Goal: Task Accomplishment & Management: Manage account settings

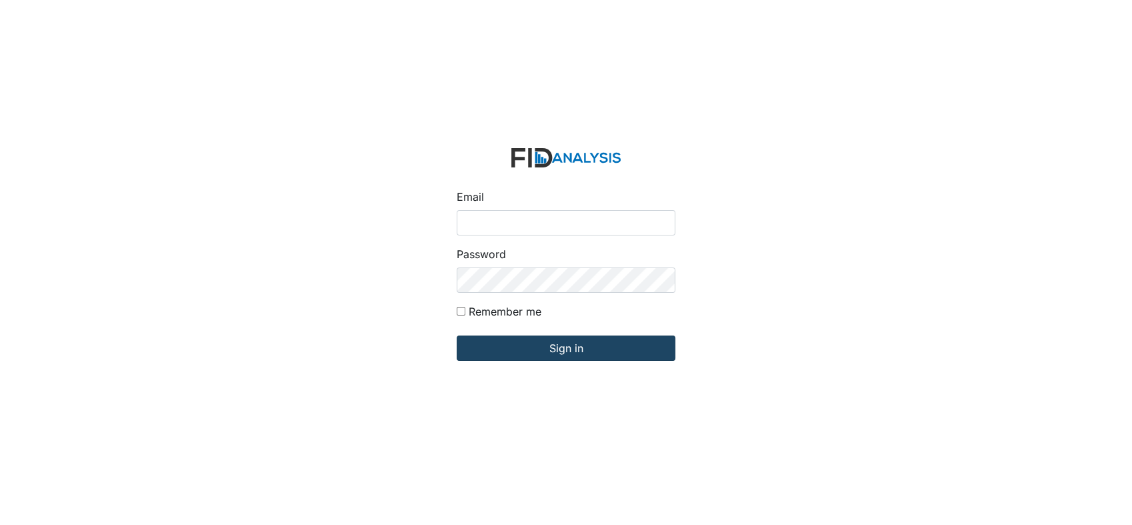
type input "[EMAIL_ADDRESS][DOMAIN_NAME]"
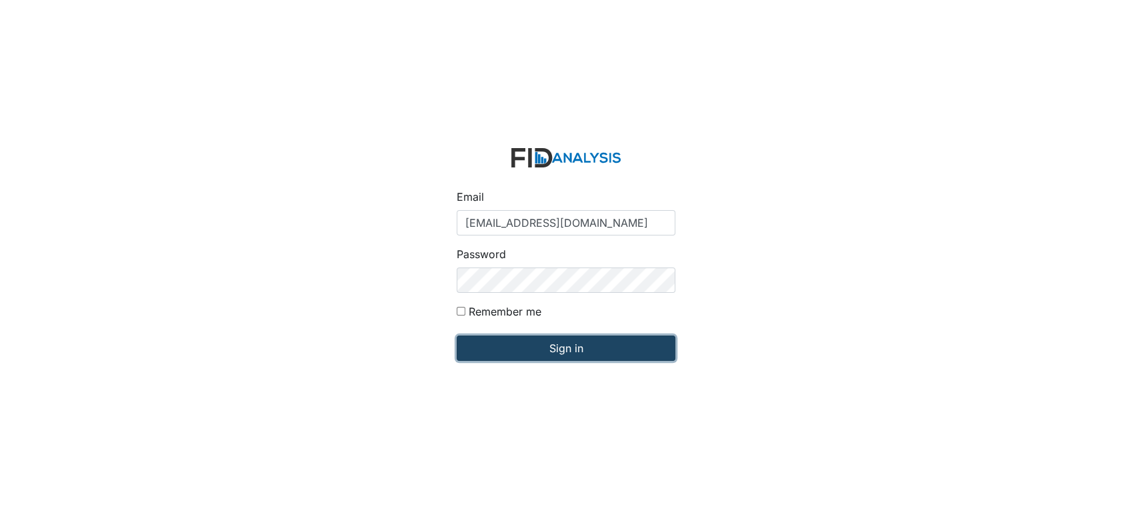
click at [554, 345] on input "Sign in" at bounding box center [566, 347] width 219 height 25
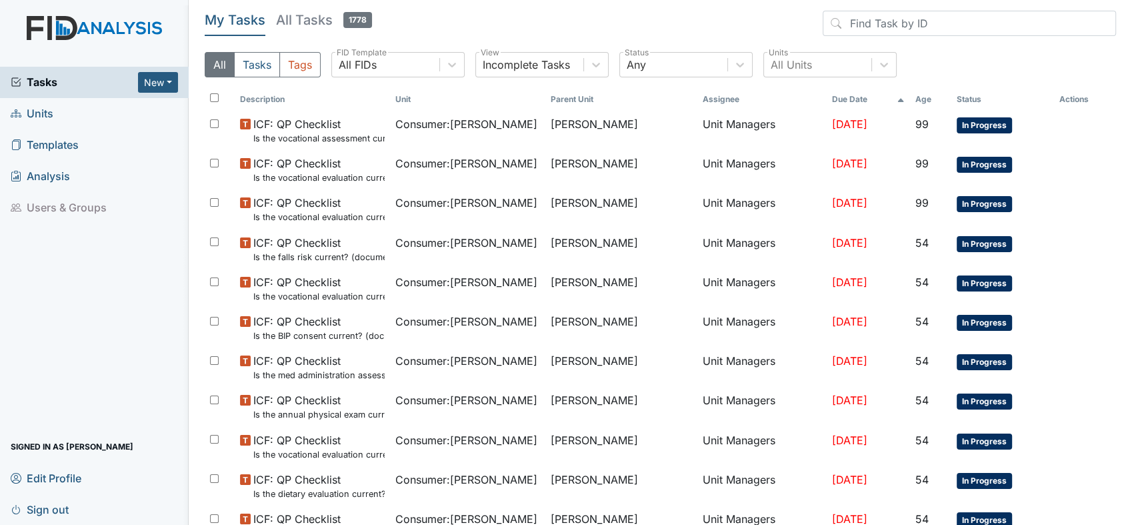
click at [36, 111] on span "Units" at bounding box center [32, 113] width 43 height 21
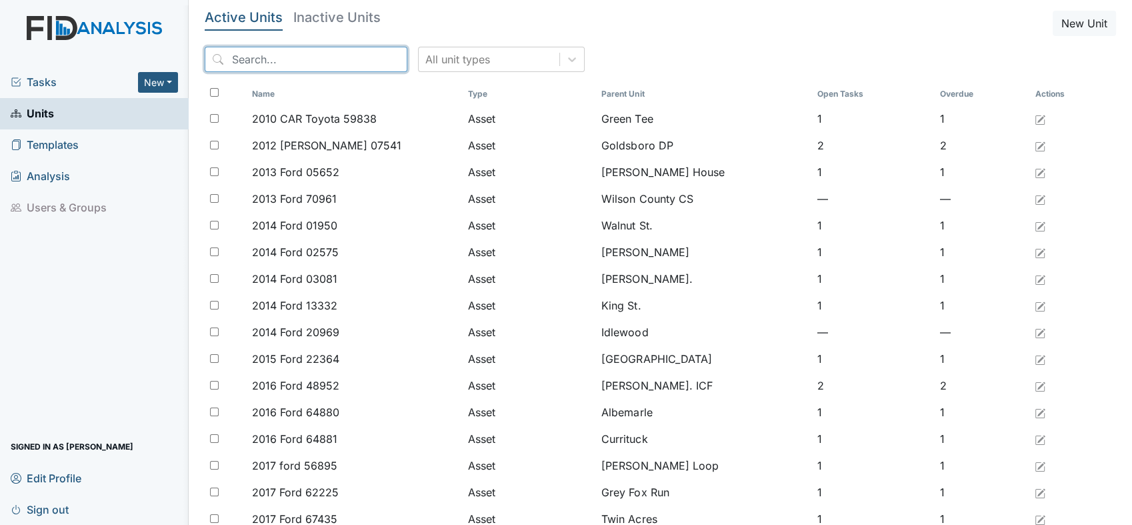
click at [342, 58] on input "search" at bounding box center [306, 59] width 203 height 25
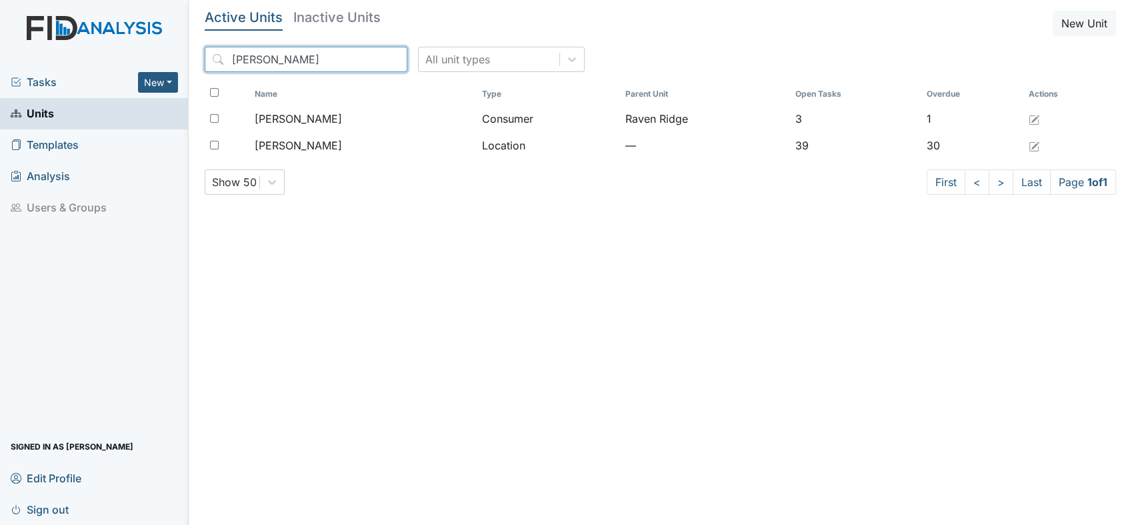
type input "lockwood"
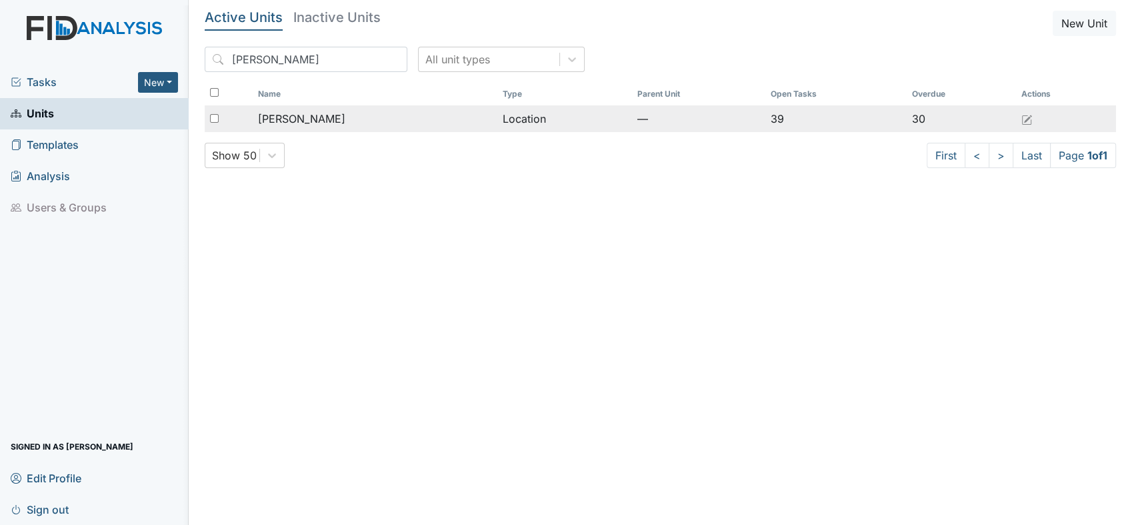
click at [267, 117] on span "[PERSON_NAME]" at bounding box center [301, 119] width 87 height 16
click at [497, 118] on td "Location" at bounding box center [564, 118] width 135 height 27
click at [219, 115] on div at bounding box center [229, 118] width 48 height 27
checkbox input "true"
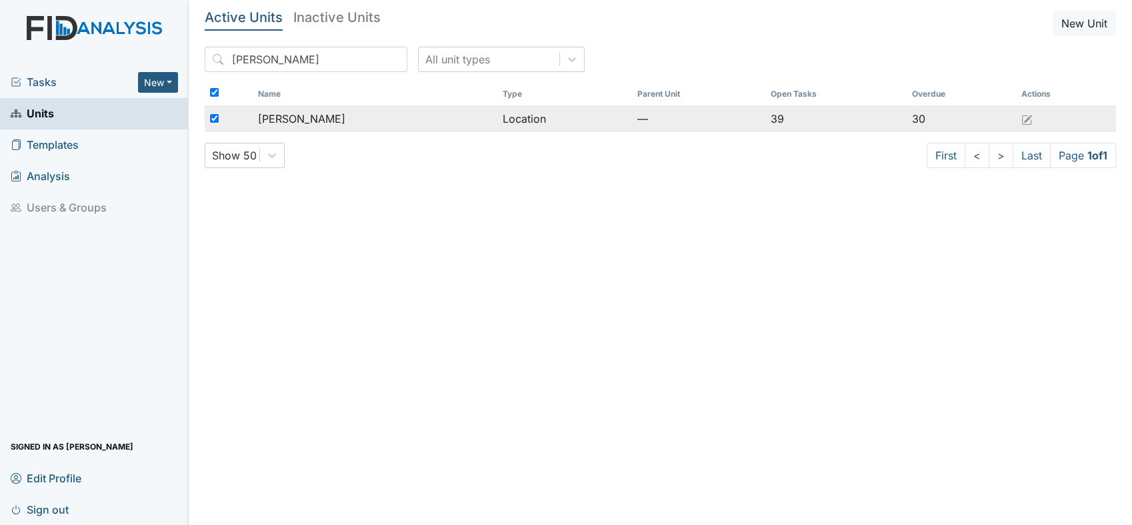
checkbox input "true"
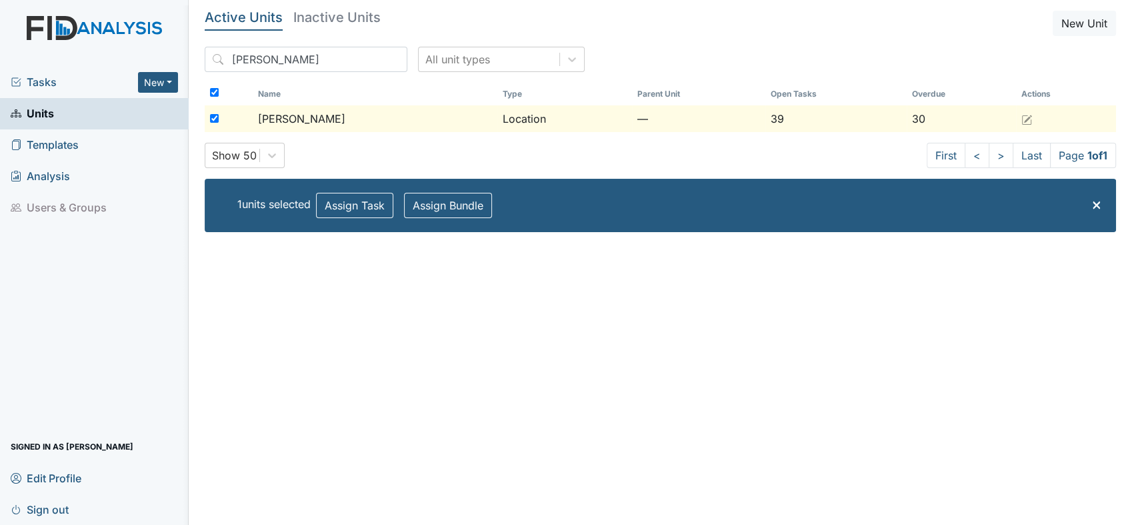
click at [717, 17] on header "Active Units Inactive Units New Unit" at bounding box center [660, 23] width 911 height 25
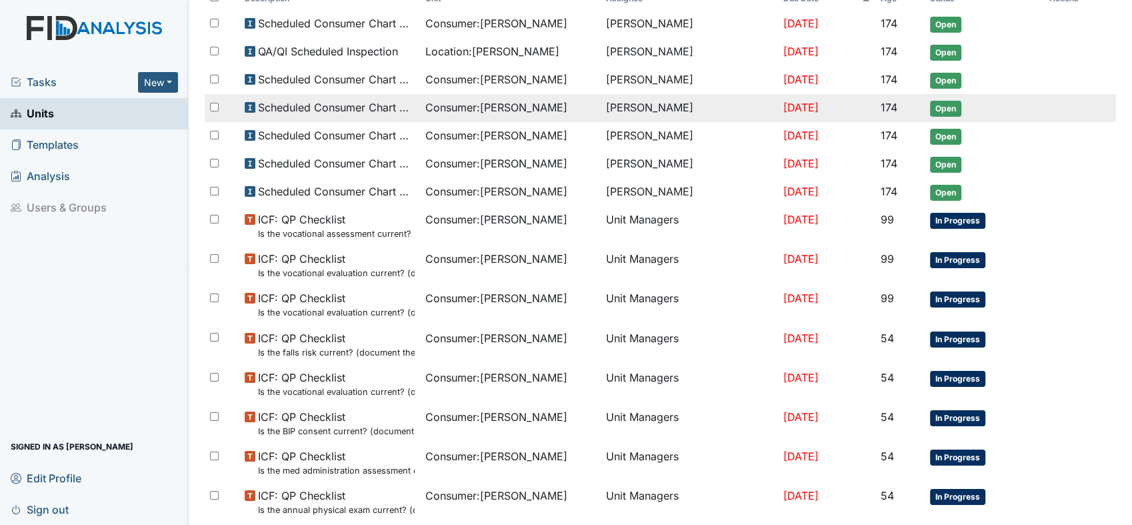
scroll to position [74, 0]
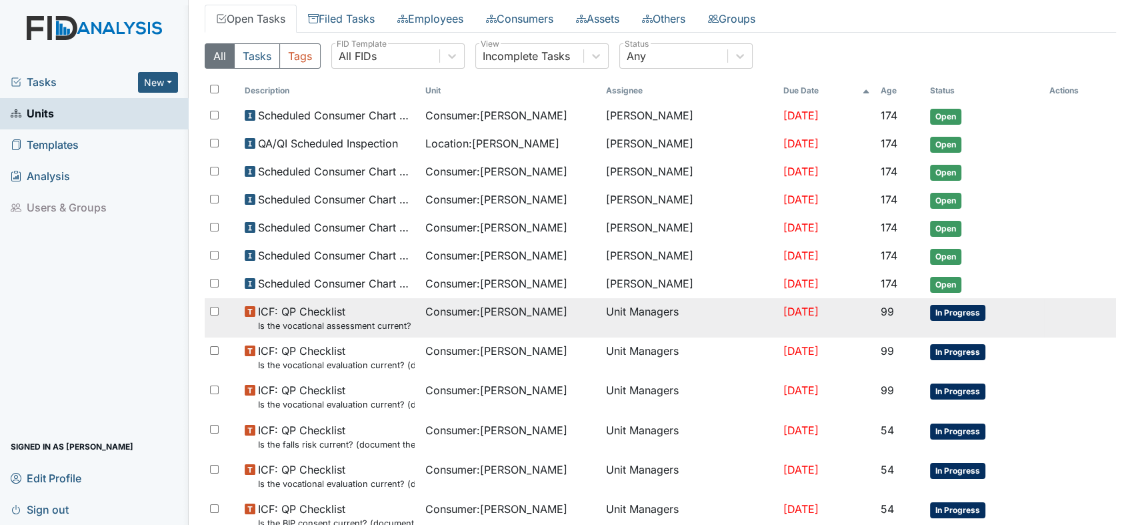
click at [565, 313] on span "Consumer : LaFave, Josephine" at bounding box center [496, 311] width 142 height 16
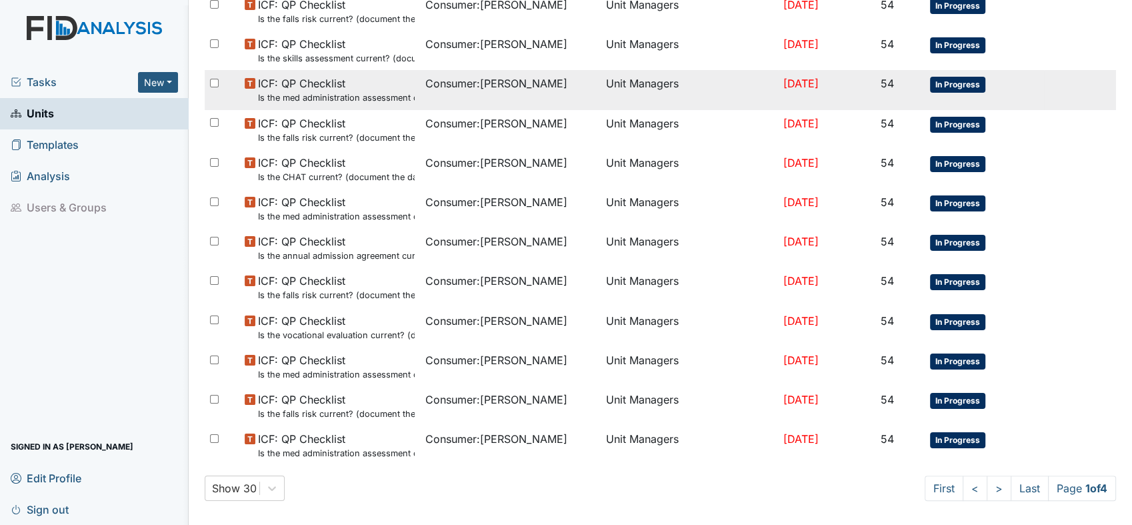
scroll to position [823, 0]
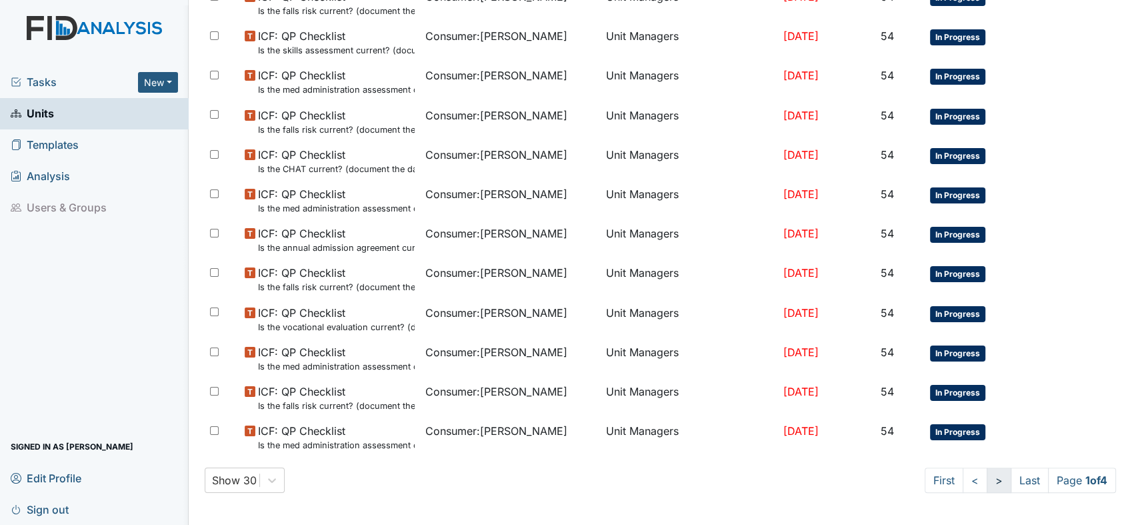
click at [987, 473] on link ">" at bounding box center [999, 479] width 25 height 25
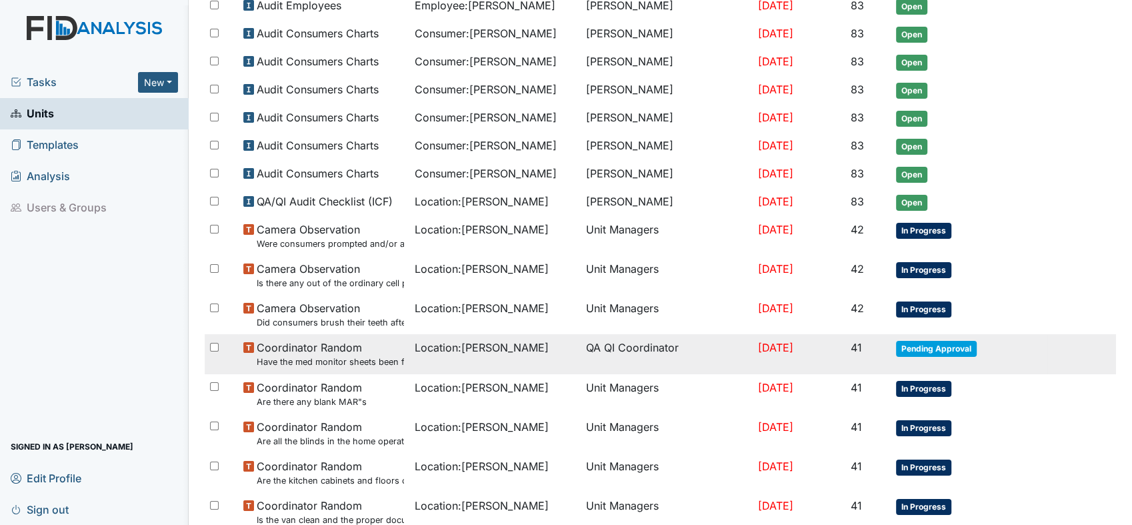
scroll to position [518, 0]
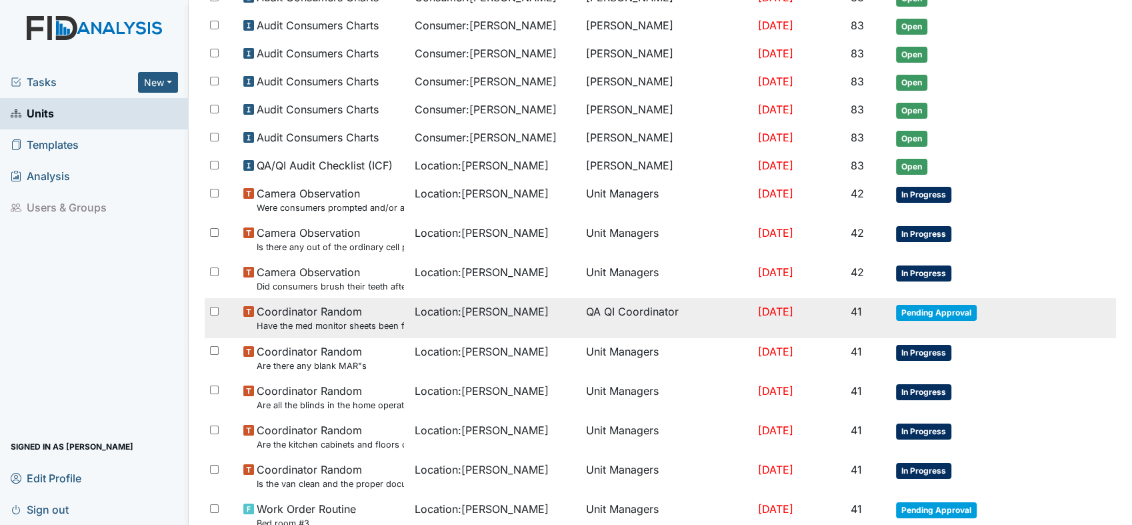
click at [314, 307] on span "Coordinator Random Have the med monitor sheets been filled out?" at bounding box center [330, 317] width 147 height 29
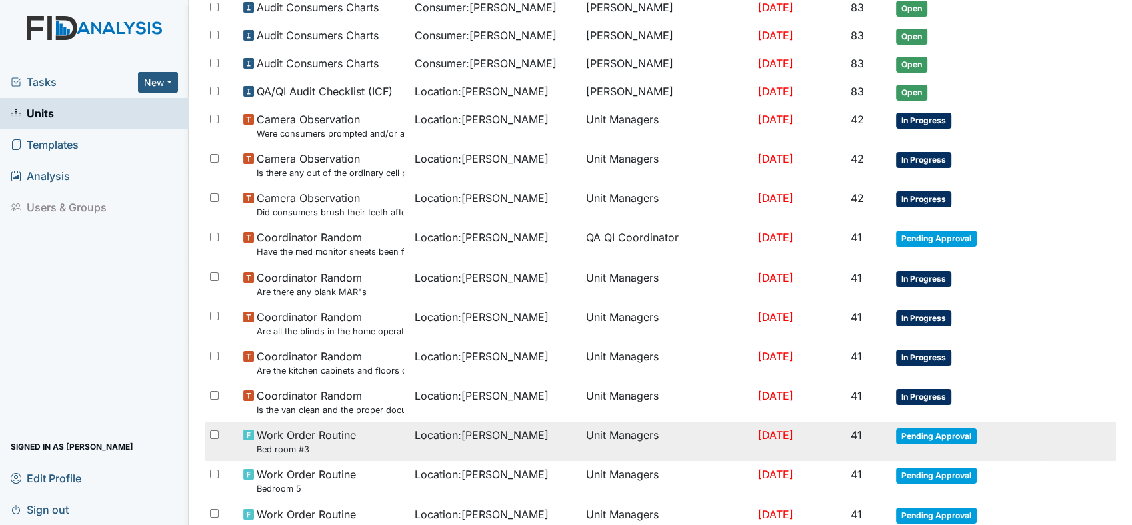
scroll to position [741, 0]
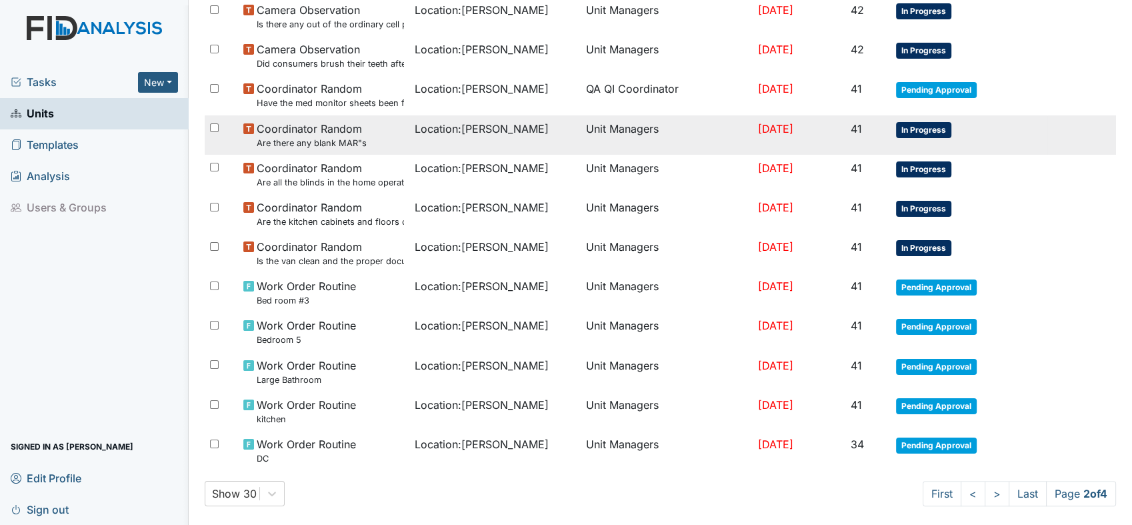
click at [924, 133] on span "In Progress" at bounding box center [923, 130] width 55 height 16
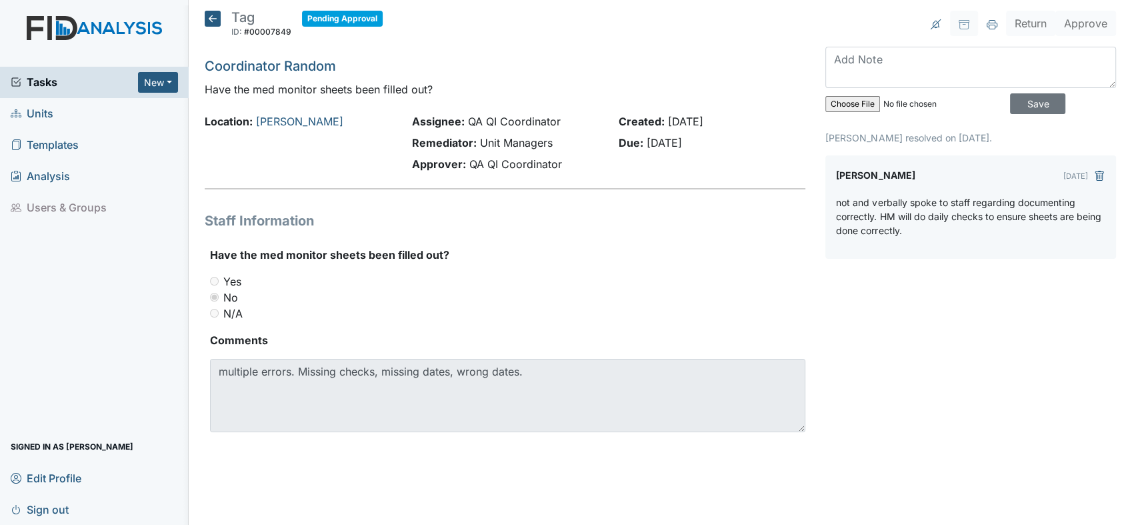
click at [981, 239] on div "not and verbally spoke to staff regarding documenting correctly. HM will do dai…" at bounding box center [970, 221] width 269 height 53
click at [911, 231] on p "not and verbally spoke to staff regarding documenting correctly. HM will do dai…" at bounding box center [970, 216] width 269 height 42
click at [895, 61] on textarea at bounding box center [970, 67] width 291 height 41
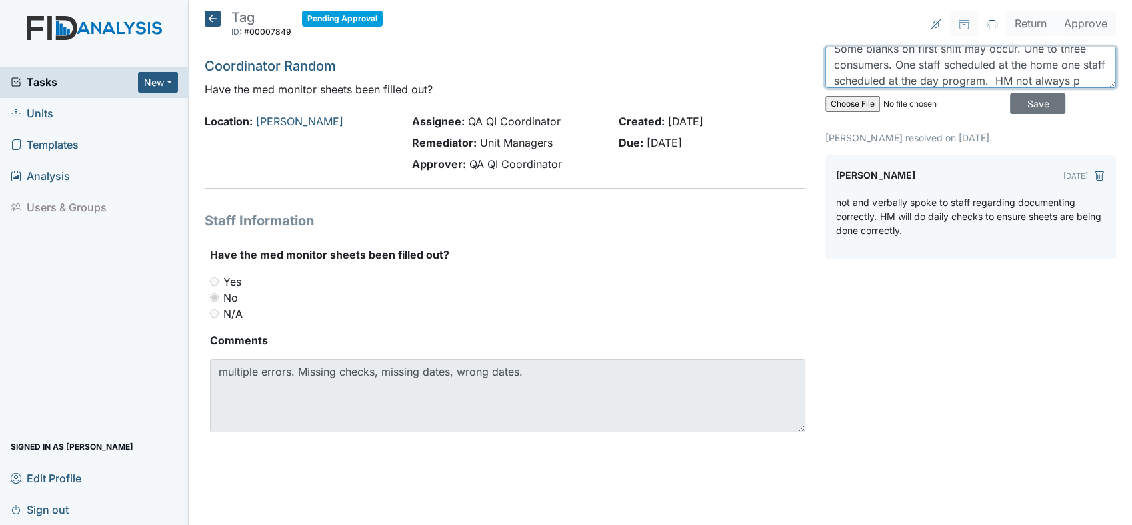
scroll to position [27, 0]
type textarea "Some blanks on first shift may occur. One to three consumers. One staff schedul…"
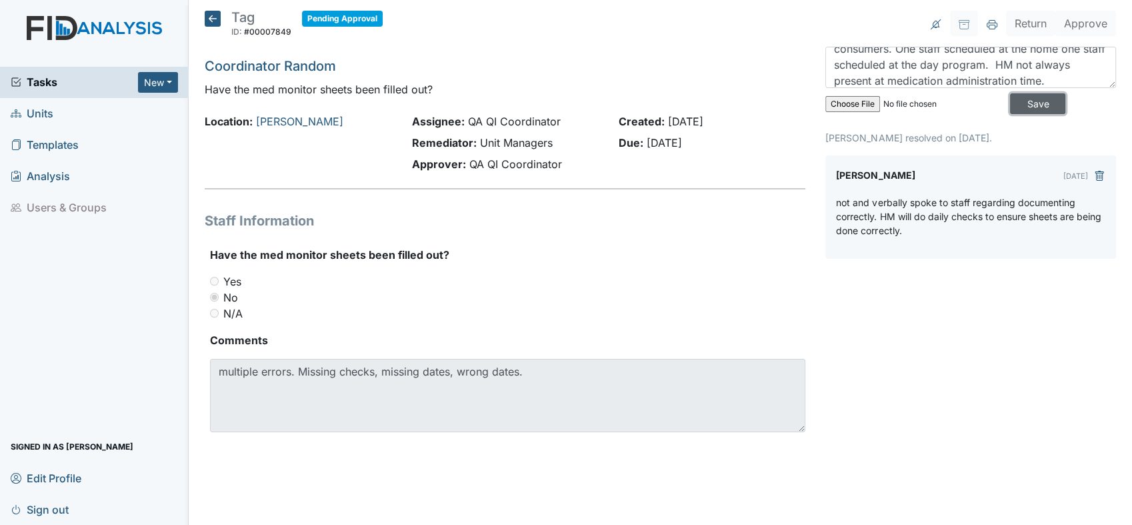
click at [1021, 99] on input "Save" at bounding box center [1037, 103] width 55 height 21
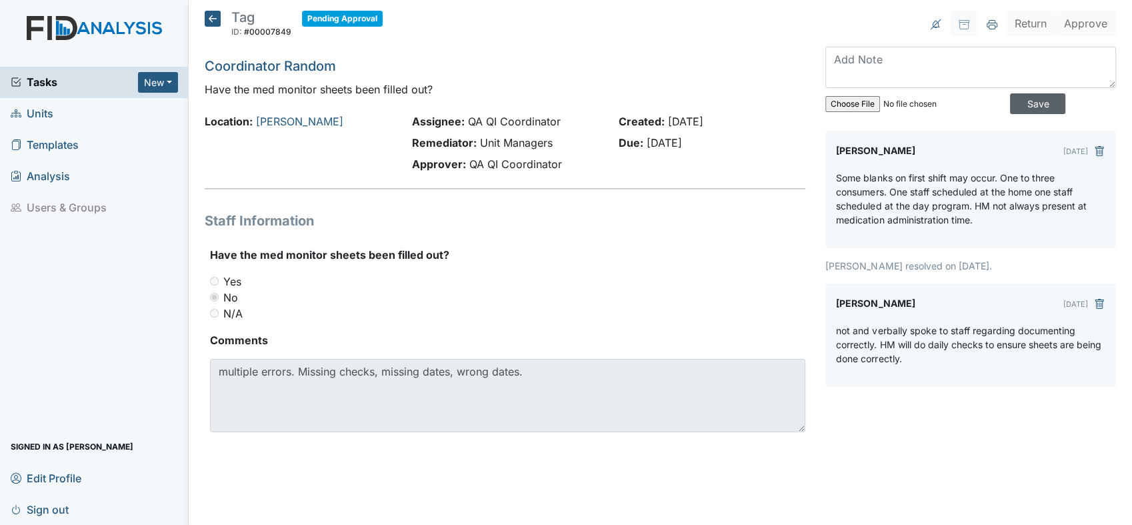
scroll to position [0, 0]
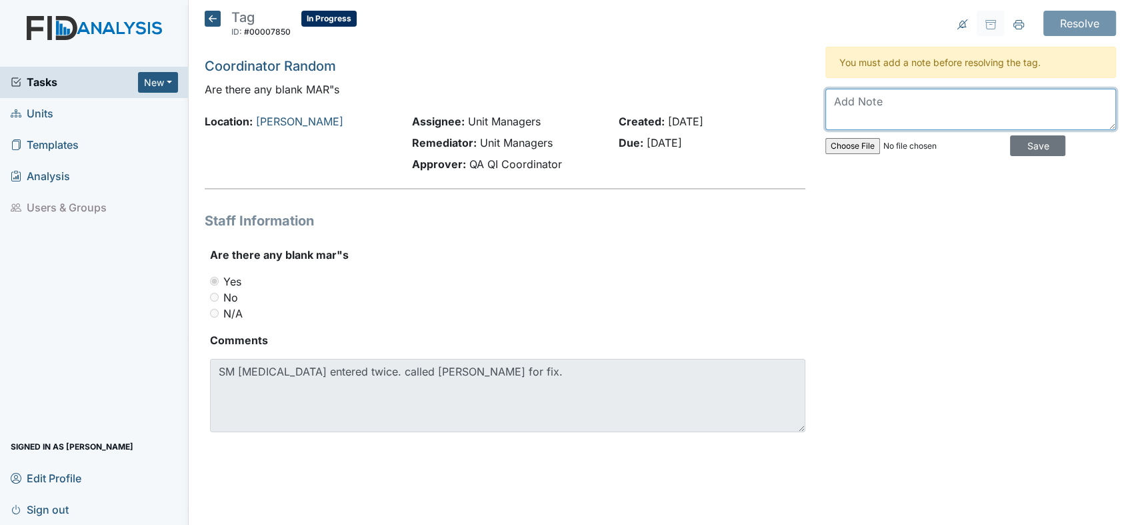
click at [875, 119] on textarea at bounding box center [970, 109] width 291 height 41
type textarea "M"
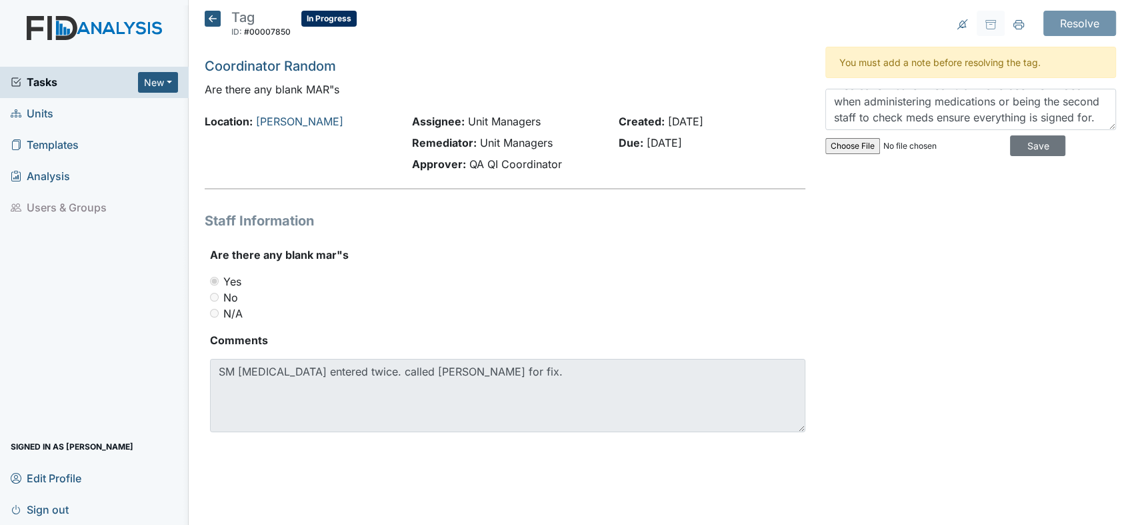
scroll to position [21, 0]
type textarea "Medication issue fixed. Staff have been reminded when administering medications…"
click at [1026, 140] on input "Save" at bounding box center [1037, 145] width 55 height 21
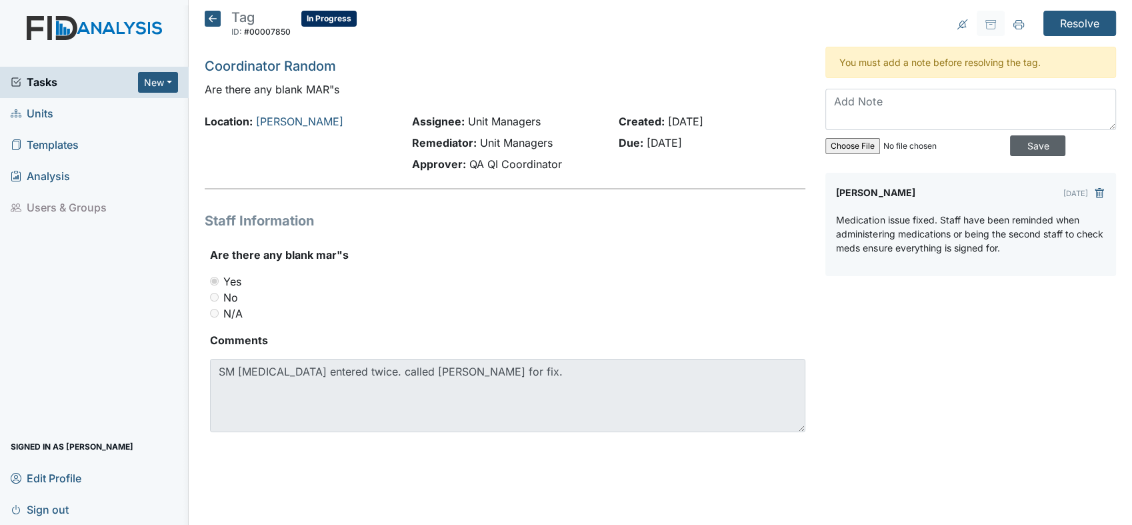
scroll to position [0, 0]
click at [1063, 23] on input "Resolve" at bounding box center [1079, 23] width 73 height 25
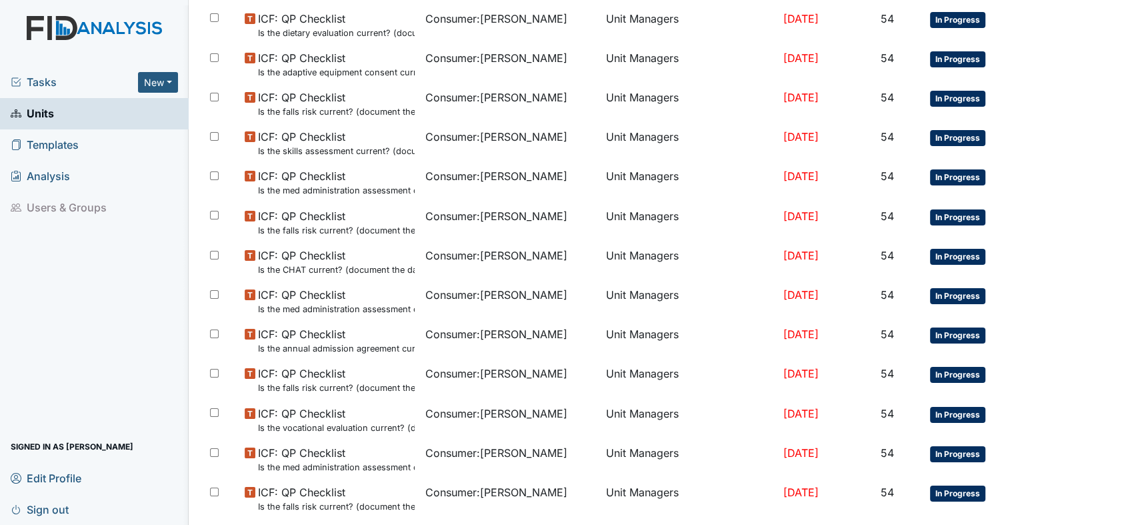
scroll to position [867, 0]
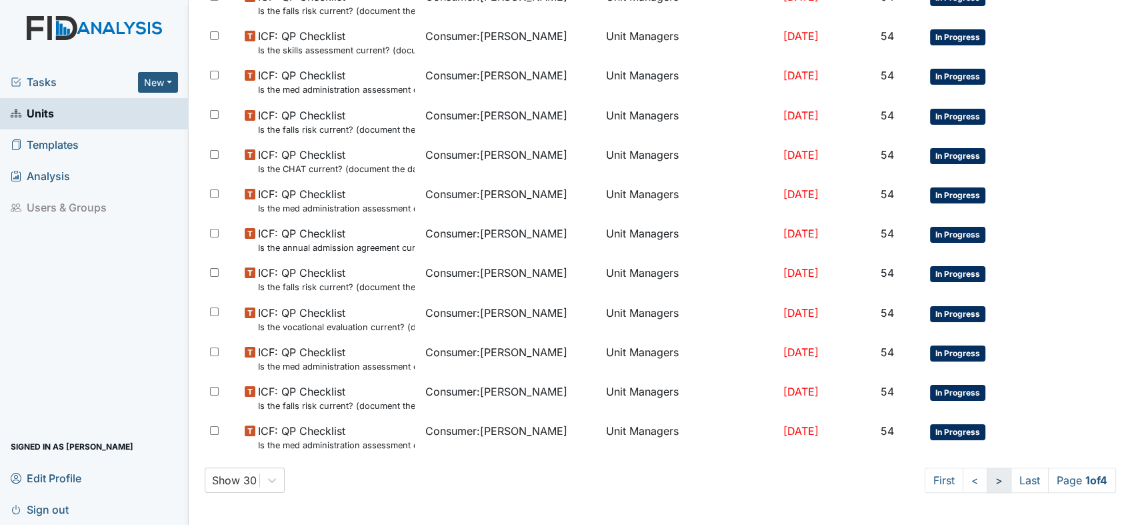
click at [987, 481] on link ">" at bounding box center [999, 479] width 25 height 25
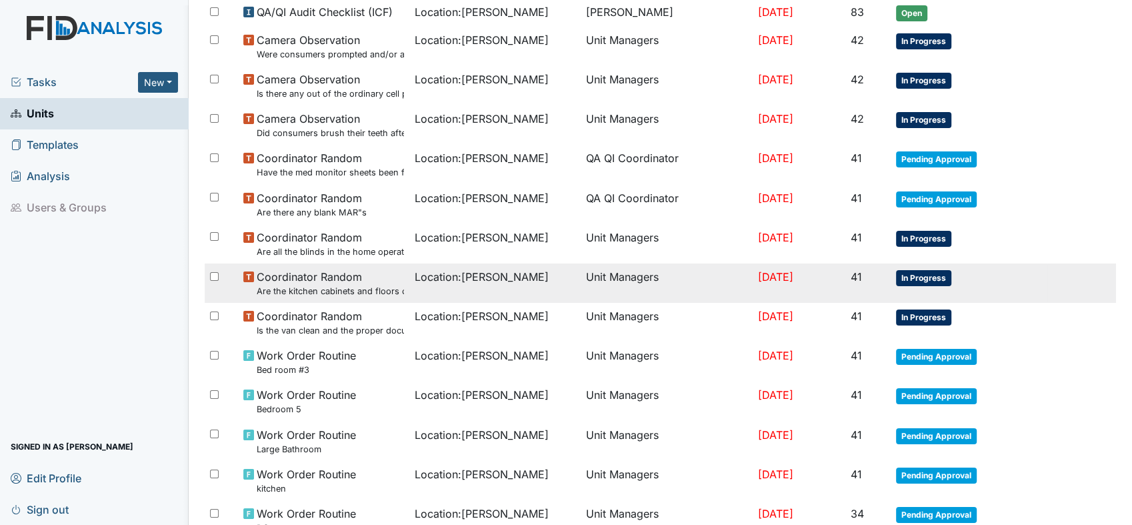
scroll to position [576, 0]
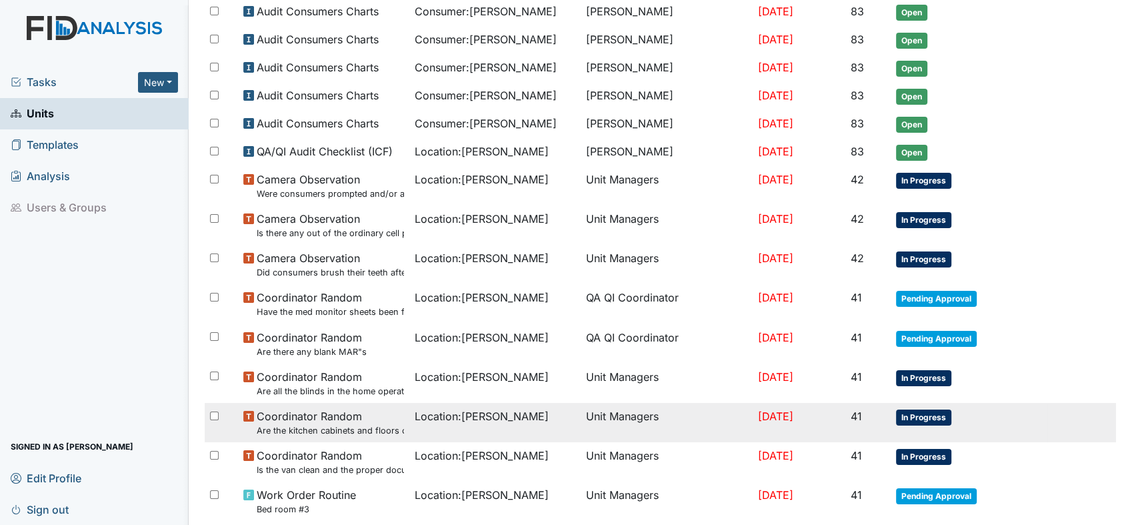
click at [330, 419] on span "Coordinator Random Are the kitchen cabinets and floors clean?" at bounding box center [330, 422] width 147 height 29
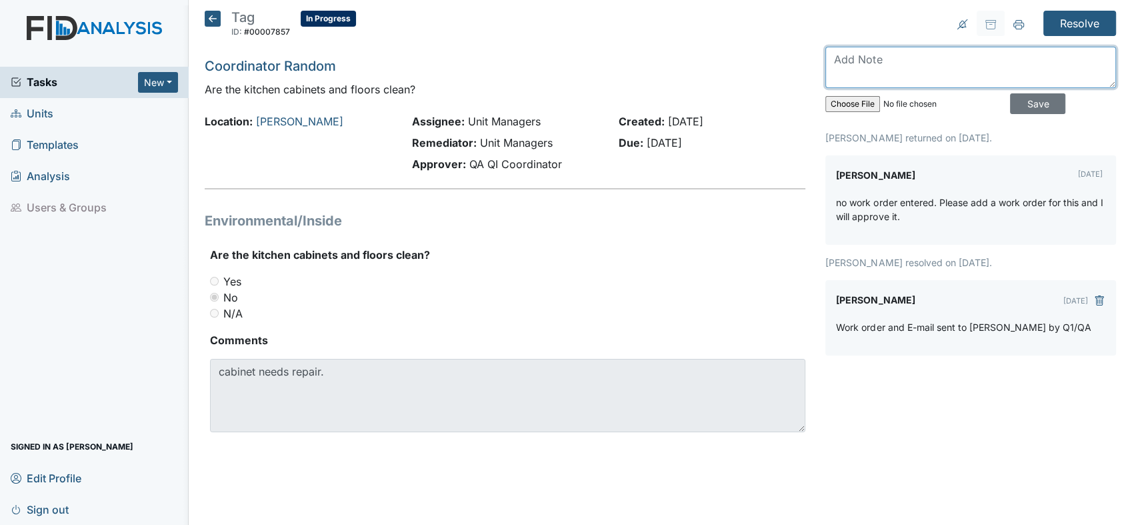
click at [935, 67] on textarea at bounding box center [970, 67] width 291 height 41
click at [933, 61] on textarea at bounding box center [970, 67] width 291 height 41
type textarea "Fixed by [PERSON_NAME]"
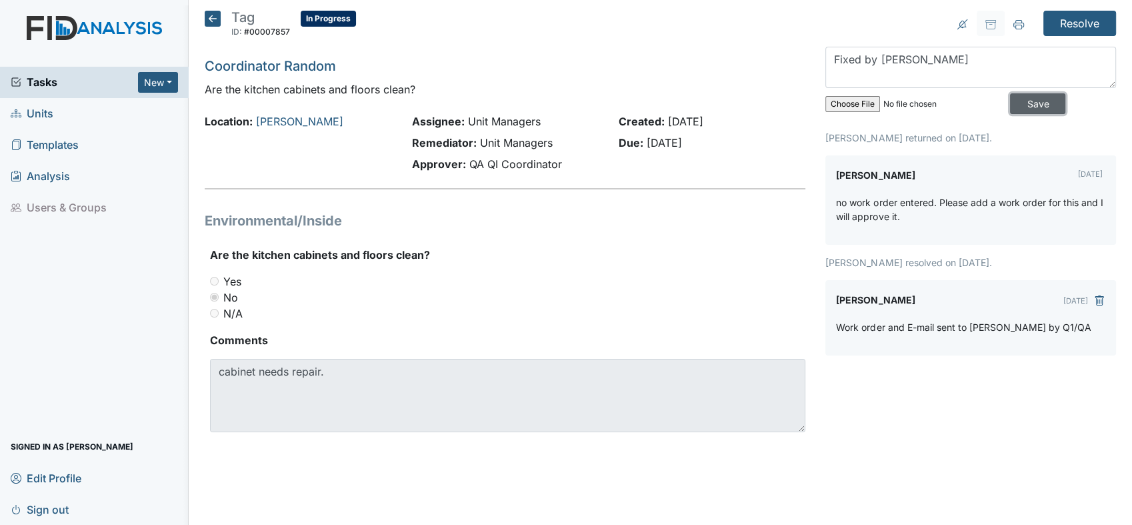
drag, startPoint x: 1024, startPoint y: 96, endPoint x: 1041, endPoint y: 51, distance: 48.3
click at [1024, 95] on input "Save" at bounding box center [1037, 103] width 55 height 21
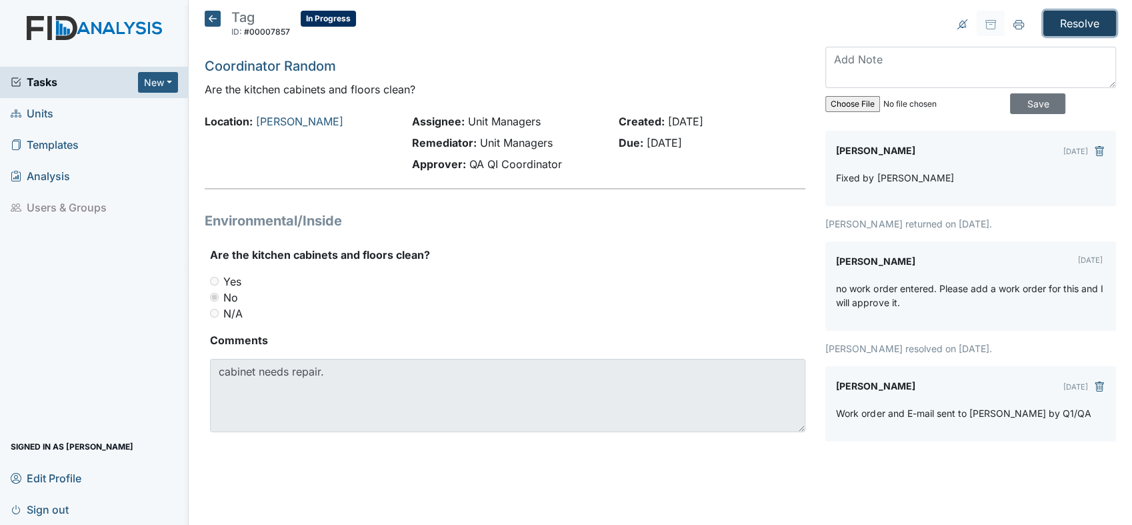
click at [1076, 19] on input "Resolve" at bounding box center [1079, 23] width 73 height 25
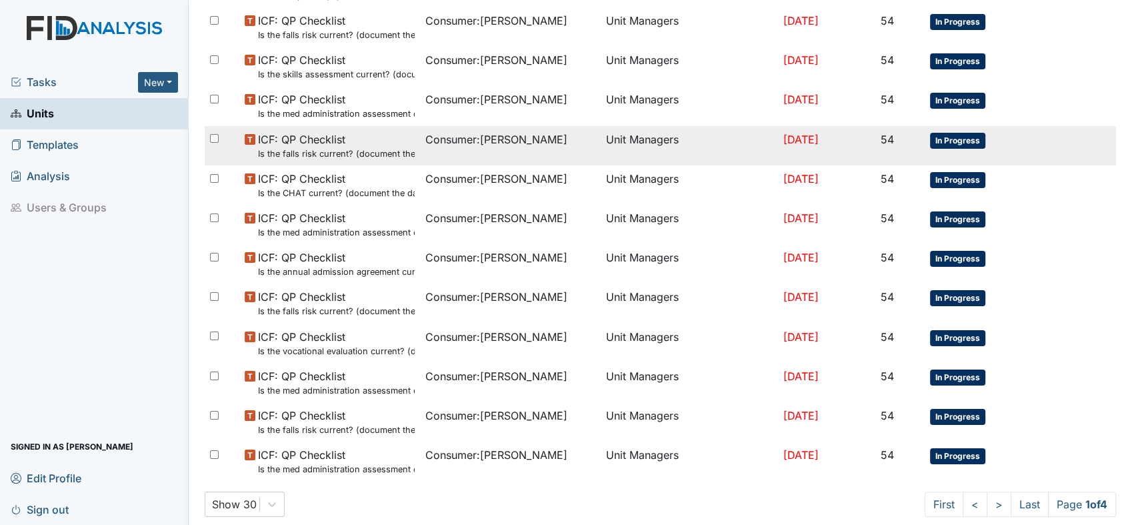
scroll to position [867, 0]
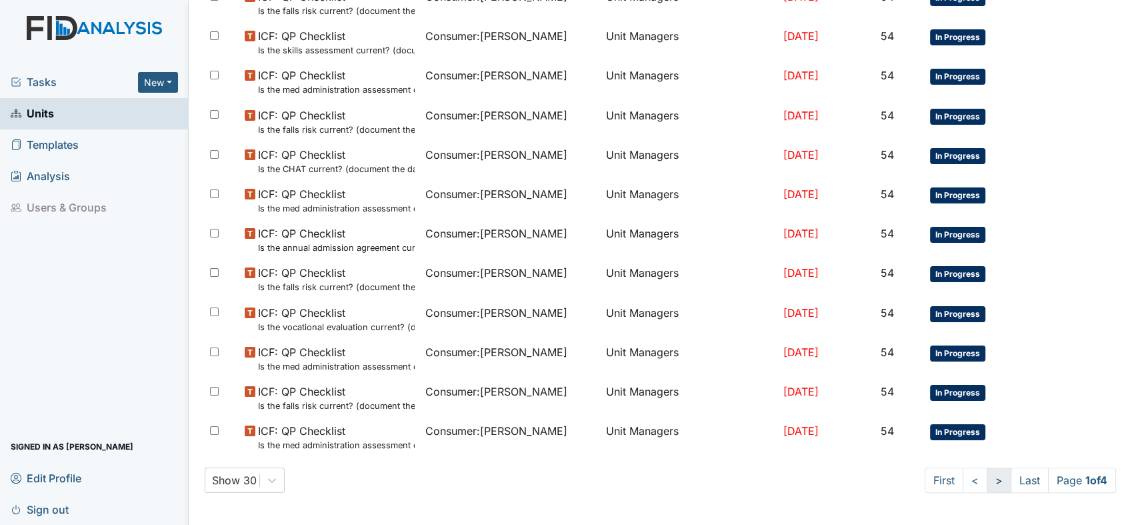
click at [987, 473] on link ">" at bounding box center [999, 479] width 25 height 25
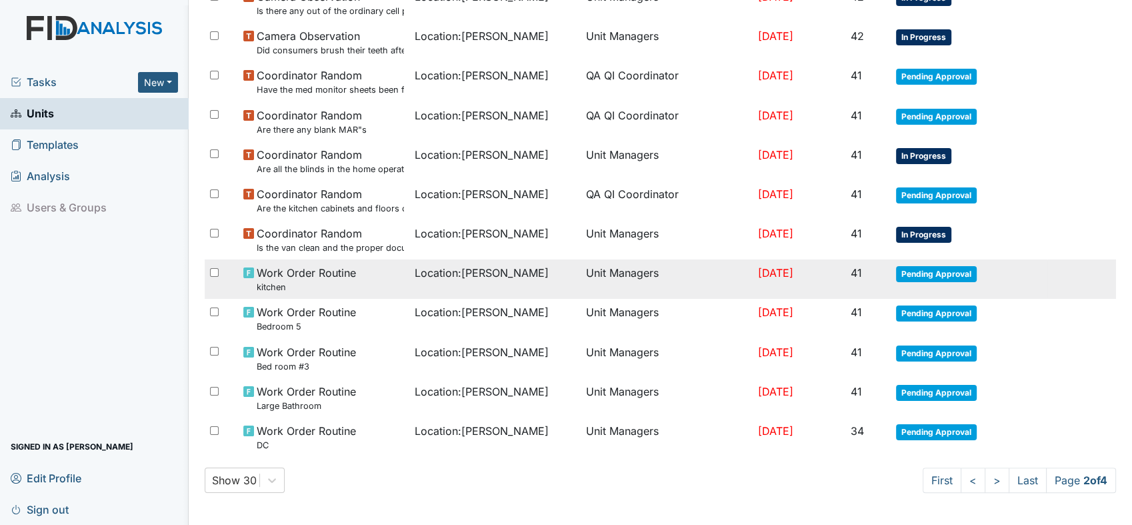
click at [309, 269] on span "Work Order Routine kitchen" at bounding box center [306, 279] width 99 height 29
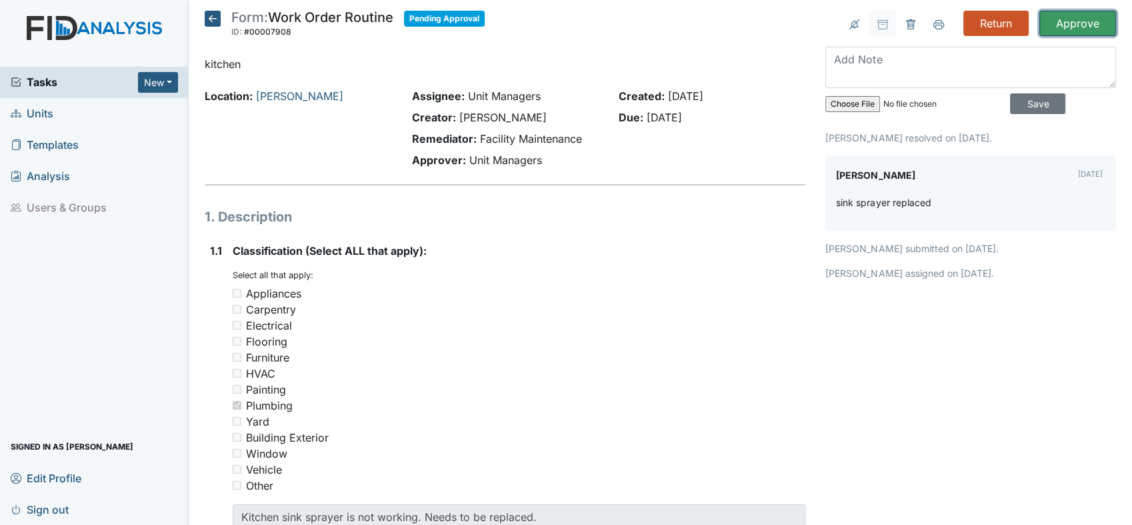
click at [1081, 19] on input "Approve" at bounding box center [1077, 23] width 77 height 25
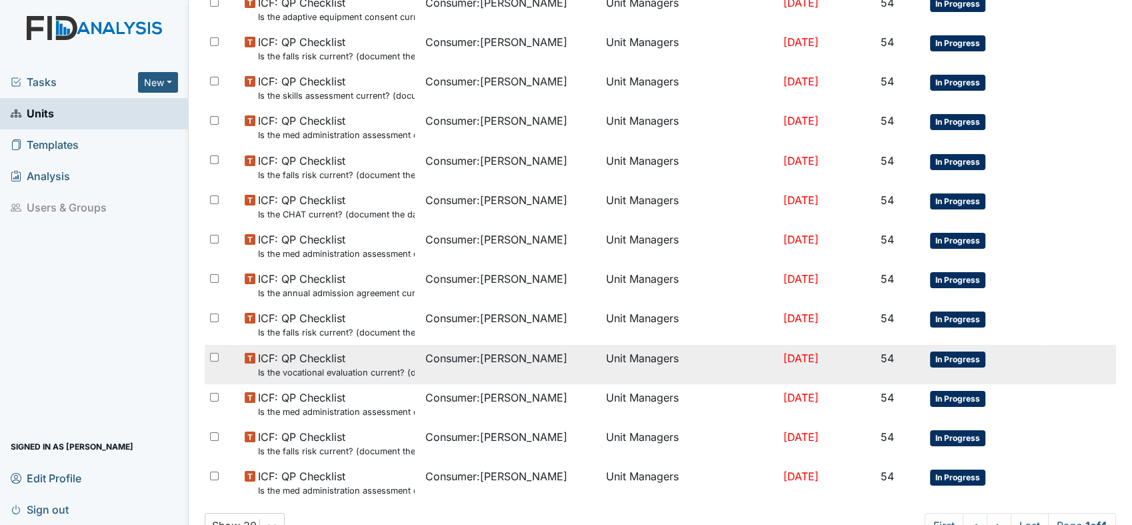
scroll to position [867, 0]
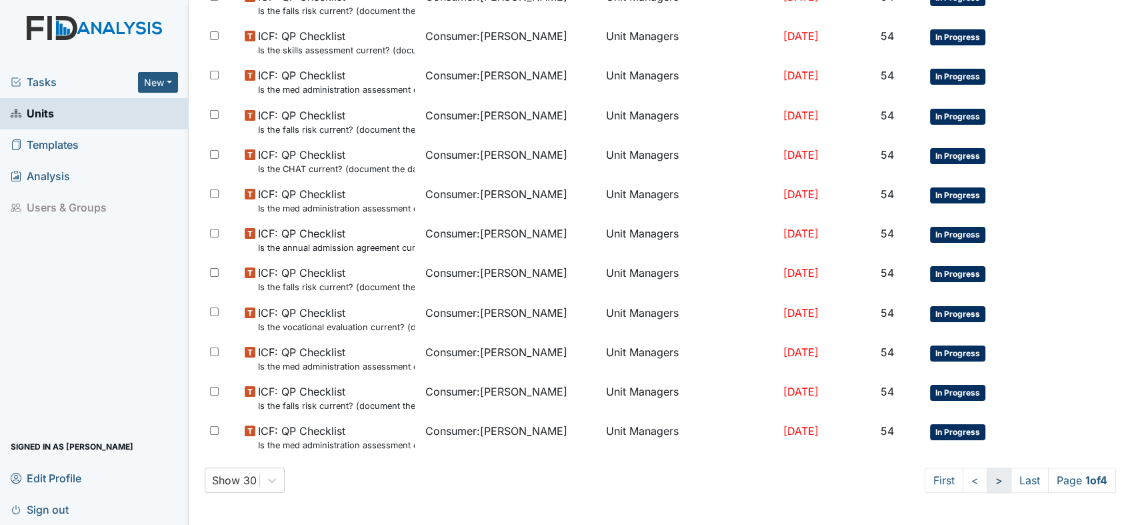
click at [987, 475] on link ">" at bounding box center [999, 479] width 25 height 25
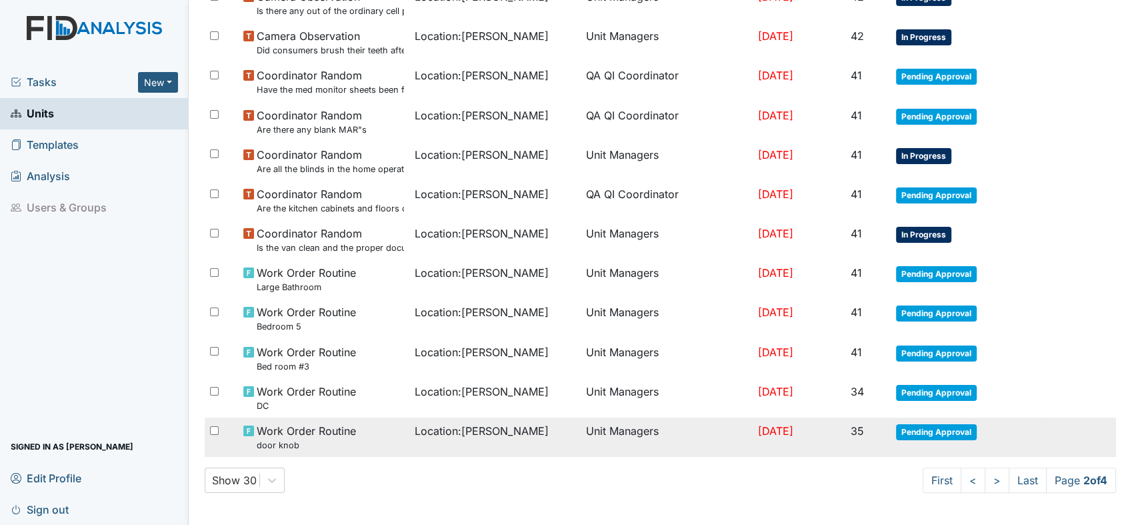
scroll to position [798, 0]
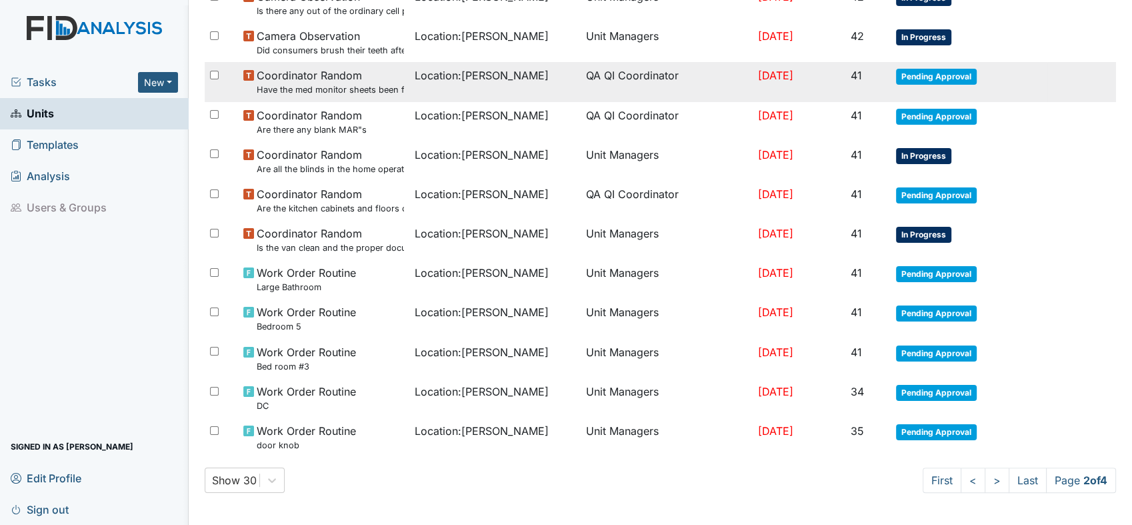
click at [453, 71] on span "Location : Lockwood" at bounding box center [482, 75] width 134 height 16
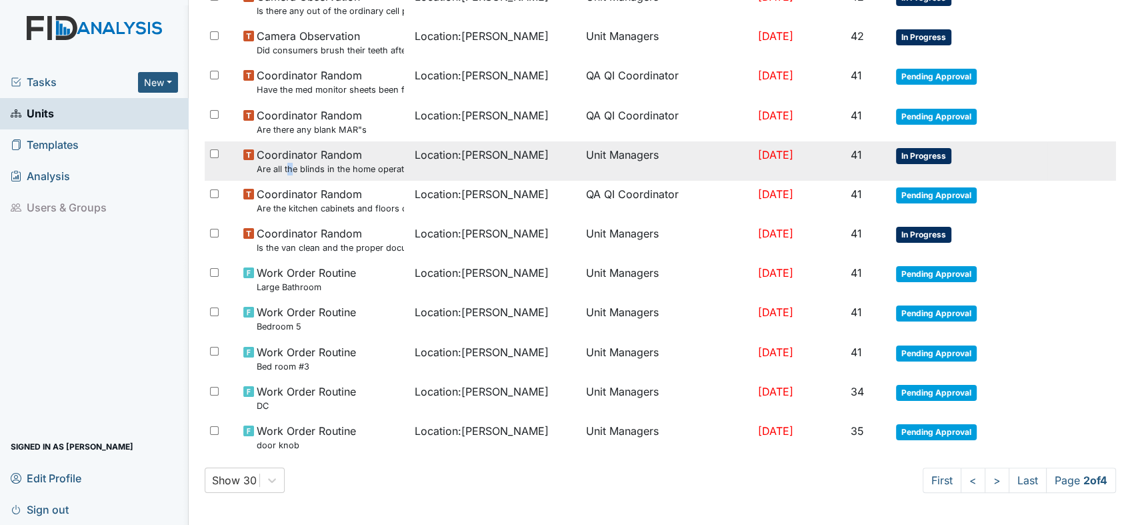
click at [288, 163] on small "Are all the blinds in the home operational and clean?" at bounding box center [330, 169] width 147 height 13
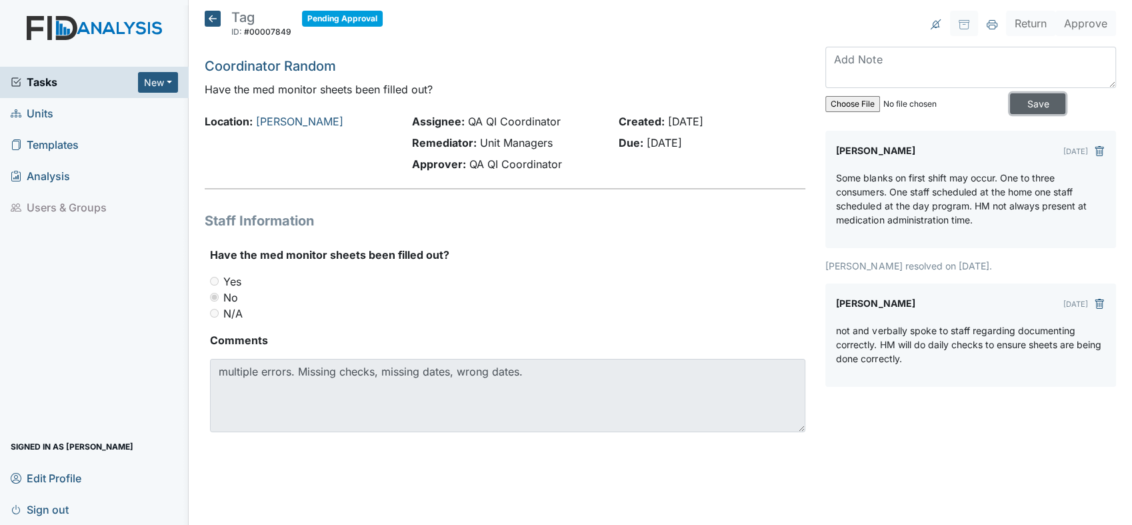
click at [1047, 103] on input "Save" at bounding box center [1037, 103] width 55 height 21
click at [1088, 29] on button "Approve" at bounding box center [1085, 23] width 61 height 25
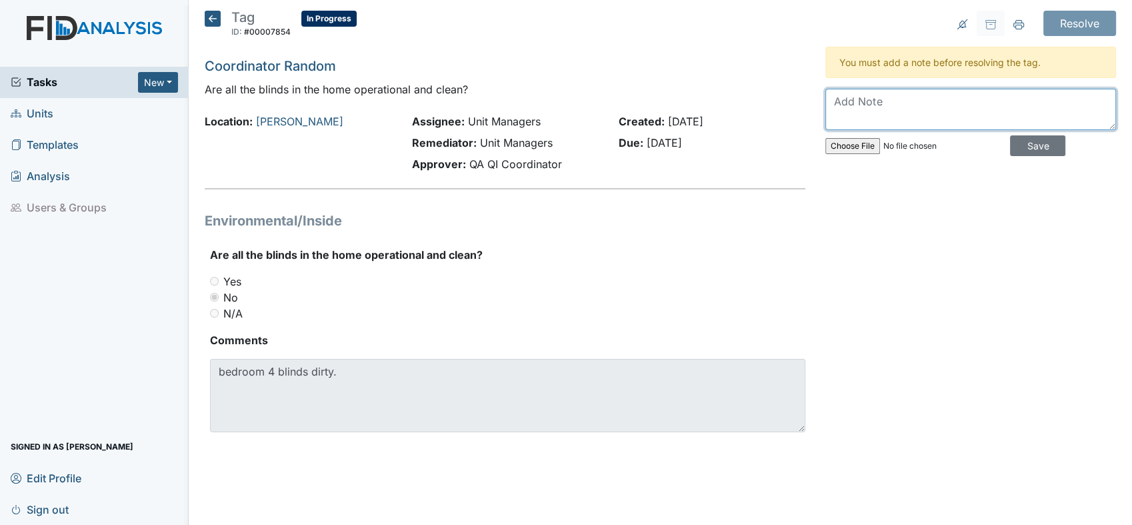
click at [948, 115] on textarea at bounding box center [970, 109] width 291 height 41
type textarea "Blinds have been cleaned."
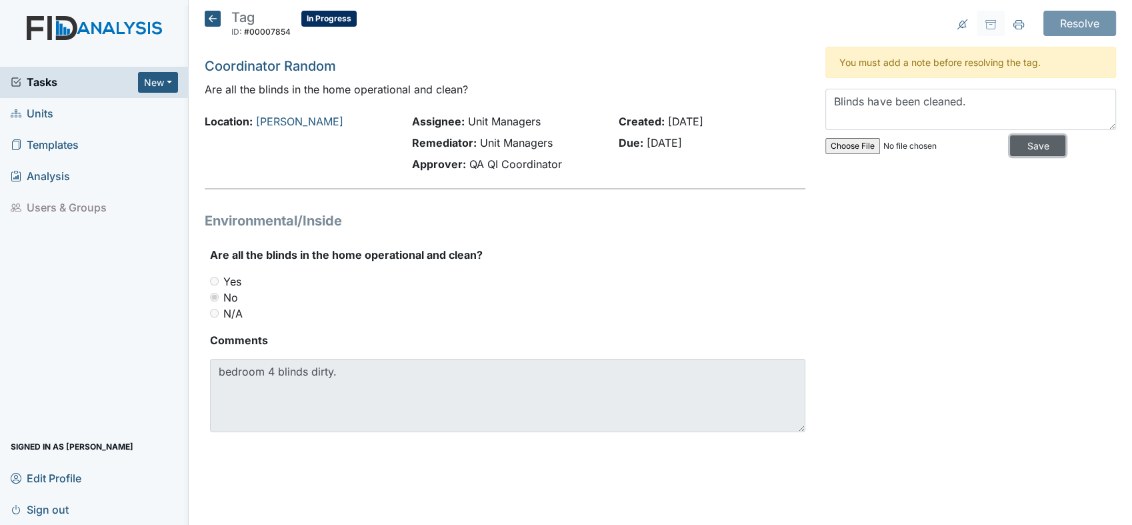
click at [1035, 144] on input "Save" at bounding box center [1037, 145] width 55 height 21
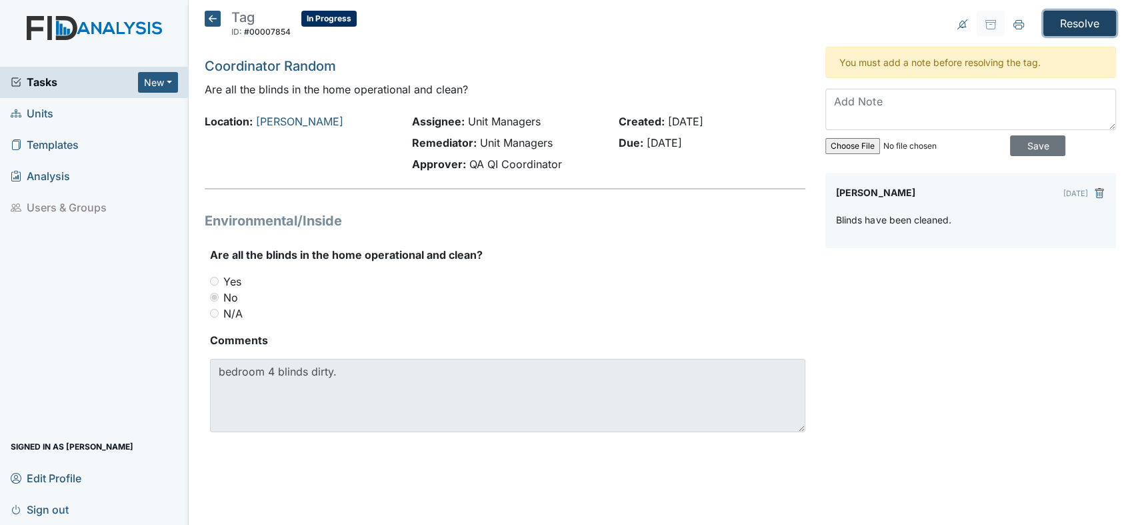
click at [1073, 17] on input "Resolve" at bounding box center [1079, 23] width 73 height 25
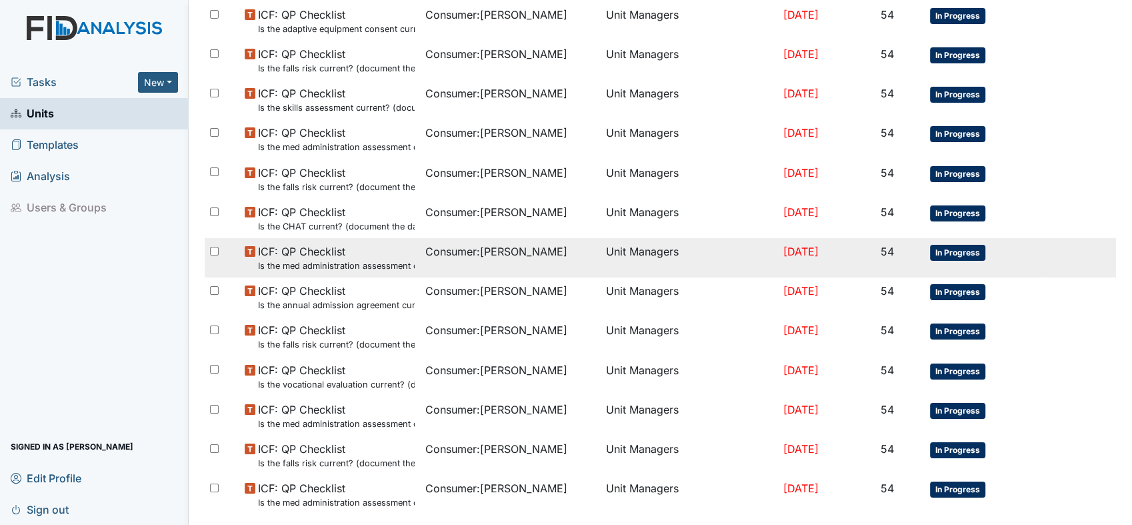
scroll to position [867, 0]
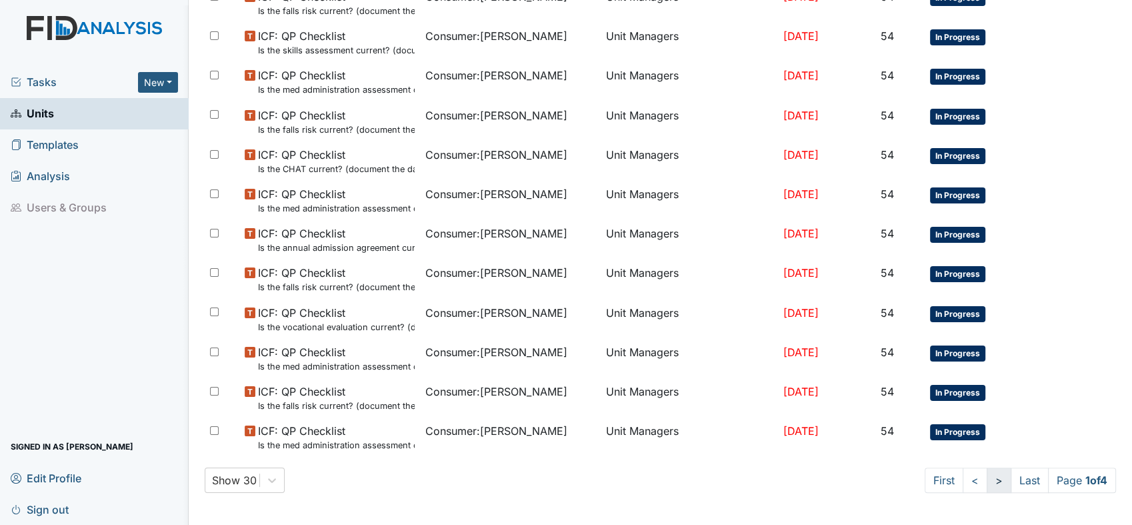
click at [992, 473] on link ">" at bounding box center [999, 479] width 25 height 25
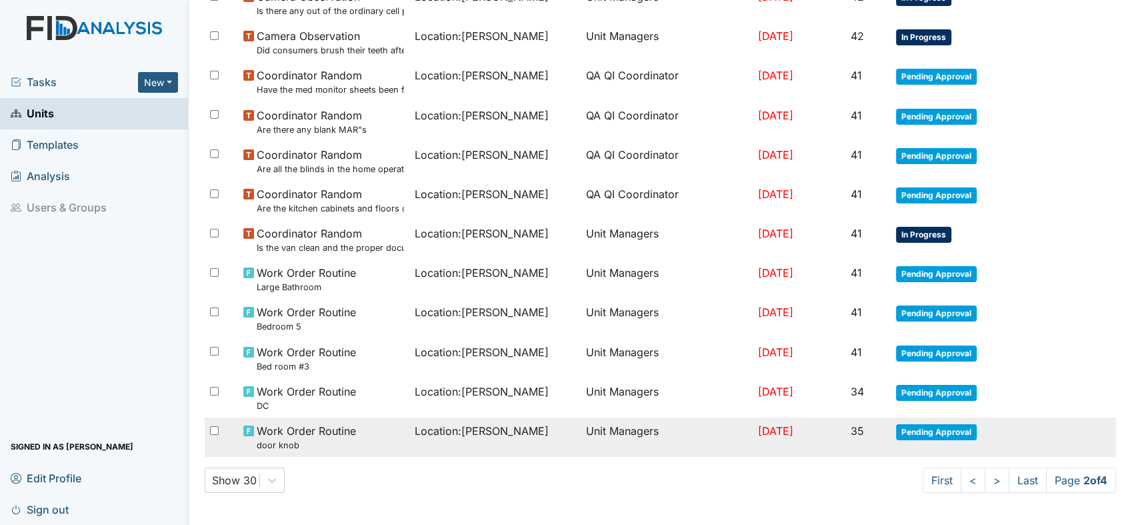
click at [258, 430] on span "Work Order Routine door knob" at bounding box center [306, 437] width 99 height 29
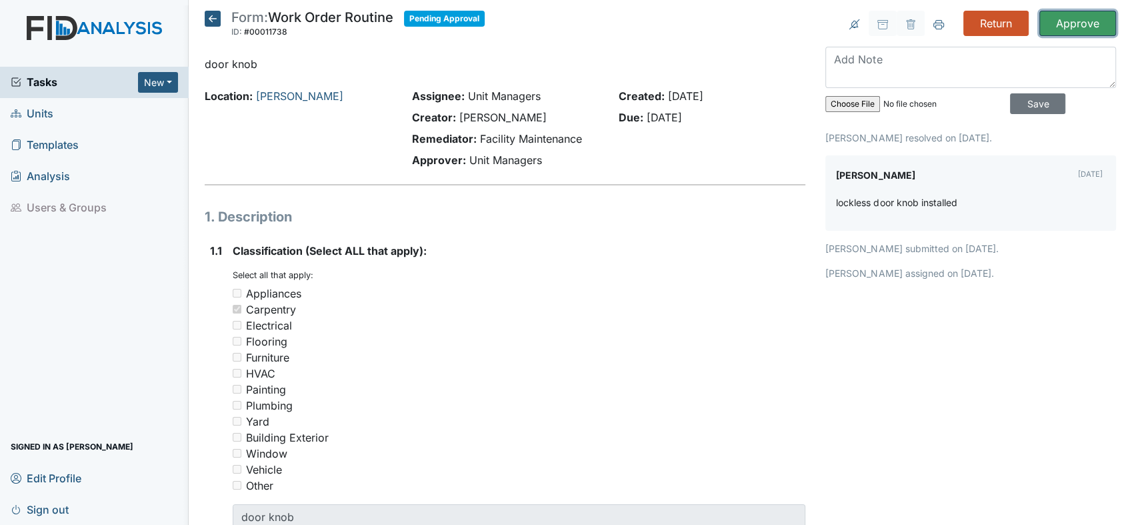
click at [1067, 21] on input "Approve" at bounding box center [1077, 23] width 77 height 25
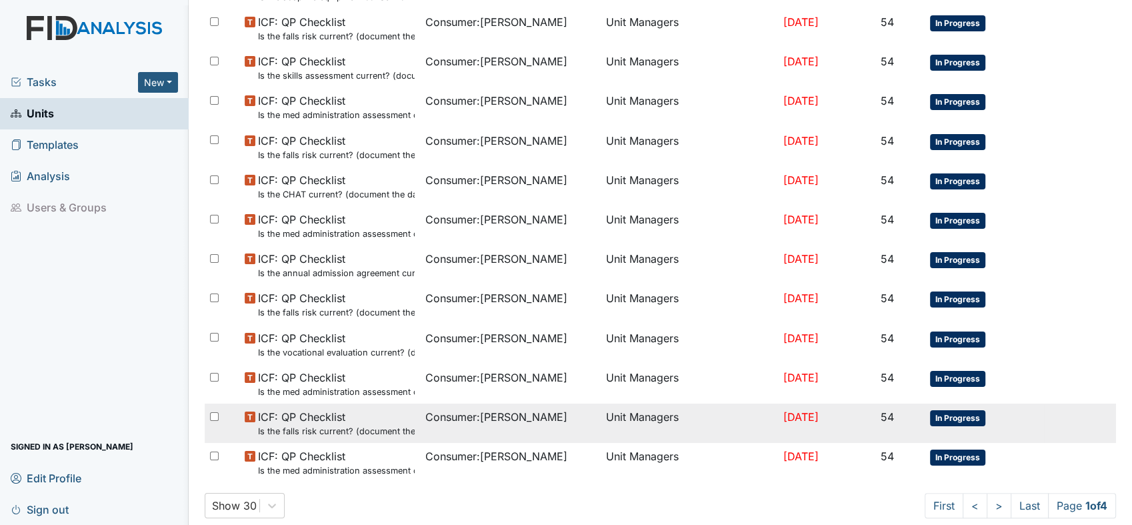
scroll to position [867, 0]
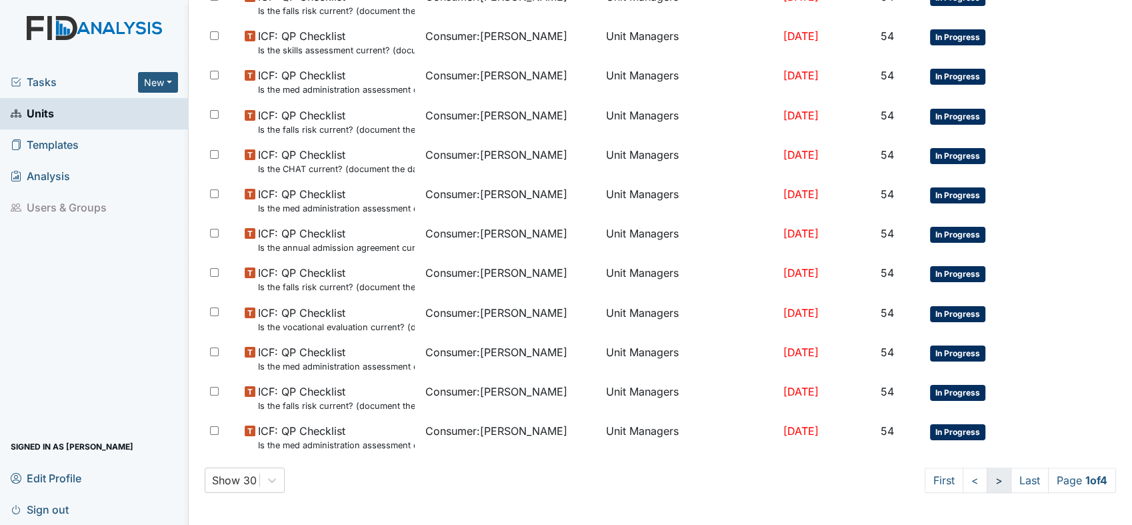
click at [987, 477] on link ">" at bounding box center [999, 479] width 25 height 25
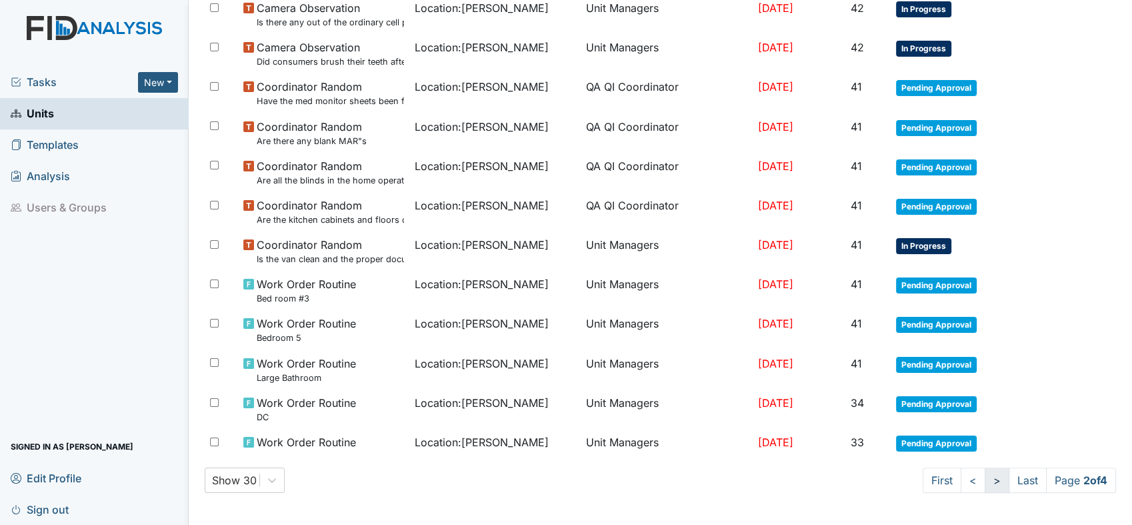
scroll to position [786, 0]
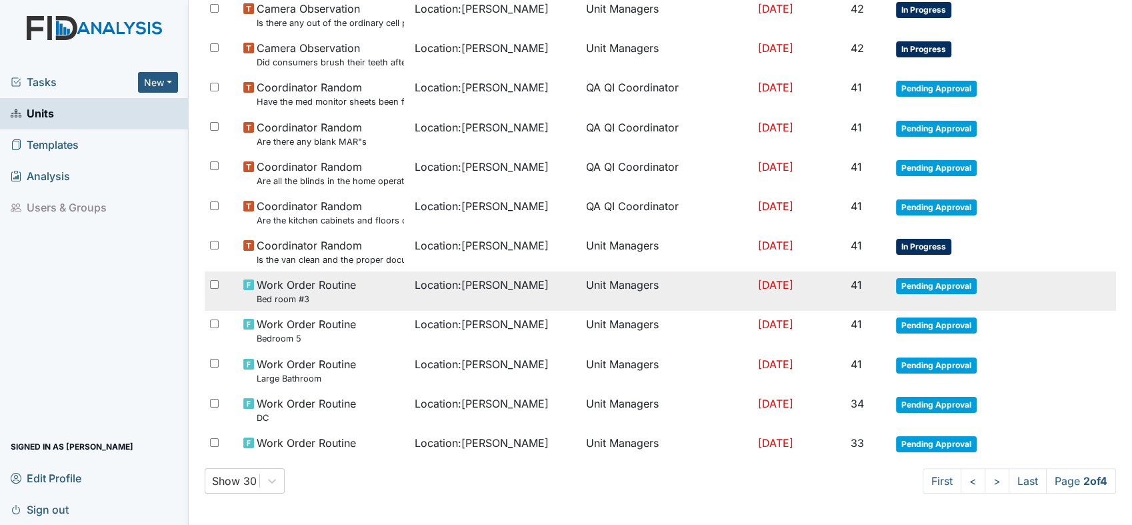
click at [291, 288] on span "Work Order Routine Bed room #3" at bounding box center [306, 291] width 99 height 29
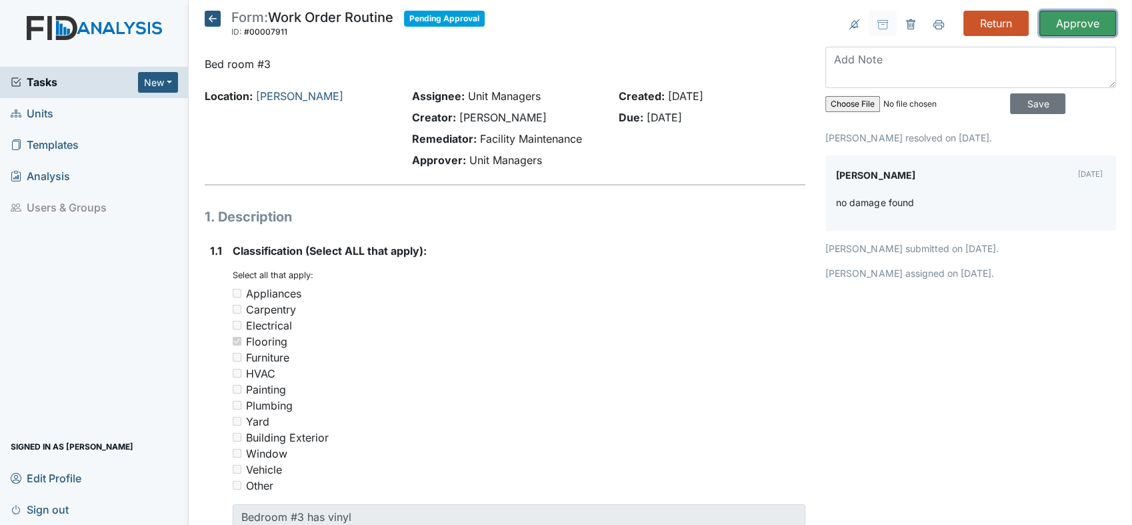
click at [1078, 16] on input "Approve" at bounding box center [1077, 23] width 77 height 25
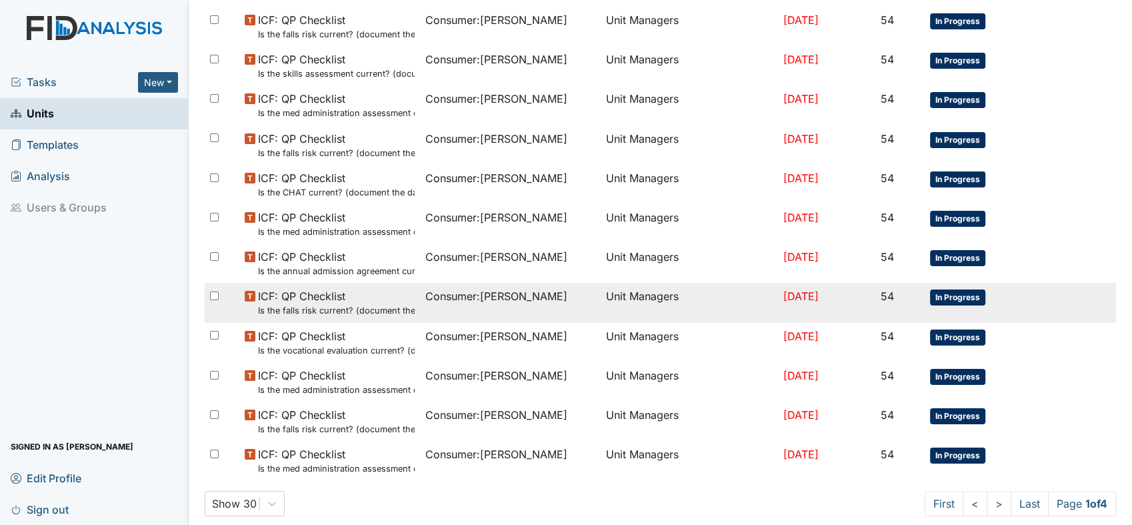
scroll to position [867, 0]
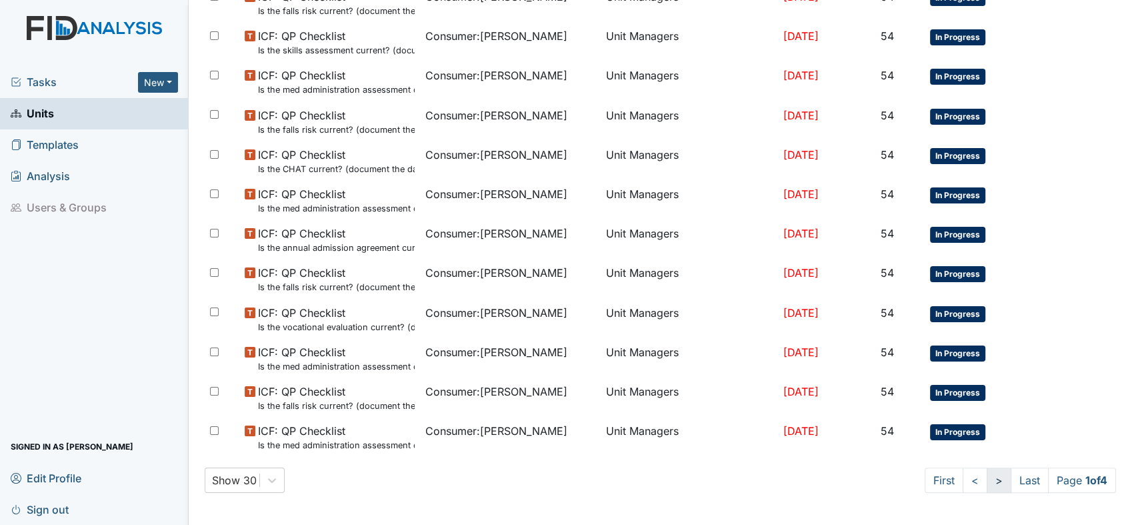
click at [987, 481] on link ">" at bounding box center [999, 479] width 25 height 25
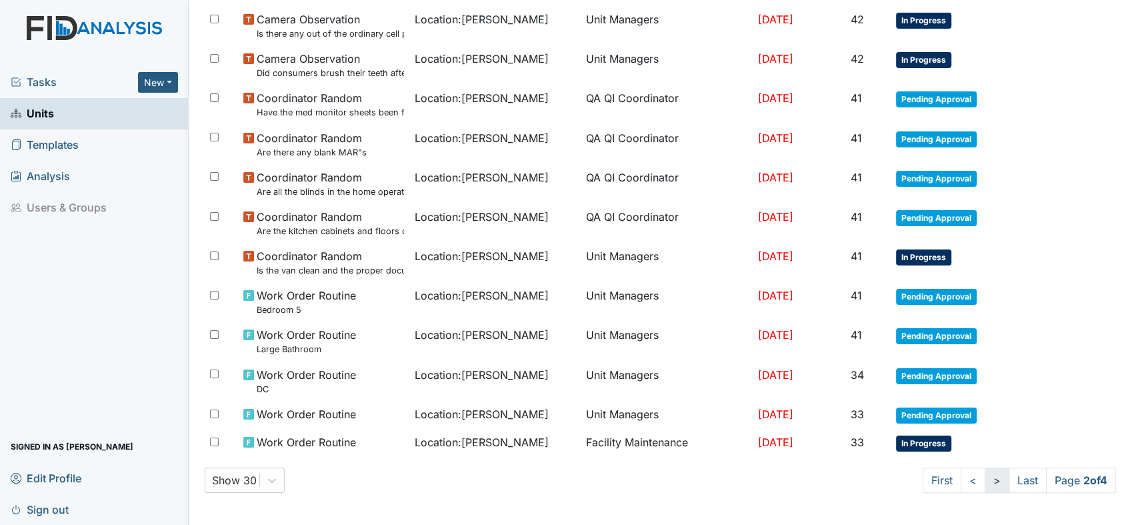
scroll to position [775, 0]
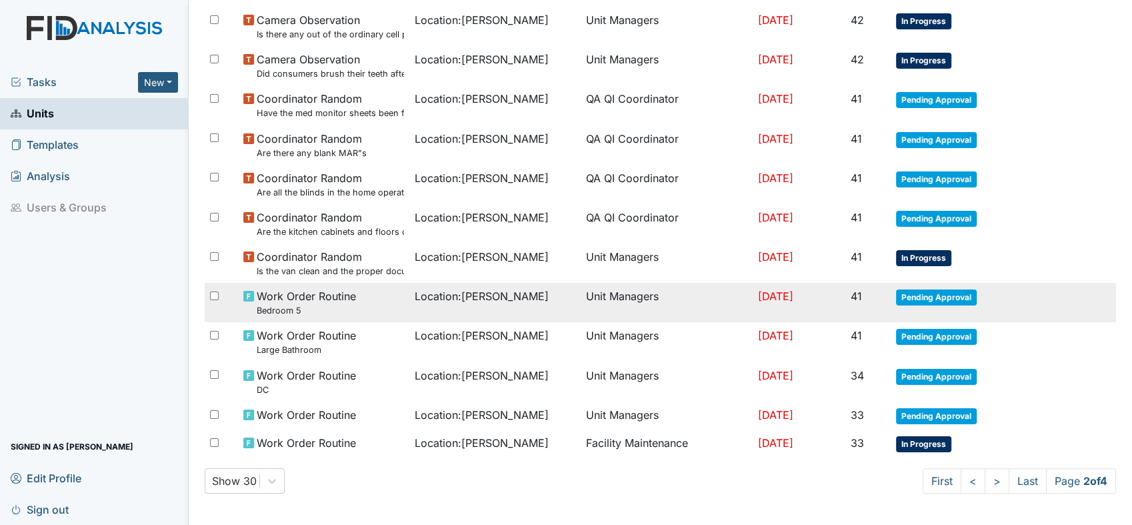
click at [283, 308] on small "Bedroom 5" at bounding box center [306, 310] width 99 height 13
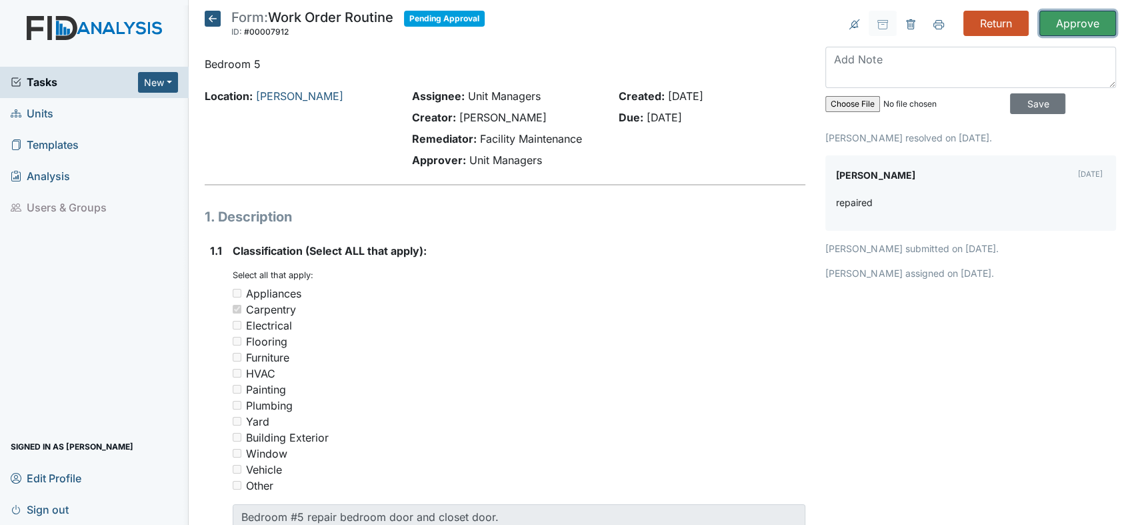
click at [1065, 17] on input "Approve" at bounding box center [1077, 23] width 77 height 25
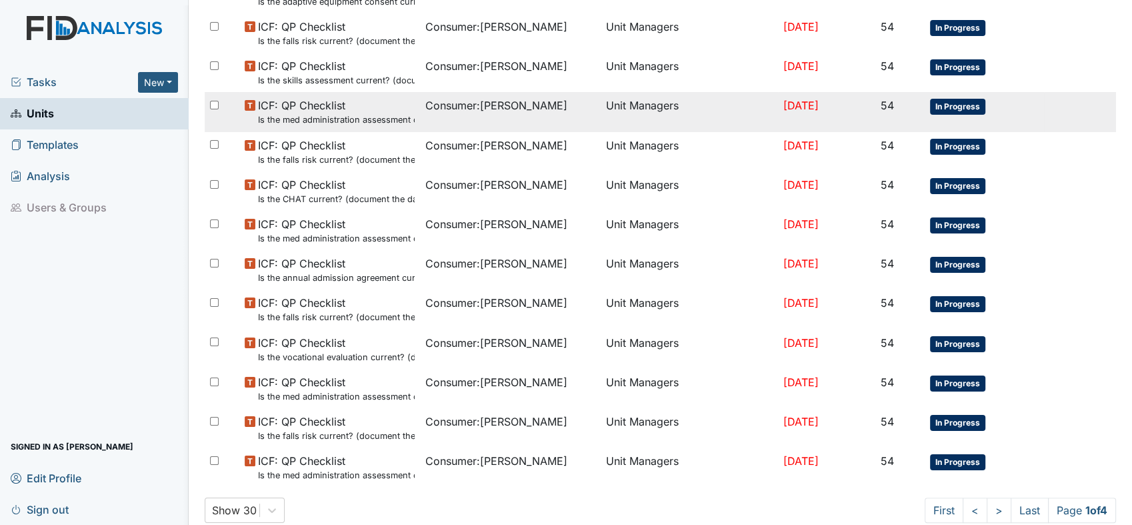
scroll to position [867, 0]
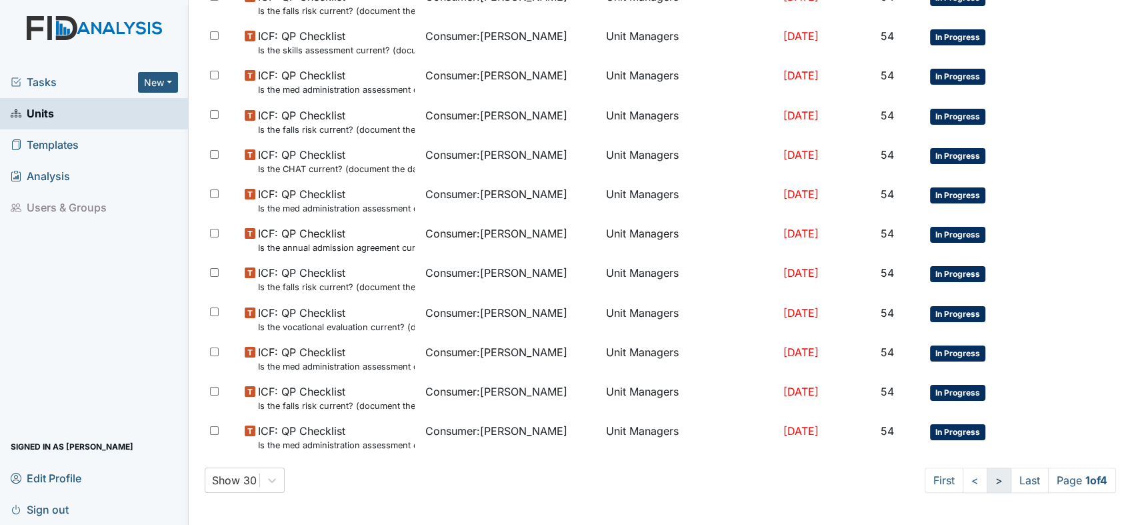
click at [987, 480] on link ">" at bounding box center [999, 479] width 25 height 25
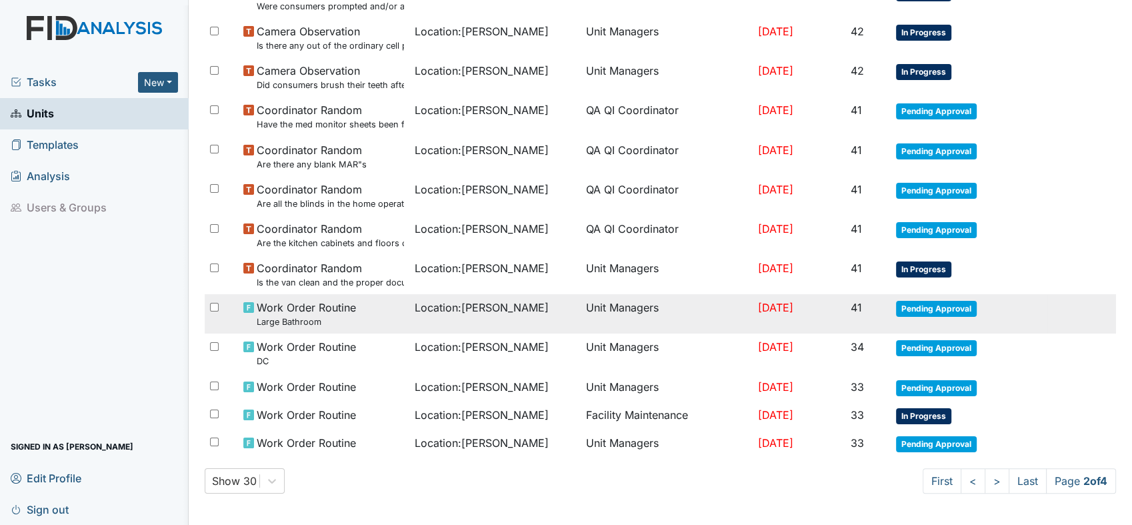
click at [291, 318] on small "Large Bathroom" at bounding box center [306, 321] width 99 height 13
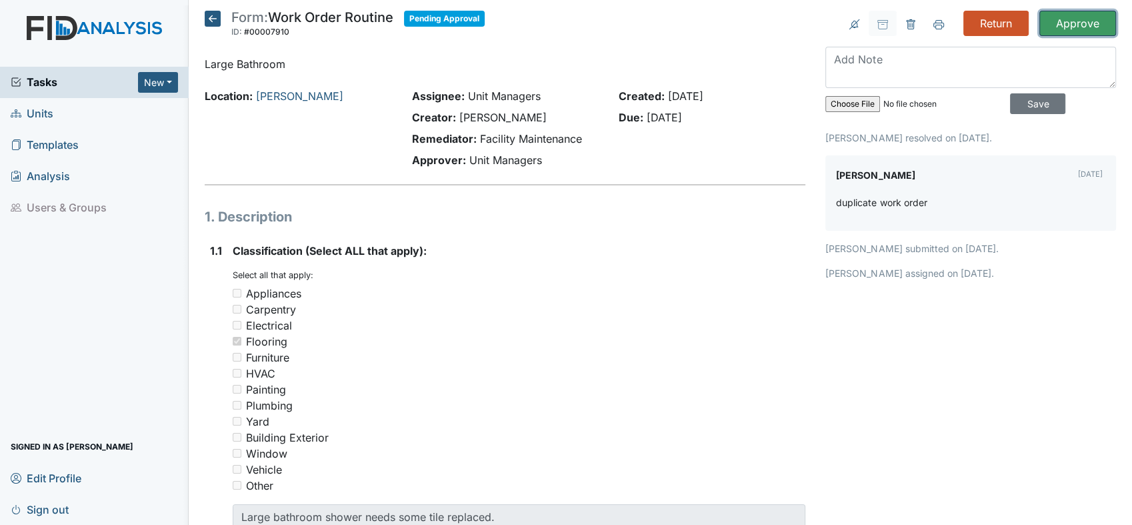
click at [1065, 21] on input "Approve" at bounding box center [1077, 23] width 77 height 25
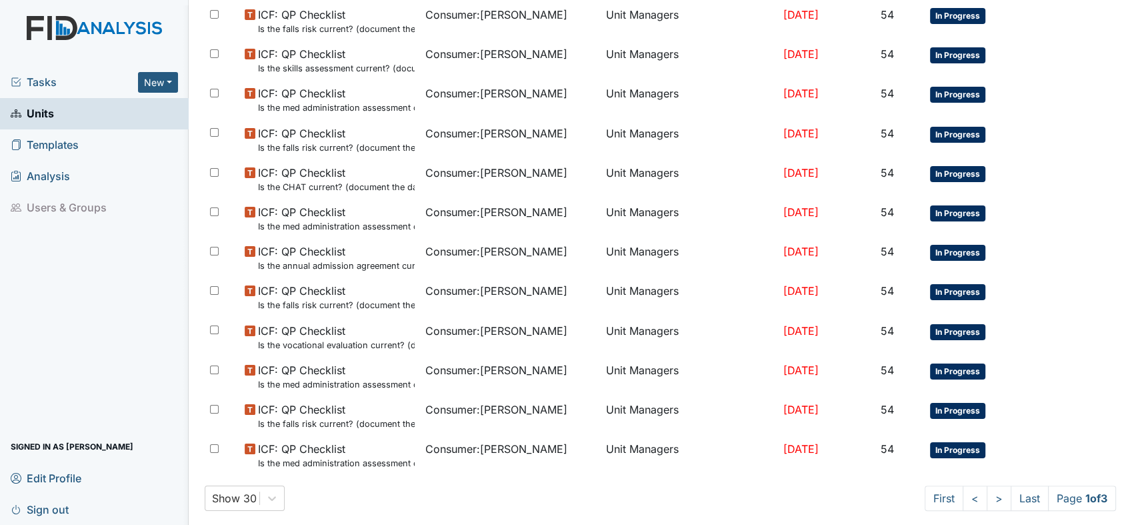
scroll to position [867, 0]
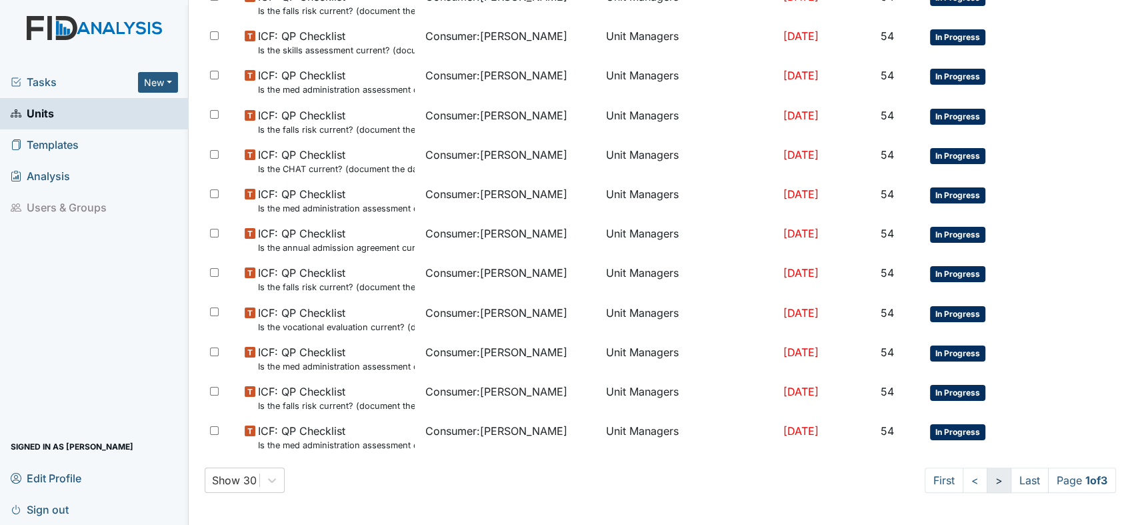
click at [987, 480] on link ">" at bounding box center [999, 479] width 25 height 25
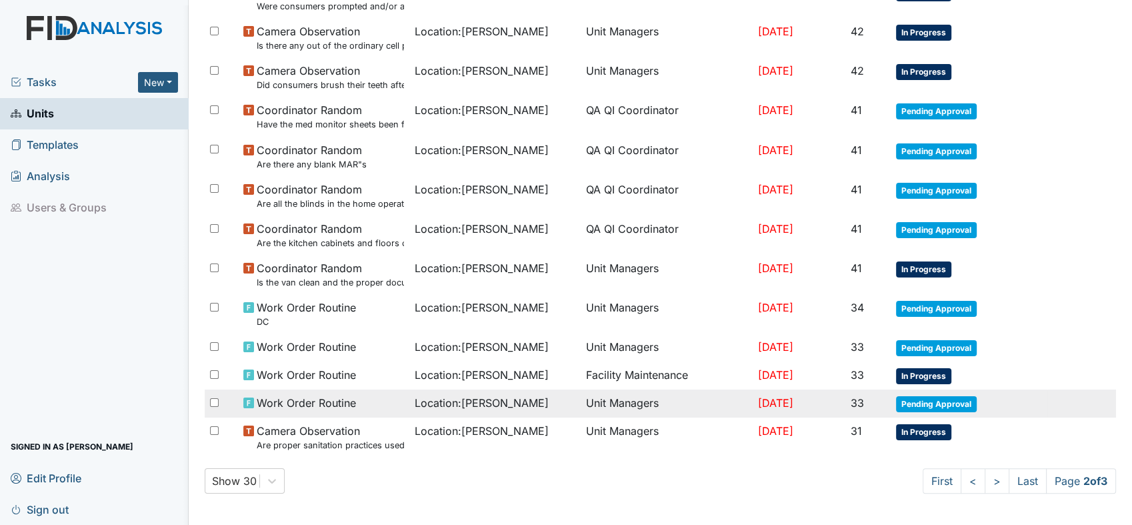
click at [923, 403] on span "Pending Approval" at bounding box center [936, 404] width 81 height 16
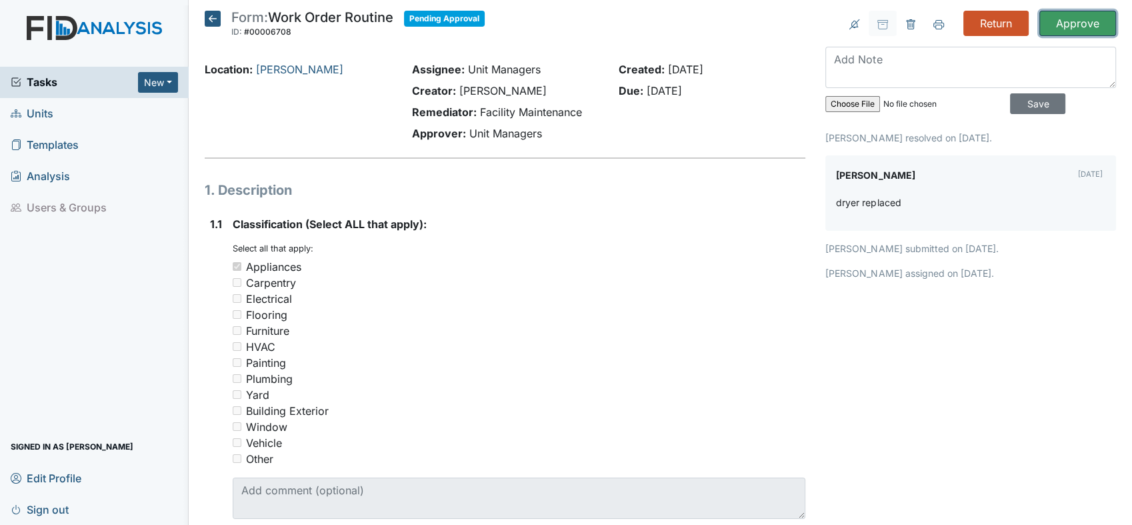
click at [1066, 19] on input "Approve" at bounding box center [1077, 23] width 77 height 25
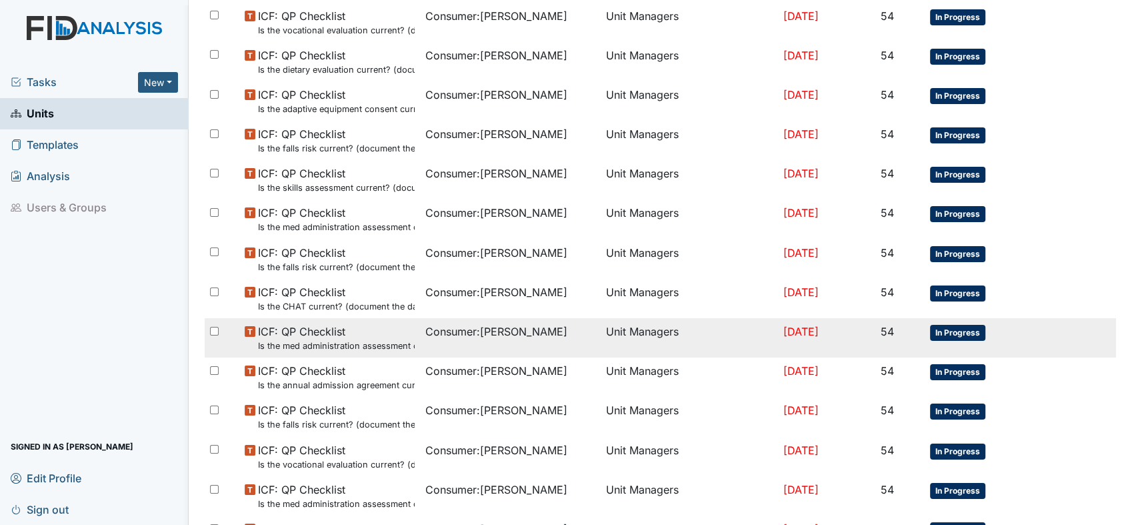
scroll to position [867, 0]
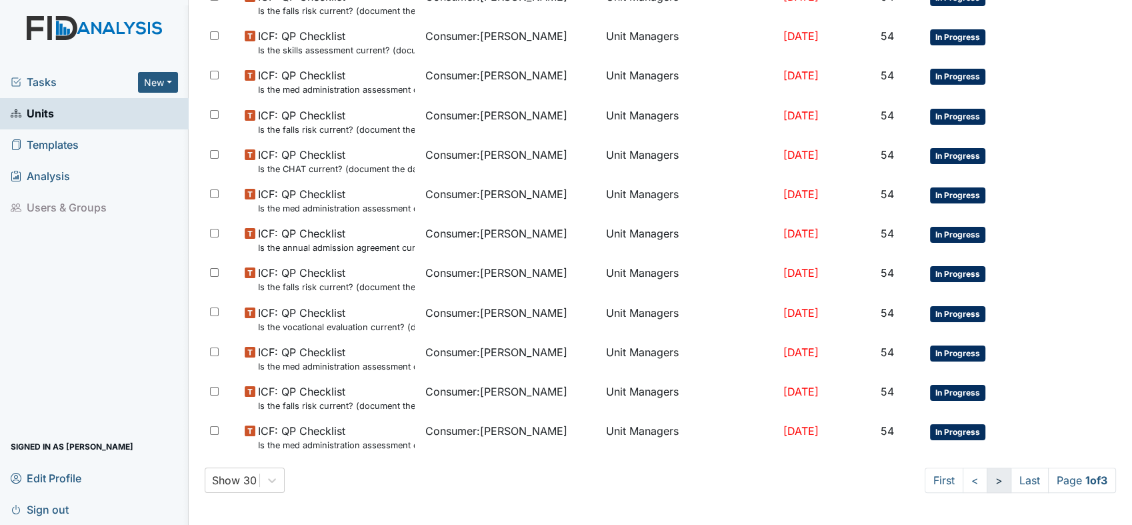
click at [987, 484] on link ">" at bounding box center [999, 479] width 25 height 25
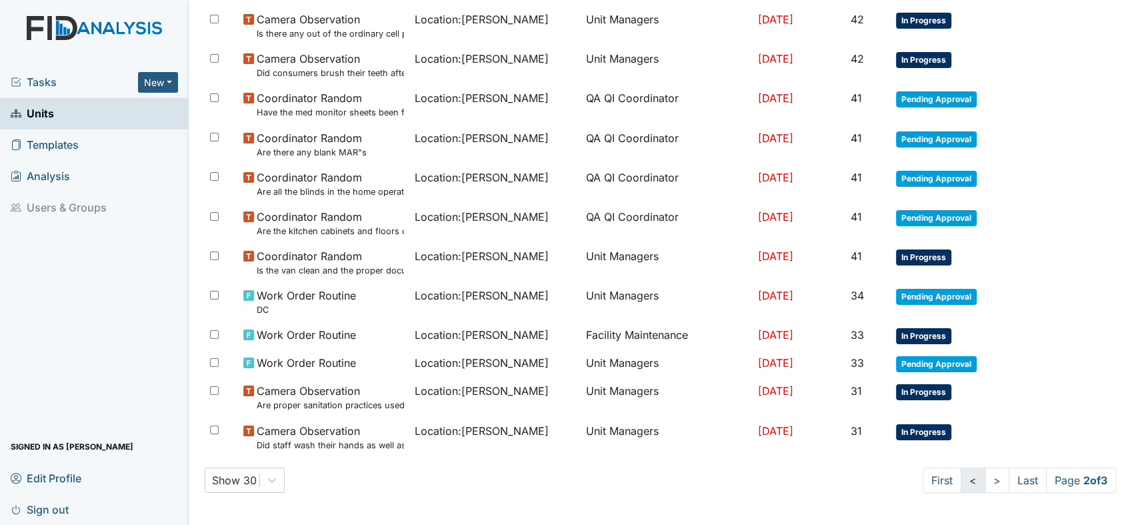
scroll to position [775, 0]
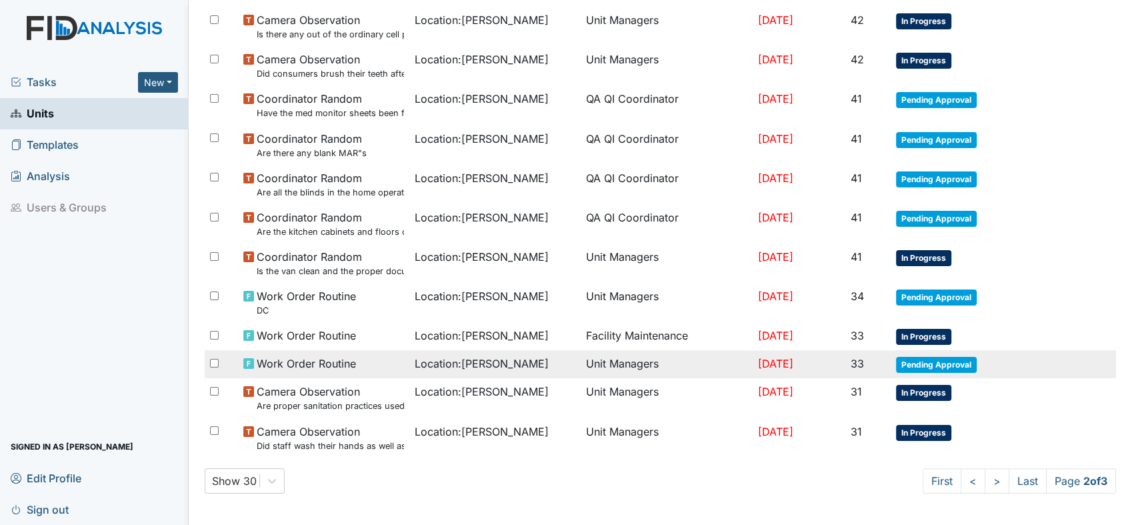
click at [758, 357] on span "[DATE]" at bounding box center [775, 363] width 35 height 13
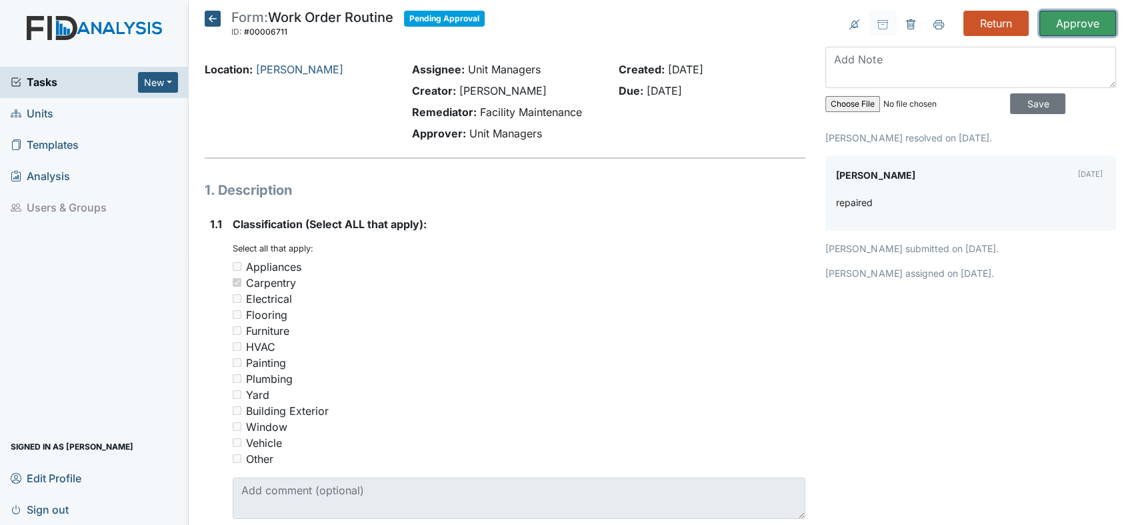
click at [1059, 21] on input "Approve" at bounding box center [1077, 23] width 77 height 25
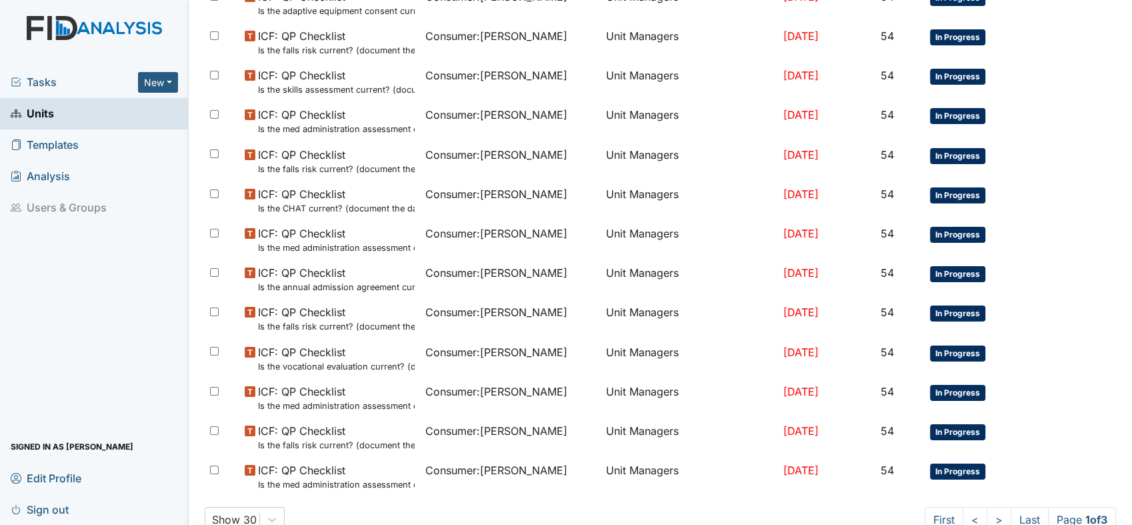
scroll to position [867, 0]
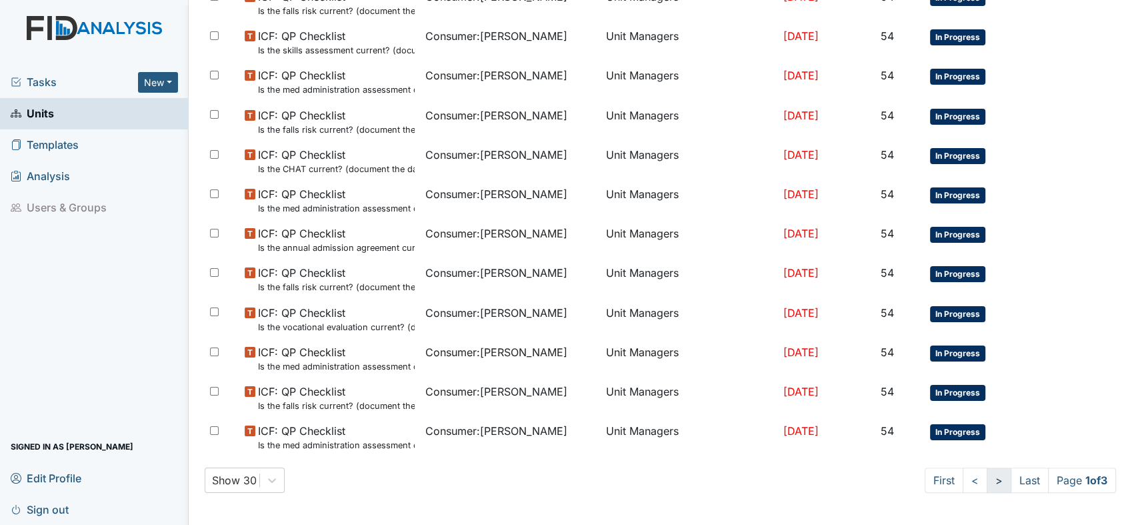
click at [987, 478] on link ">" at bounding box center [999, 479] width 25 height 25
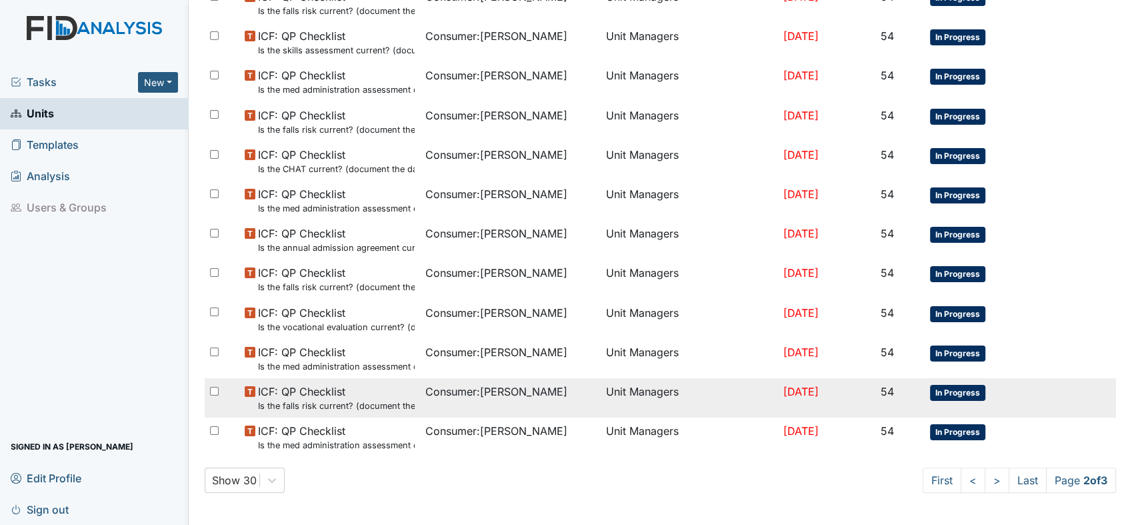
scroll to position [775, 0]
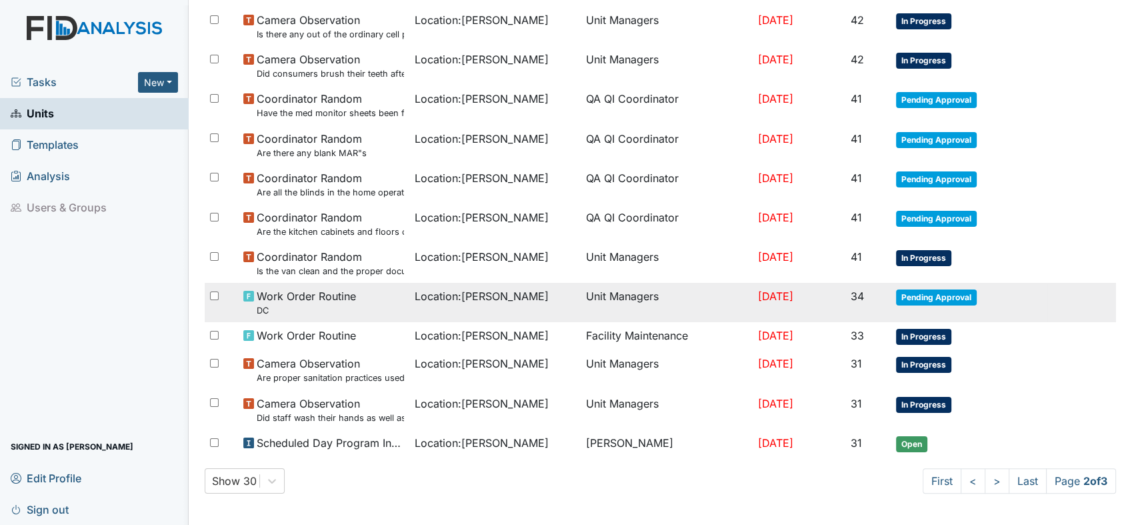
click at [943, 295] on span "Pending Approval" at bounding box center [936, 297] width 81 height 16
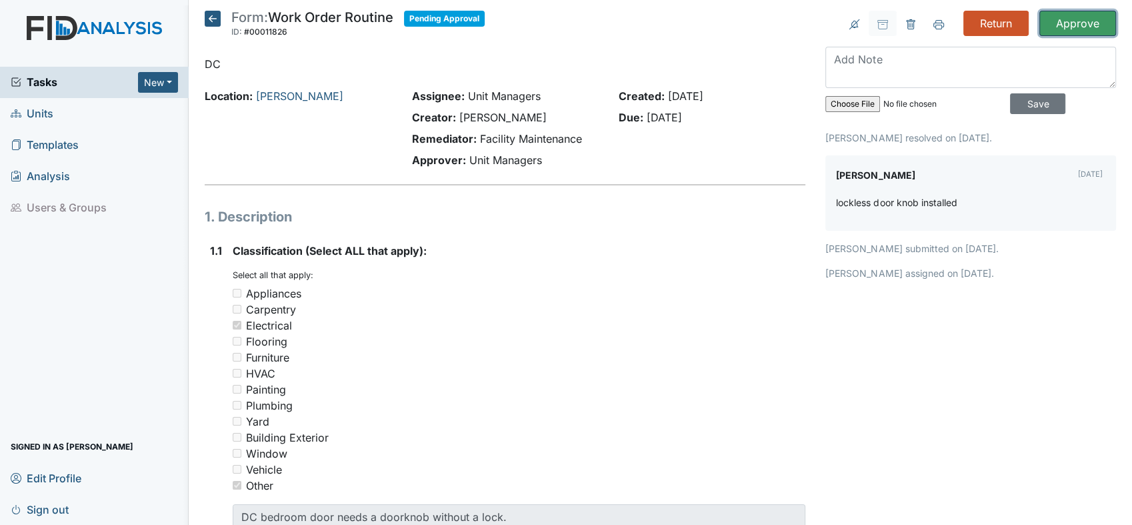
click at [1064, 19] on input "Approve" at bounding box center [1077, 23] width 77 height 25
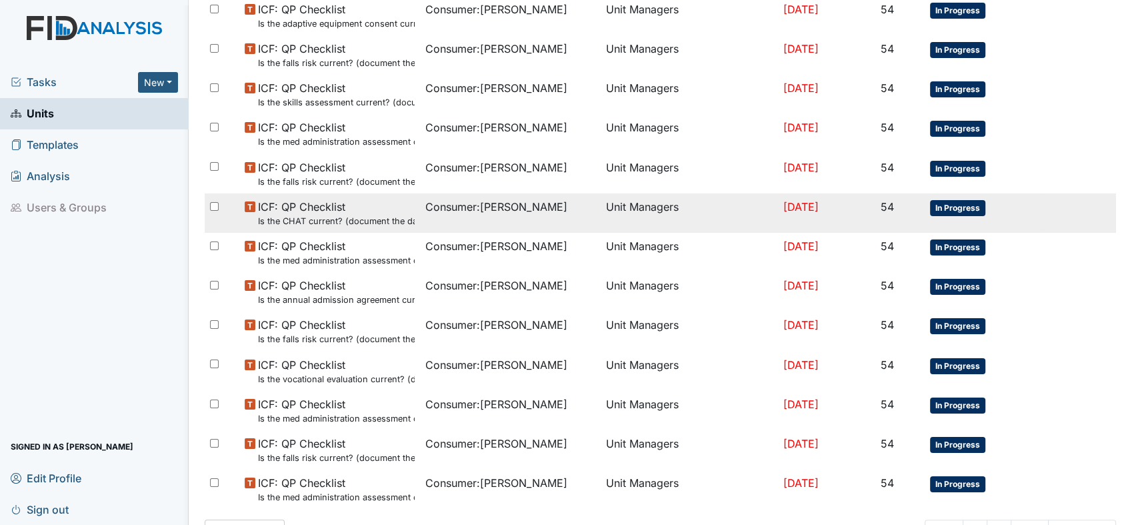
scroll to position [867, 0]
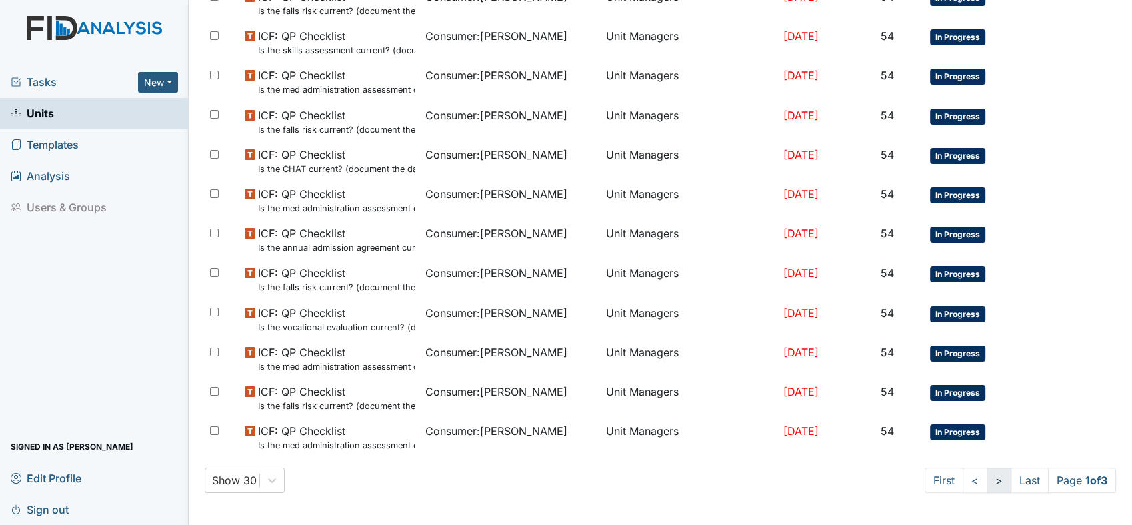
click at [987, 476] on link ">" at bounding box center [999, 479] width 25 height 25
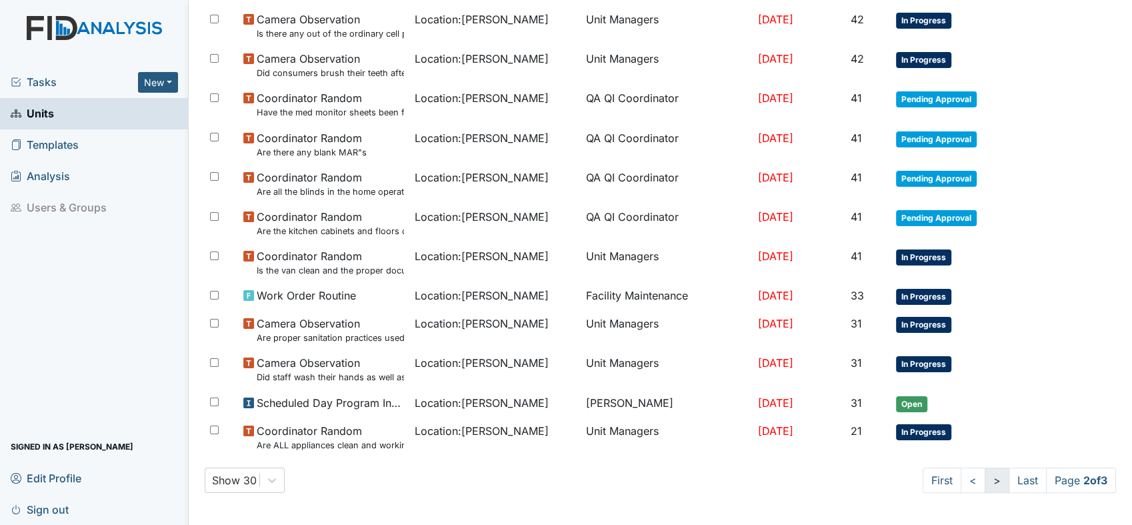
scroll to position [775, 0]
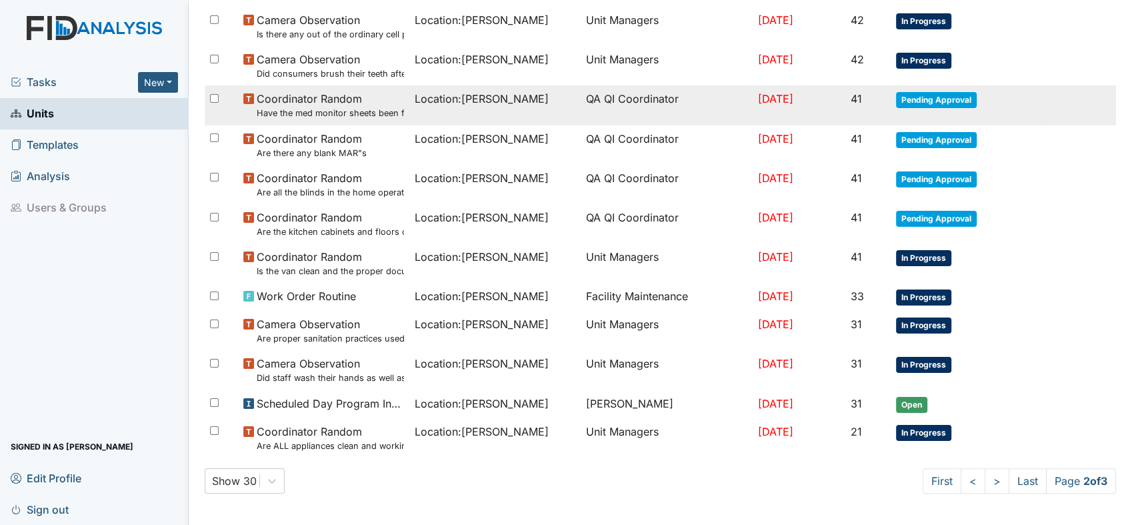
click at [897, 85] on td "Pending Approval" at bounding box center [969, 104] width 157 height 39
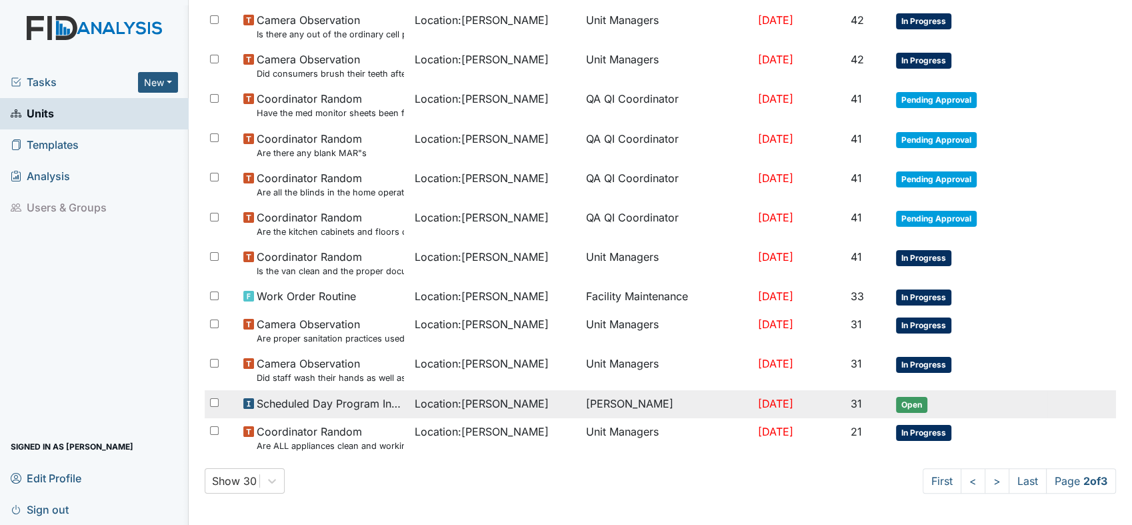
click at [373, 399] on span "Scheduled Day Program Inspection" at bounding box center [330, 403] width 147 height 16
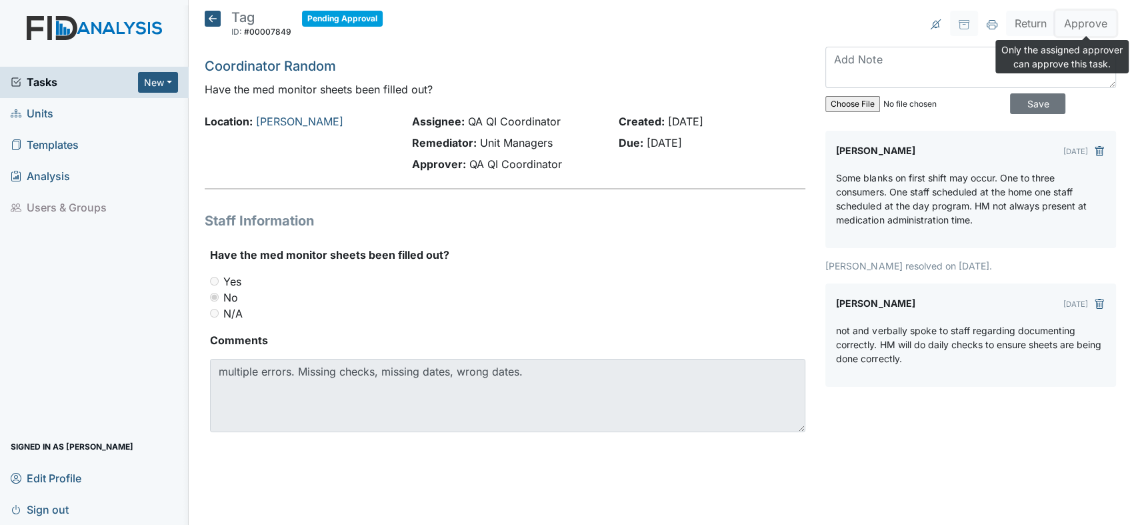
click at [1095, 25] on button "Approve" at bounding box center [1085, 23] width 61 height 25
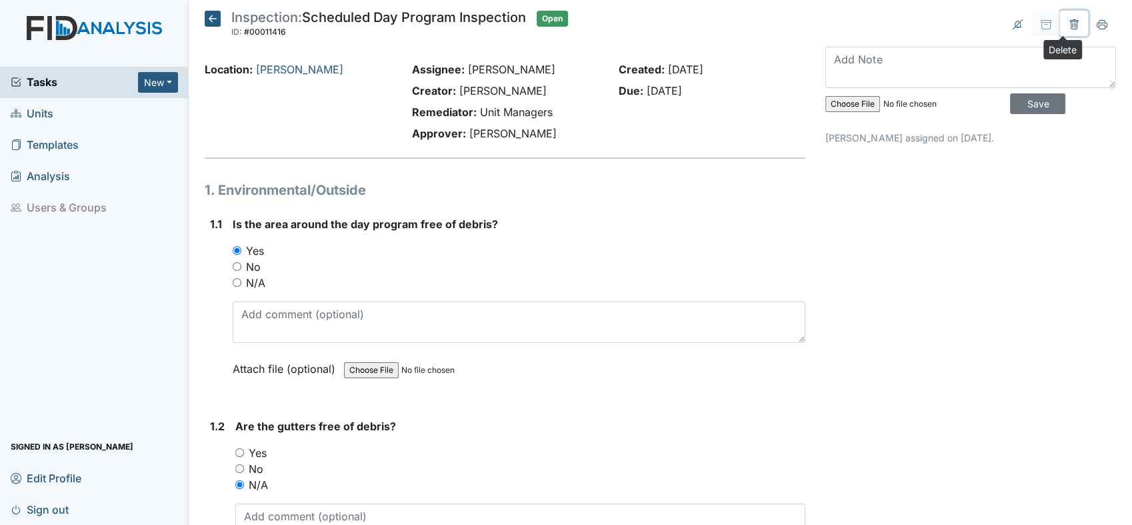
click at [1069, 21] on icon at bounding box center [1074, 24] width 11 height 11
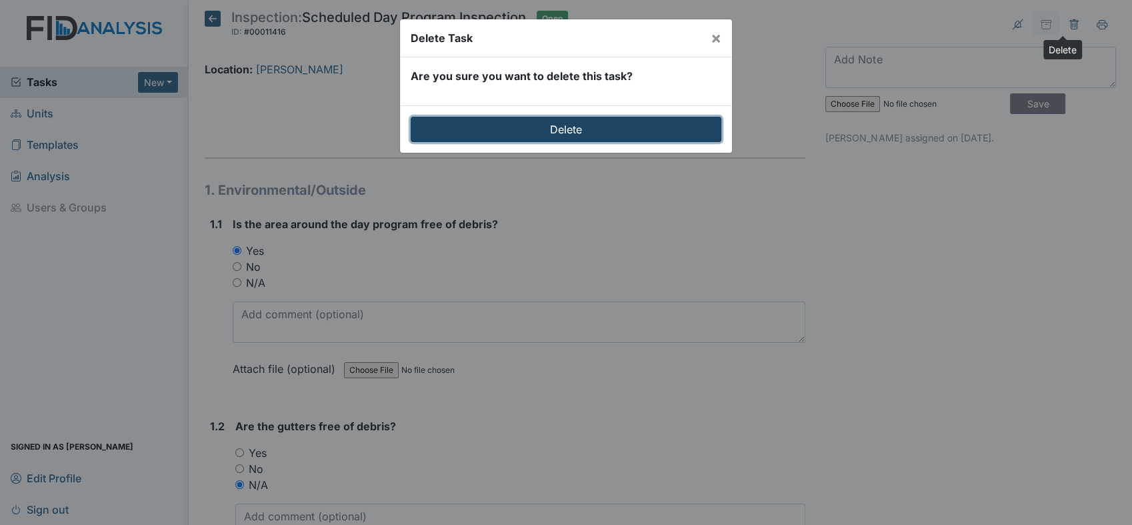
click at [531, 127] on input "Delete" at bounding box center [566, 129] width 311 height 25
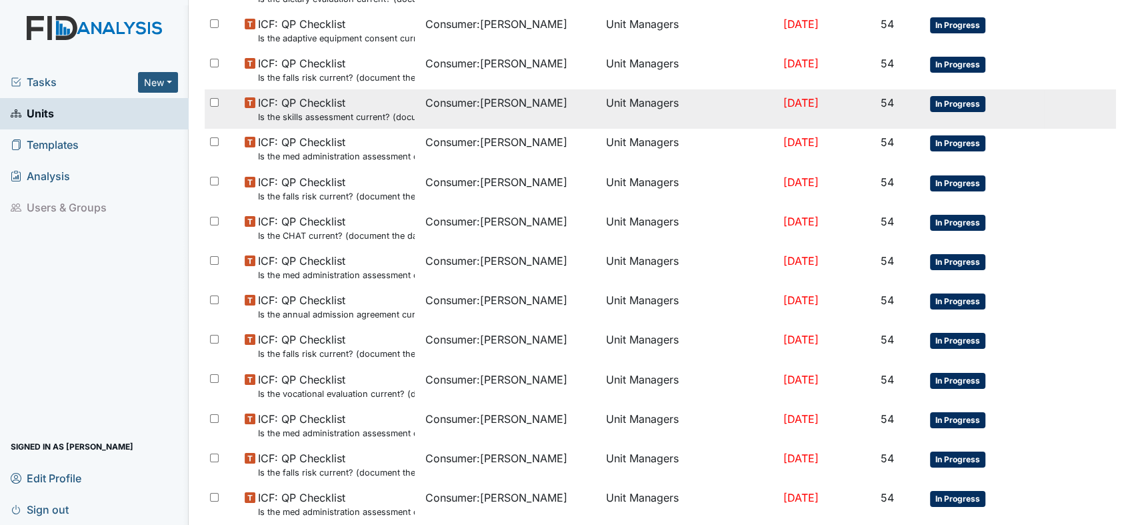
scroll to position [867, 0]
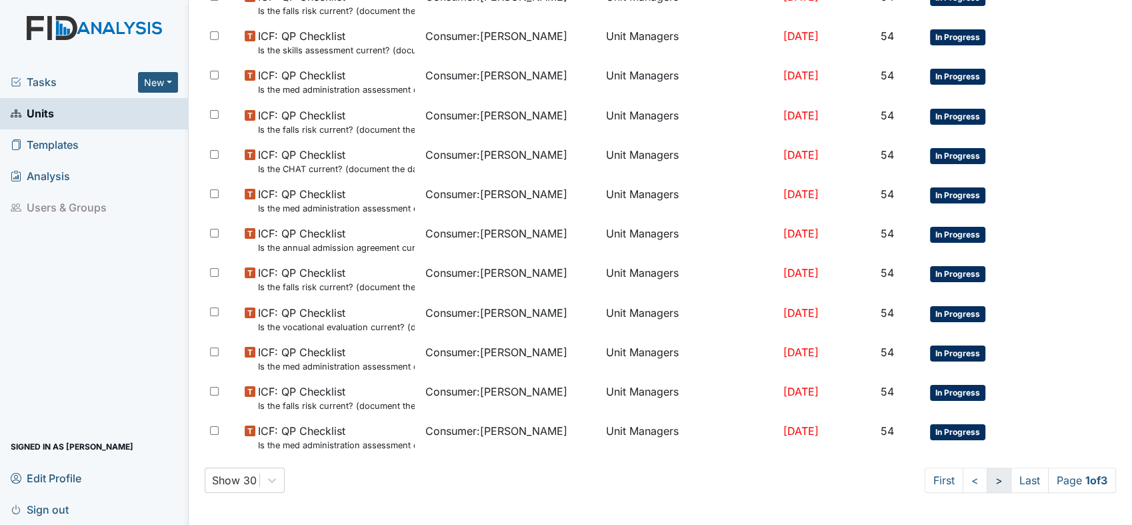
click at [987, 474] on link ">" at bounding box center [999, 479] width 25 height 25
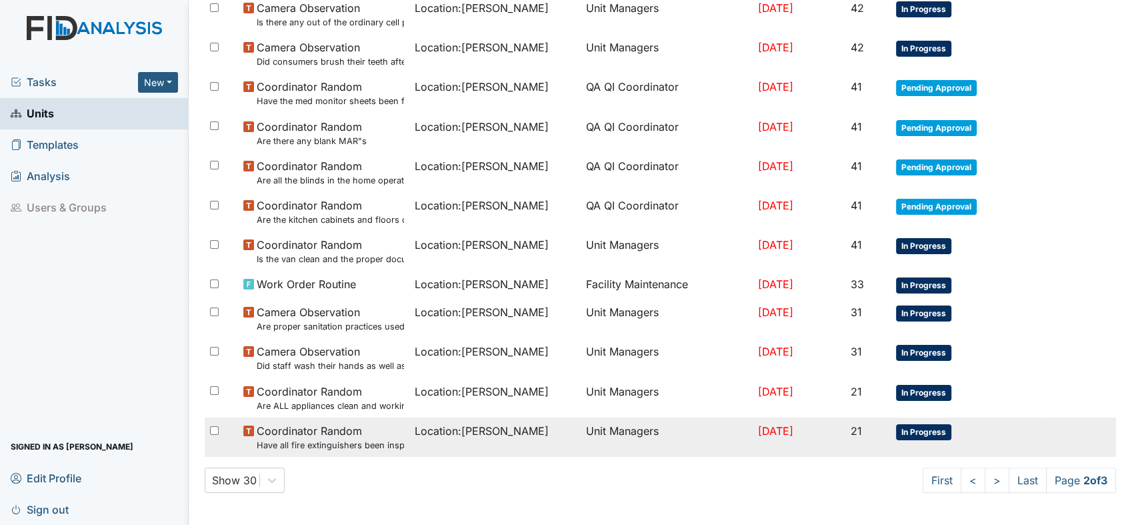
scroll to position [786, 0]
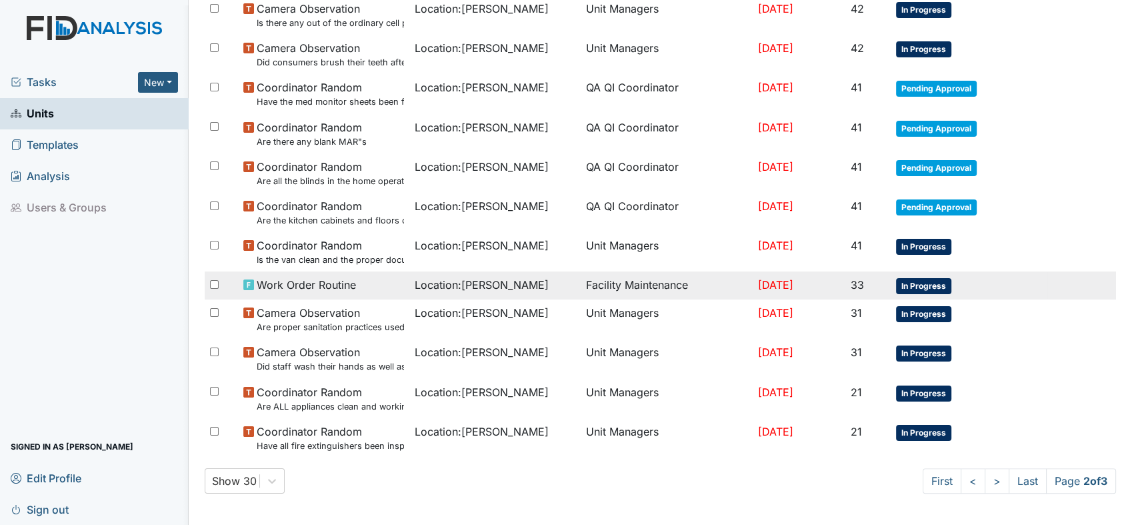
click at [506, 287] on div "Location : [GEOGRAPHIC_DATA]" at bounding box center [495, 285] width 161 height 16
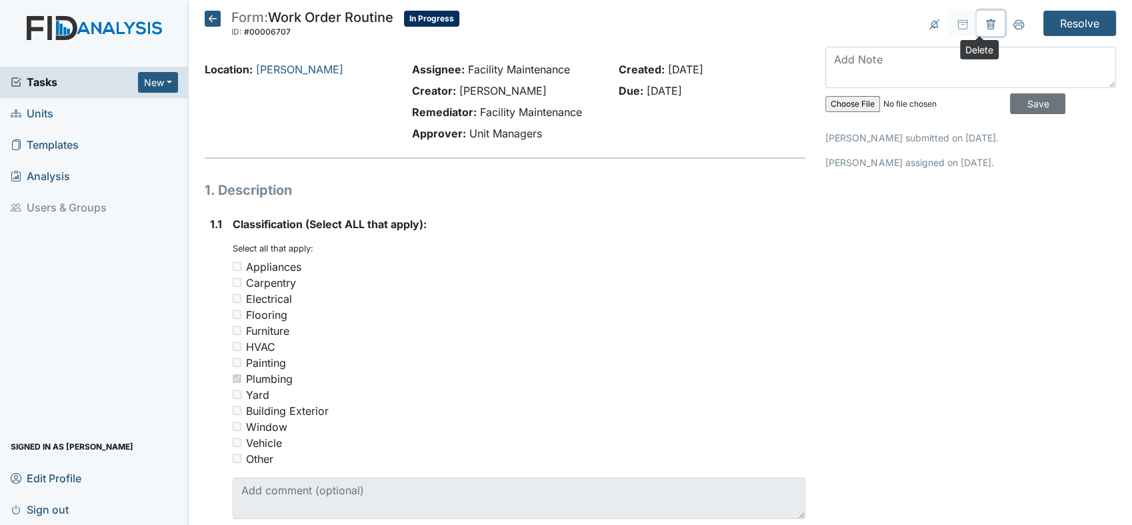
click at [985, 21] on icon at bounding box center [990, 24] width 11 height 11
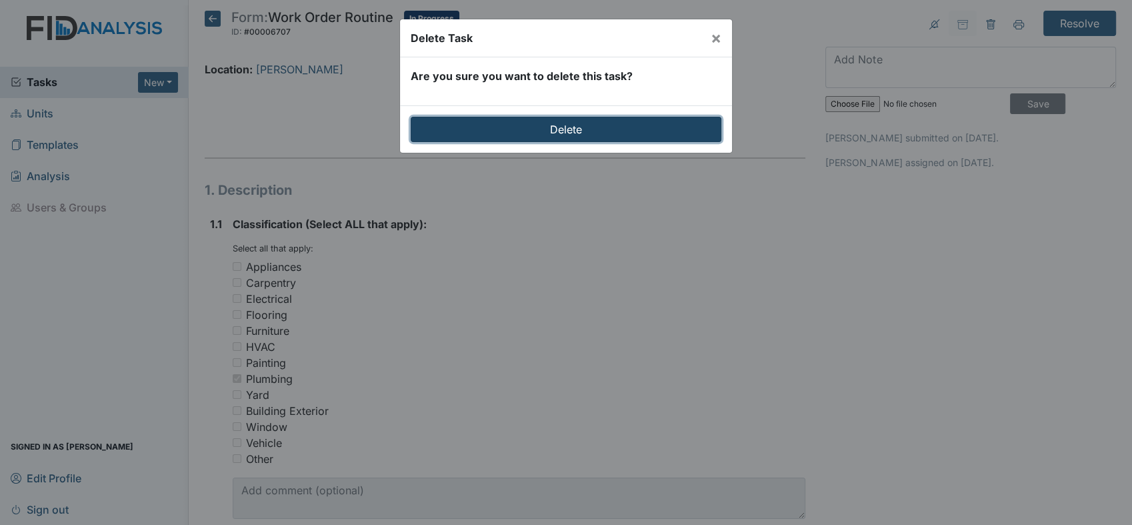
click at [575, 126] on input "Delete" at bounding box center [566, 129] width 311 height 25
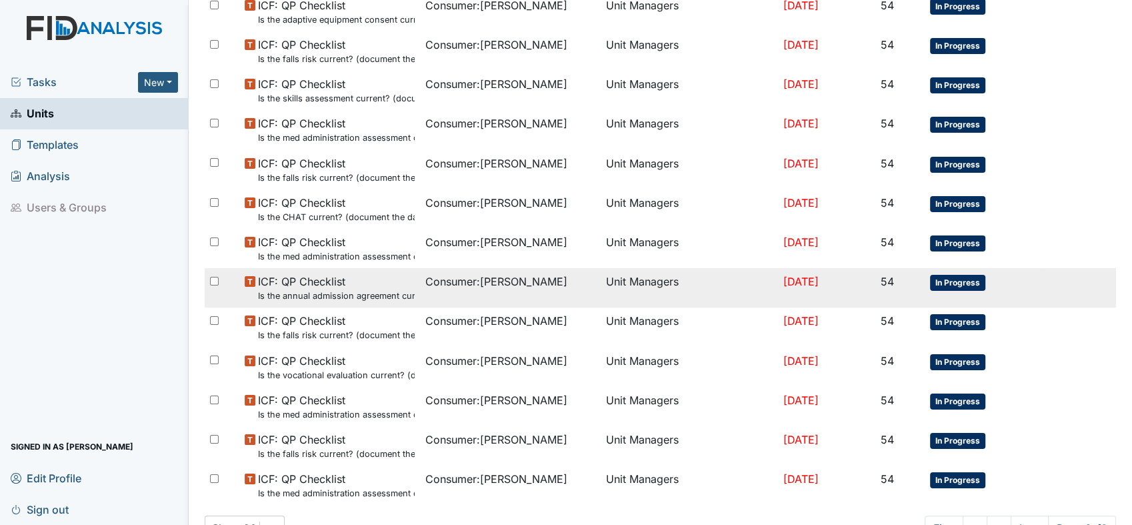
scroll to position [867, 0]
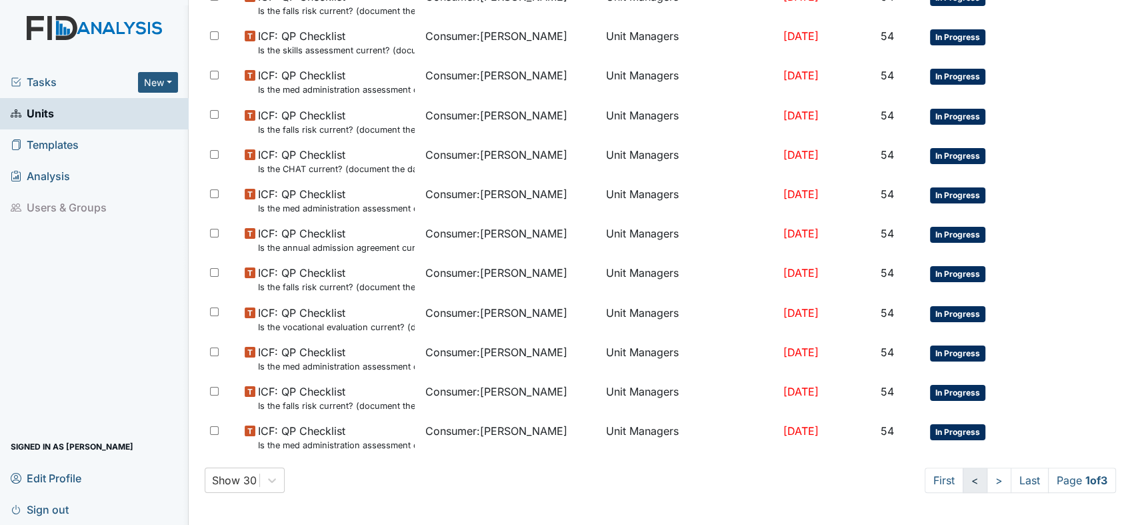
click at [965, 479] on link "<" at bounding box center [975, 479] width 25 height 25
click at [984, 479] on link ">" at bounding box center [996, 479] width 25 height 25
click at [987, 477] on link ">" at bounding box center [999, 479] width 25 height 25
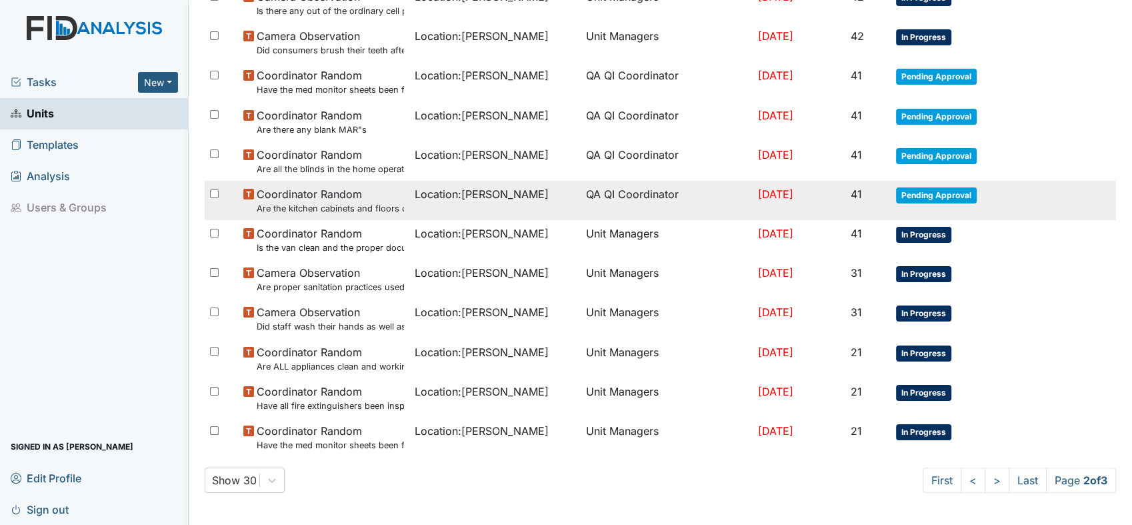
click at [293, 203] on small "Are the kitchen cabinets and floors clean?" at bounding box center [330, 208] width 147 height 13
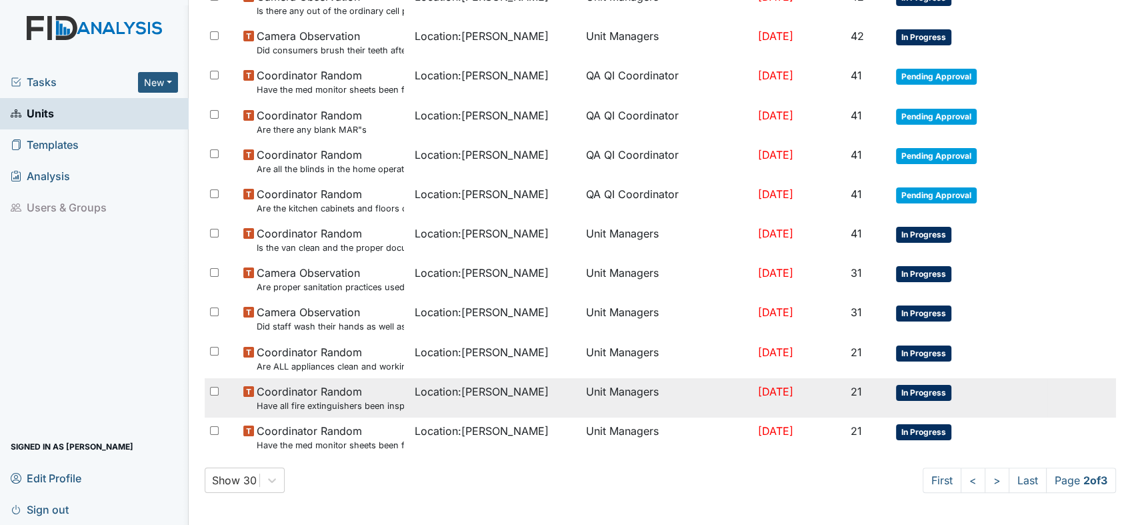
click at [331, 393] on span "Coordinator Random Have all fire extinguishers been inspected?" at bounding box center [330, 397] width 147 height 29
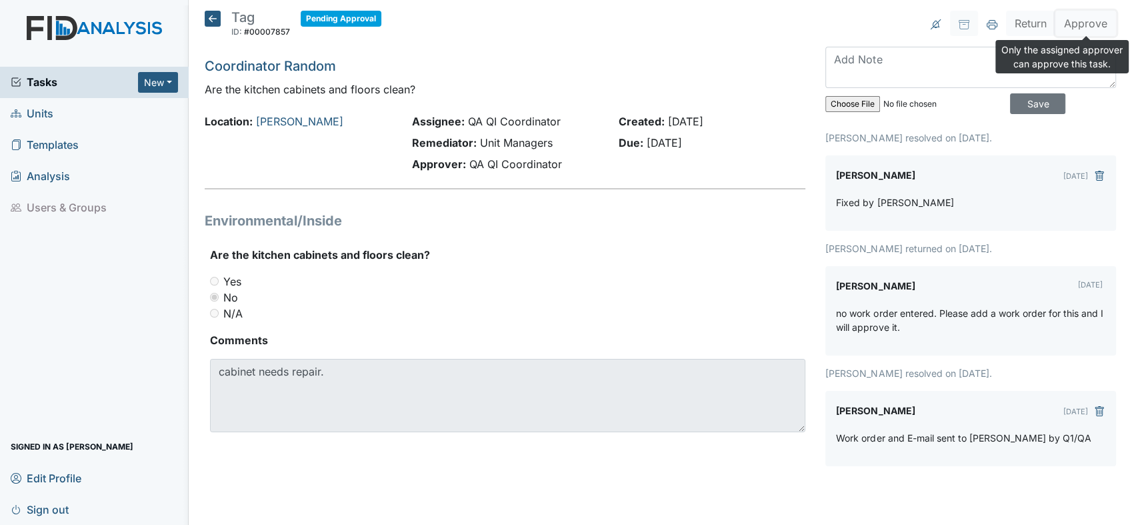
click at [1078, 25] on button "Approve" at bounding box center [1085, 23] width 61 height 25
click at [1013, 99] on input "Save" at bounding box center [1037, 103] width 55 height 21
click at [1011, 102] on input "Save" at bounding box center [1037, 103] width 55 height 21
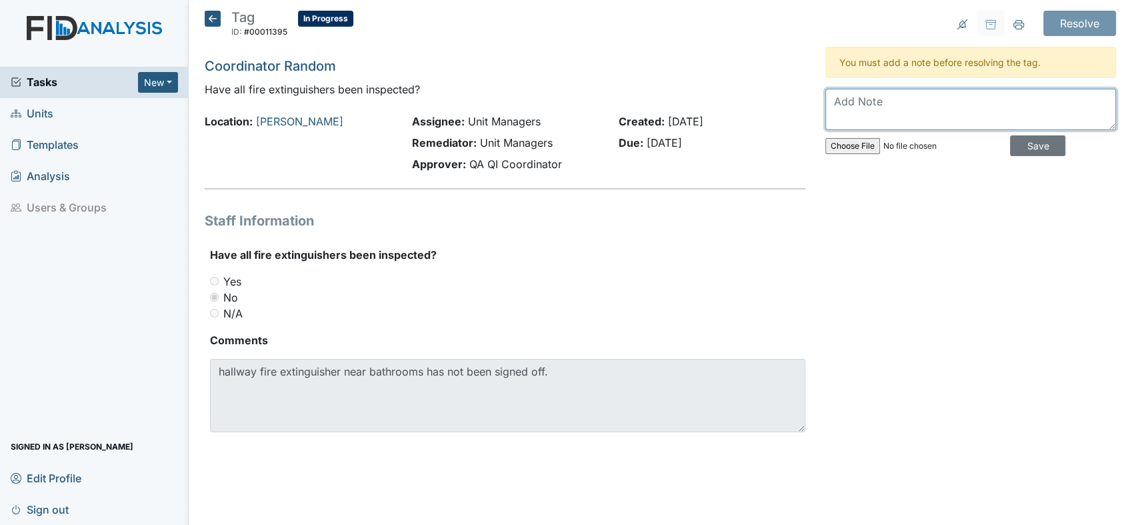
click at [873, 109] on textarea at bounding box center [970, 109] width 291 height 41
type textarea "Was signed off for [DATE] and [DATE]"
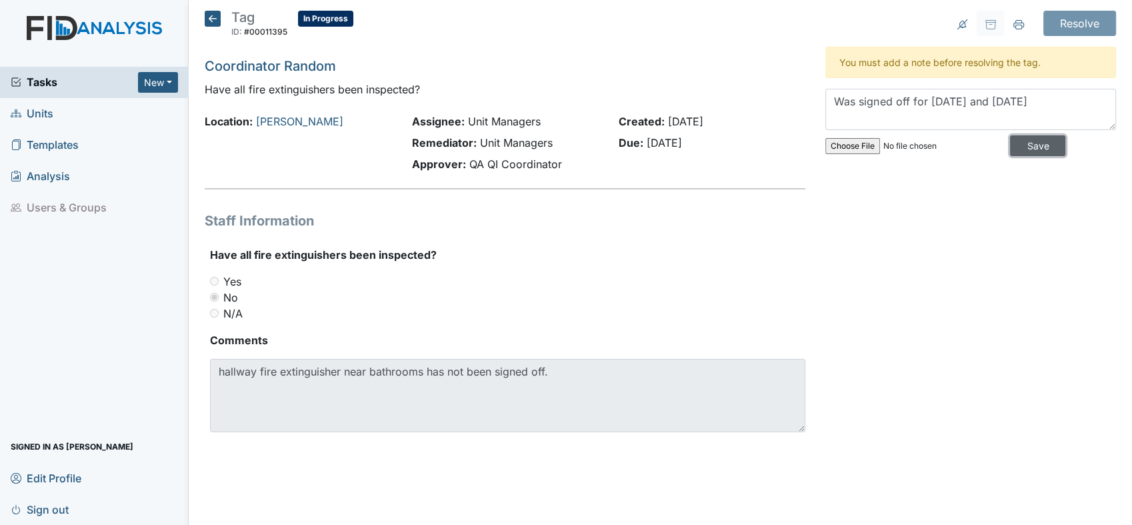
click at [1022, 145] on input "Save" at bounding box center [1037, 145] width 55 height 21
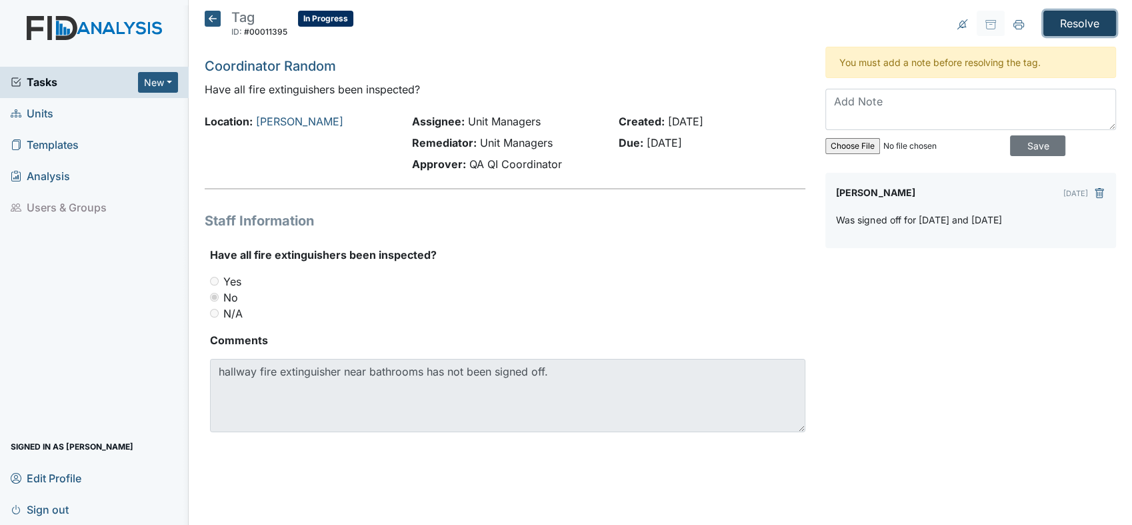
click at [1083, 18] on input "Resolve" at bounding box center [1079, 23] width 73 height 25
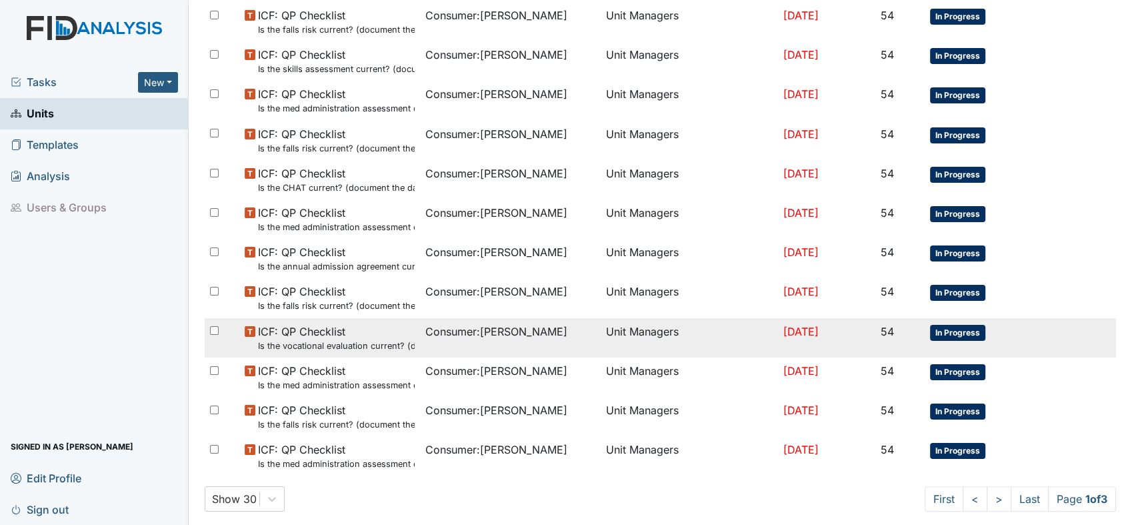
scroll to position [867, 0]
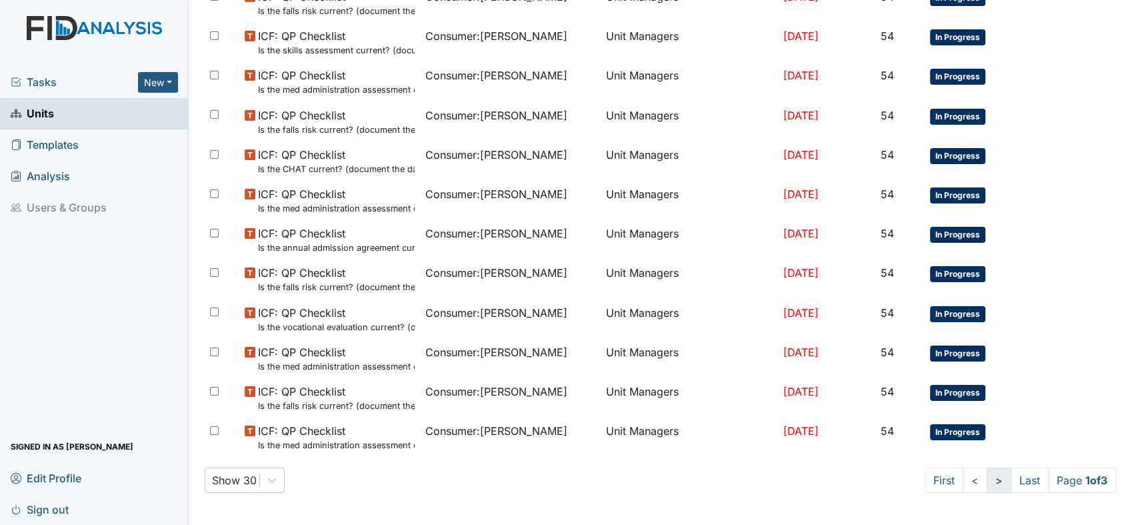
click at [987, 479] on link ">" at bounding box center [999, 479] width 25 height 25
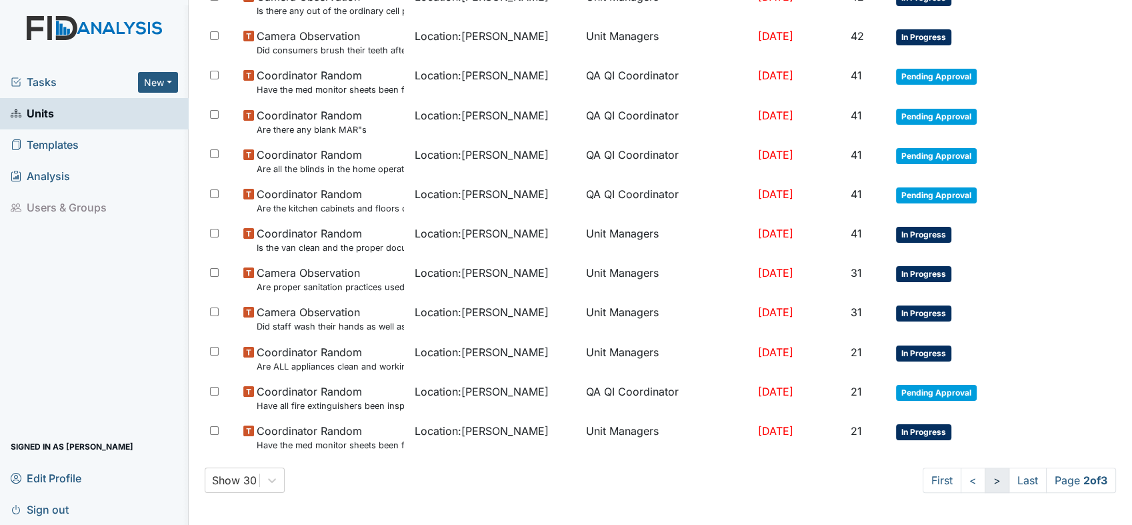
scroll to position [798, 0]
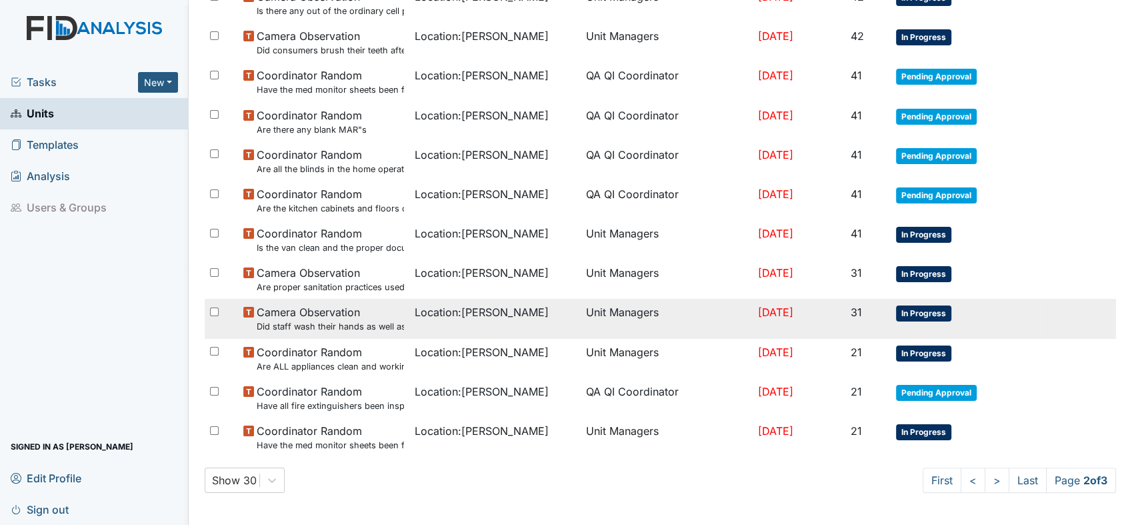
click at [321, 316] on span "Camera Observation Did staff wash their hands as well as the consumer's prior t…" at bounding box center [330, 318] width 147 height 29
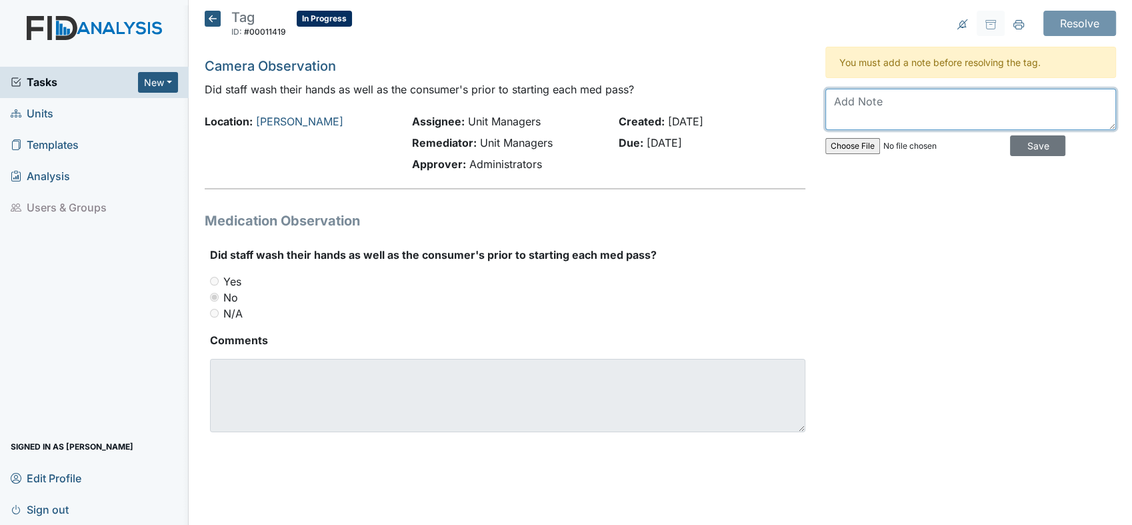
click at [870, 102] on textarea at bounding box center [970, 109] width 291 height 41
click at [893, 112] on textarea at bounding box center [970, 109] width 291 height 41
type textarea "Discussed with staff the medication procedure and the importance of hand hygien…"
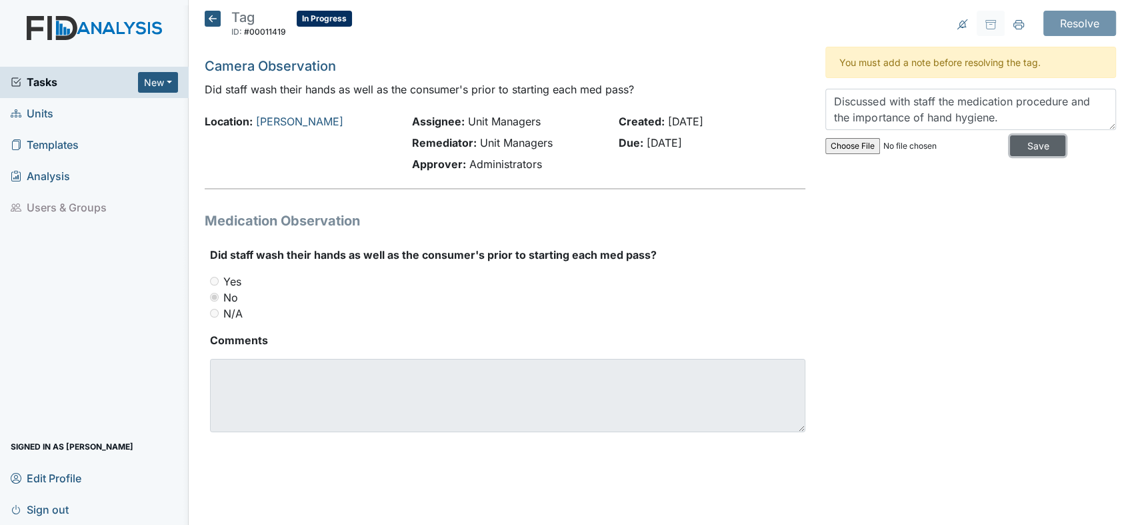
click at [1044, 147] on input "Save" at bounding box center [1037, 145] width 55 height 21
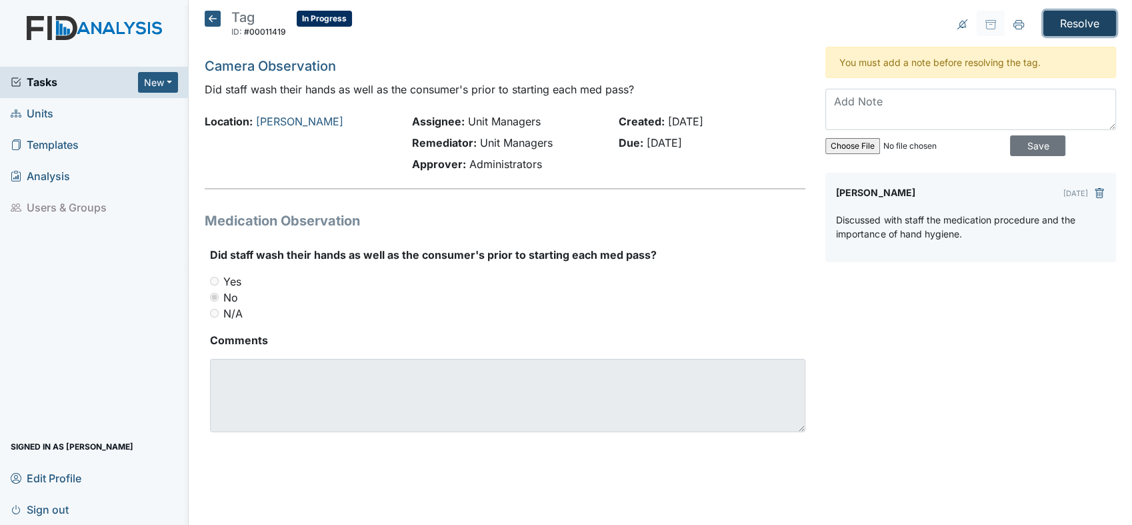
click at [1075, 25] on input "Resolve" at bounding box center [1079, 23] width 73 height 25
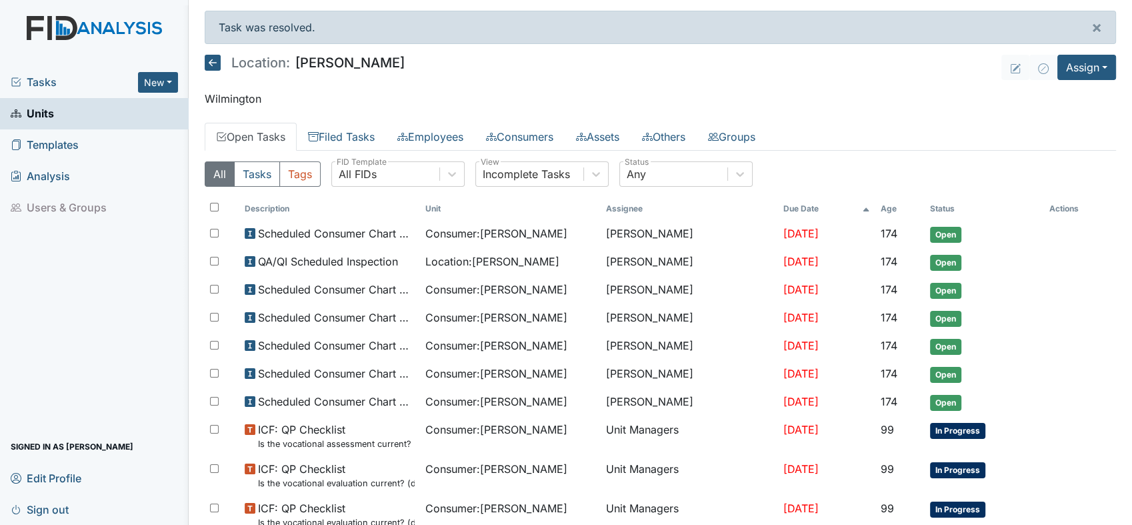
click at [181, 399] on div "Tasks New Form Inspection Document Bundle Units Templates Analysis Users & Grou…" at bounding box center [94, 296] width 189 height 458
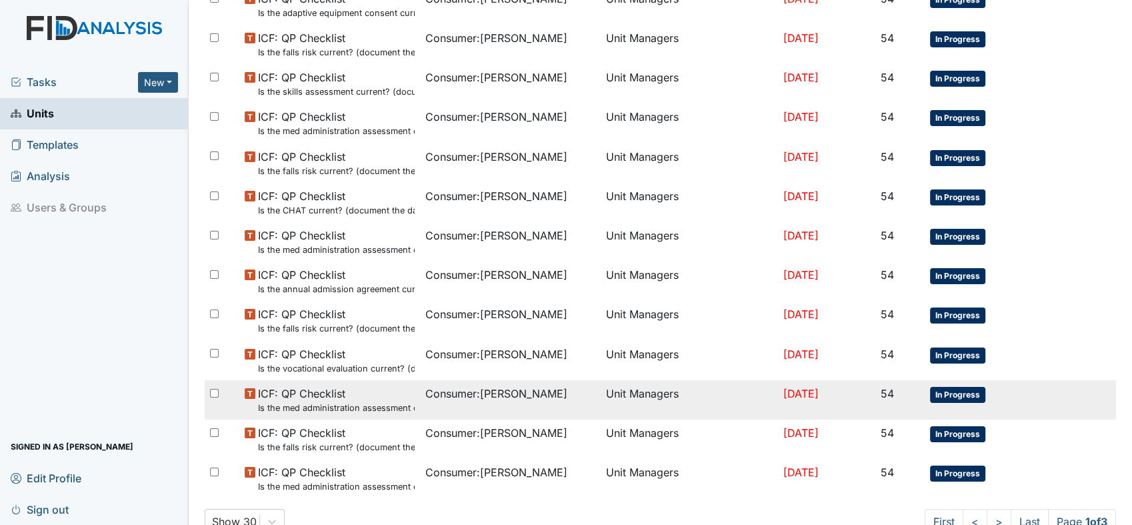
scroll to position [867, 0]
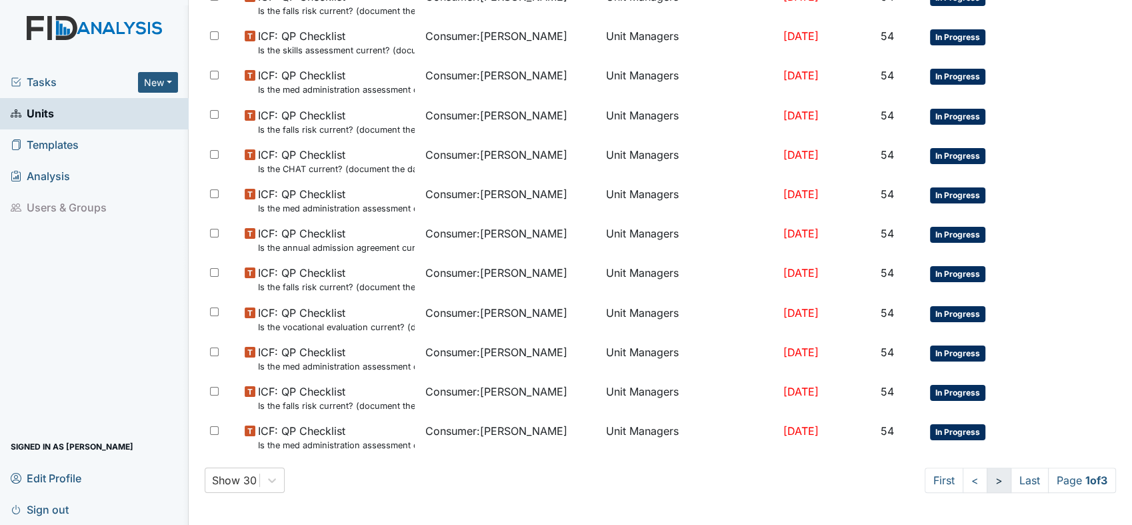
click at [987, 480] on link ">" at bounding box center [999, 479] width 25 height 25
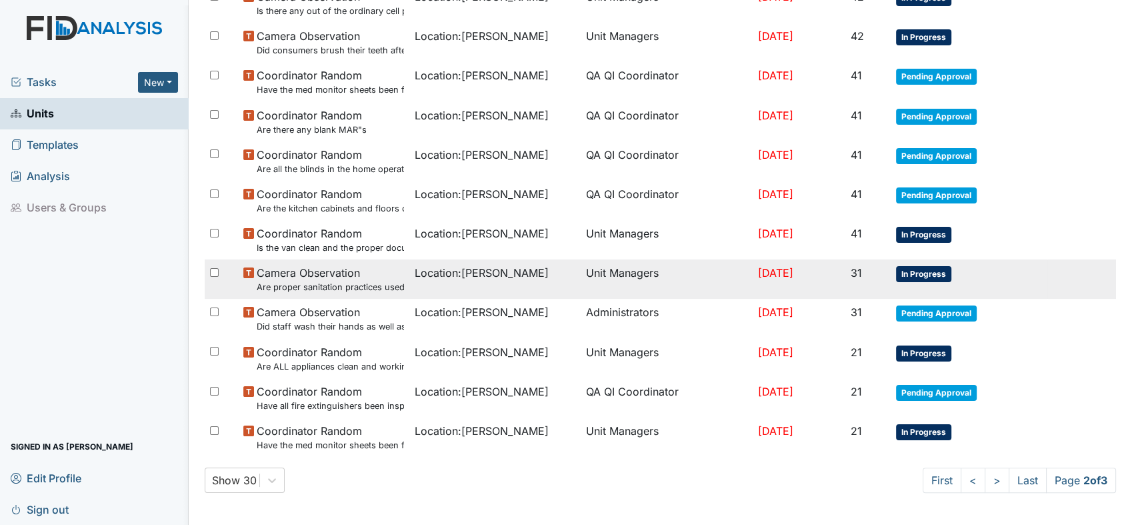
click at [337, 285] on small "Are proper sanitation practices used by staff and encouraged with consumers?" at bounding box center [330, 287] width 147 height 13
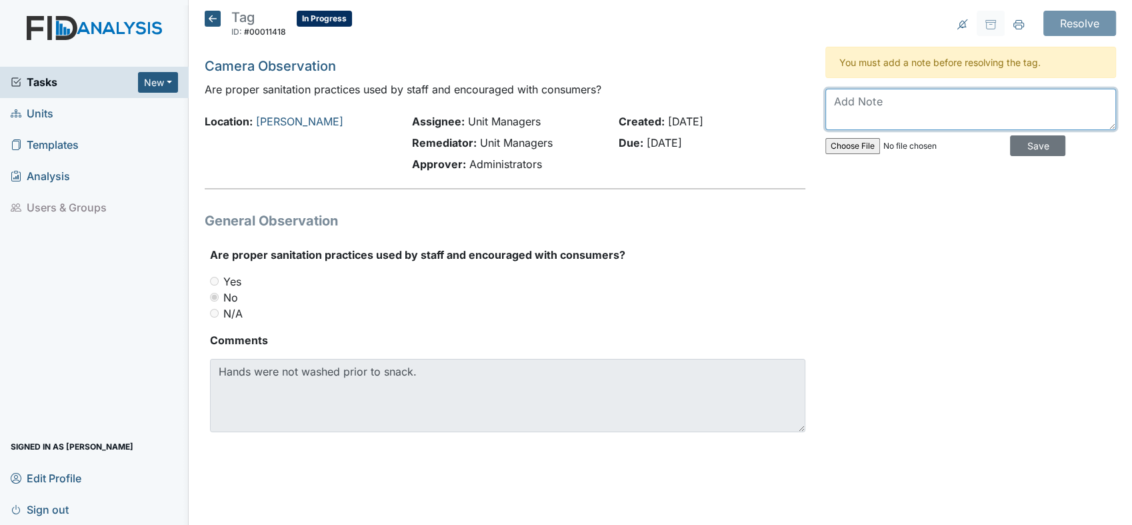
click at [948, 112] on textarea at bounding box center [970, 109] width 291 height 41
type textarea "Spoke with staff regarding the importance of proper hand hygiene."
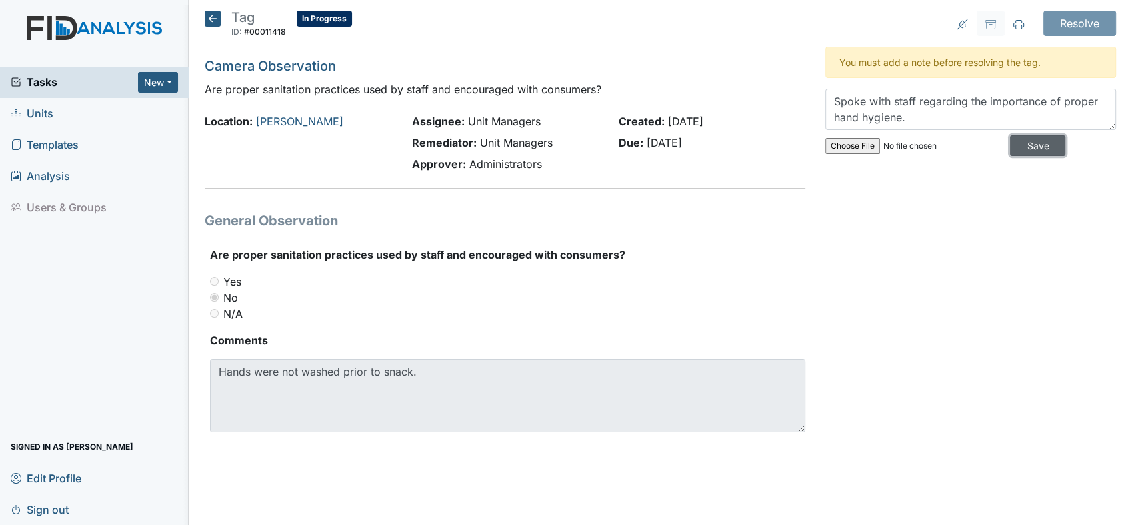
click at [1024, 143] on input "Save" at bounding box center [1037, 145] width 55 height 21
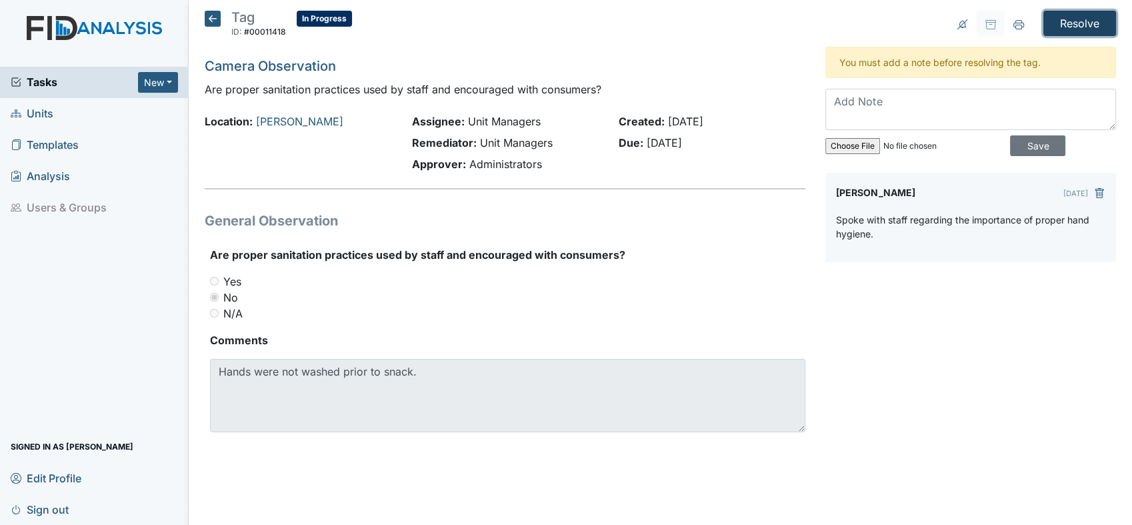
click at [1083, 25] on input "Resolve" at bounding box center [1079, 23] width 73 height 25
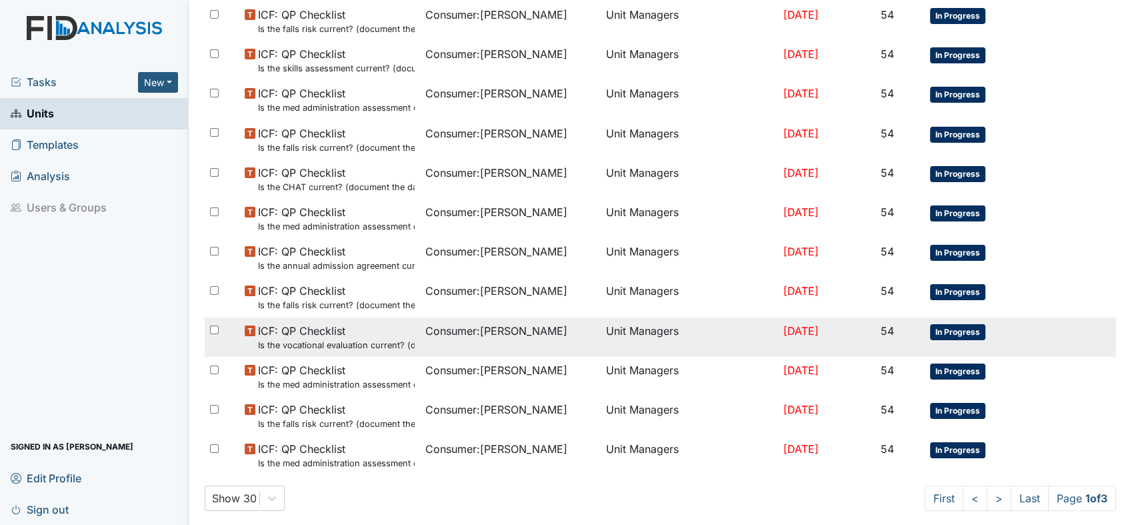
scroll to position [867, 0]
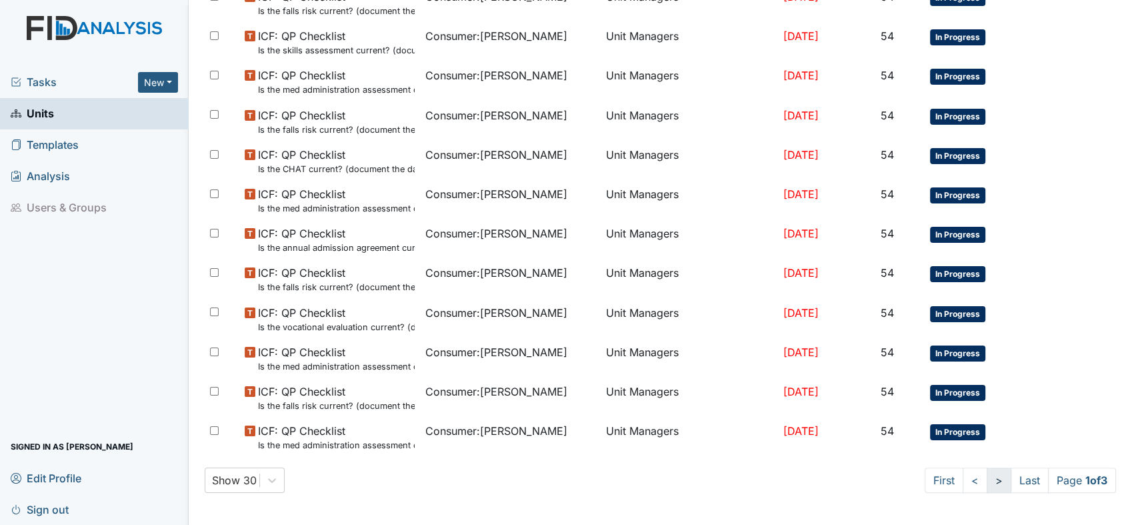
click at [987, 480] on link ">" at bounding box center [999, 479] width 25 height 25
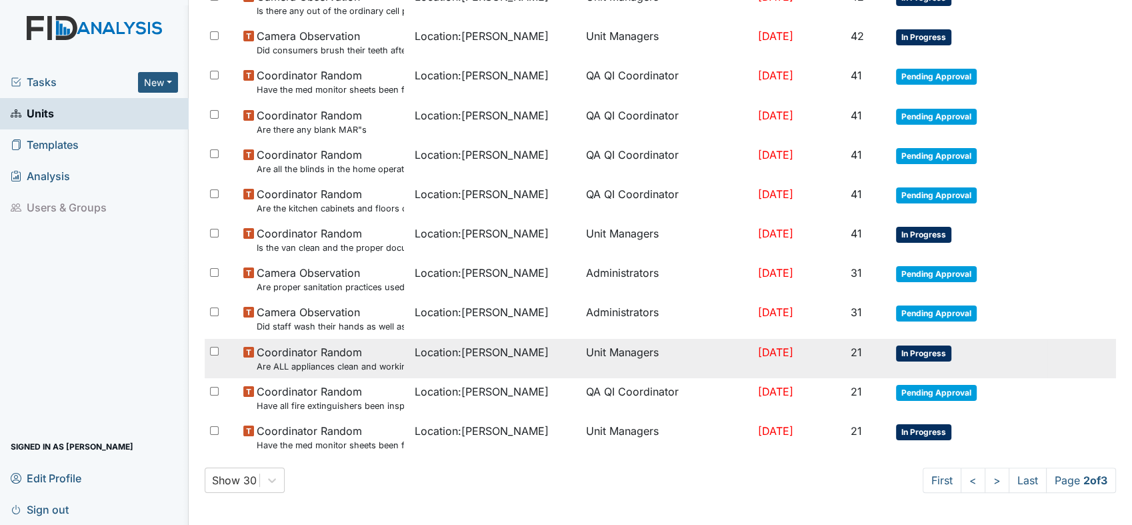
click at [328, 361] on small "Are ALL appliances clean and working properly?" at bounding box center [330, 366] width 147 height 13
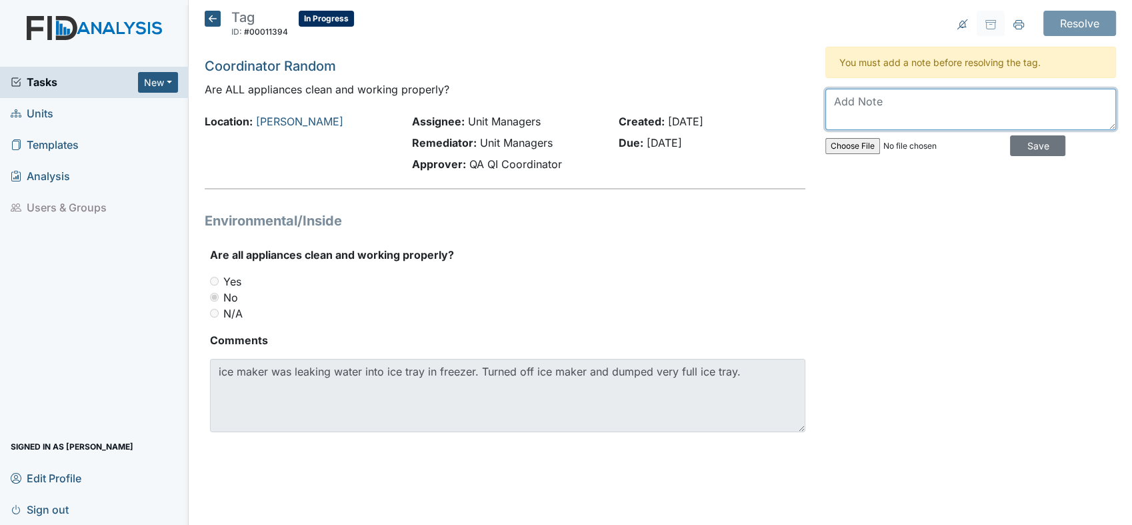
click at [953, 106] on textarea at bounding box center [970, 109] width 291 height 41
type textarea "Z. Smith has ordered a new ice maker and will install when item arrives."
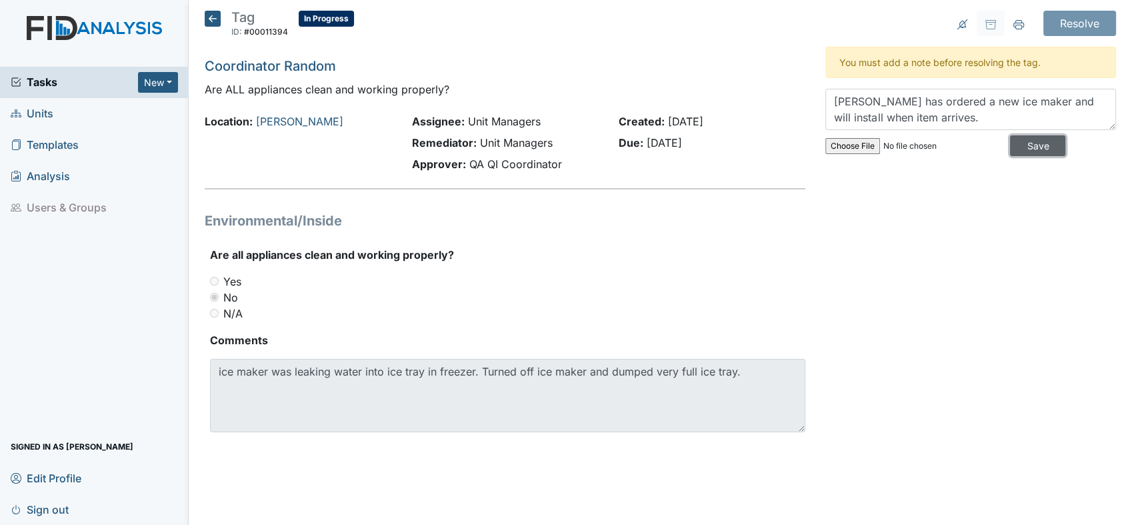
click at [1027, 142] on input "Save" at bounding box center [1037, 145] width 55 height 21
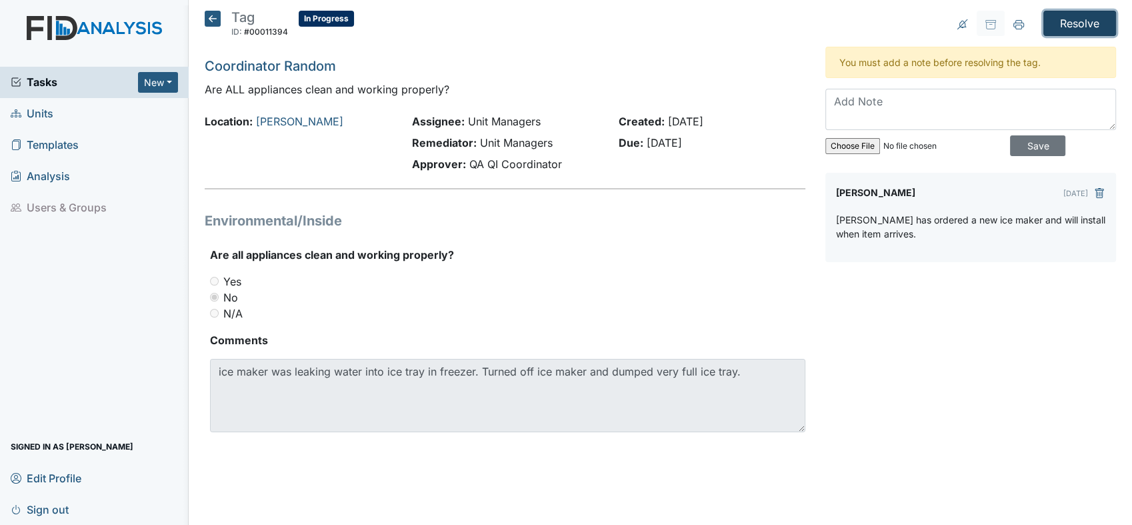
click at [1080, 21] on input "Resolve" at bounding box center [1079, 23] width 73 height 25
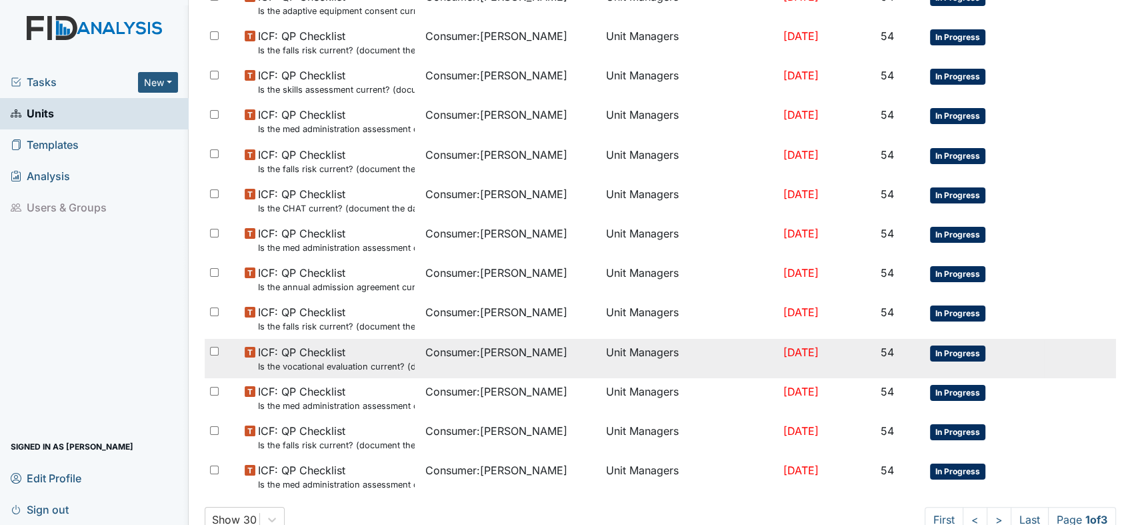
scroll to position [867, 0]
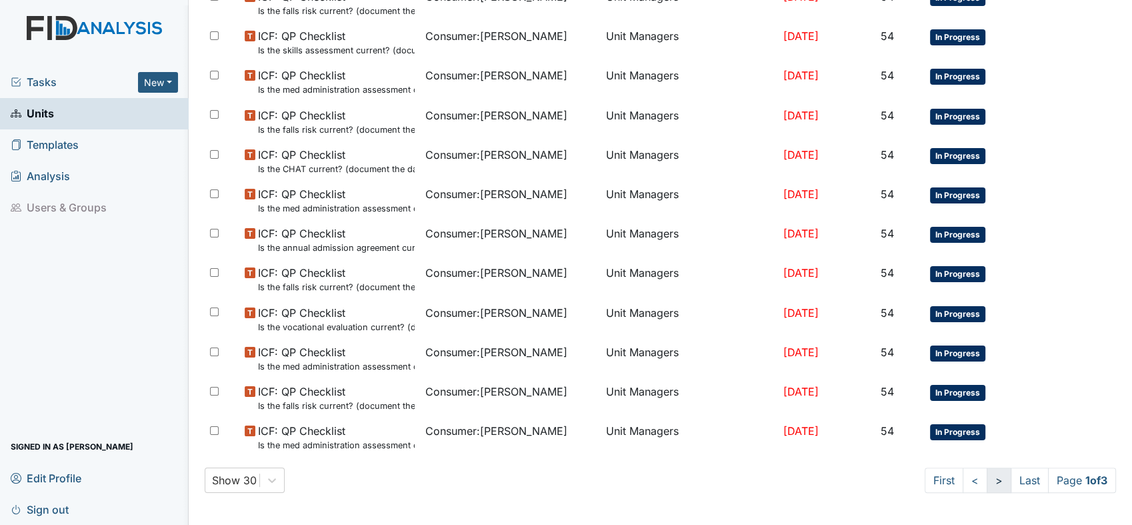
click at [987, 481] on link ">" at bounding box center [999, 479] width 25 height 25
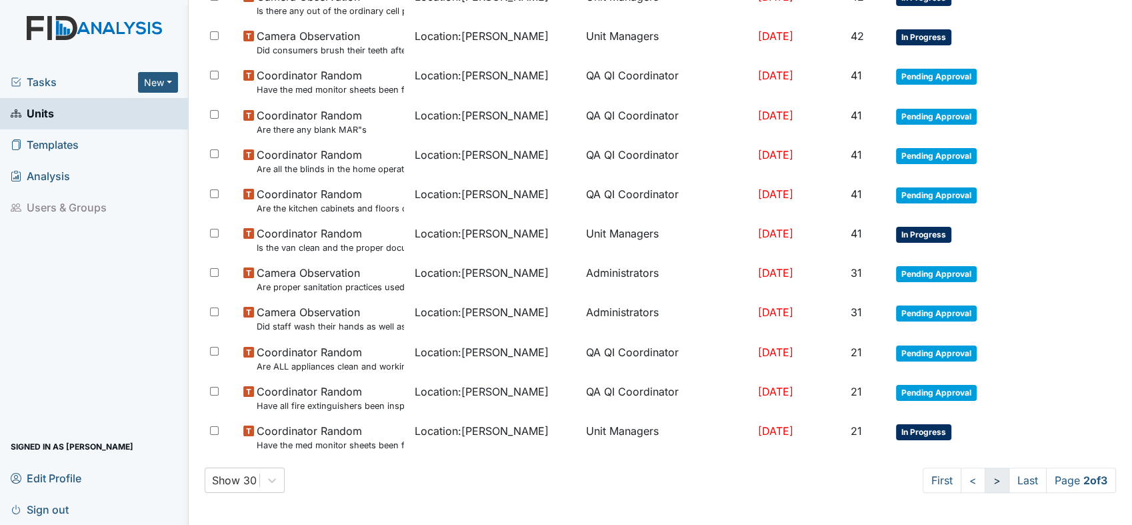
scroll to position [798, 0]
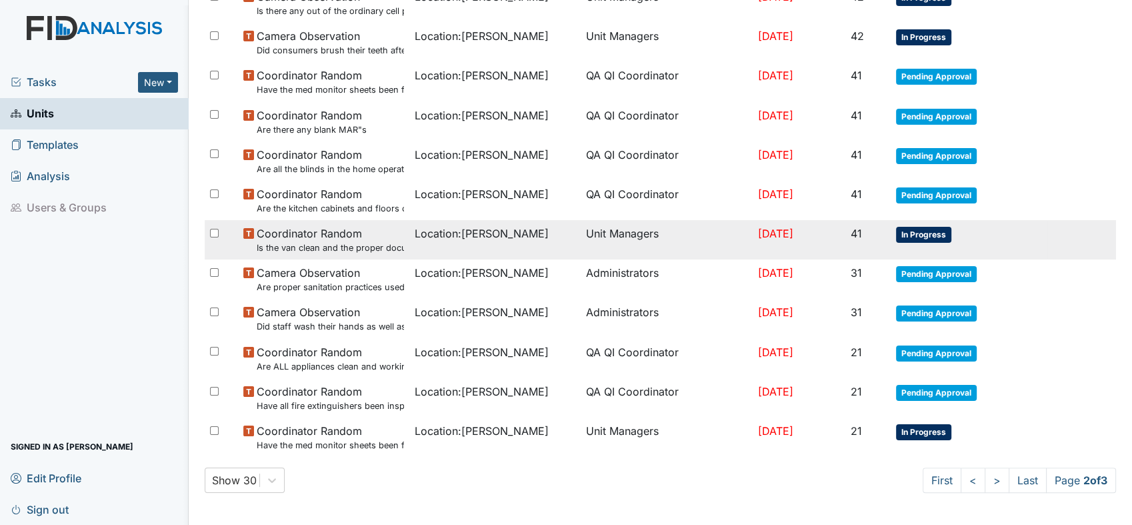
click at [295, 245] on small "Is the van clean and the proper documentation been stored?" at bounding box center [330, 247] width 147 height 13
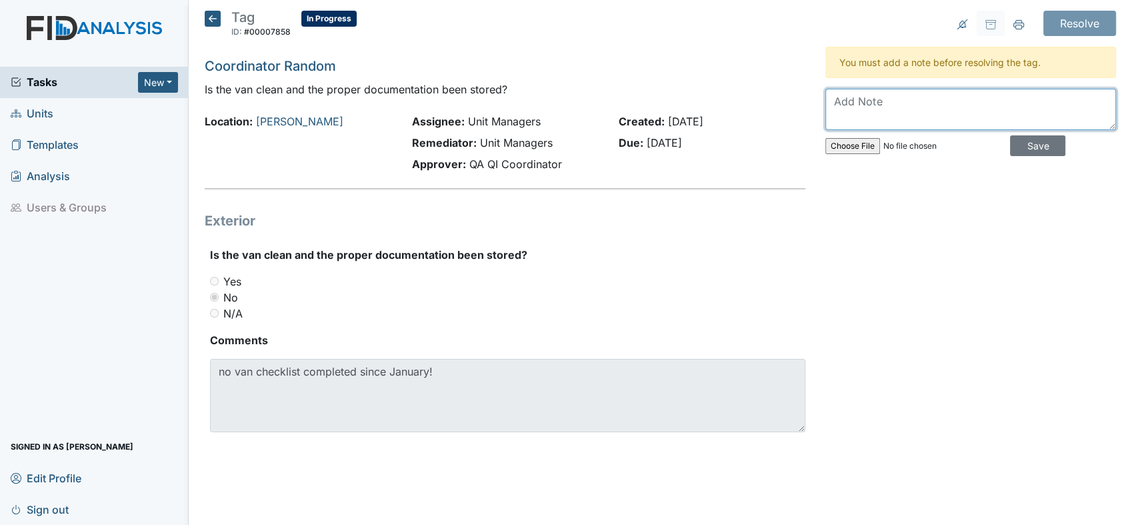
click at [885, 107] on textarea at bounding box center [970, 109] width 291 height 41
type textarea "E"
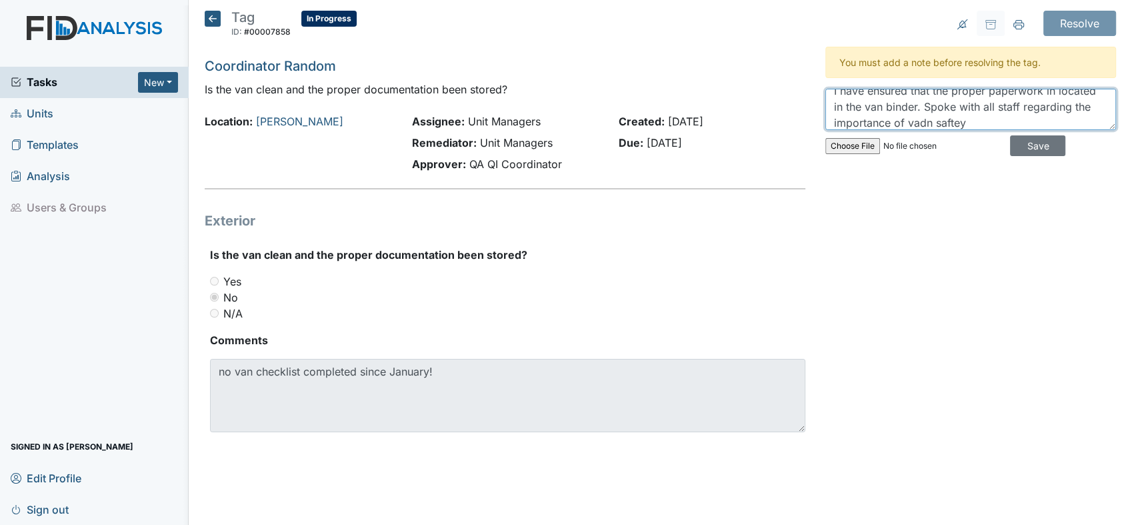
scroll to position [16, 0]
type textarea "I have ensured that the proper paperwork in located in the van binder. Spoke wi…"
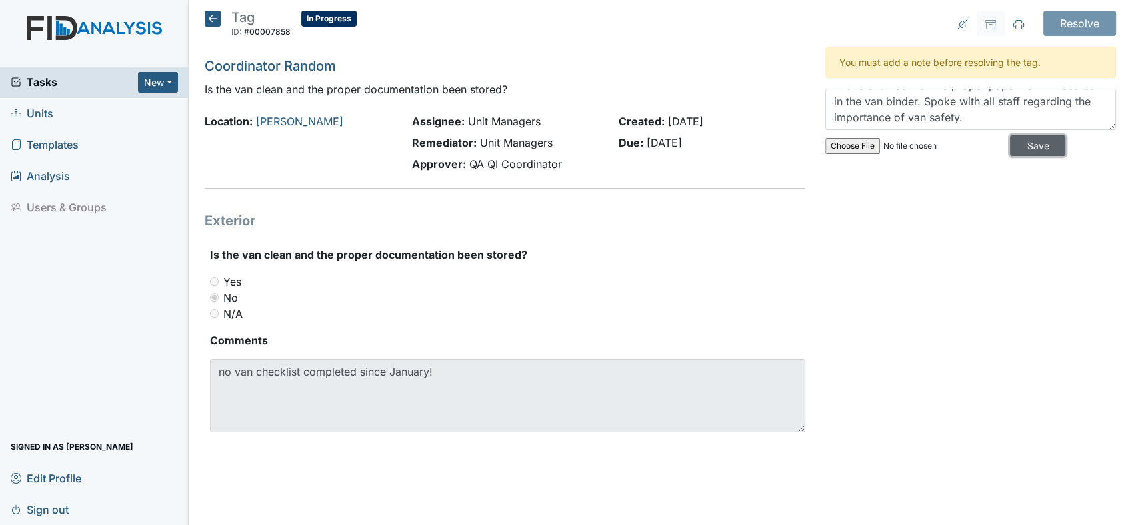
click at [1031, 144] on input "Save" at bounding box center [1037, 145] width 55 height 21
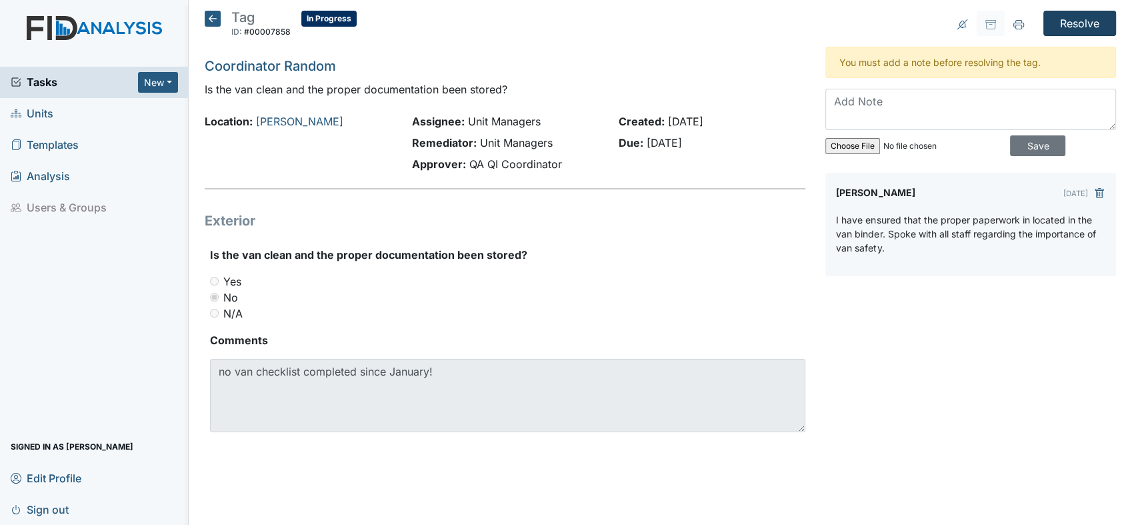
scroll to position [0, 0]
click at [1083, 21] on input "Resolve" at bounding box center [1079, 23] width 73 height 25
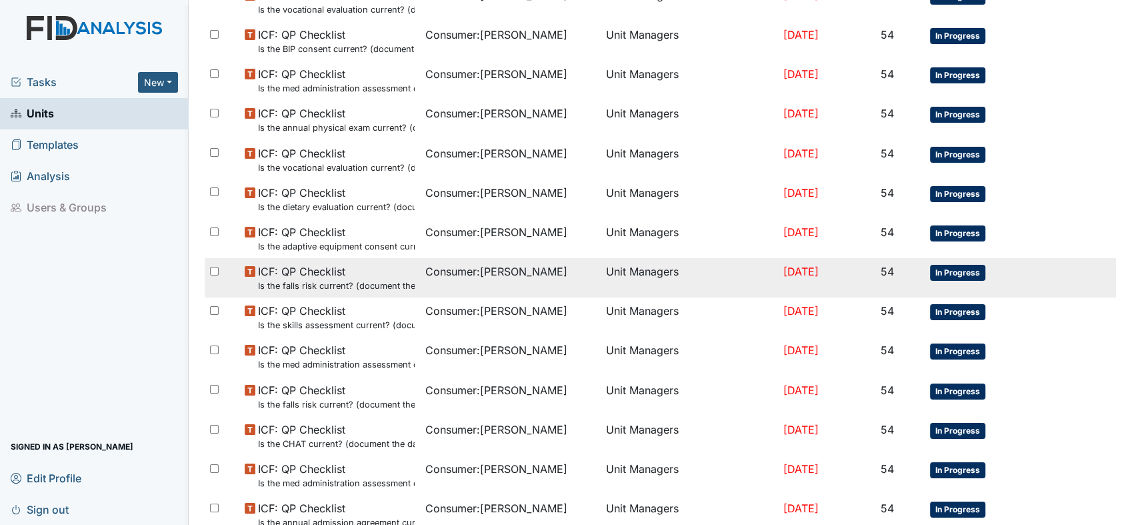
scroll to position [867, 0]
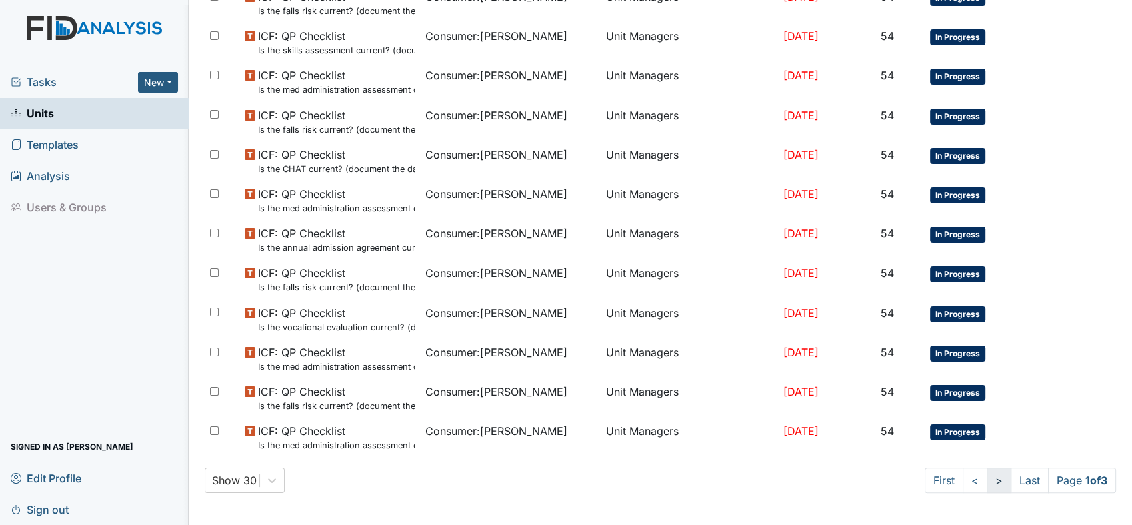
click at [987, 481] on link ">" at bounding box center [999, 479] width 25 height 25
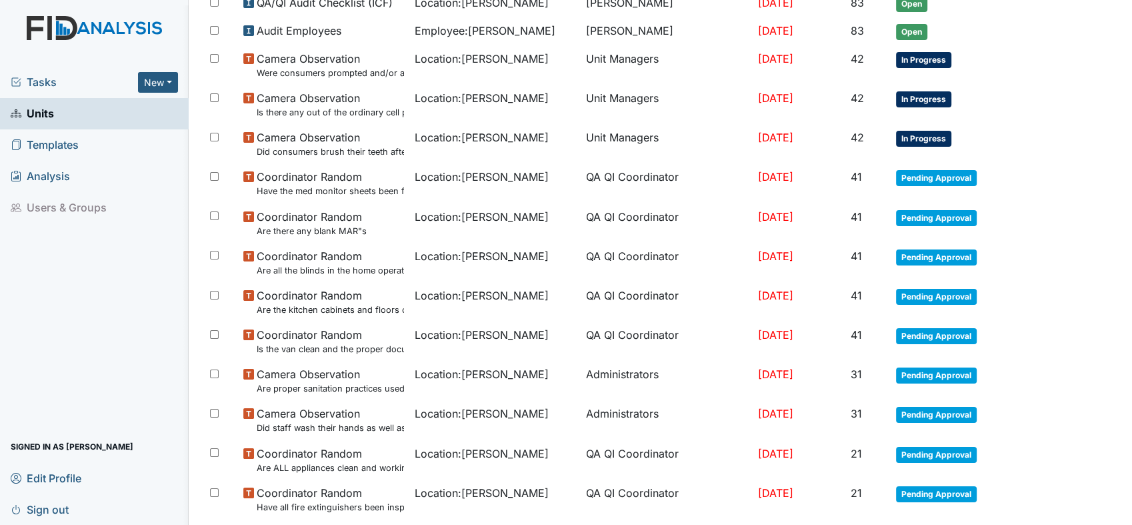
scroll to position [576, 0]
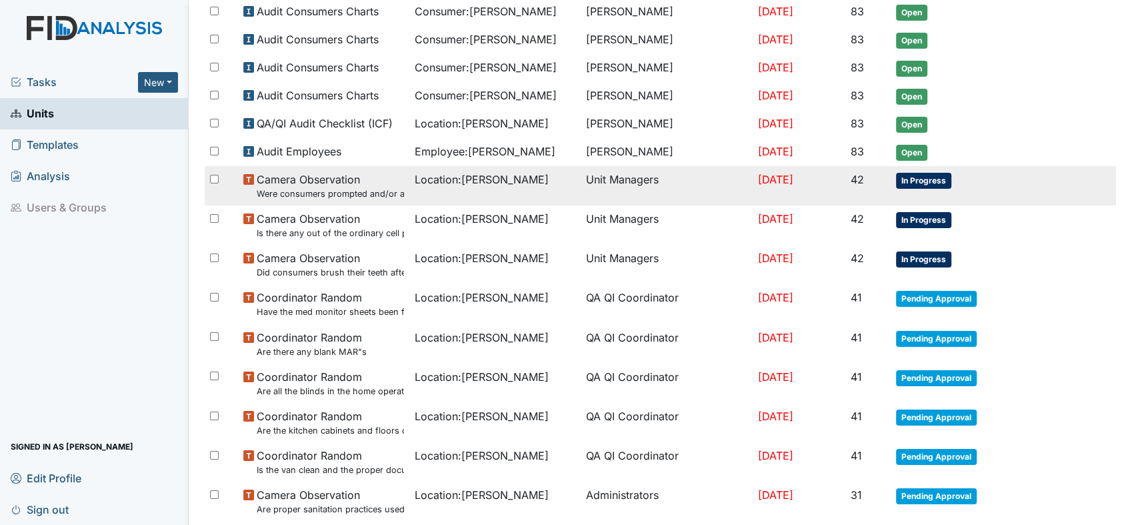
click at [341, 180] on span "Camera Observation Were consumers prompted and/or assisted with washing their h…" at bounding box center [330, 185] width 147 height 29
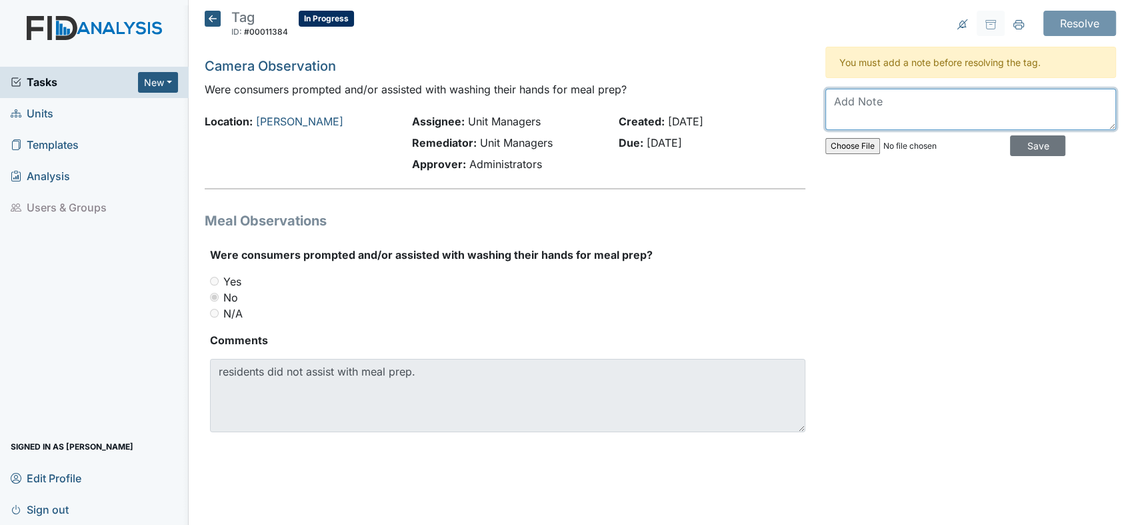
click at [868, 89] on textarea at bounding box center [970, 109] width 291 height 41
click at [873, 107] on textarea at bounding box center [970, 109] width 291 height 41
type textarea "Staff is encouraged to have consumers assist in kitchen. Three consumers are ab…"
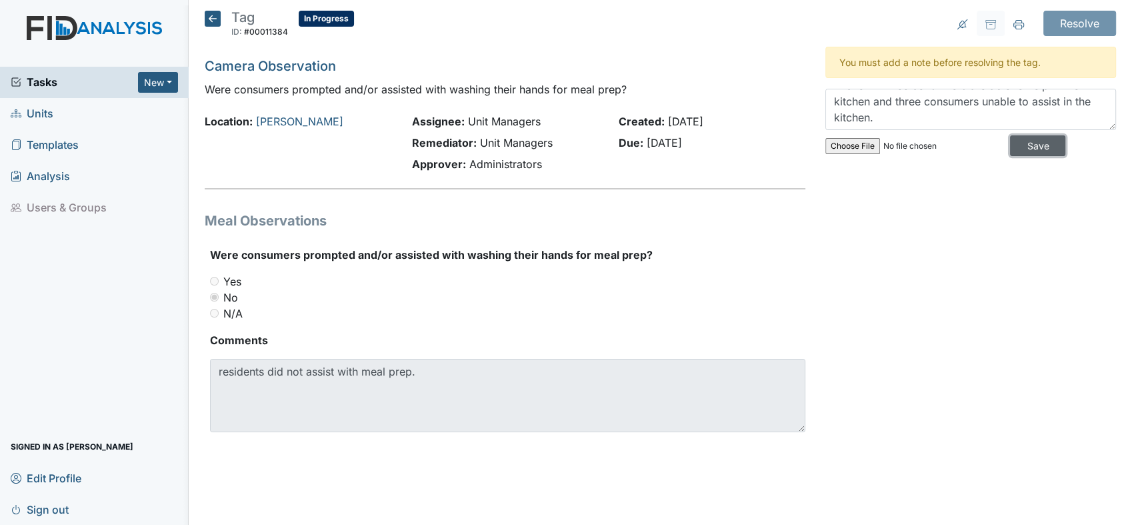
drag, startPoint x: 1021, startPoint y: 145, endPoint x: 1027, endPoint y: 133, distance: 13.4
click at [1022, 144] on input "Save" at bounding box center [1037, 145] width 55 height 21
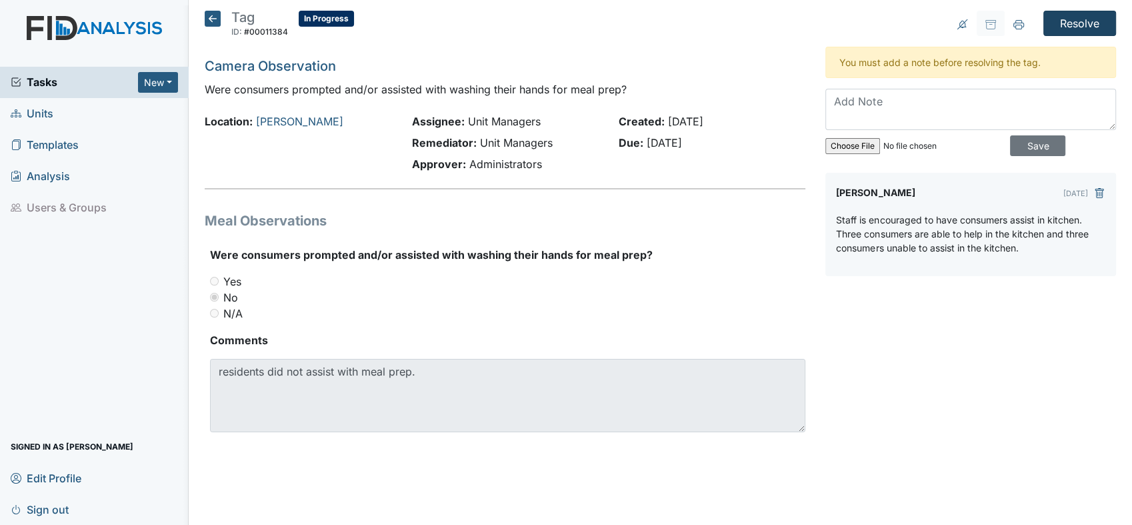
scroll to position [0, 0]
click at [1061, 20] on input "Resolve" at bounding box center [1079, 23] width 73 height 25
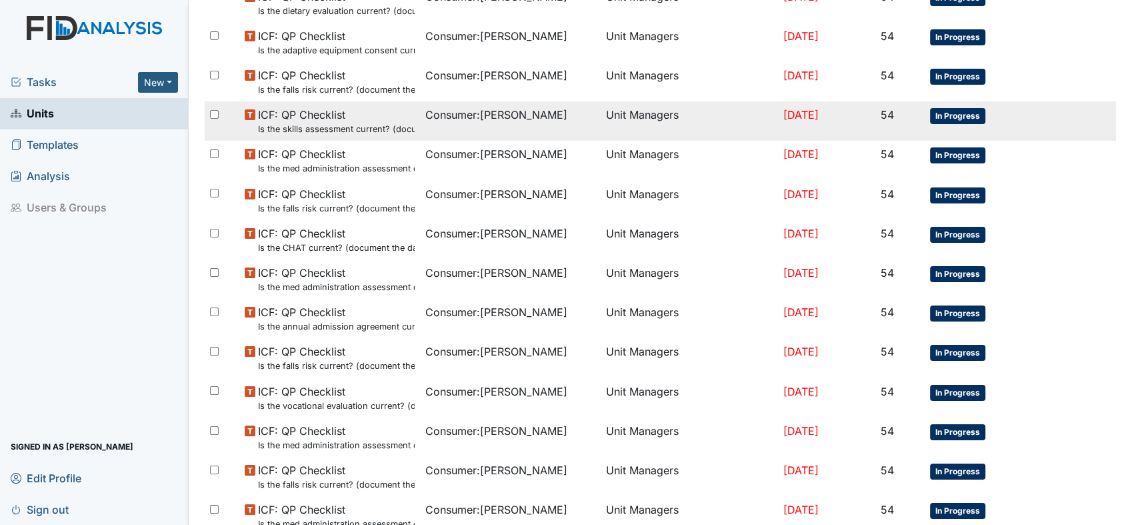
scroll to position [867, 0]
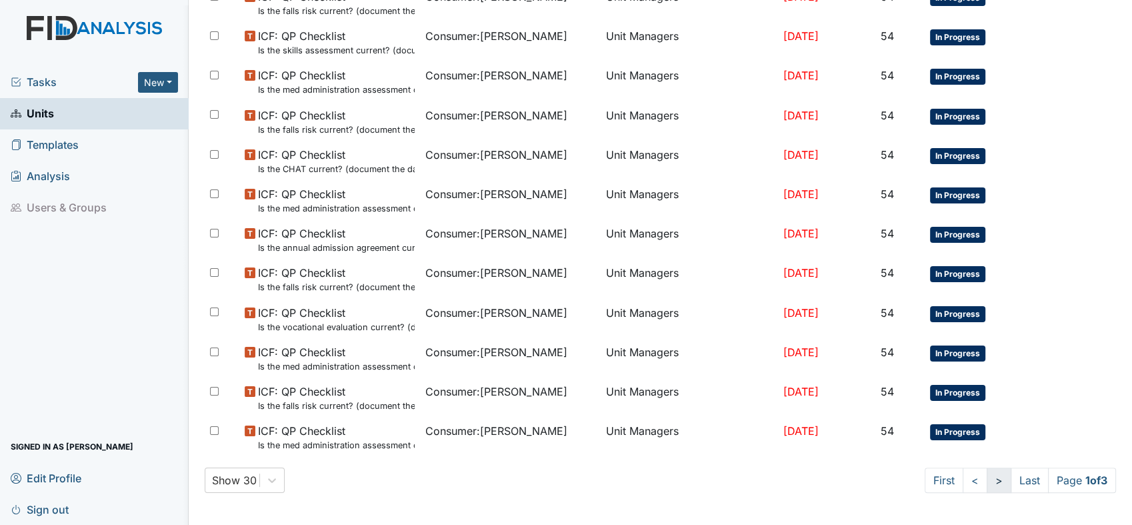
click at [987, 483] on link ">" at bounding box center [999, 479] width 25 height 25
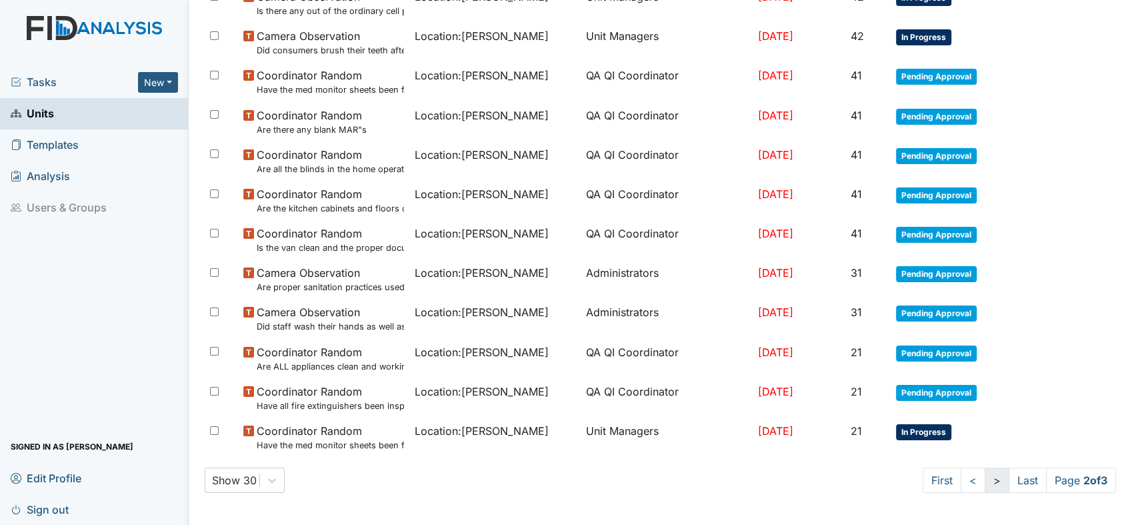
scroll to position [798, 0]
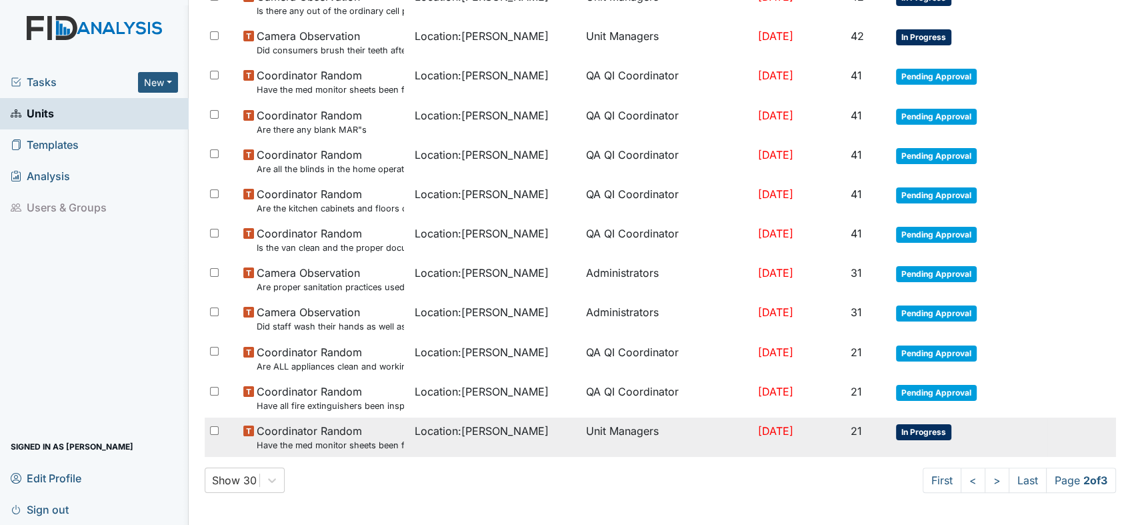
click at [321, 441] on small "Have the med monitor sheets been filled out?" at bounding box center [330, 445] width 147 height 13
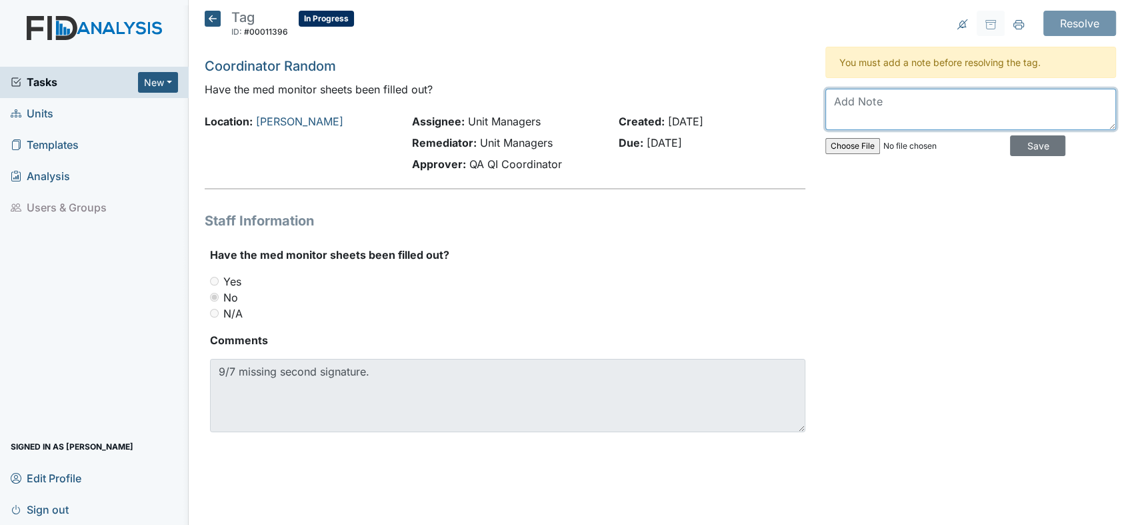
click at [929, 107] on textarea at bounding box center [970, 109] width 291 height 41
click at [888, 107] on textarea at bounding box center [970, 109] width 291 height 41
type textarea "HM daily checks."
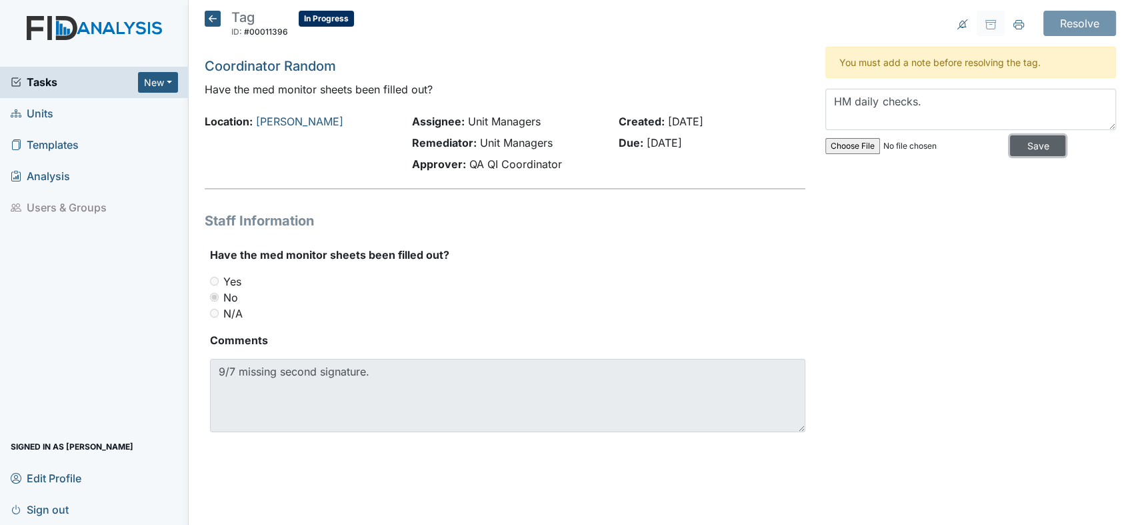
click at [1025, 143] on input "Save" at bounding box center [1037, 145] width 55 height 21
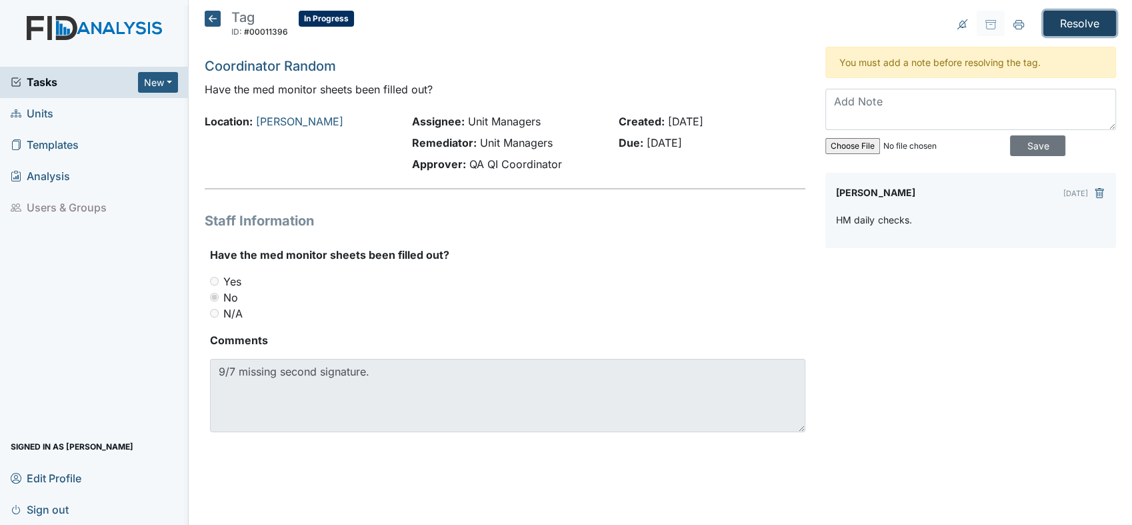
click at [1078, 23] on input "Resolve" at bounding box center [1079, 23] width 73 height 25
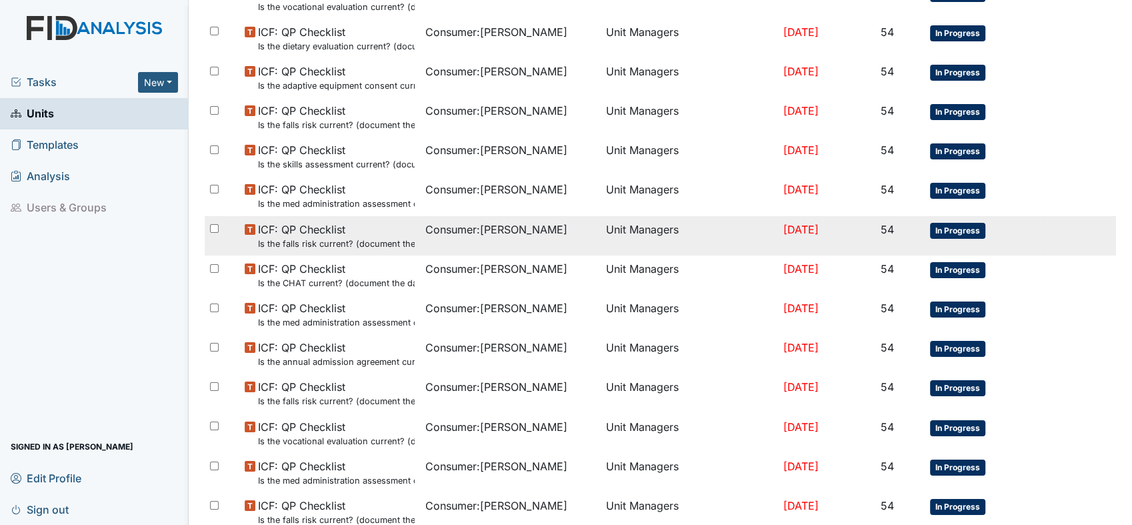
scroll to position [867, 0]
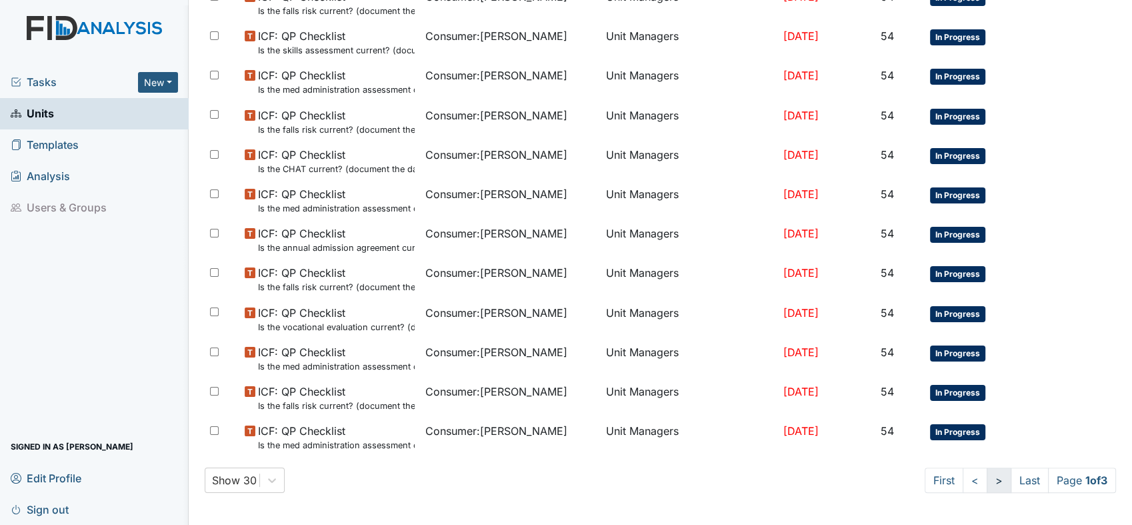
click at [987, 480] on link ">" at bounding box center [999, 479] width 25 height 25
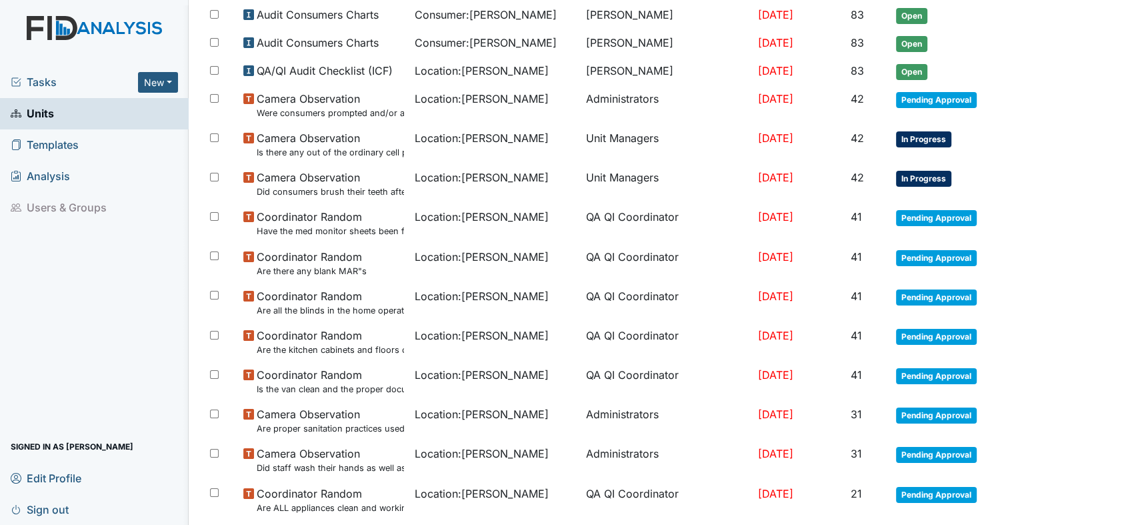
scroll to position [650, 0]
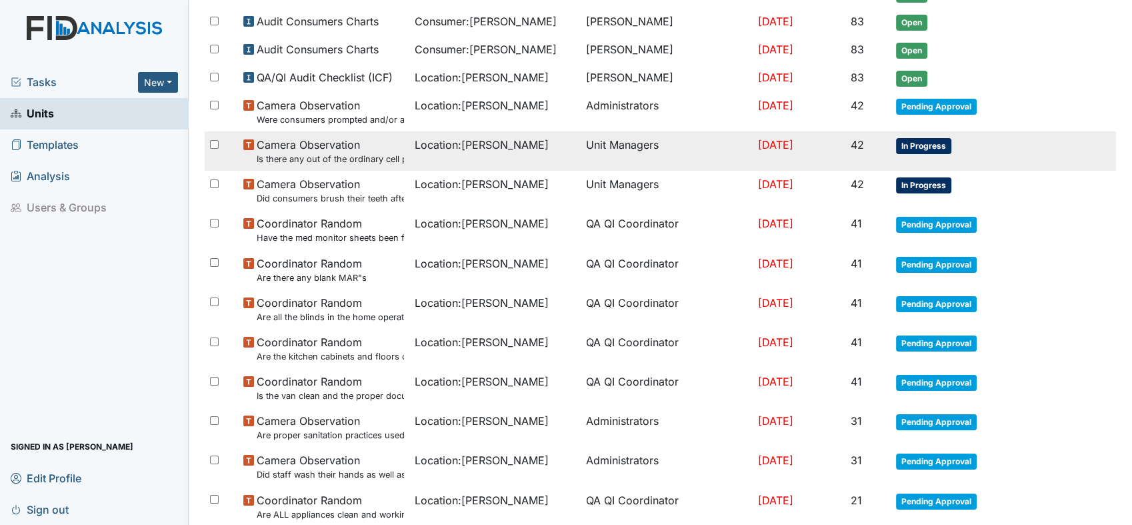
click at [352, 157] on small "Is there any out of the ordinary cell phone usage?" at bounding box center [330, 159] width 147 height 13
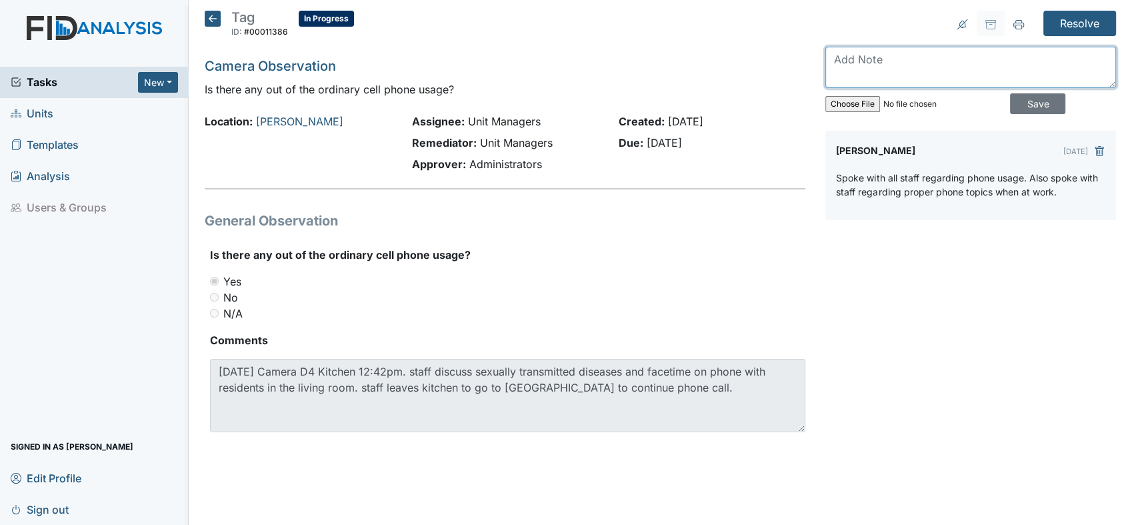
click at [936, 71] on textarea at bounding box center [970, 67] width 291 height 41
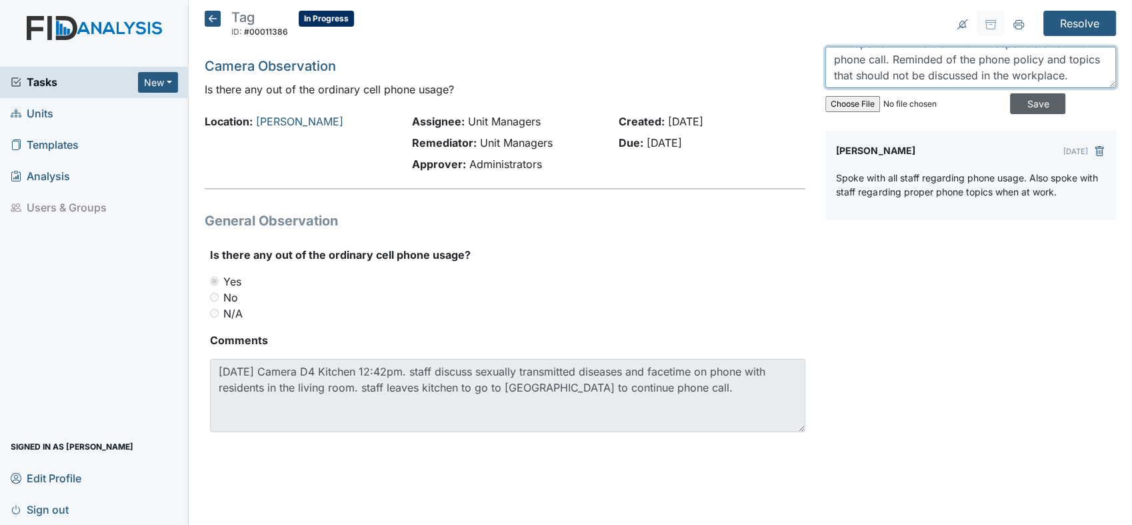
type textarea "HM spoke with the staff that is responsible for this phone call. Reminded of th…"
click at [1029, 101] on input "Save" at bounding box center [1037, 103] width 55 height 21
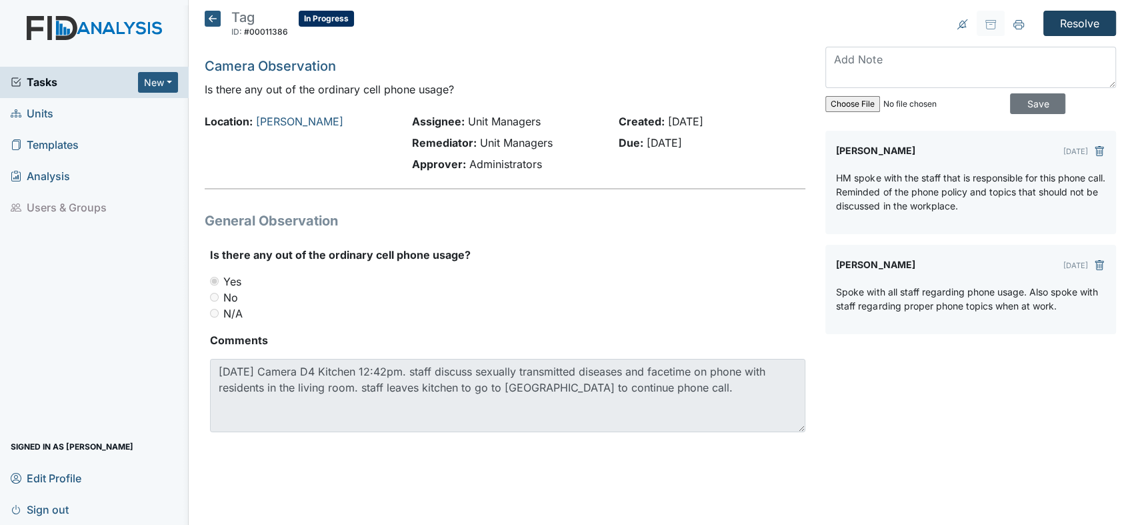
scroll to position [0, 0]
click at [1071, 21] on input "Resolve" at bounding box center [1079, 23] width 73 height 25
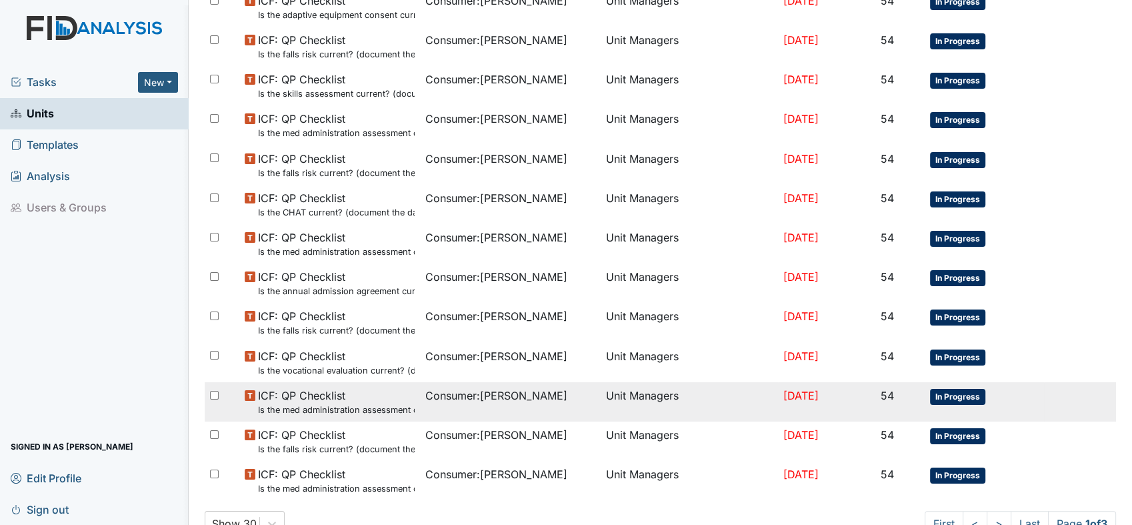
scroll to position [867, 0]
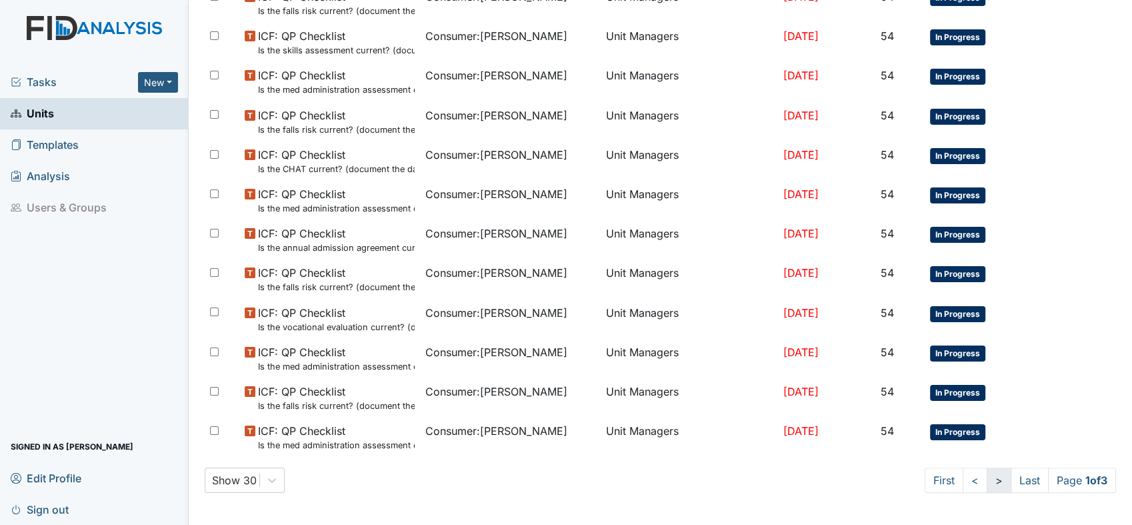
click at [987, 480] on link ">" at bounding box center [999, 479] width 25 height 25
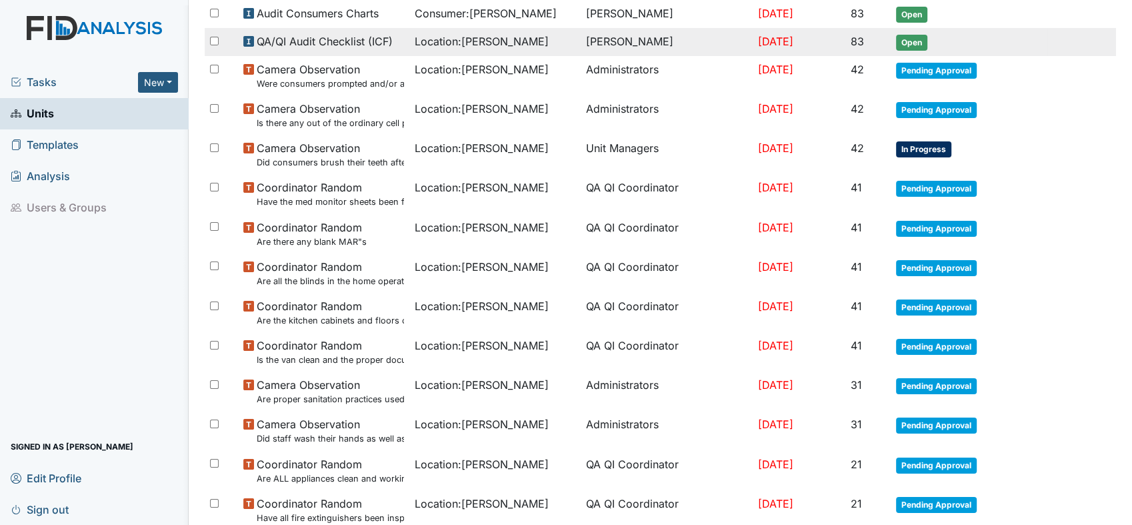
scroll to position [576, 0]
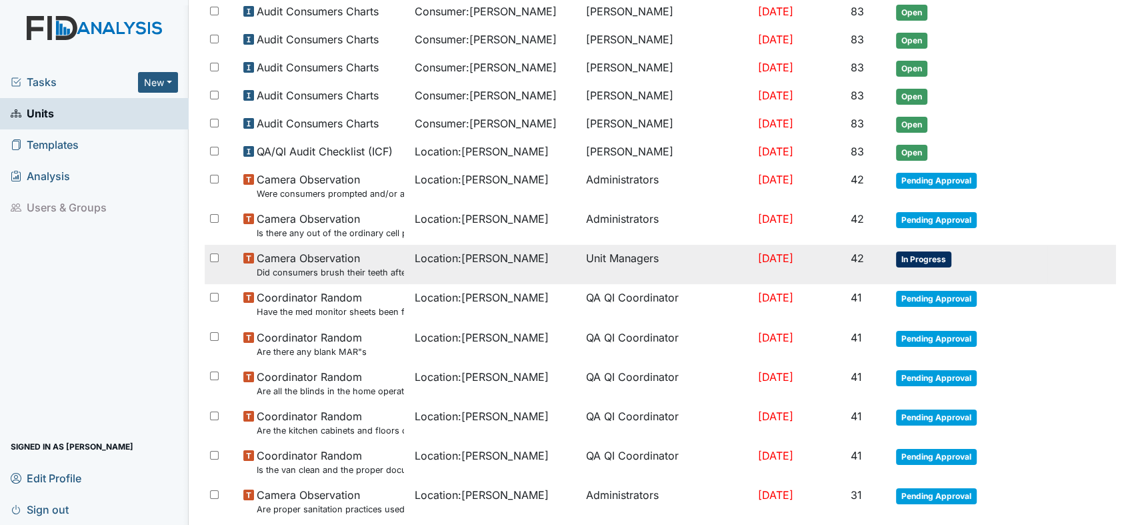
click at [908, 256] on span "In Progress" at bounding box center [923, 259] width 55 height 16
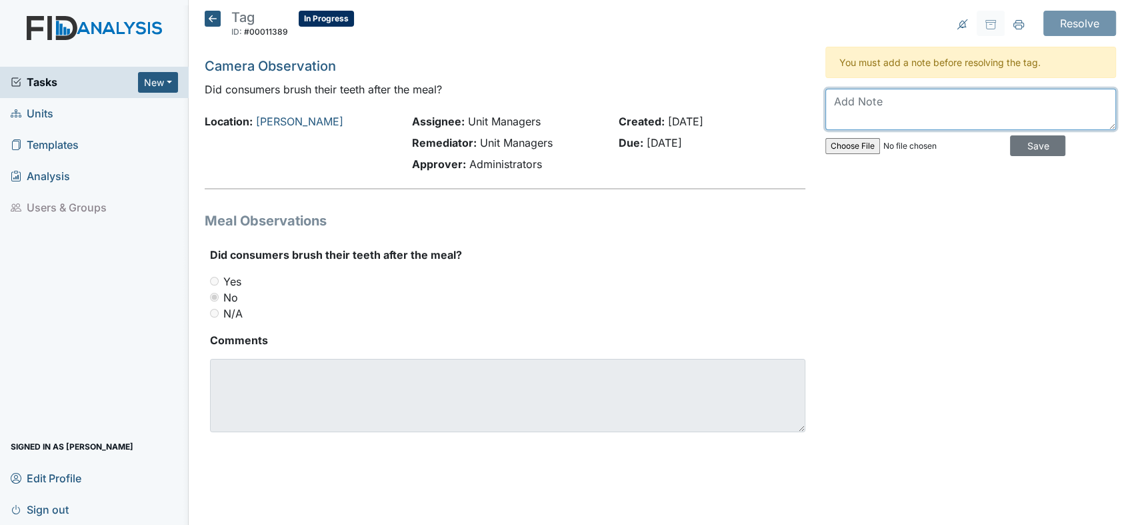
click at [933, 106] on textarea at bounding box center [970, 109] width 291 height 41
click at [993, 117] on textarea "Consumer brush after breakfast and dinner not always lunch." at bounding box center [970, 109] width 291 height 41
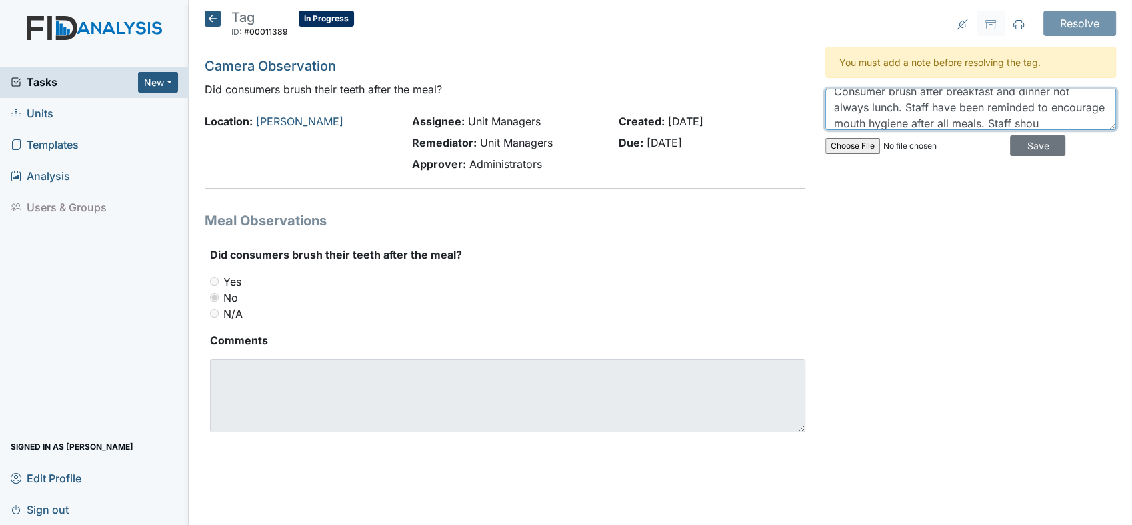
scroll to position [26, 0]
type textarea "Consumer brush after breakfast and dinner not always lunch. Staff have been rem…"
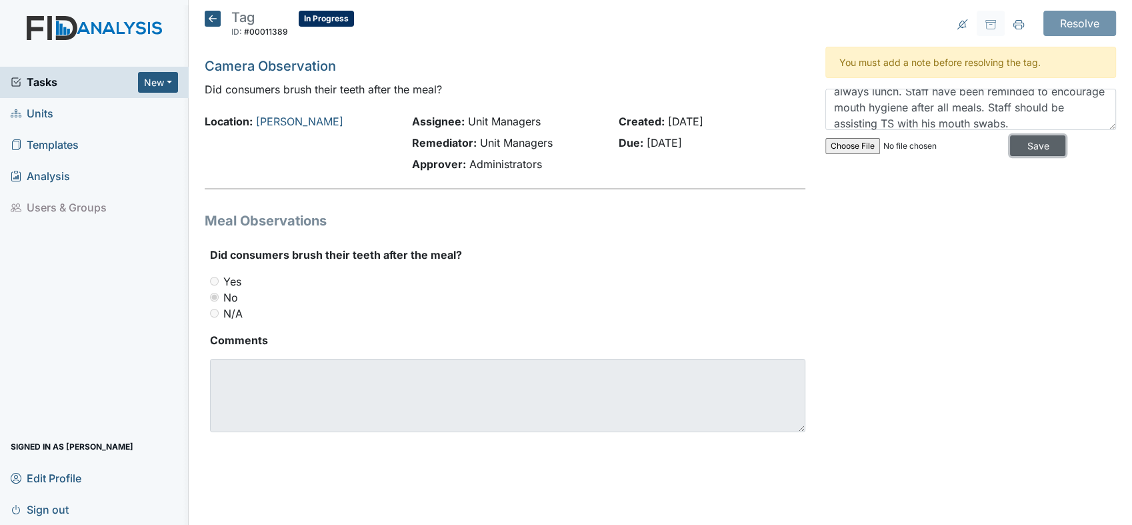
click at [1032, 144] on input "Save" at bounding box center [1037, 145] width 55 height 21
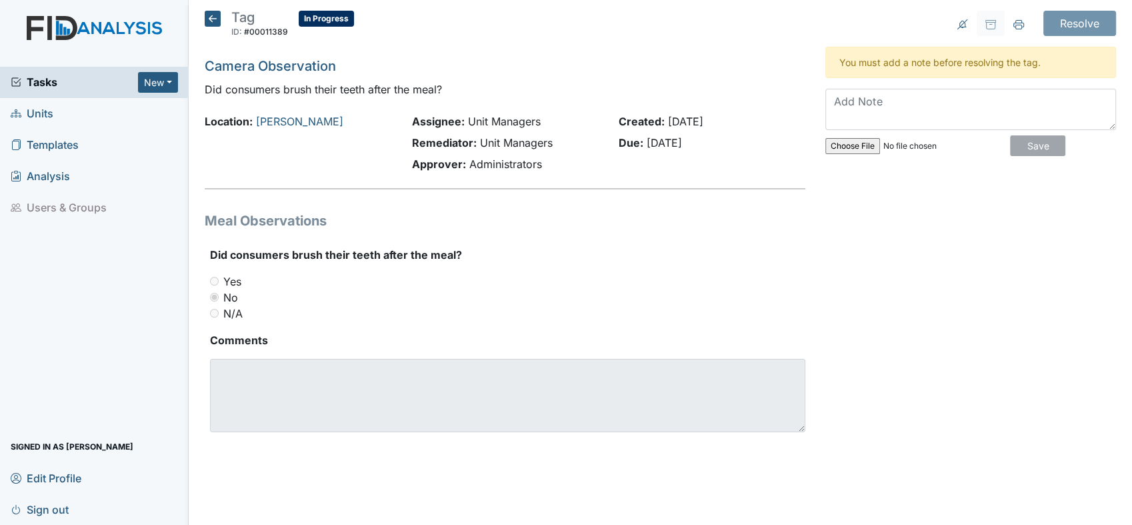
scroll to position [0, 0]
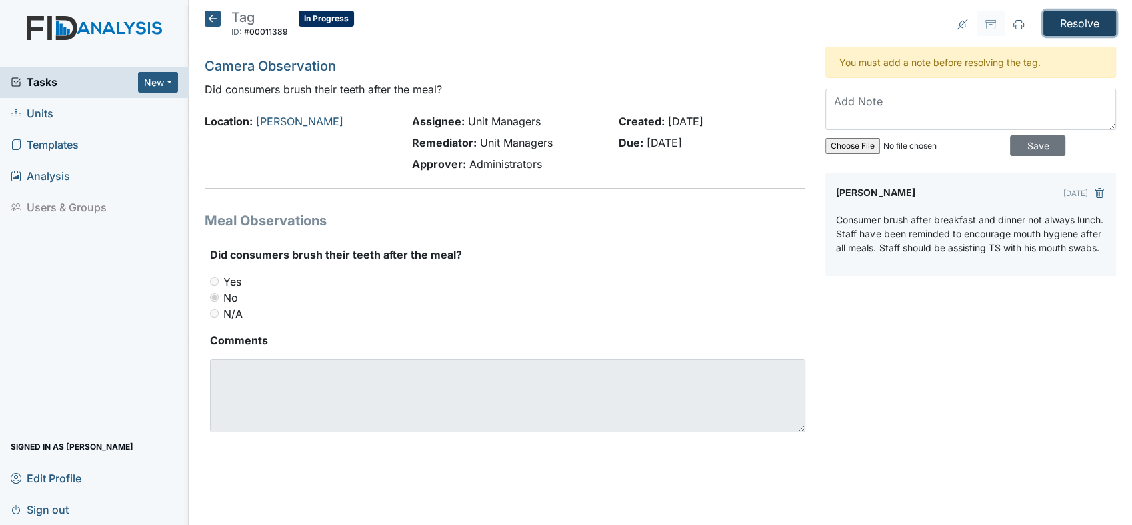
click at [1071, 21] on input "Resolve" at bounding box center [1079, 23] width 73 height 25
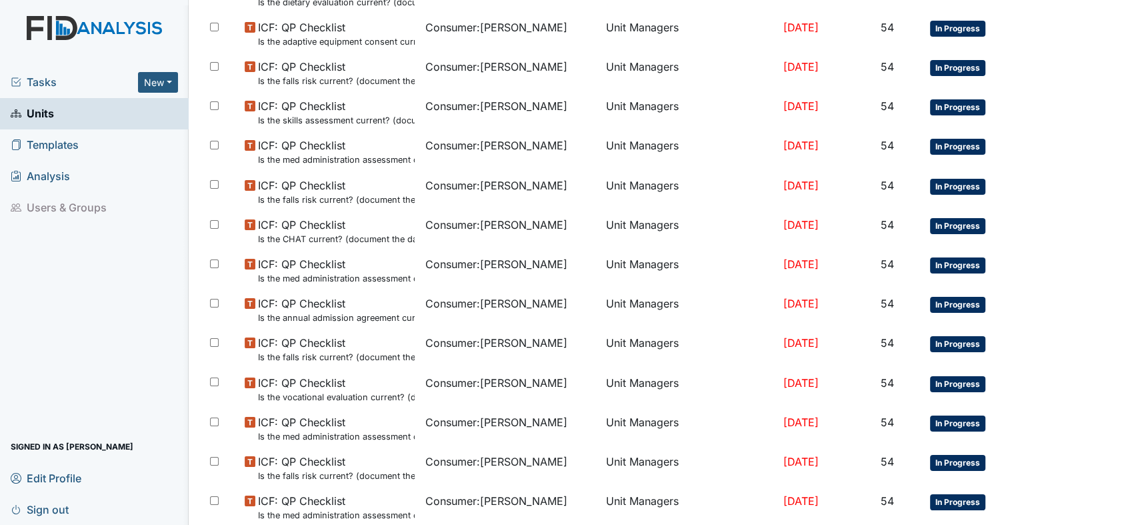
scroll to position [867, 0]
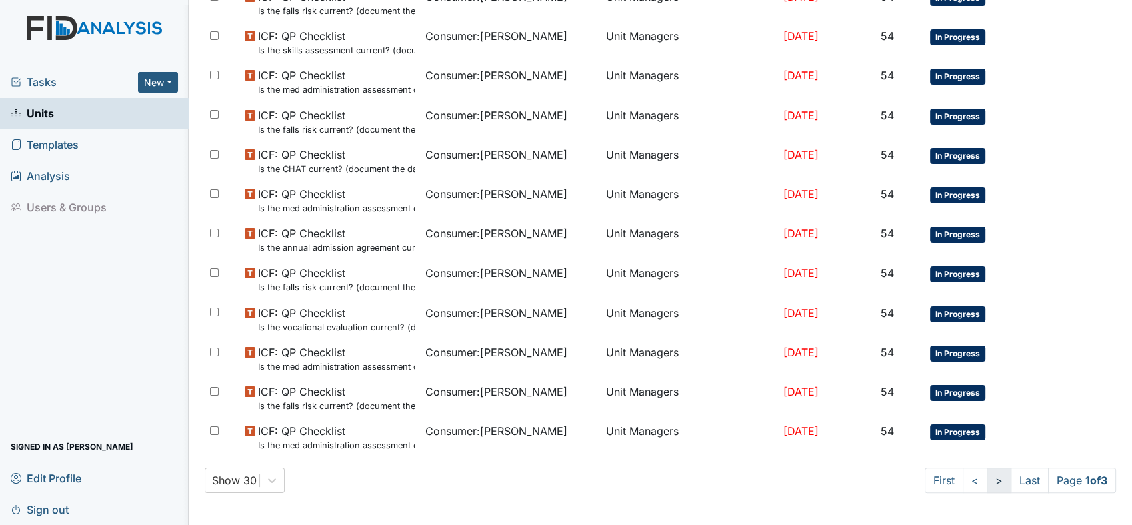
click at [987, 480] on link ">" at bounding box center [999, 479] width 25 height 25
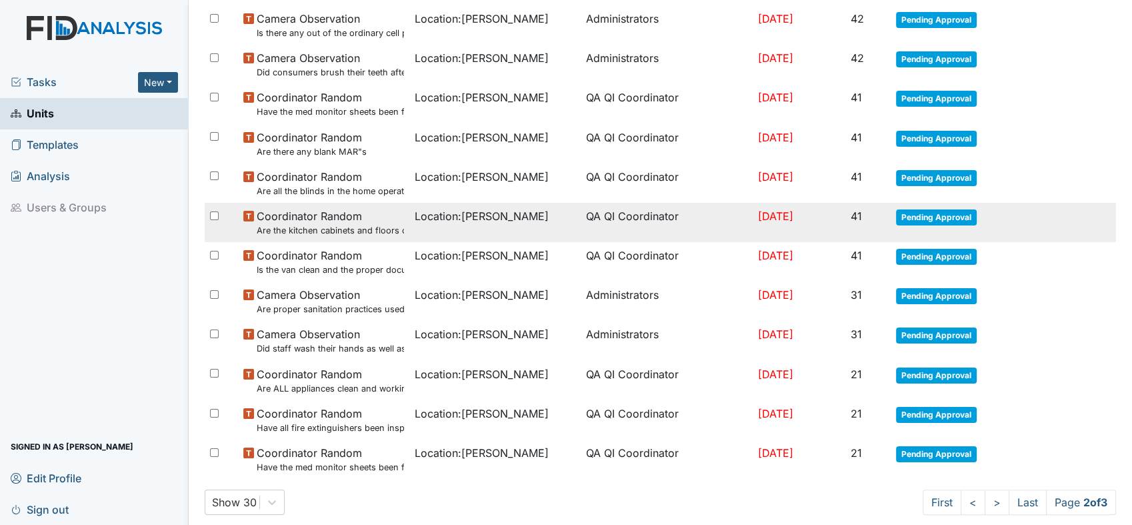
scroll to position [798, 0]
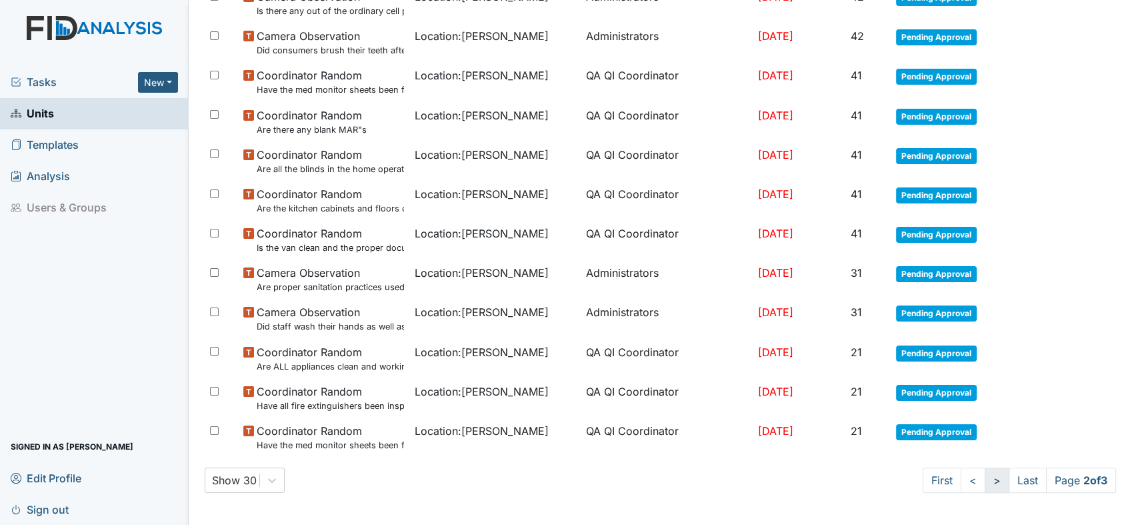
click at [985, 481] on link ">" at bounding box center [997, 479] width 25 height 25
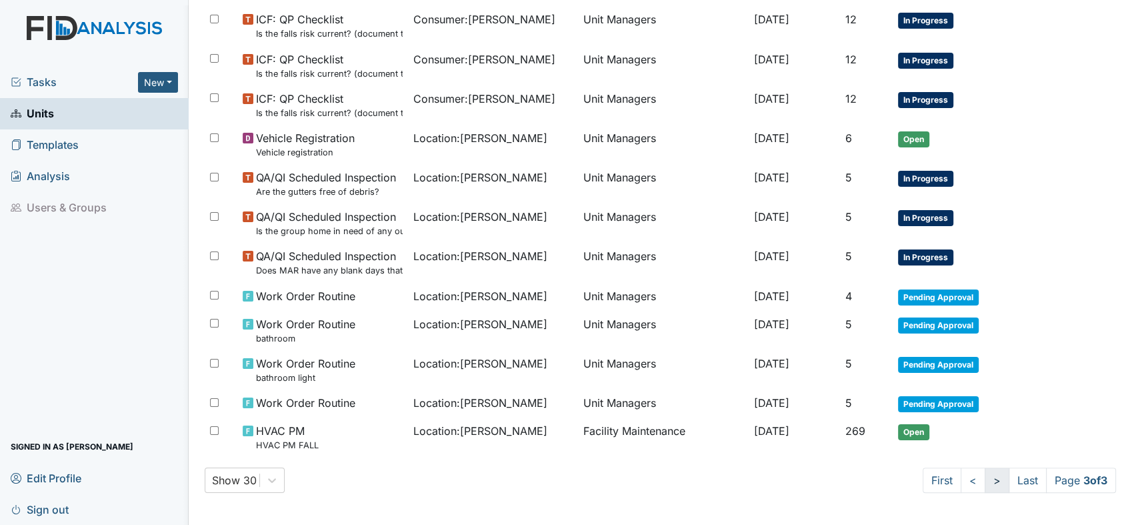
scroll to position [657, 0]
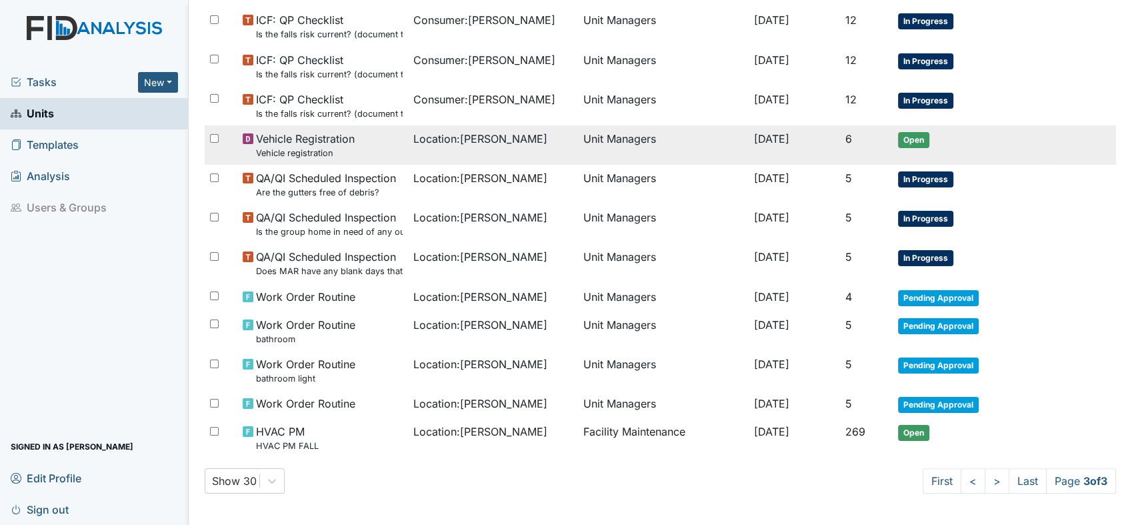
click at [311, 138] on span "Vehicle Registration Vehicle registration" at bounding box center [305, 145] width 99 height 29
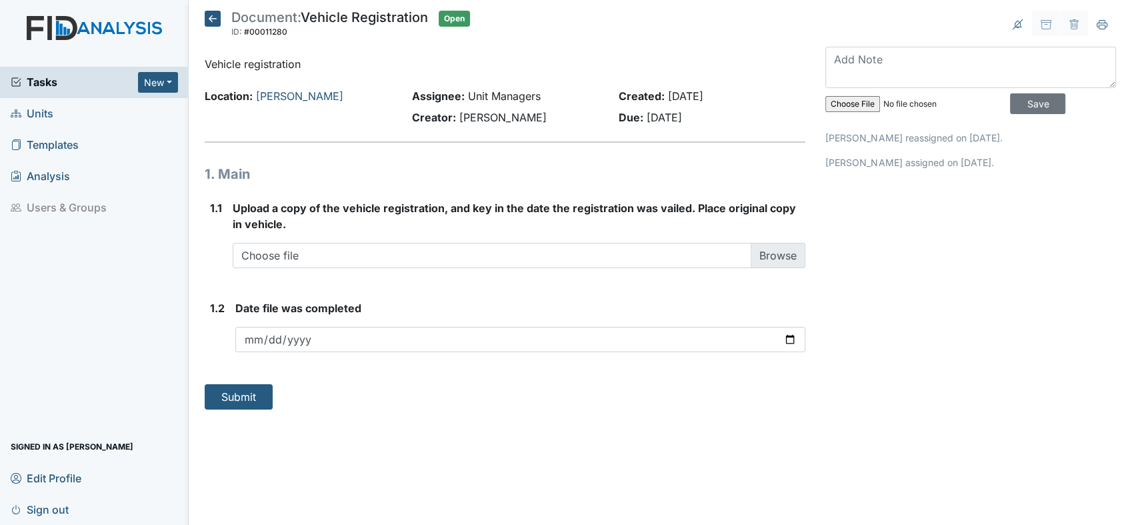
click at [216, 15] on icon at bounding box center [213, 19] width 16 height 16
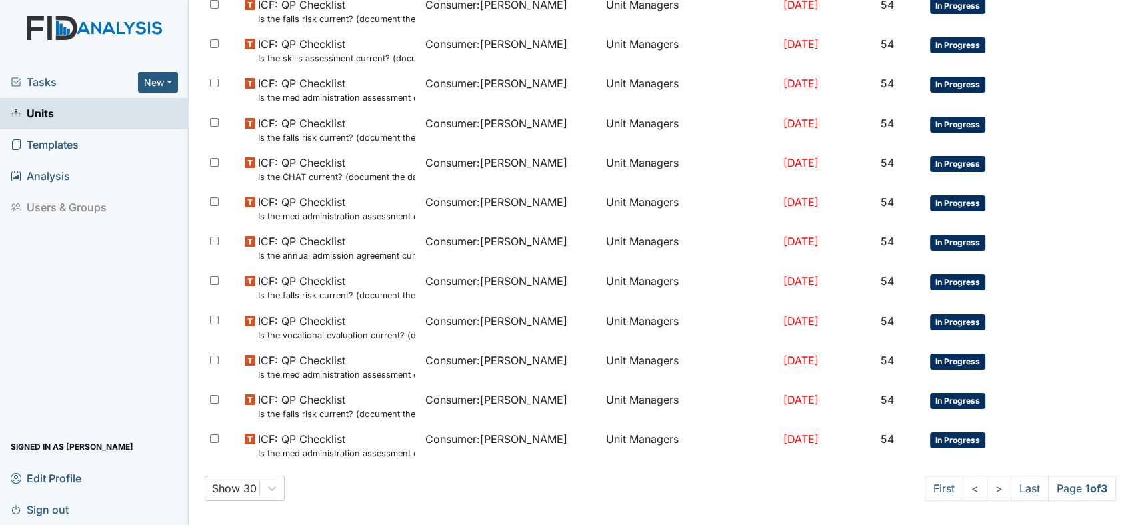
scroll to position [823, 0]
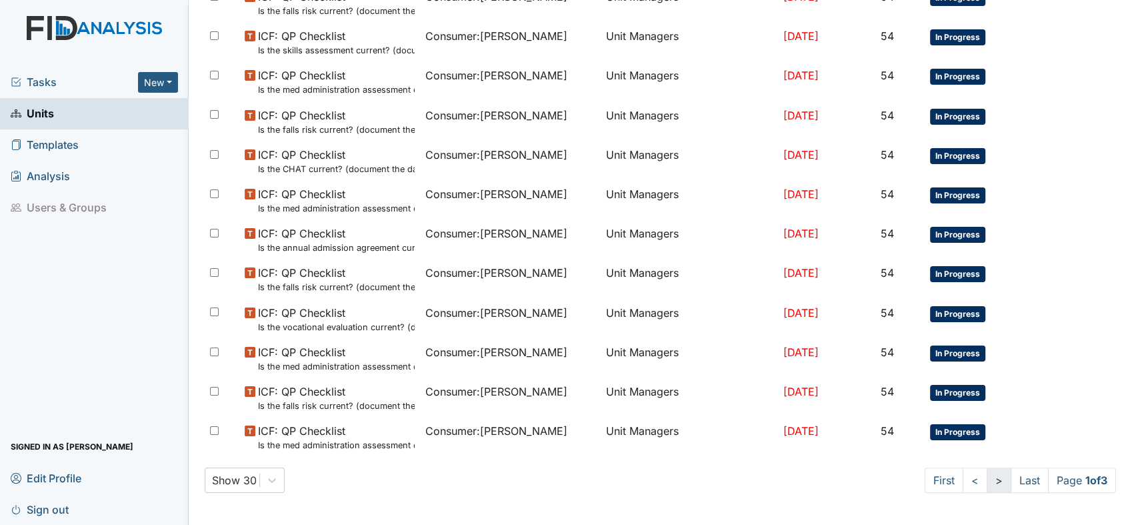
click at [987, 477] on link ">" at bounding box center [999, 479] width 25 height 25
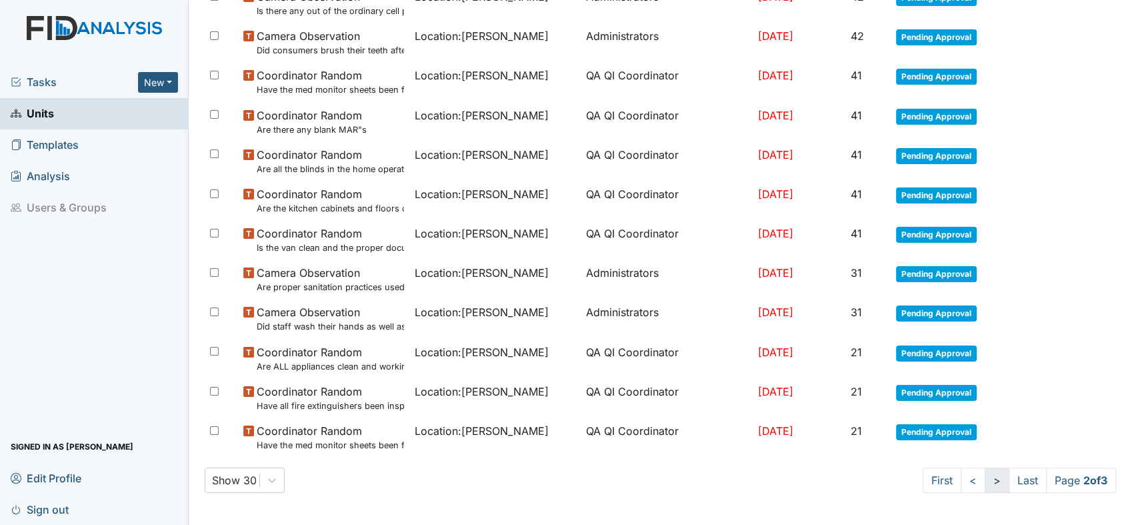
scroll to position [754, 0]
click at [985, 475] on link ">" at bounding box center [997, 479] width 25 height 25
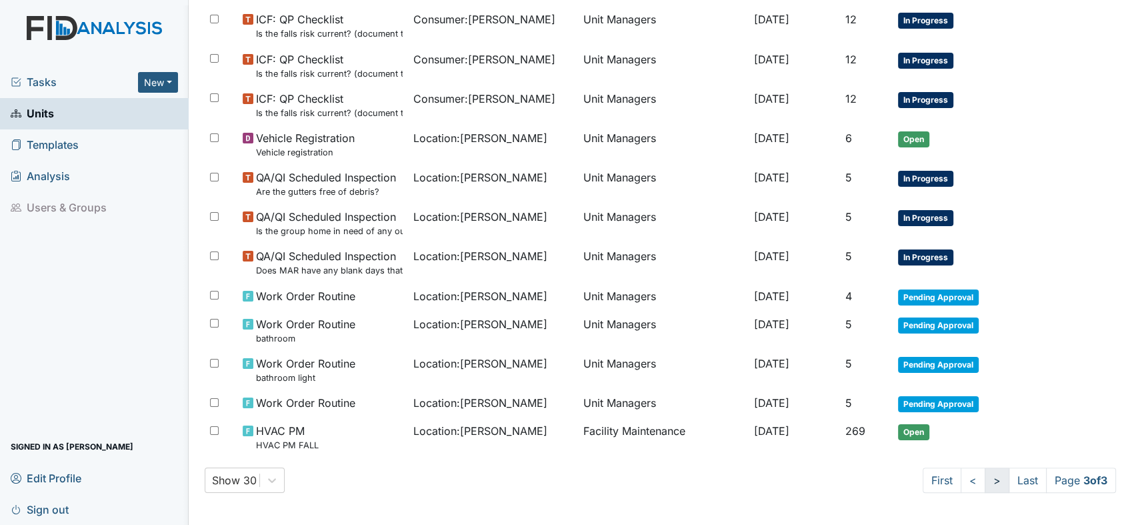
scroll to position [613, 0]
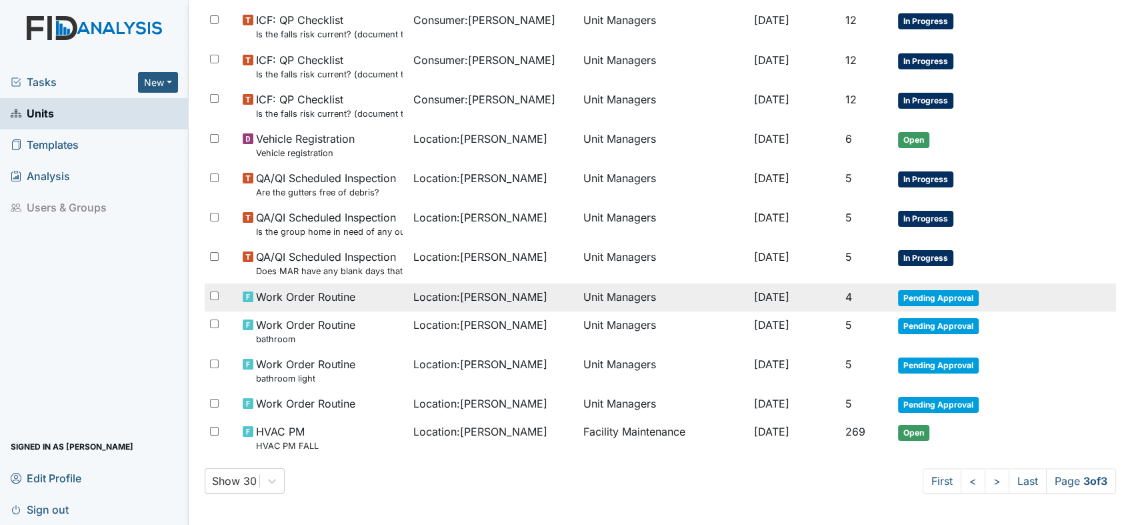
click at [461, 297] on span "Location : Lockwood" at bounding box center [480, 297] width 134 height 16
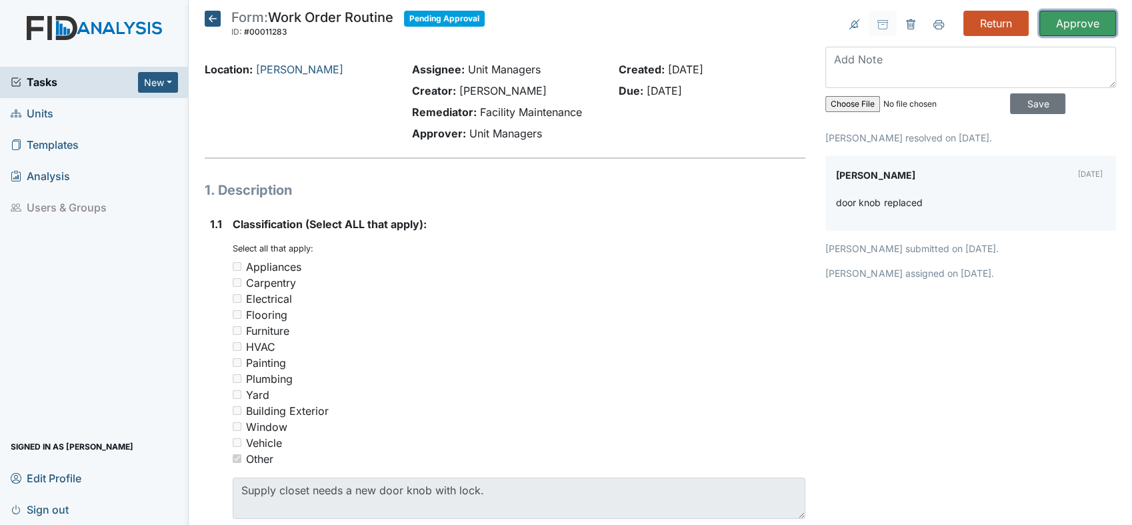
click at [1060, 19] on input "Approve" at bounding box center [1077, 23] width 77 height 25
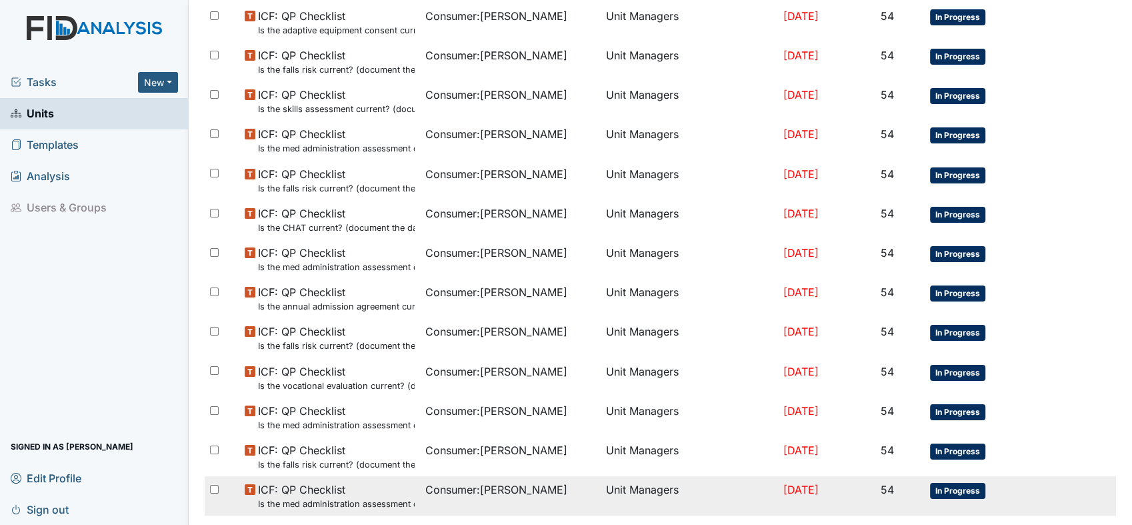
scroll to position [867, 0]
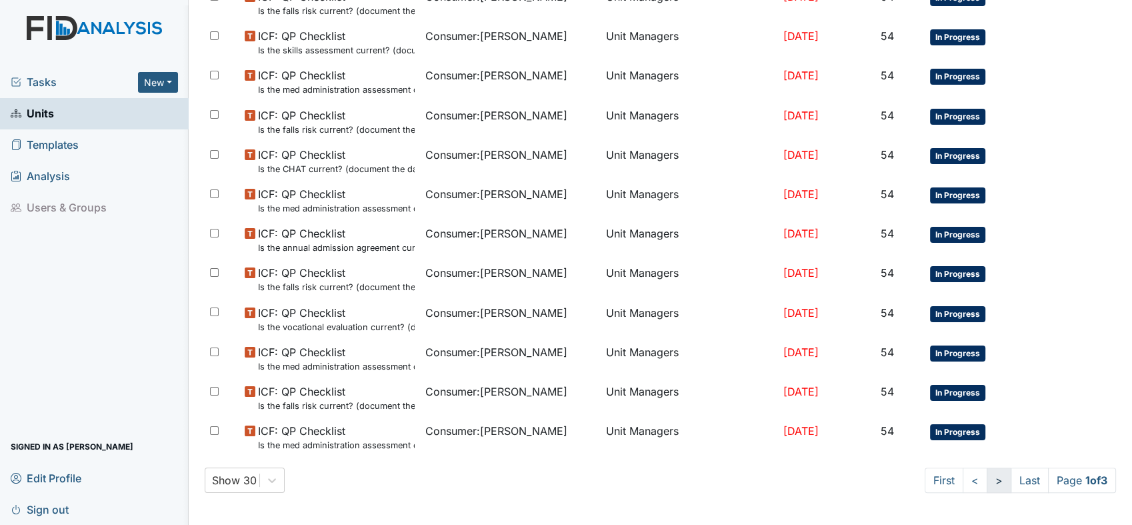
click at [987, 480] on link ">" at bounding box center [999, 479] width 25 height 25
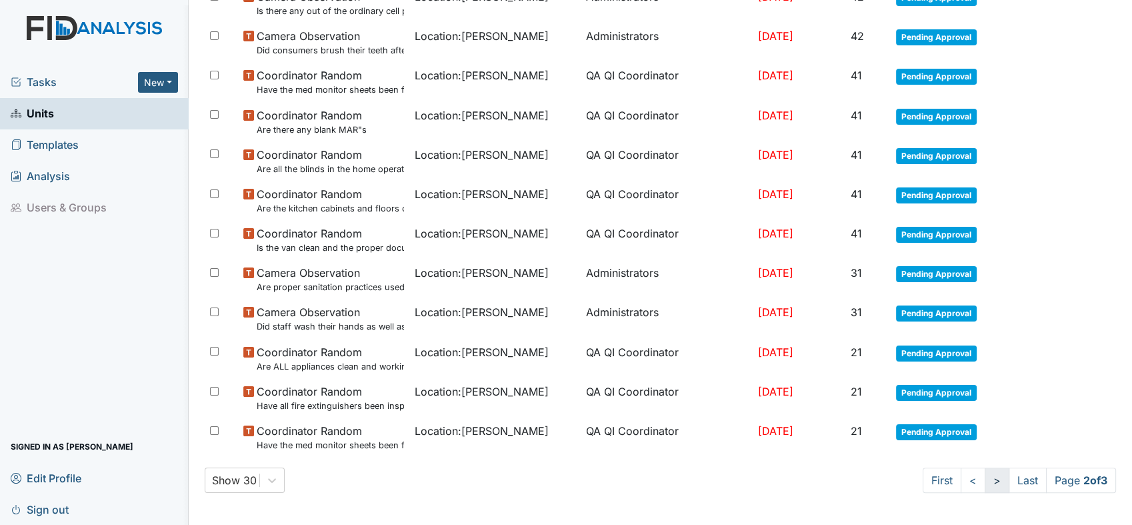
click at [985, 477] on link ">" at bounding box center [997, 479] width 25 height 25
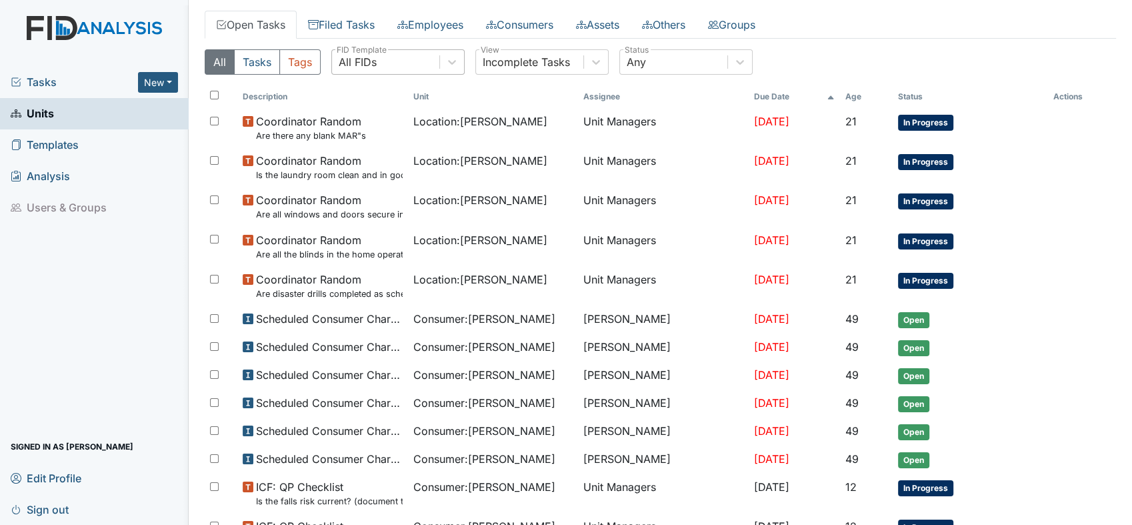
scroll to position [111, 0]
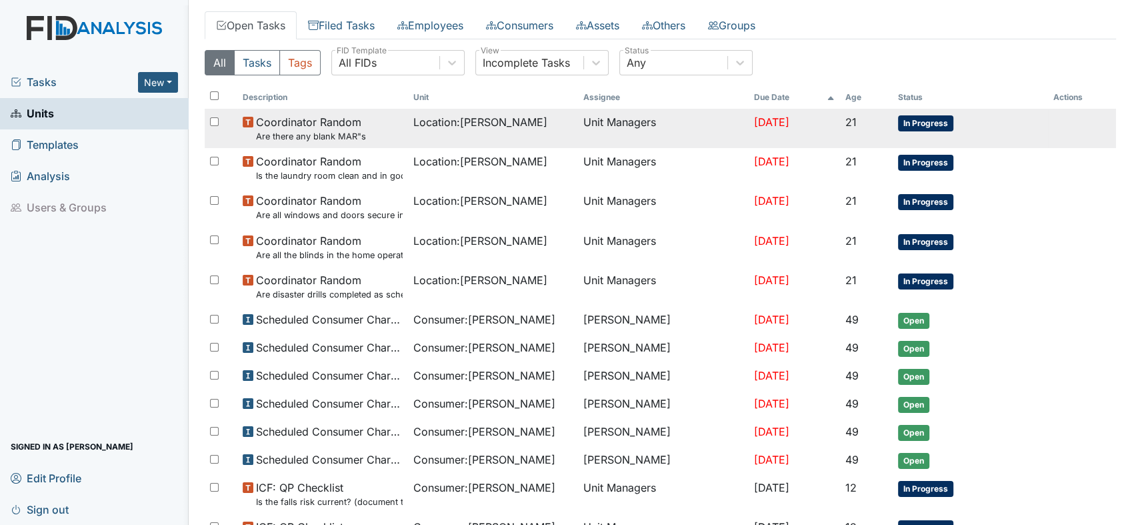
click at [336, 134] on small "Are there any blank MAR"s" at bounding box center [311, 136] width 110 height 13
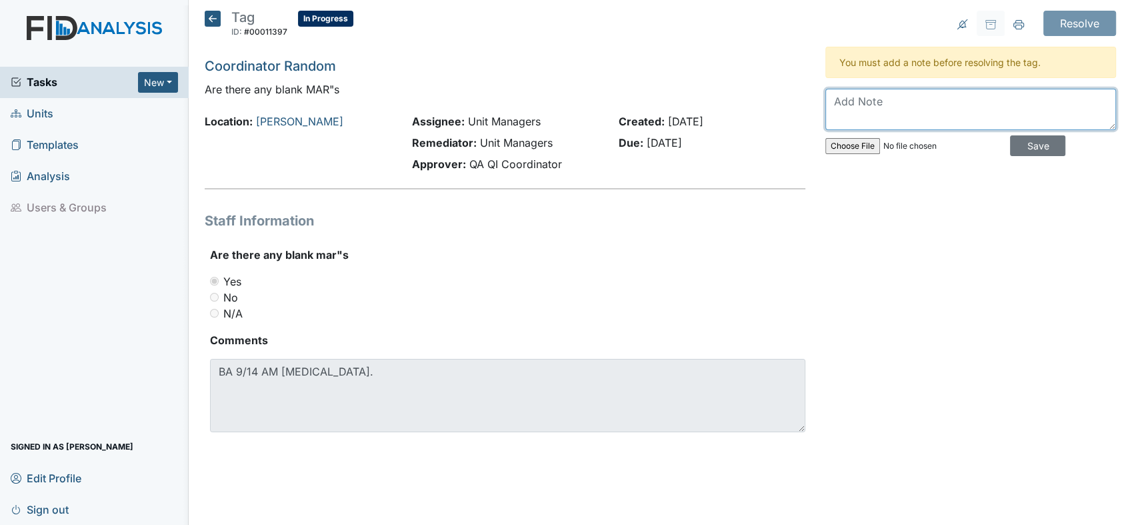
click at [901, 102] on textarea at bounding box center [970, 109] width 291 height 41
type textarea "Tag corrected."
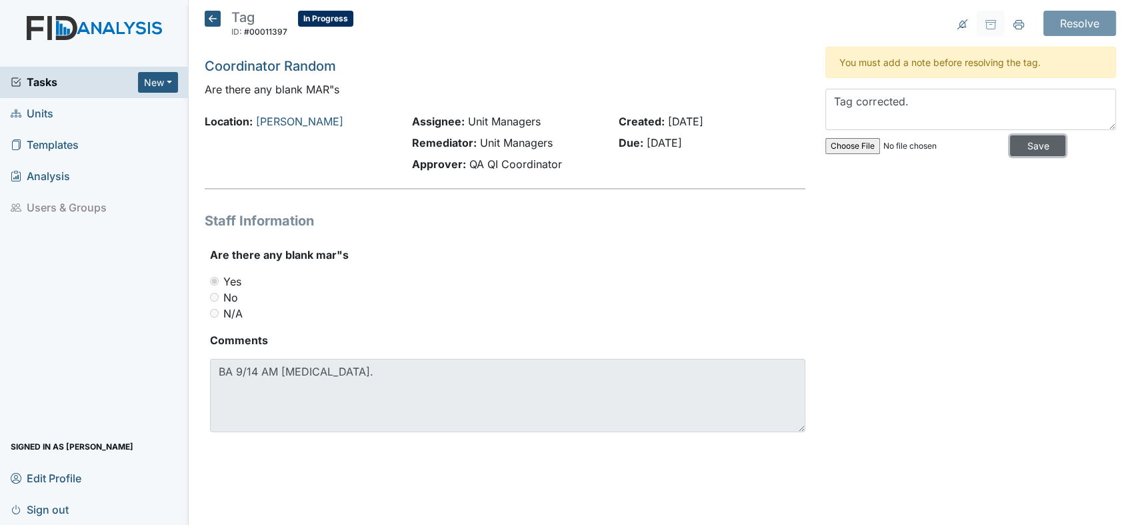
click at [1033, 147] on input "Save" at bounding box center [1037, 145] width 55 height 21
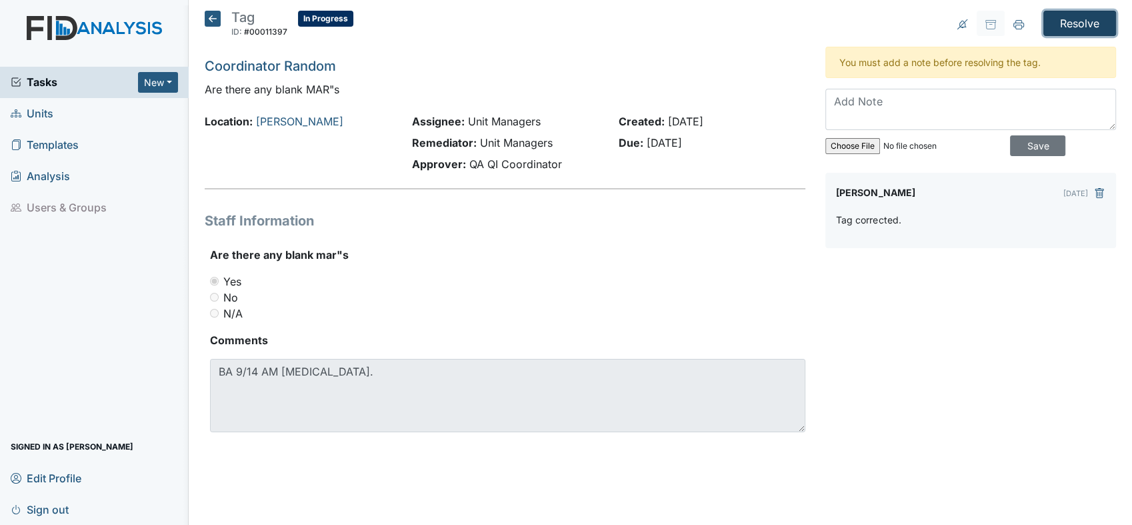
click at [1082, 22] on input "Resolve" at bounding box center [1079, 23] width 73 height 25
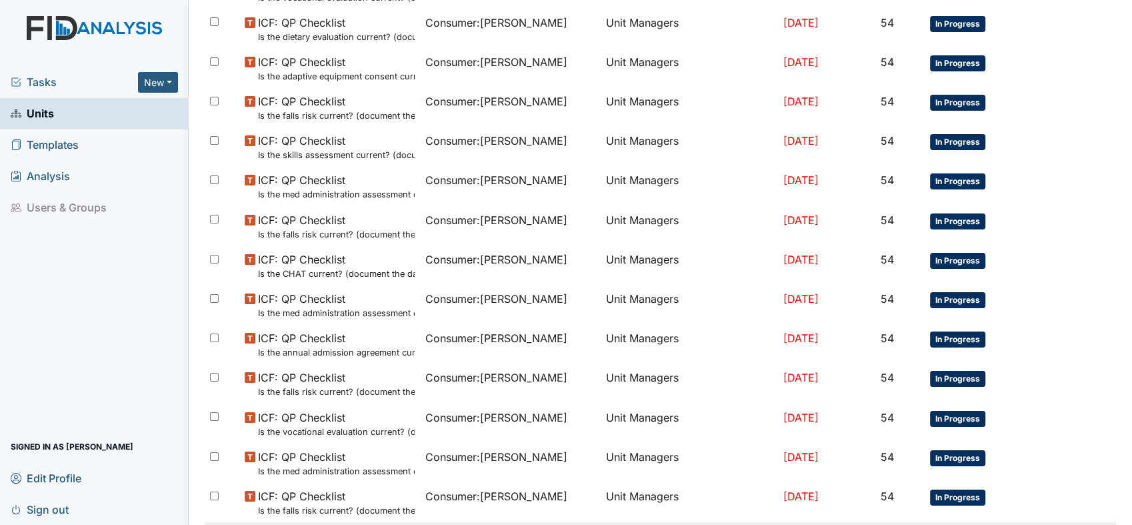
scroll to position [867, 0]
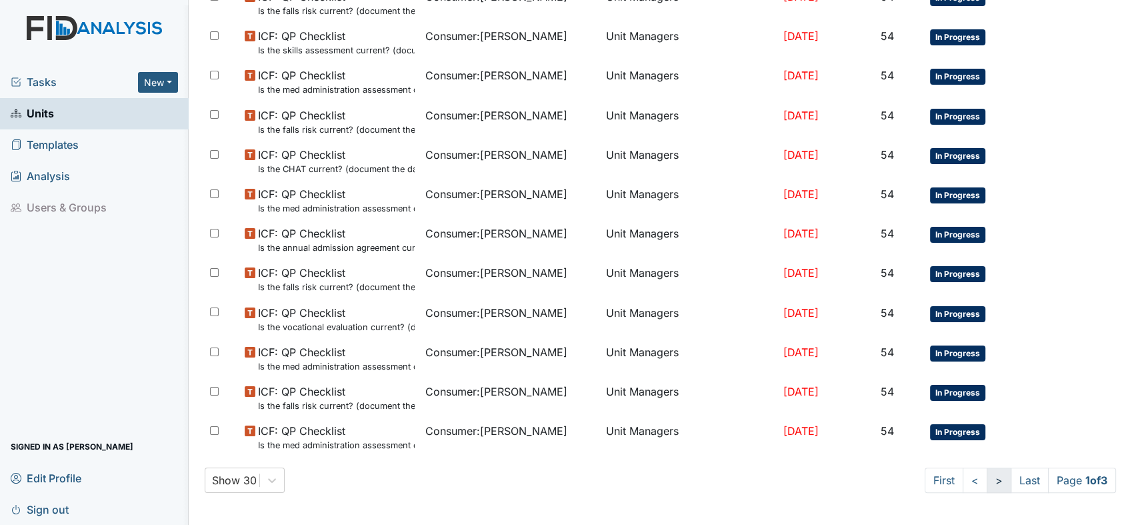
click at [987, 475] on link ">" at bounding box center [999, 479] width 25 height 25
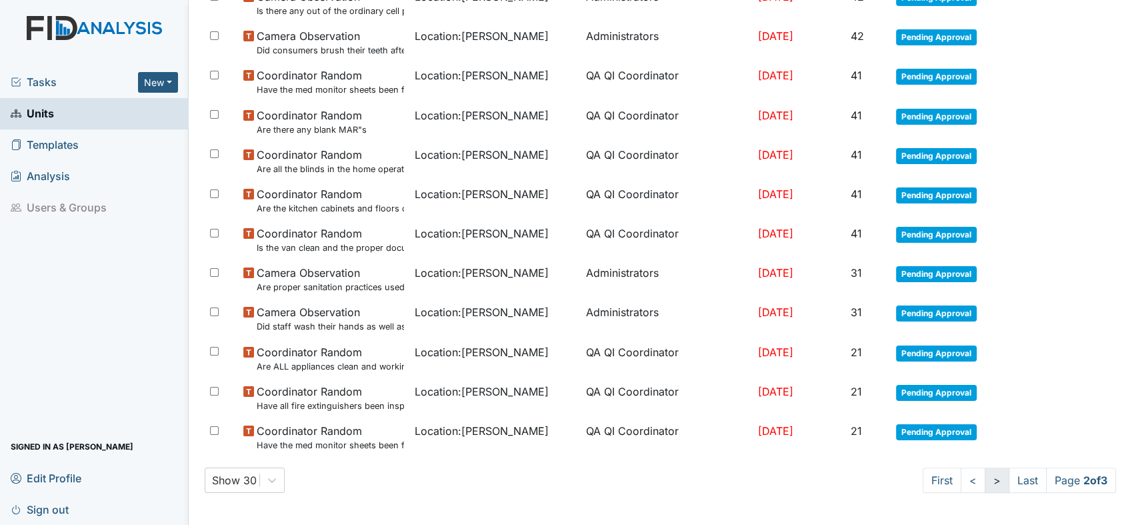
click at [985, 477] on link ">" at bounding box center [997, 479] width 25 height 25
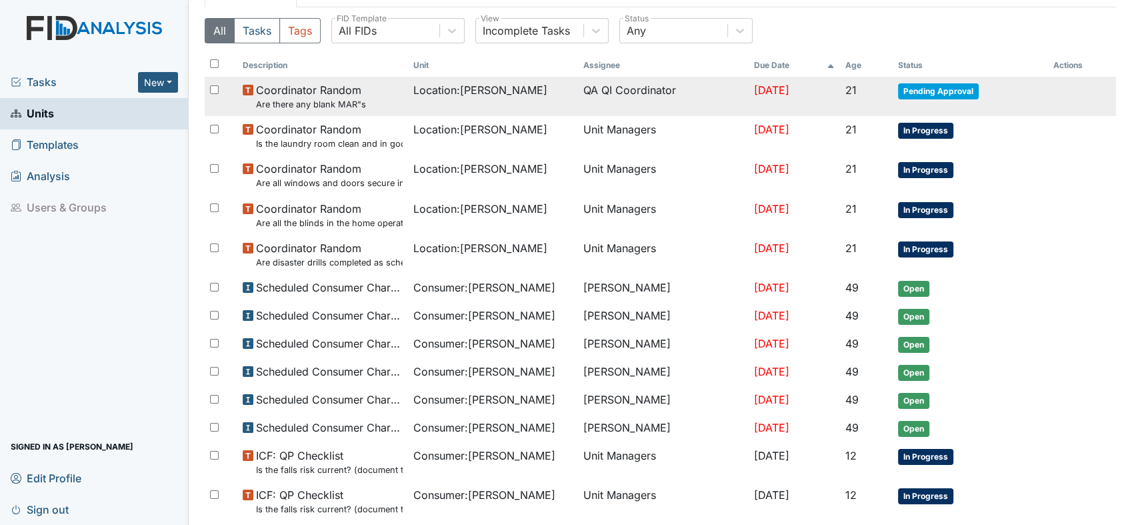
scroll to position [111, 0]
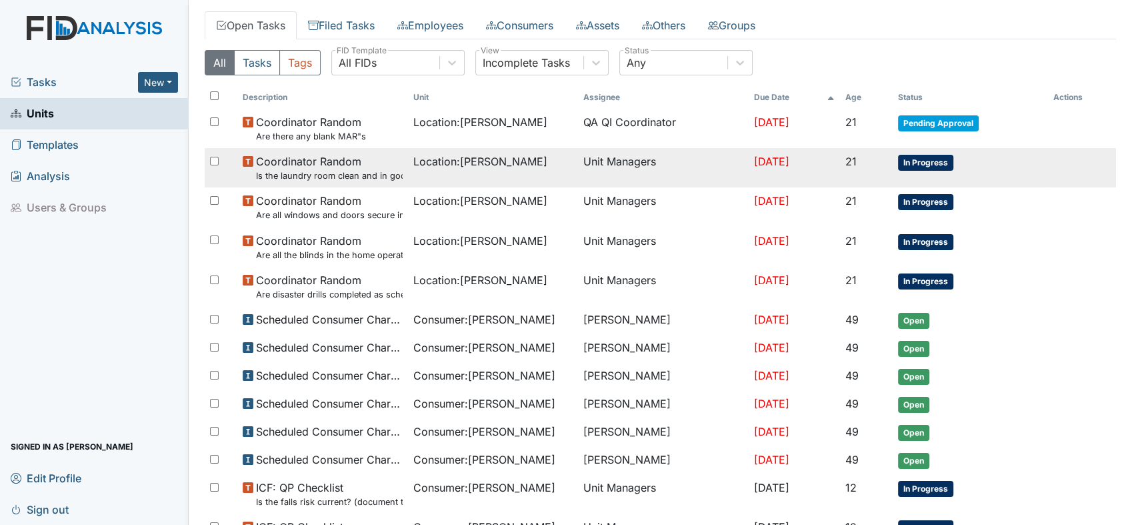
click at [341, 164] on span "Coordinator Random Is the laundry room clean and in good repair?" at bounding box center [329, 167] width 146 height 29
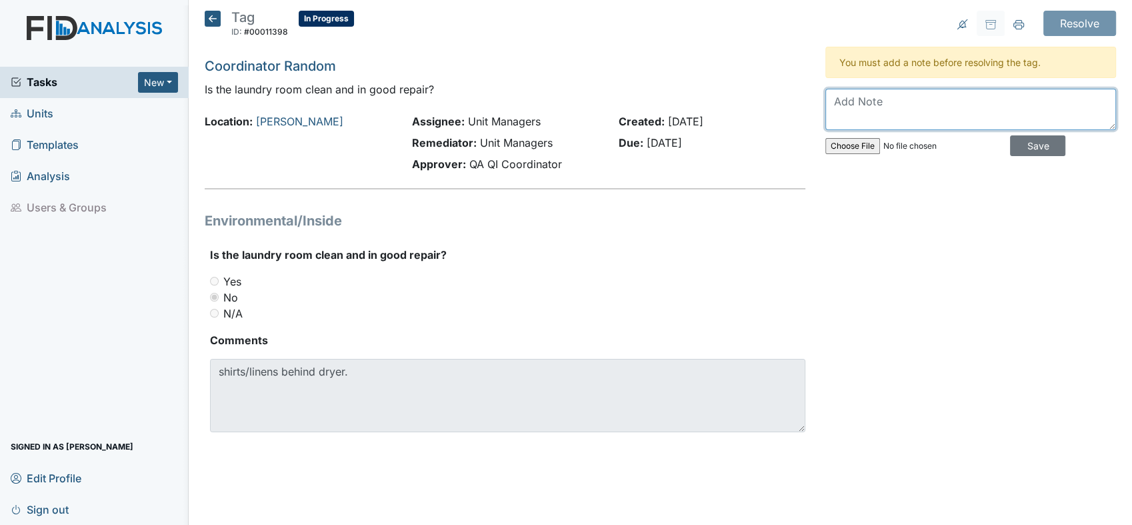
click at [940, 107] on textarea at bounding box center [970, 109] width 291 height 41
type textarea "Items have been removed. Area is free of any items."
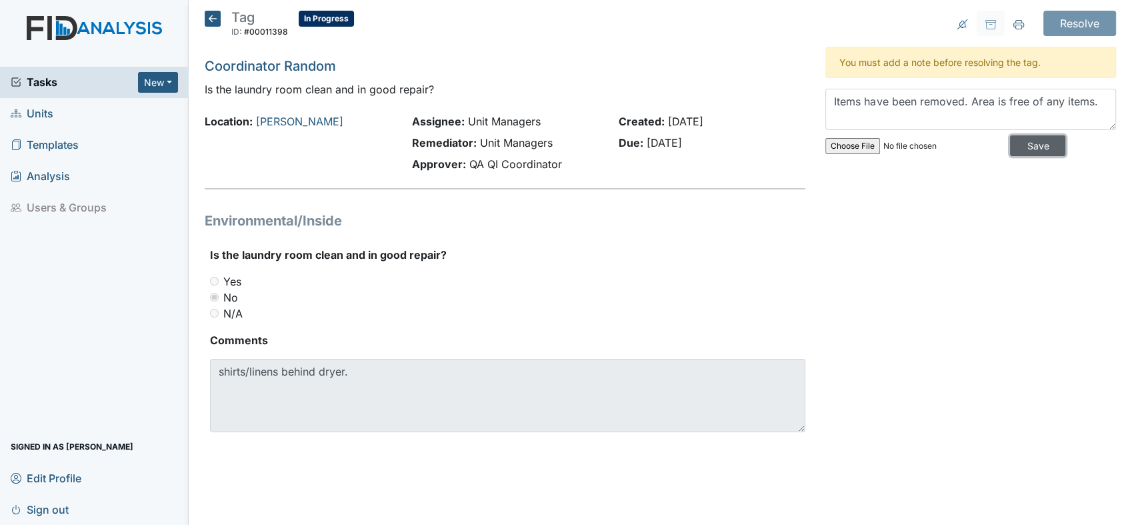
click at [1023, 147] on input "Save" at bounding box center [1037, 145] width 55 height 21
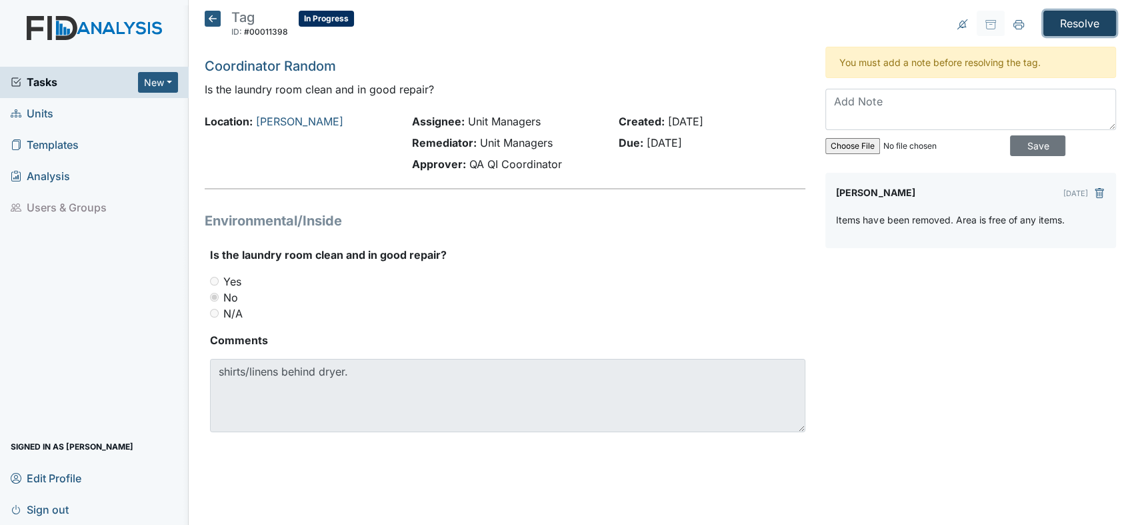
click at [1079, 22] on input "Resolve" at bounding box center [1079, 23] width 73 height 25
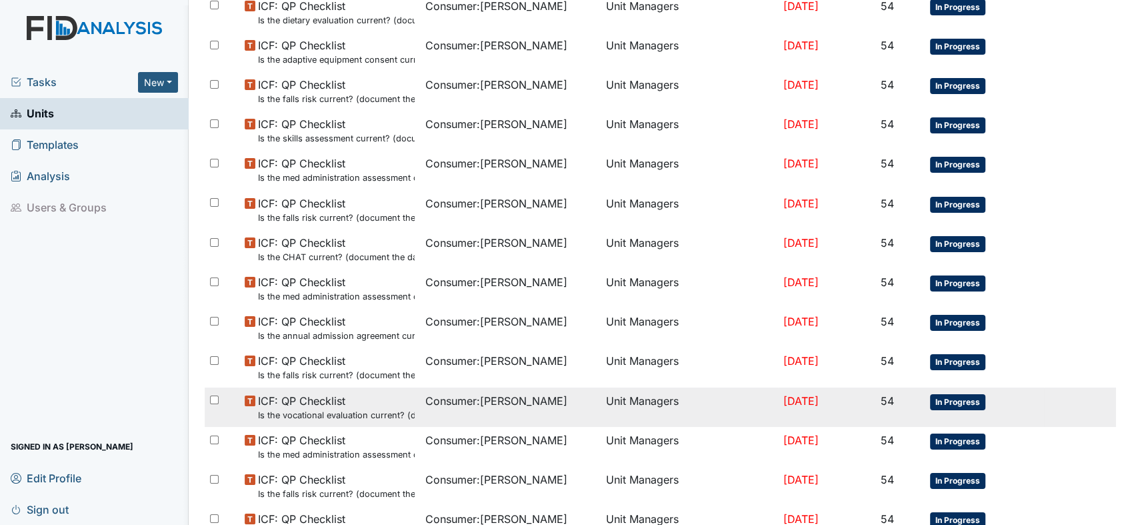
scroll to position [867, 0]
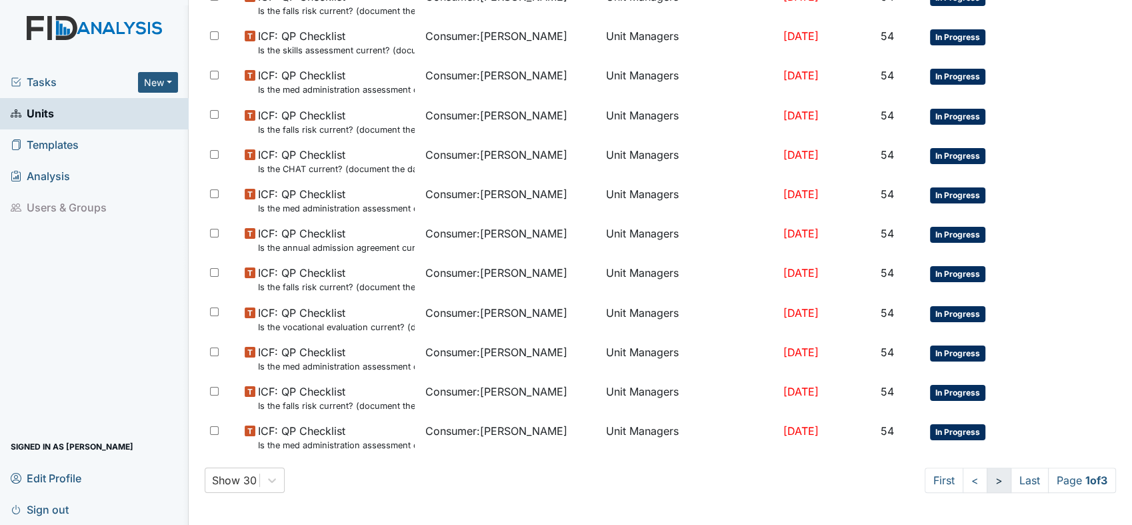
click at [987, 476] on link ">" at bounding box center [999, 479] width 25 height 25
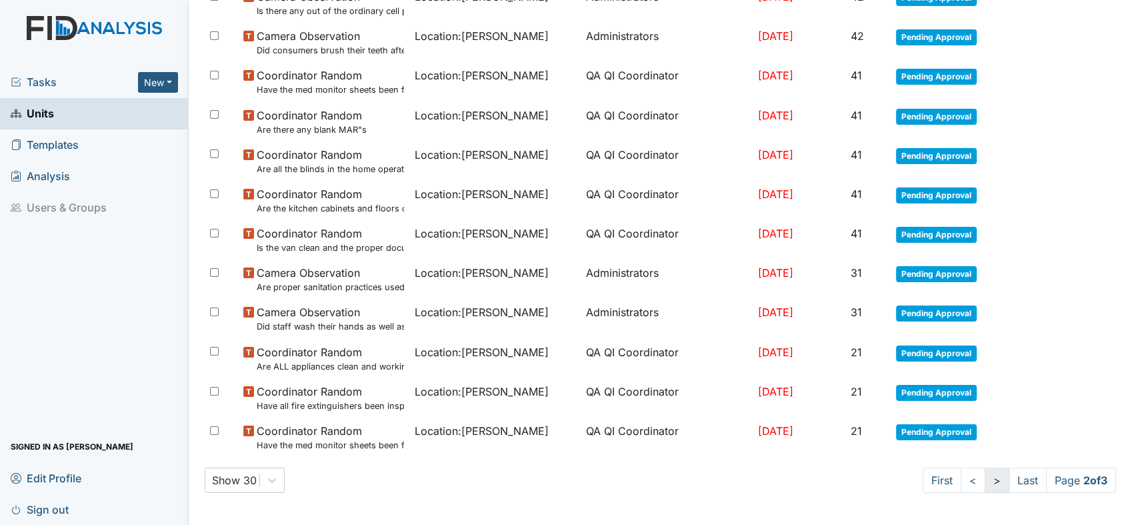
click at [985, 478] on link ">" at bounding box center [997, 479] width 25 height 25
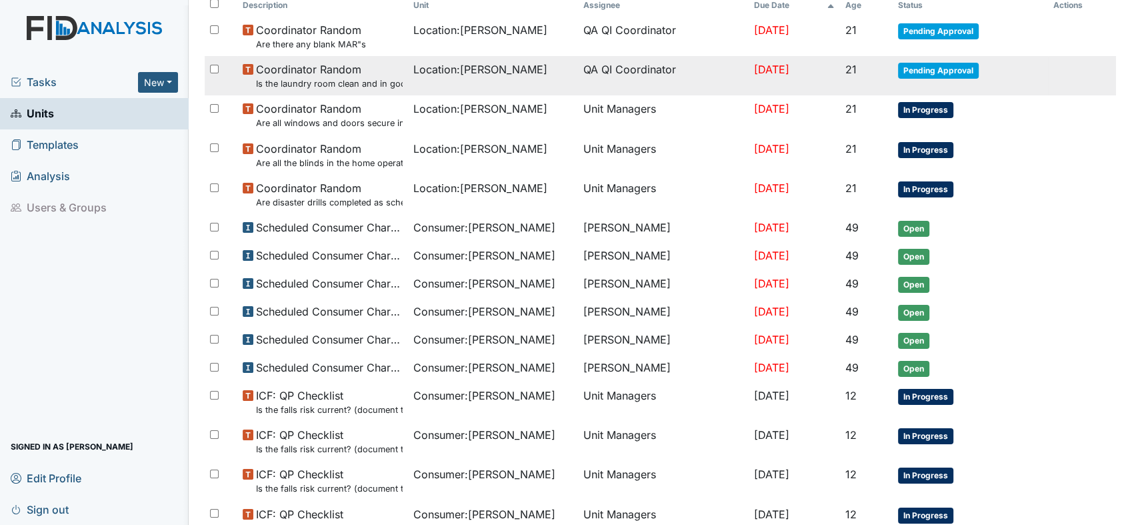
scroll to position [111, 0]
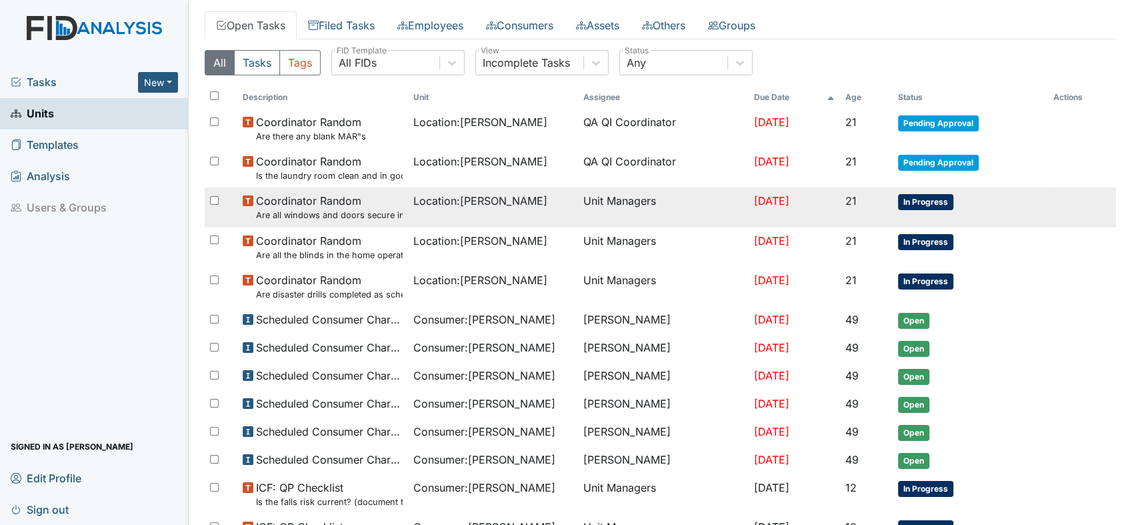
click at [299, 211] on small "Are all windows and doors secure in the home?" at bounding box center [329, 215] width 146 height 13
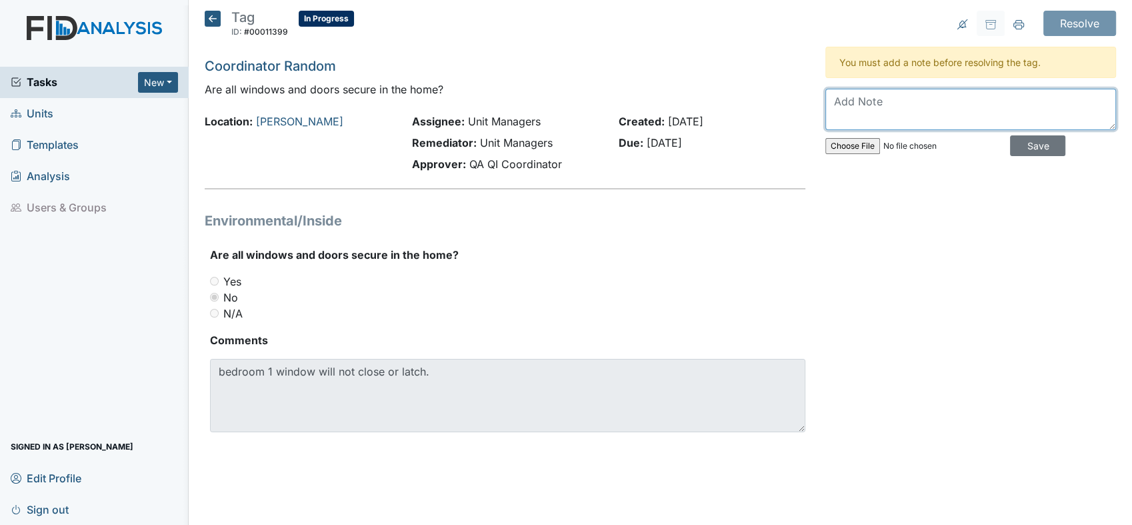
click at [923, 107] on textarea at bounding box center [970, 109] width 291 height 41
type textarea "Work order submitted."
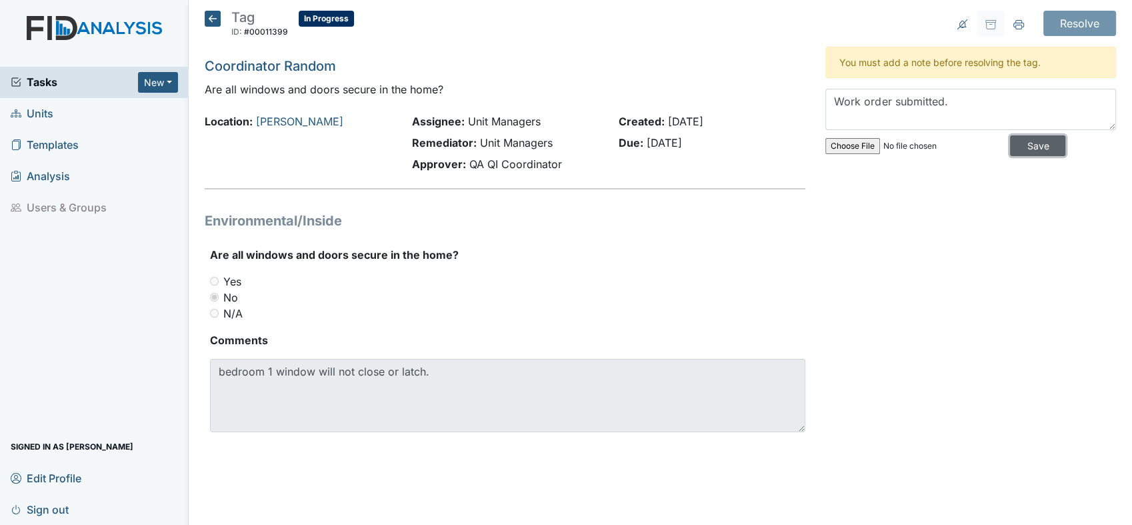
click at [1028, 145] on input "Save" at bounding box center [1037, 145] width 55 height 21
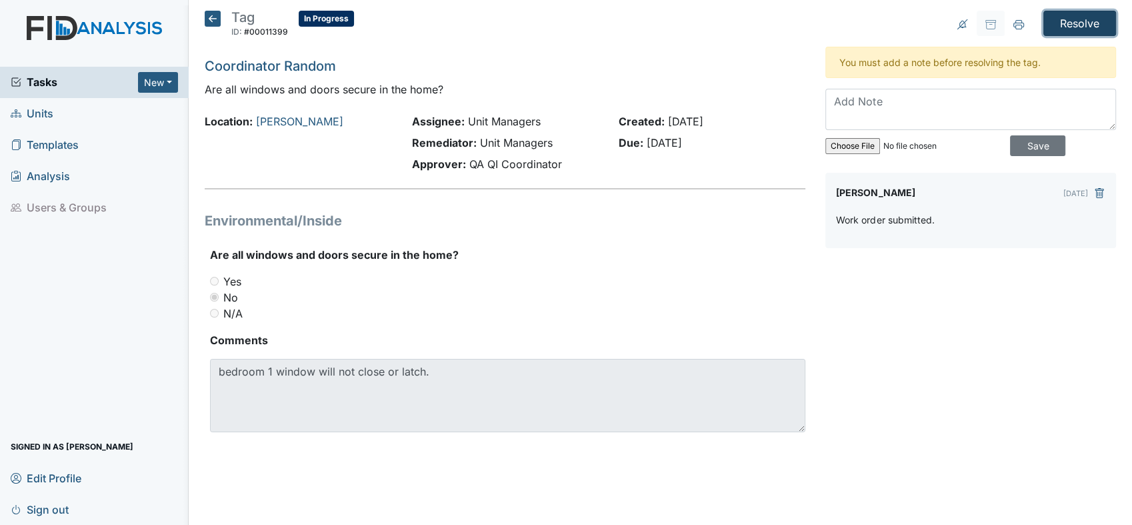
click at [1081, 25] on input "Resolve" at bounding box center [1079, 23] width 73 height 25
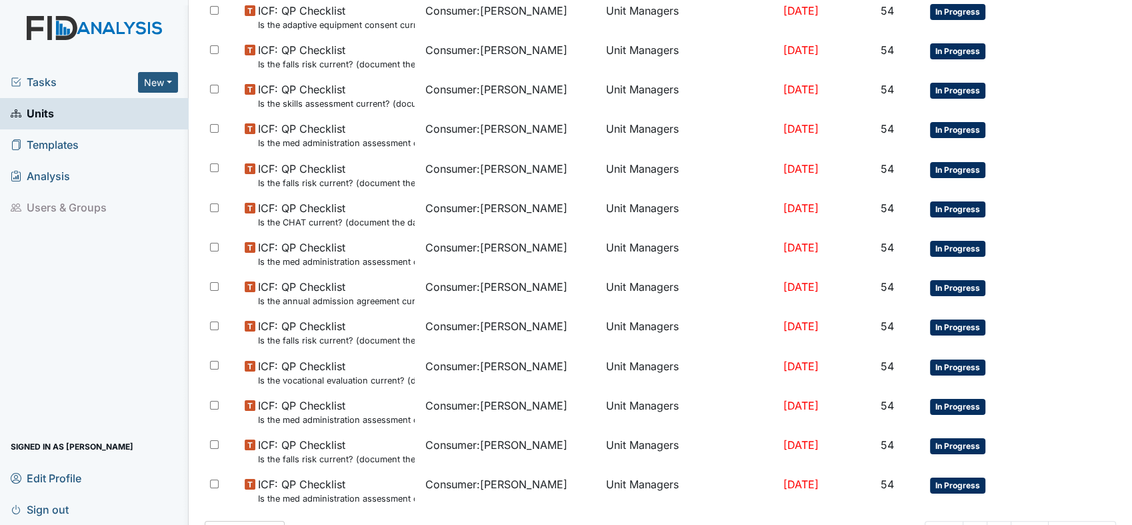
scroll to position [867, 0]
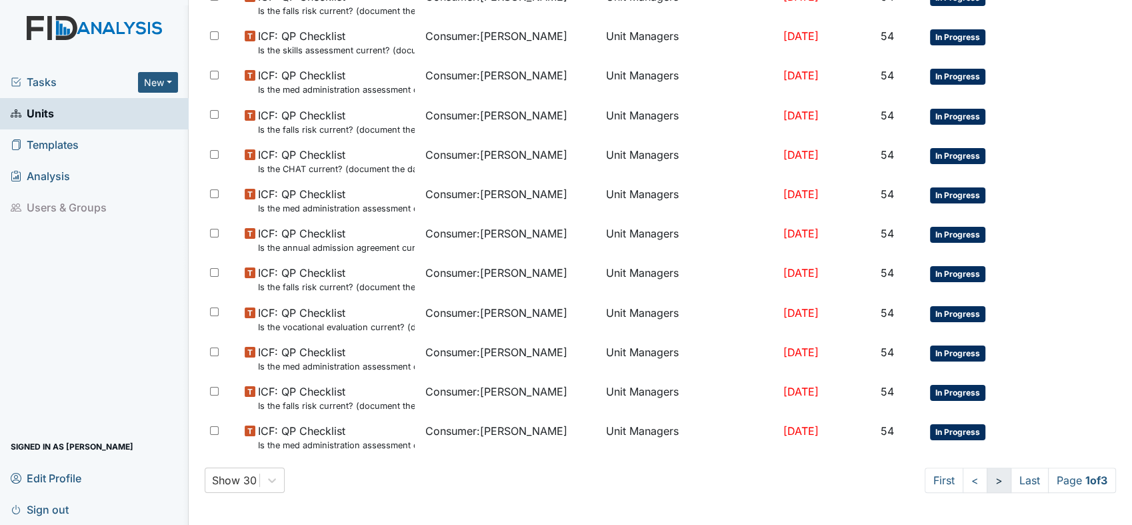
click at [987, 473] on link ">" at bounding box center [999, 479] width 25 height 25
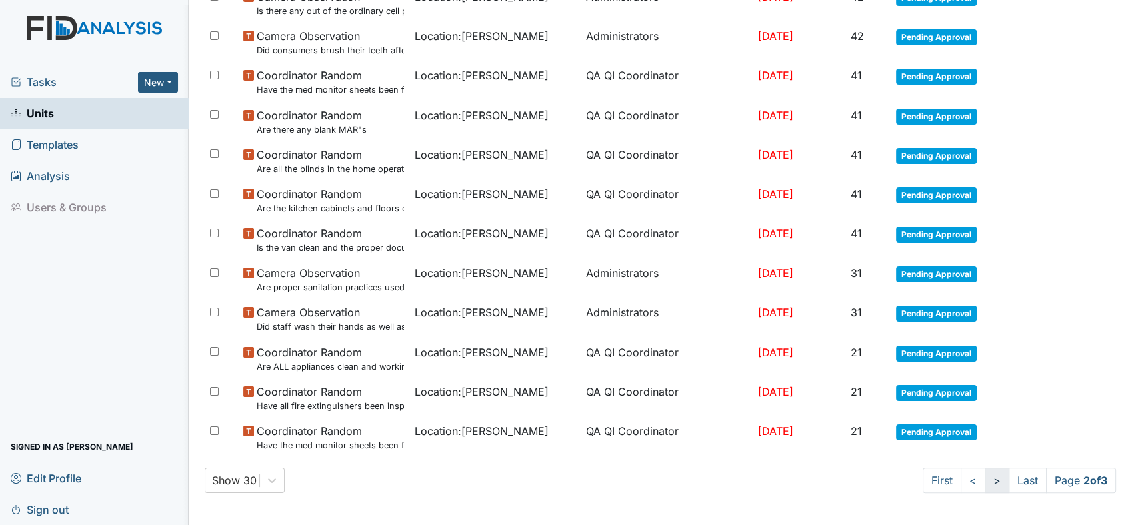
click at [985, 477] on link ">" at bounding box center [997, 479] width 25 height 25
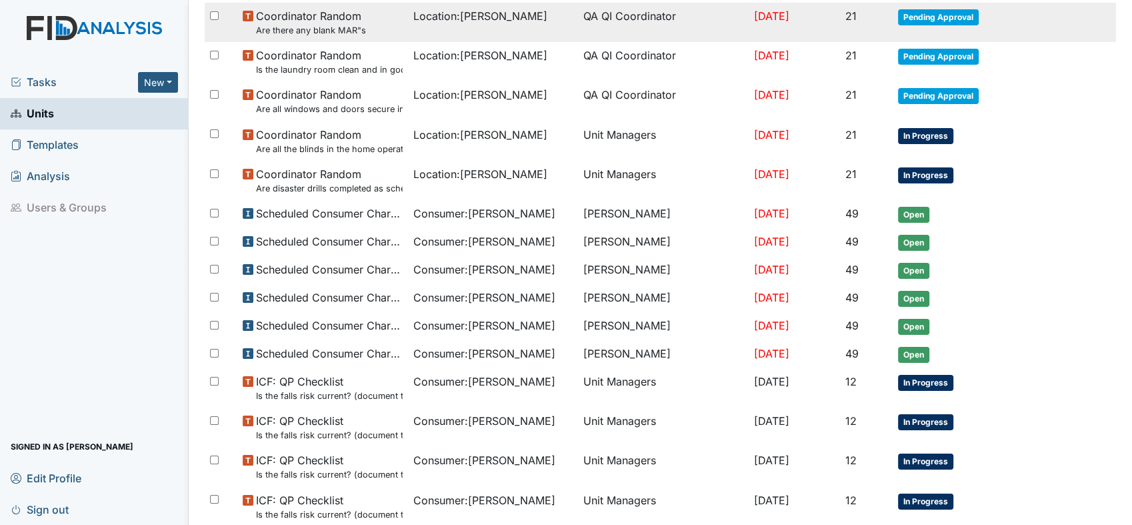
scroll to position [0, 0]
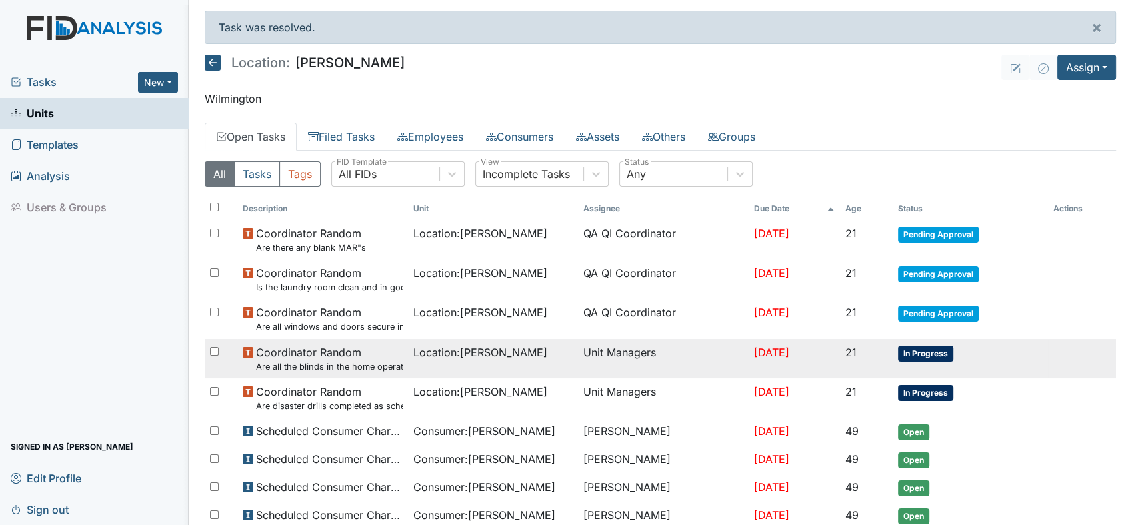
click at [309, 356] on span "Coordinator Random Are all the blinds in the home operational and clean?" at bounding box center [329, 358] width 146 height 29
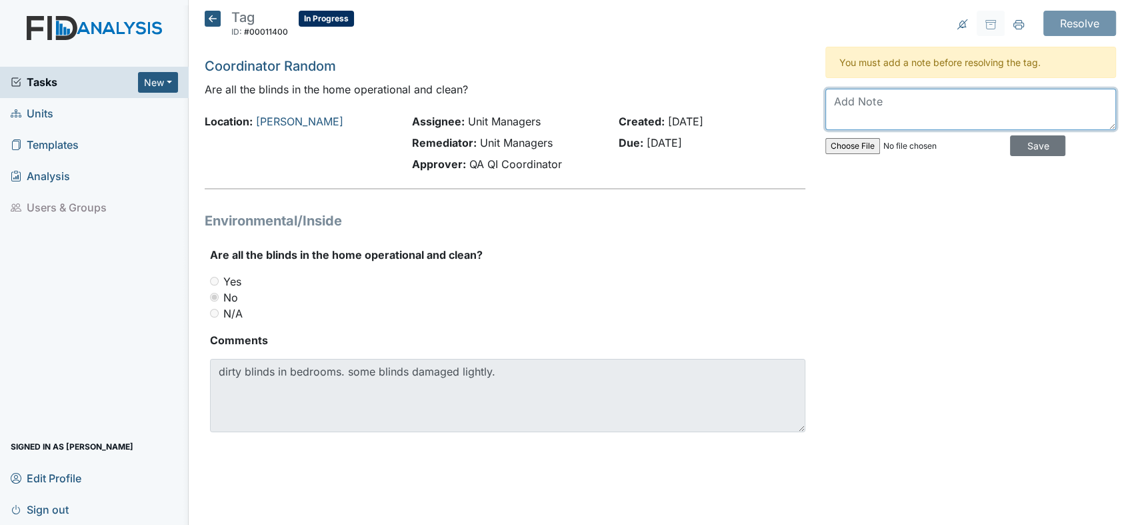
click at [957, 111] on textarea at bounding box center [970, 109] width 291 height 41
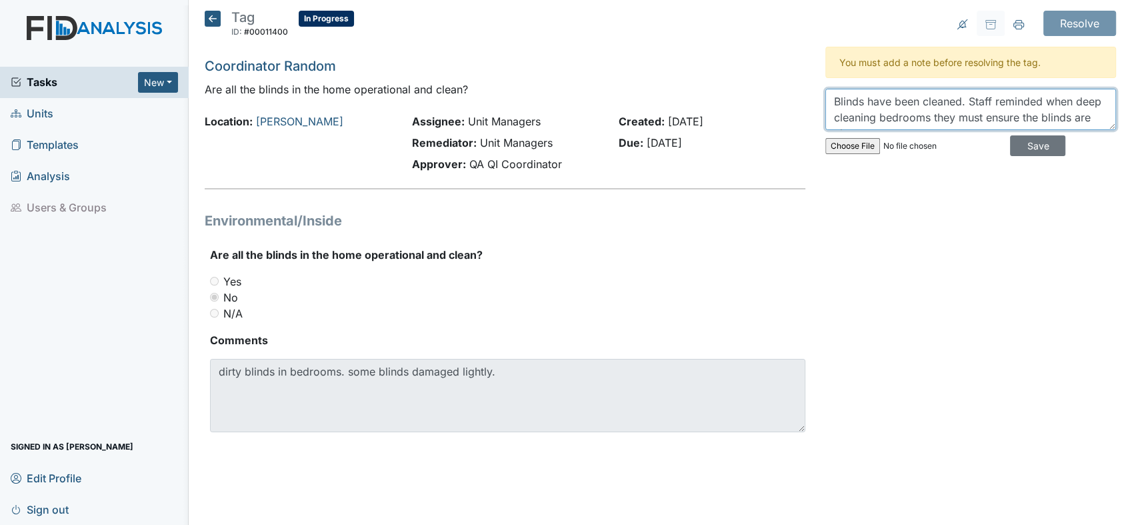
scroll to position [10, 0]
type textarea "Blinds have been cleaned. Staff reminded when deep cleaning bedrooms they must …"
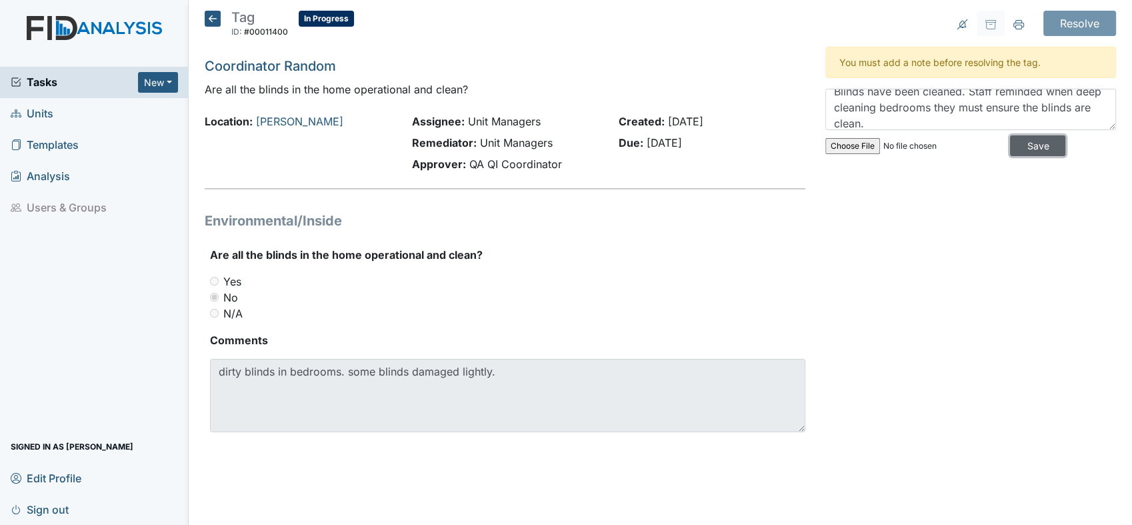
click at [1029, 144] on input "Save" at bounding box center [1037, 145] width 55 height 21
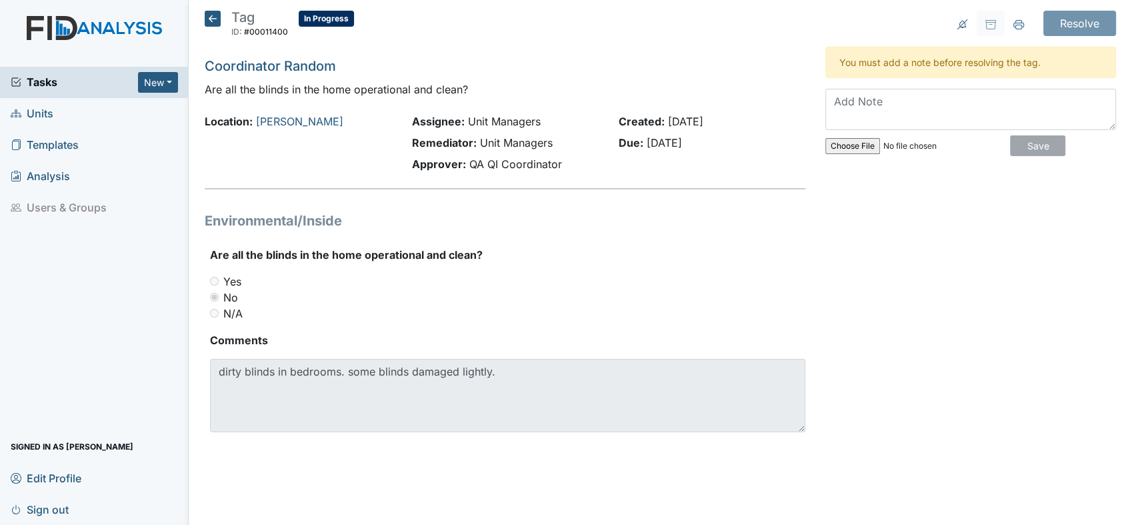
scroll to position [0, 0]
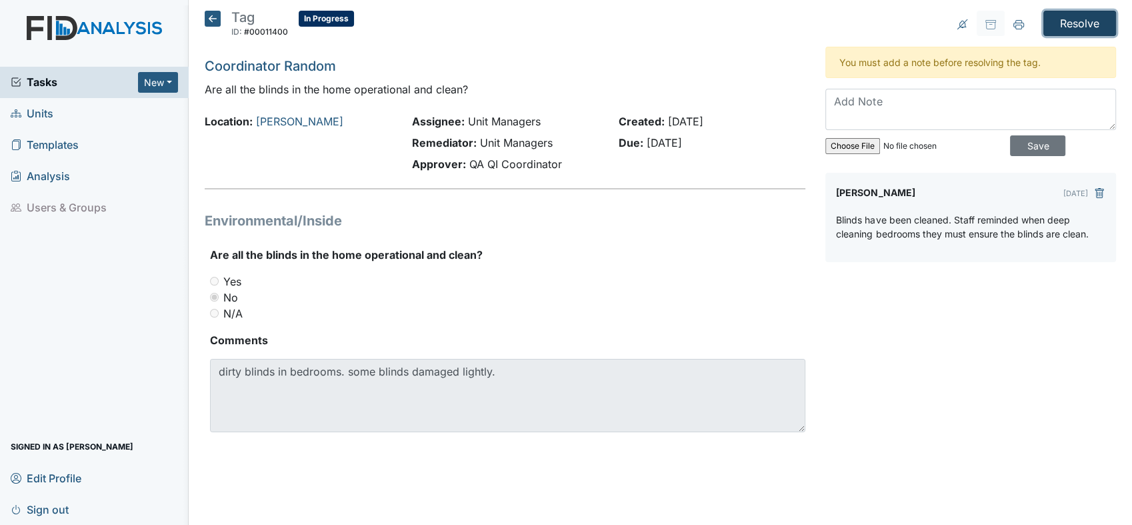
click at [1058, 23] on input "Resolve" at bounding box center [1079, 23] width 73 height 25
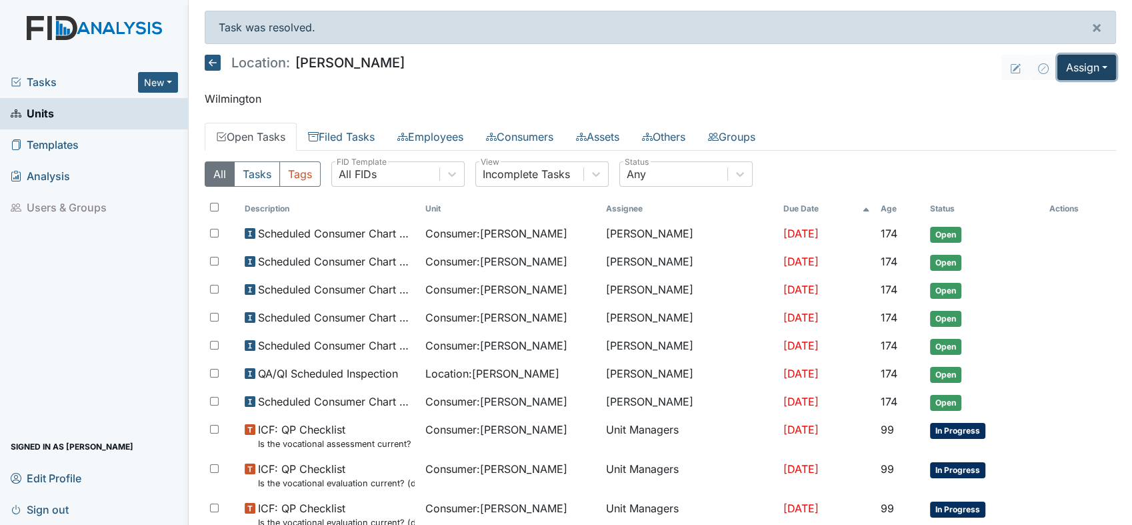
click at [1091, 64] on button "Assign" at bounding box center [1086, 67] width 59 height 25
click at [1041, 96] on link "Assign Form" at bounding box center [1055, 97] width 120 height 21
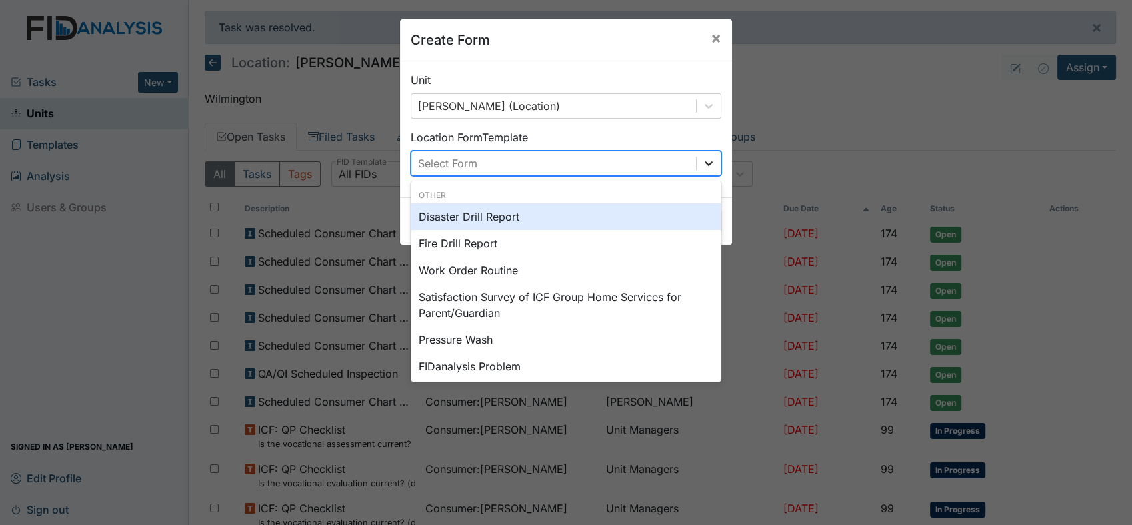
click at [702, 159] on icon at bounding box center [708, 163] width 13 height 13
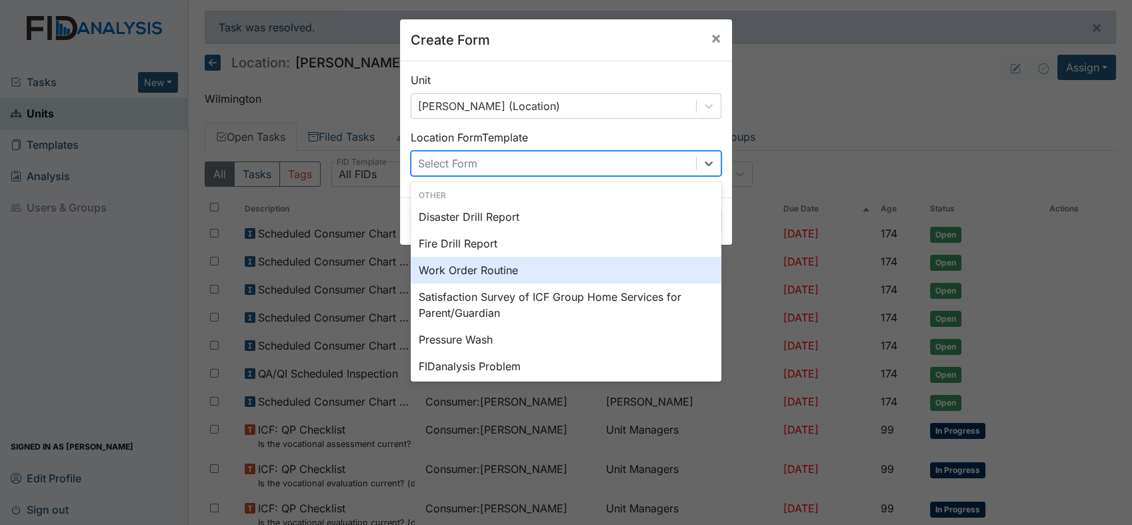
click at [437, 271] on div "Work Order Routine" at bounding box center [566, 270] width 311 height 27
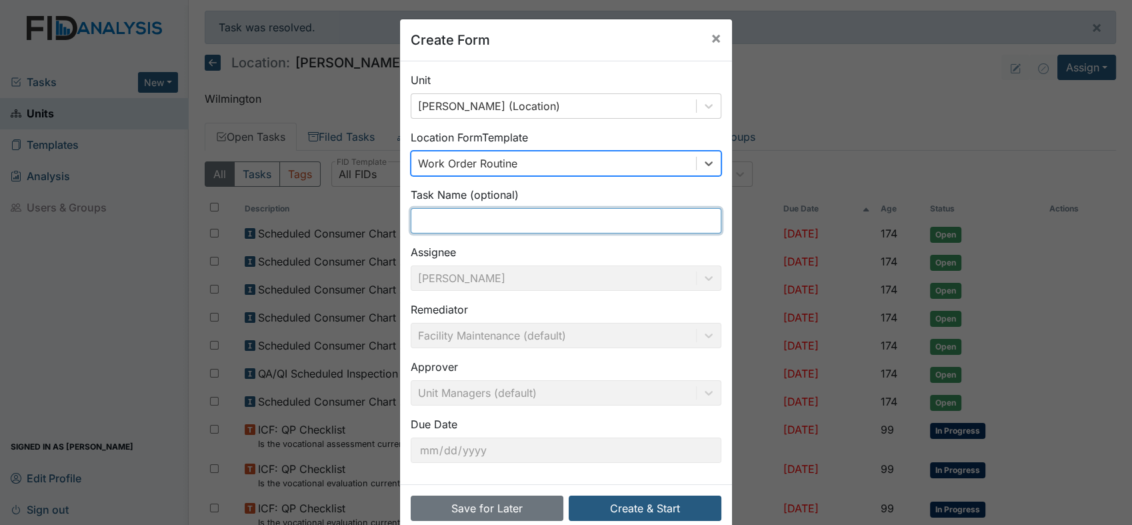
click at [487, 219] on input "text" at bounding box center [566, 220] width 311 height 25
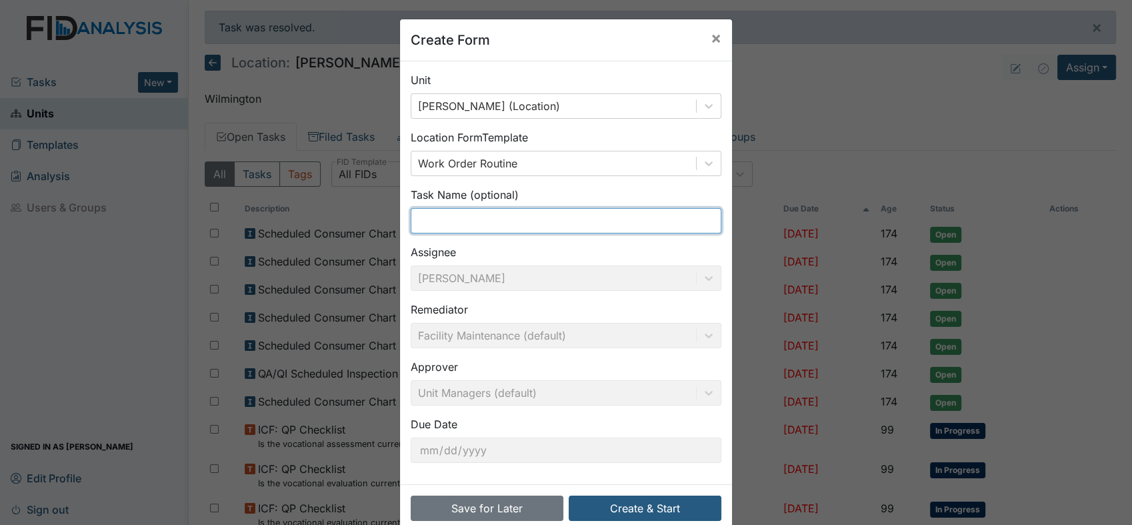
type input "E"
click at [485, 219] on input "E" at bounding box center [566, 220] width 311 height 25
type input "Bedroom #1 window"
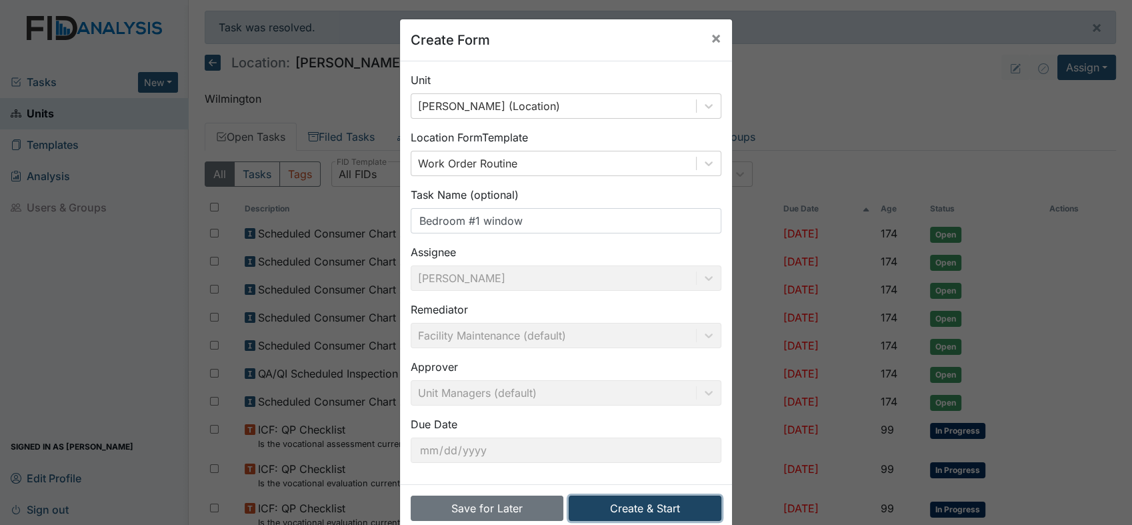
click at [619, 511] on button "Create & Start" at bounding box center [645, 507] width 153 height 25
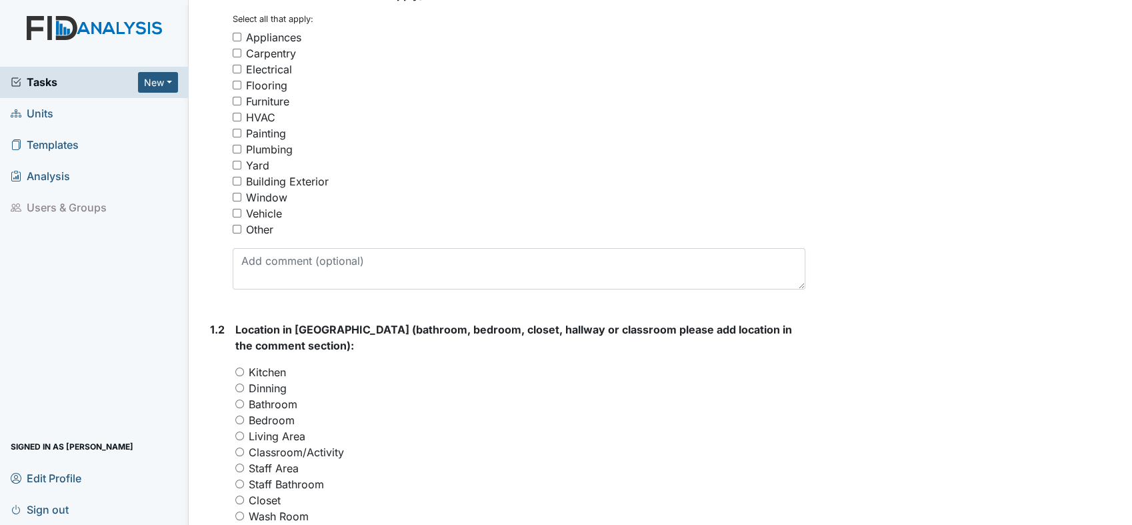
scroll to position [222, 0]
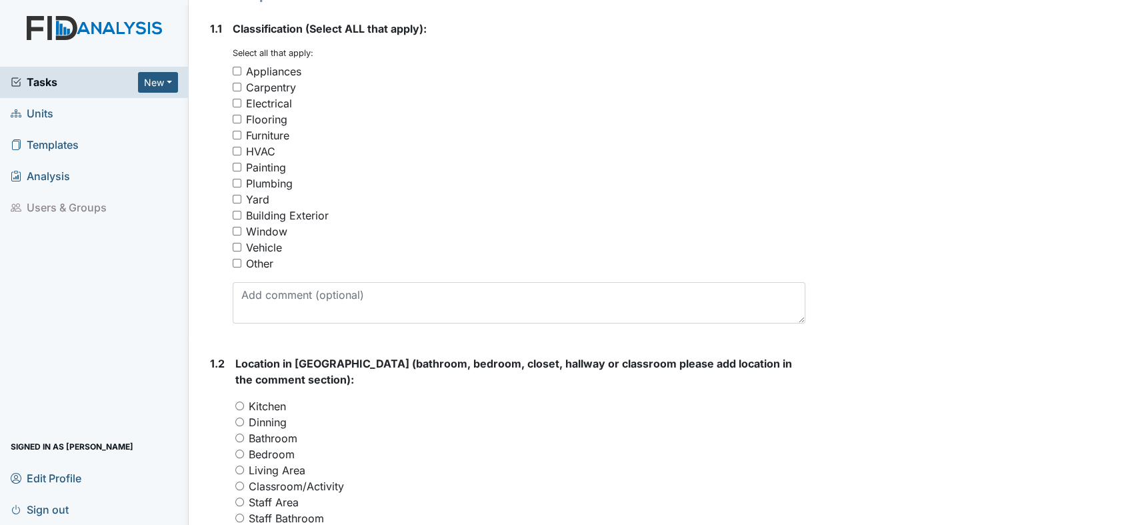
click at [233, 232] on input "Window" at bounding box center [237, 231] width 9 height 9
checkbox input "true"
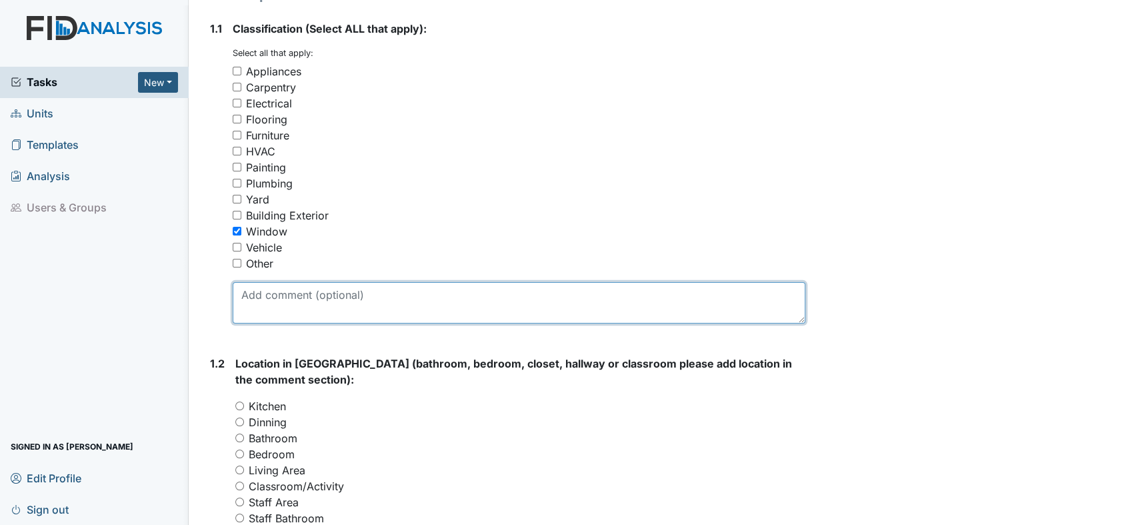
click at [343, 307] on textarea at bounding box center [519, 302] width 573 height 41
type textarea "E"
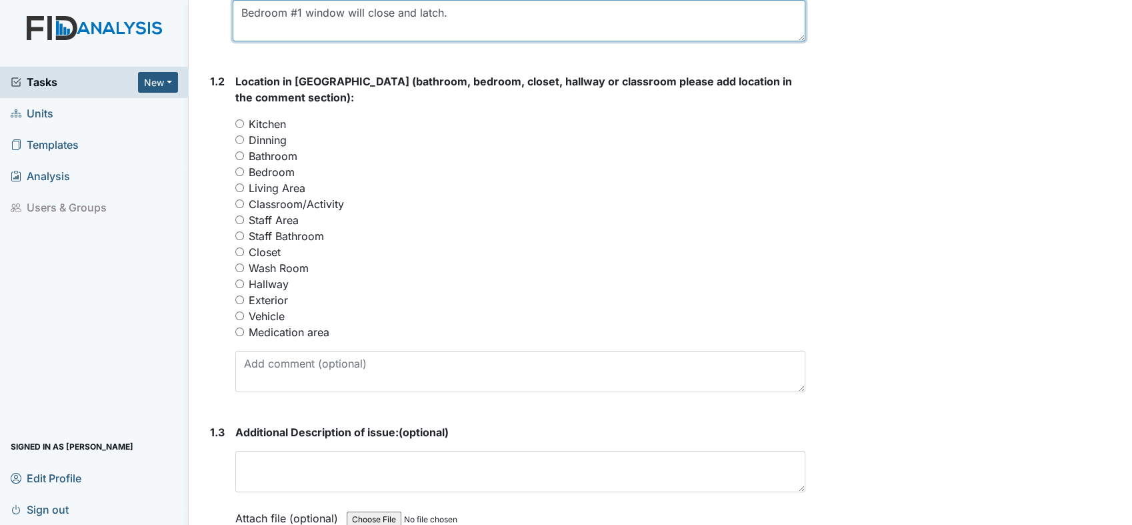
scroll to position [518, 0]
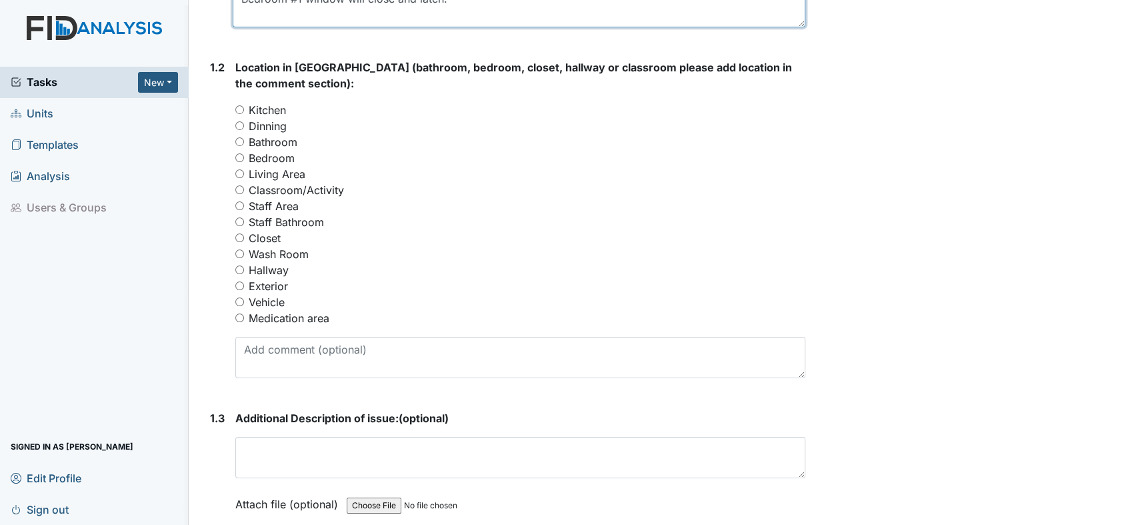
type textarea "Bedroom #1 window will close and latch."
click at [238, 156] on input "Bedroom" at bounding box center [239, 157] width 9 height 9
radio input "true"
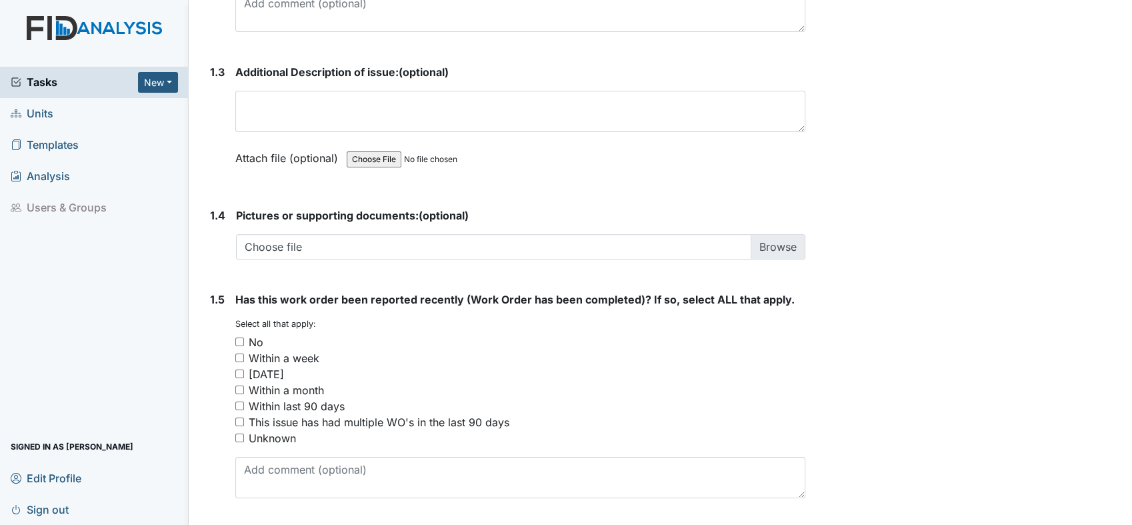
scroll to position [904, 0]
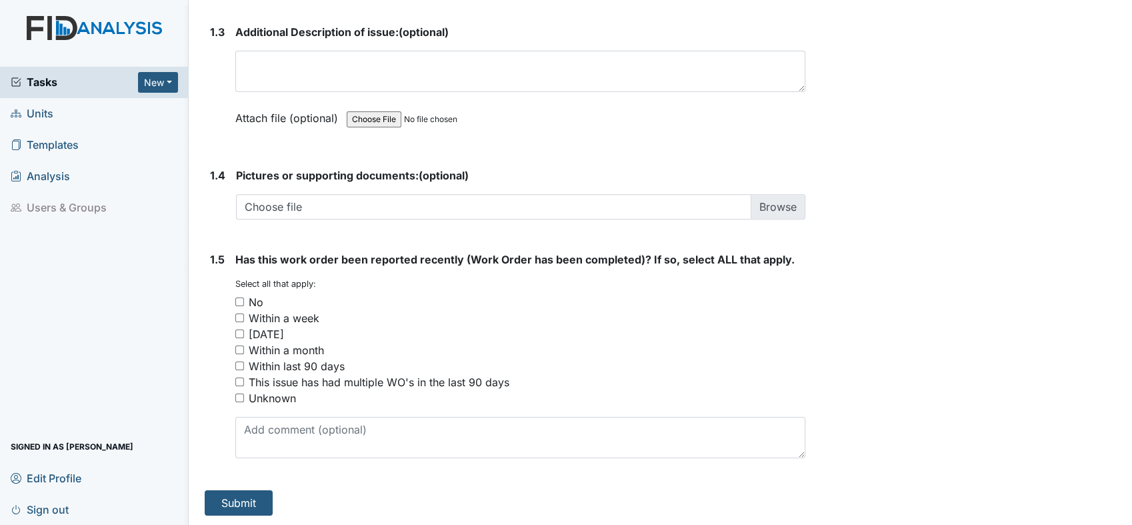
click at [238, 297] on input "No" at bounding box center [239, 301] width 9 height 9
checkbox input "true"
click at [231, 501] on button "Submit" at bounding box center [239, 502] width 68 height 25
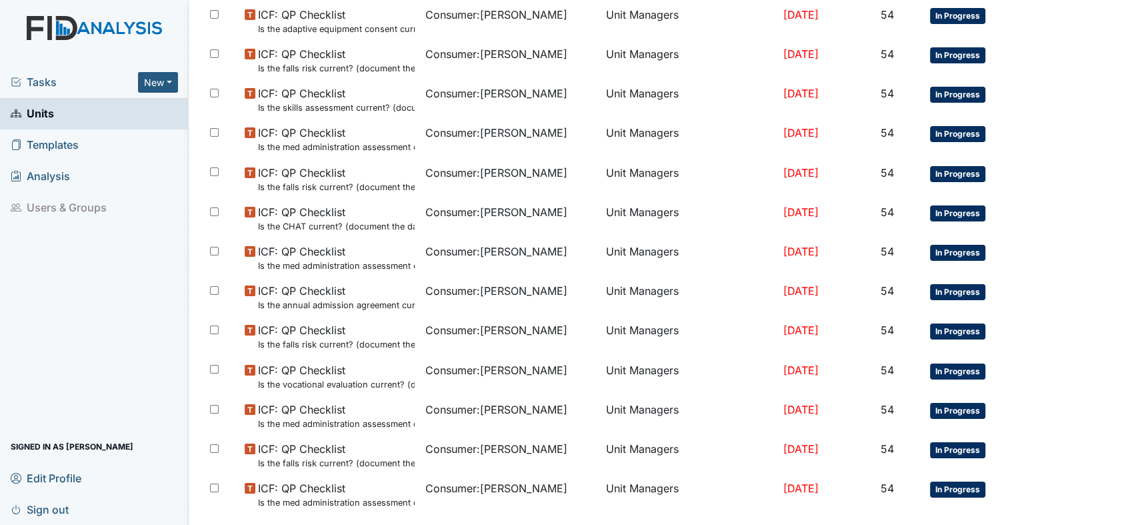
scroll to position [867, 0]
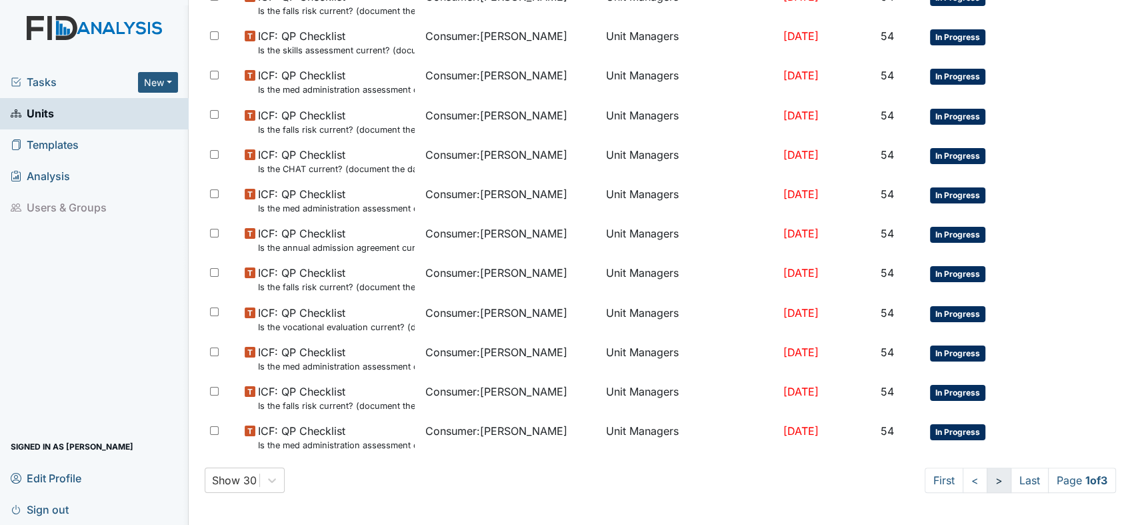
click at [987, 479] on link ">" at bounding box center [999, 479] width 25 height 25
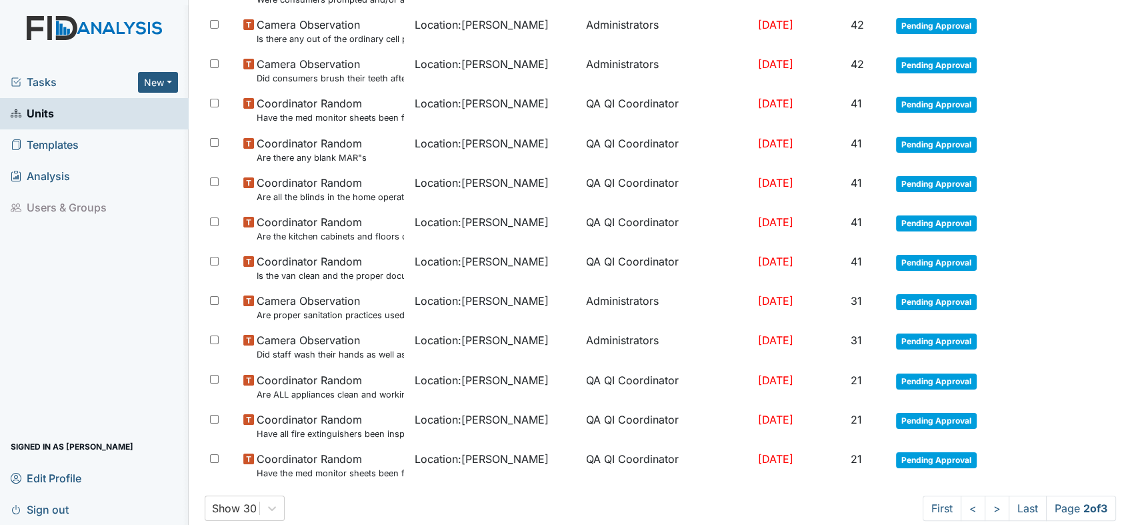
scroll to position [798, 0]
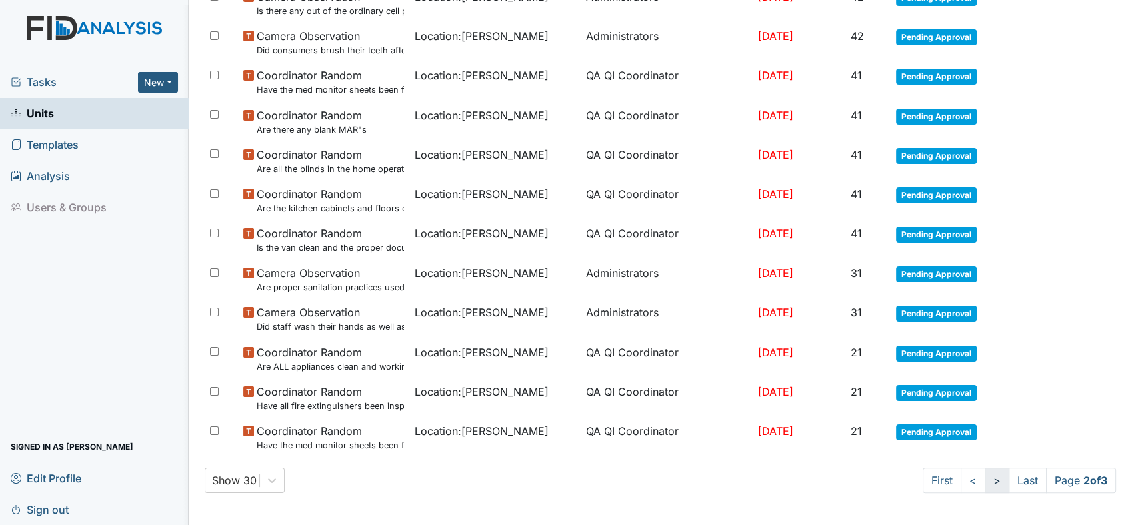
click at [985, 483] on link ">" at bounding box center [997, 479] width 25 height 25
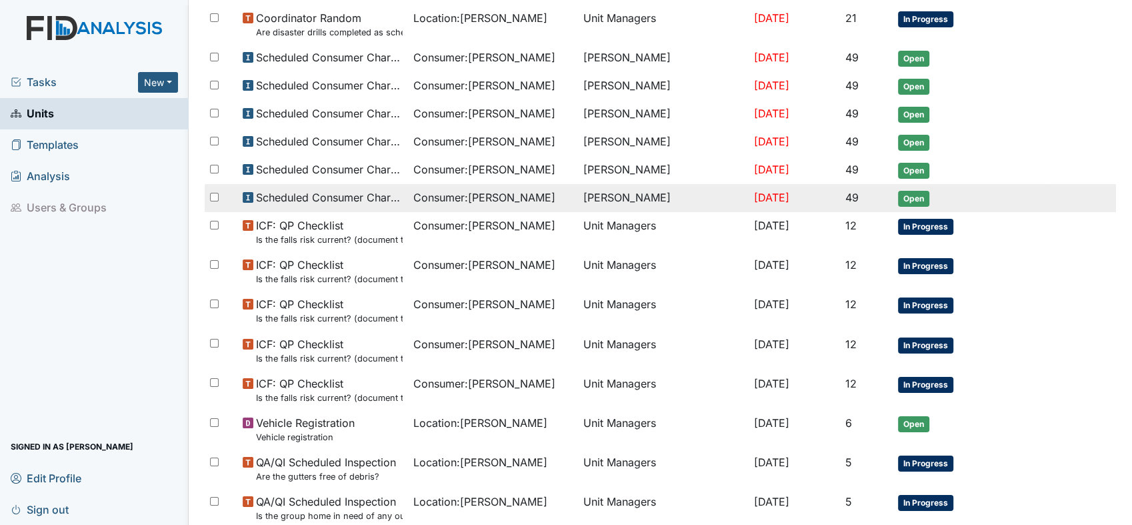
scroll to position [151, 0]
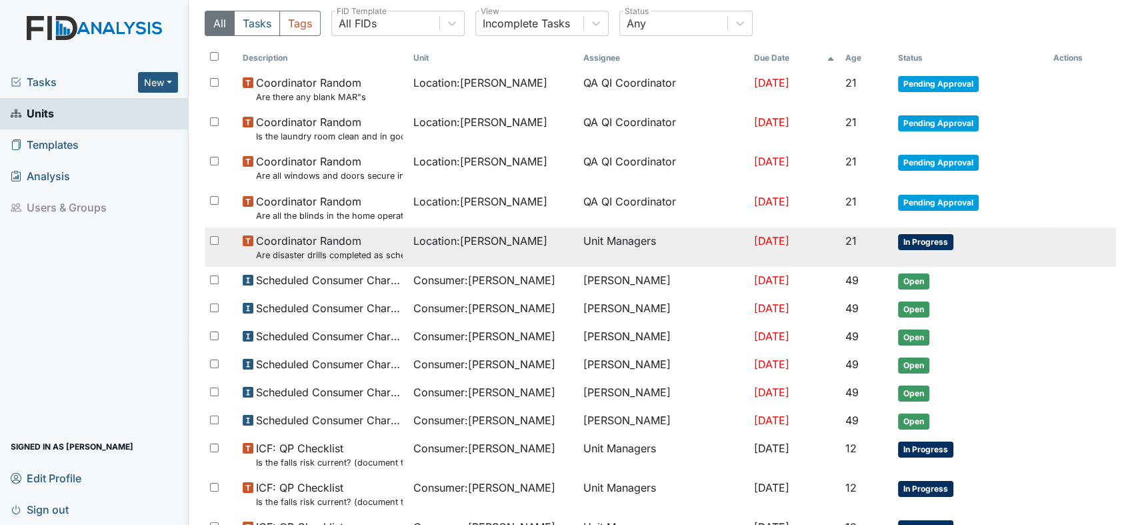
click at [919, 239] on span "In Progress" at bounding box center [925, 242] width 55 height 16
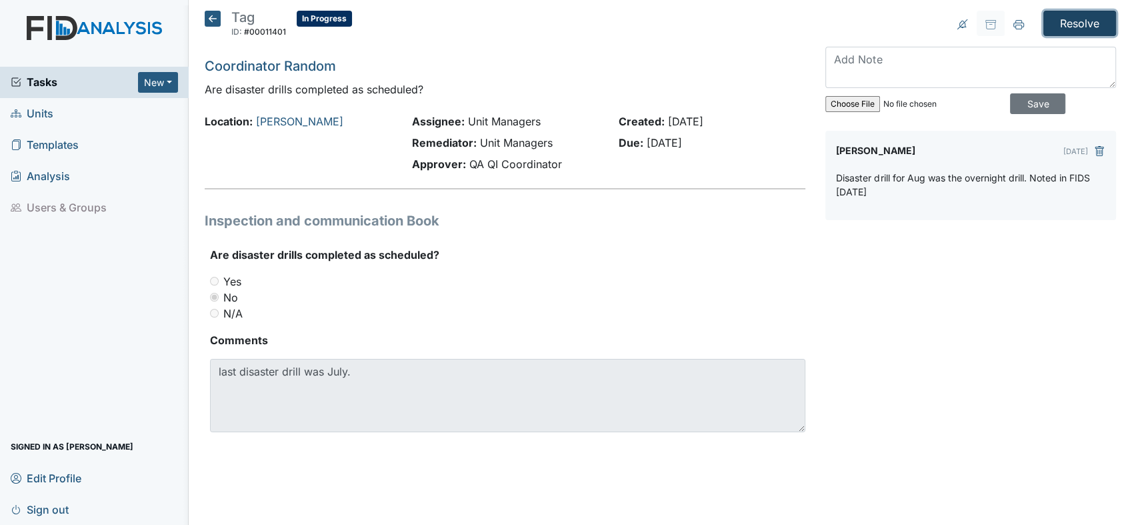
click at [1069, 19] on input "Resolve" at bounding box center [1079, 23] width 73 height 25
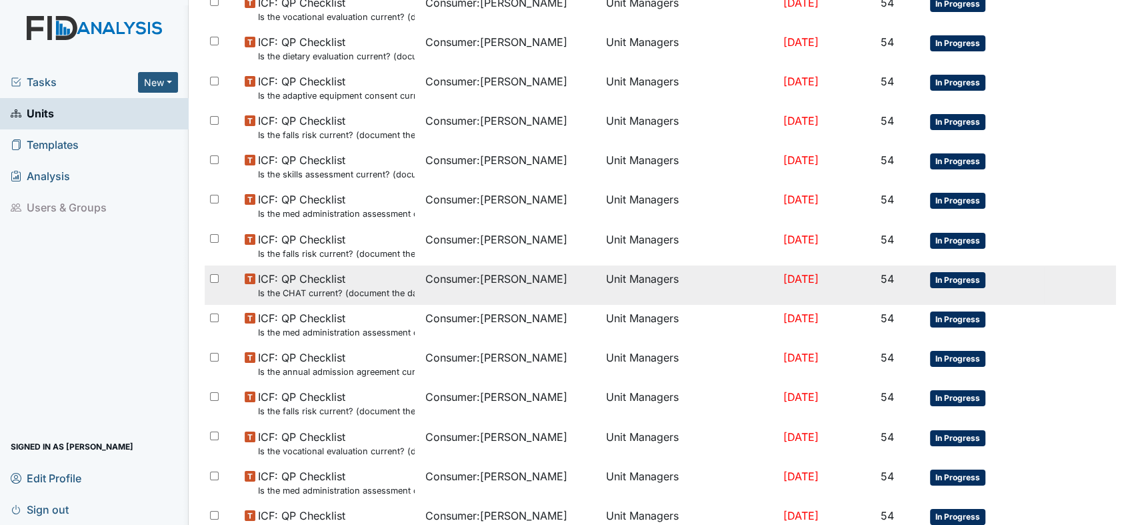
scroll to position [867, 0]
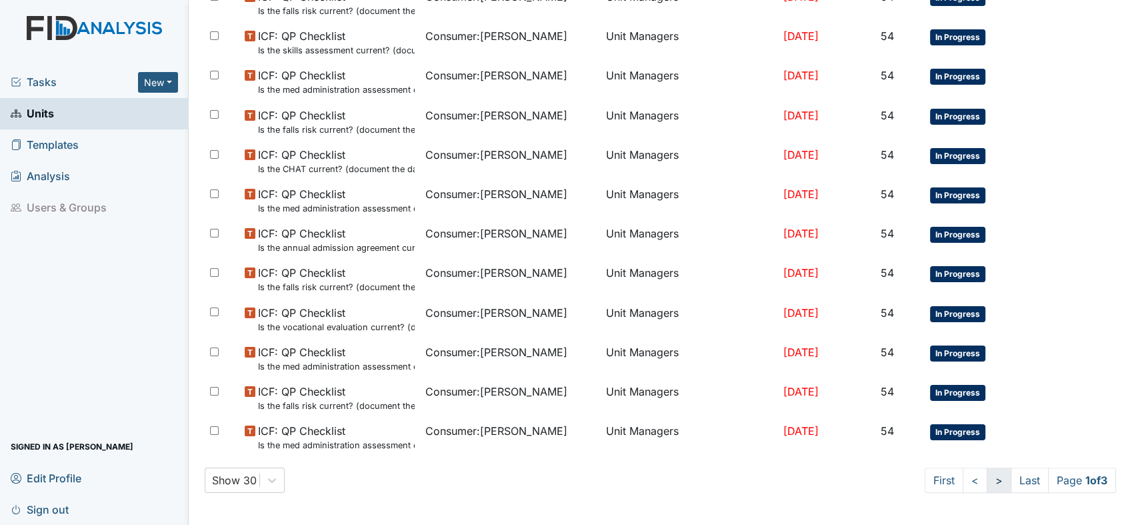
click at [987, 475] on link ">" at bounding box center [999, 479] width 25 height 25
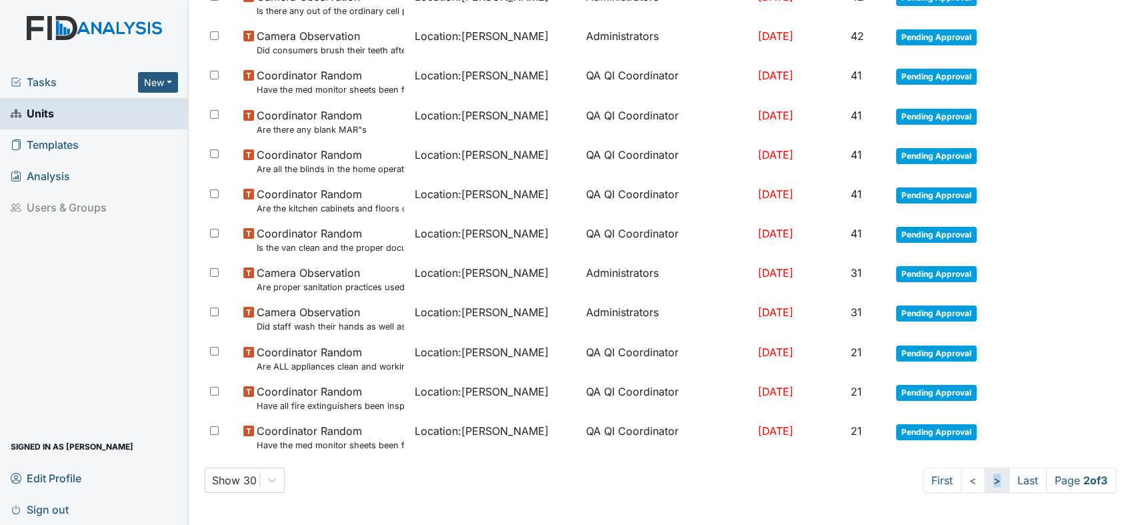
scroll to position [798, 0]
click at [985, 477] on link ">" at bounding box center [997, 479] width 25 height 25
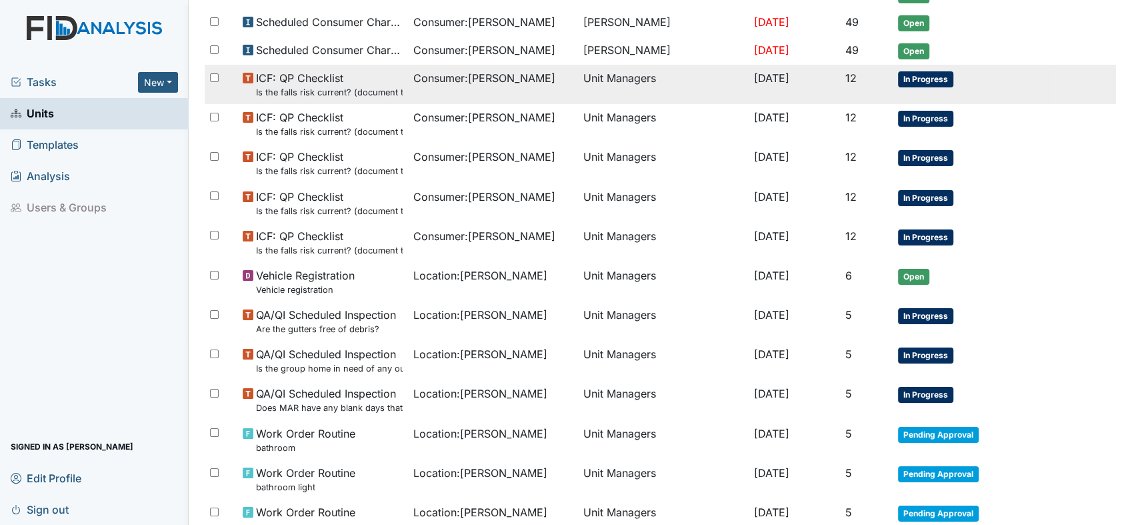
scroll to position [521, 0]
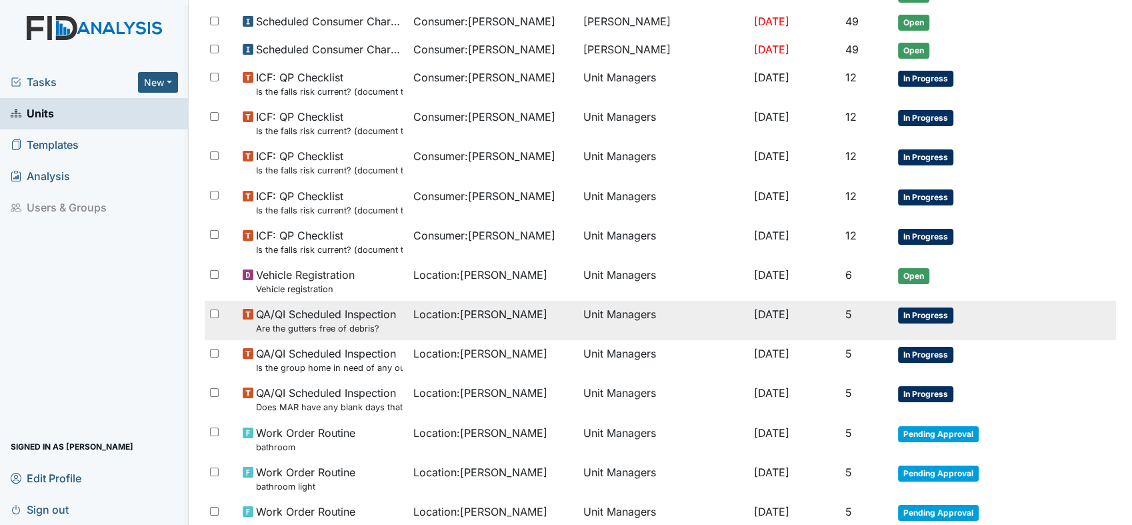
click at [341, 312] on span "QA/QI Scheduled Inspection Are the gutters free of debris?" at bounding box center [326, 320] width 140 height 29
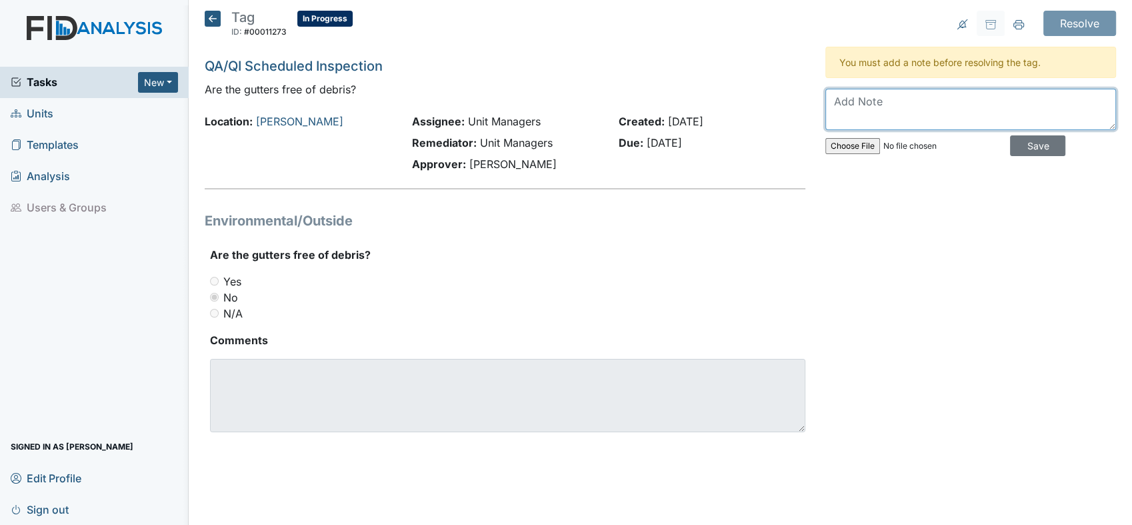
click at [896, 105] on textarea at bounding box center [970, 109] width 291 height 41
type textarea "Landscaper will be here next week to clean gutters."
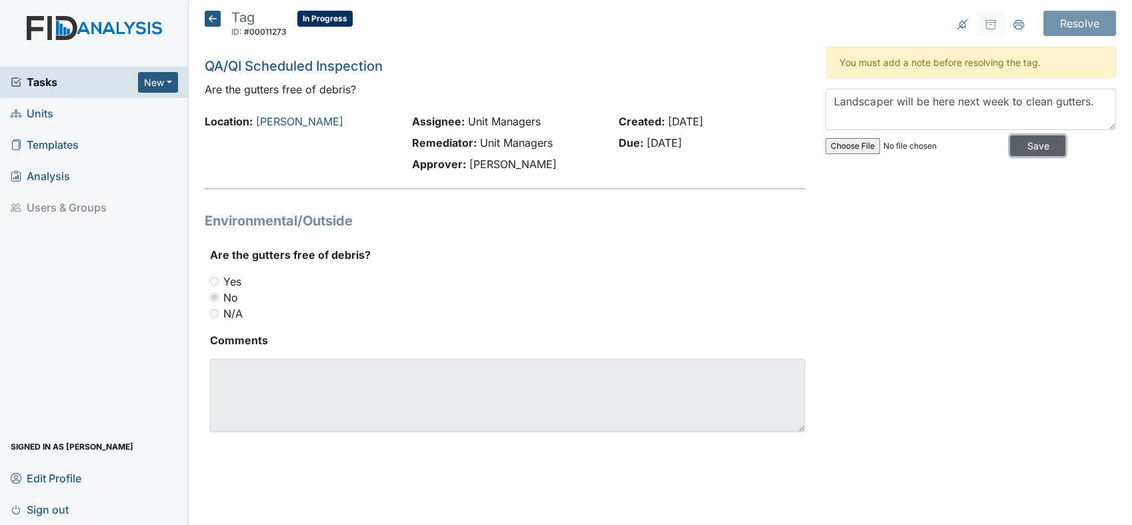
click at [1018, 139] on input "Save" at bounding box center [1037, 145] width 55 height 21
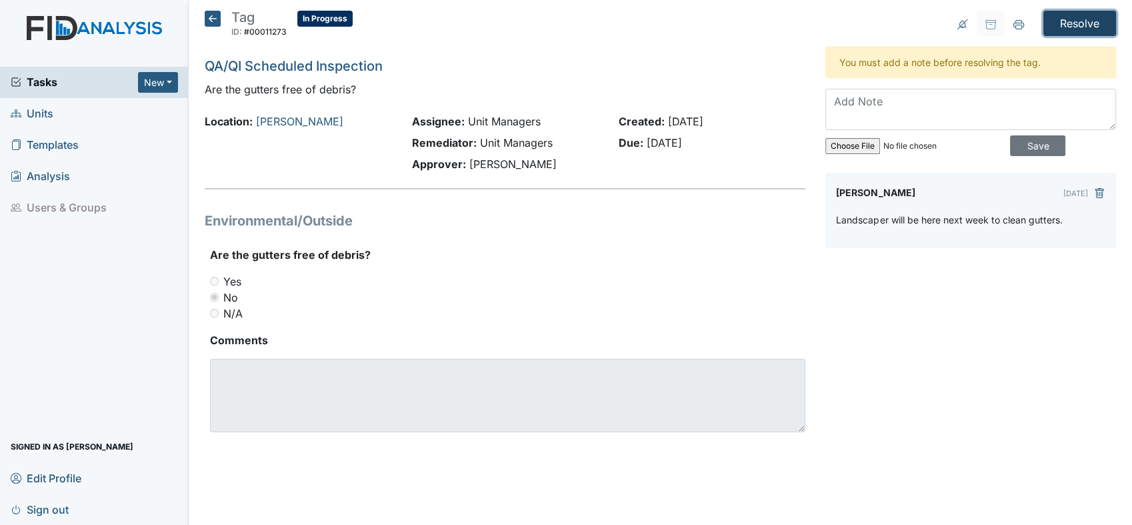
click at [1087, 15] on input "Resolve" at bounding box center [1079, 23] width 73 height 25
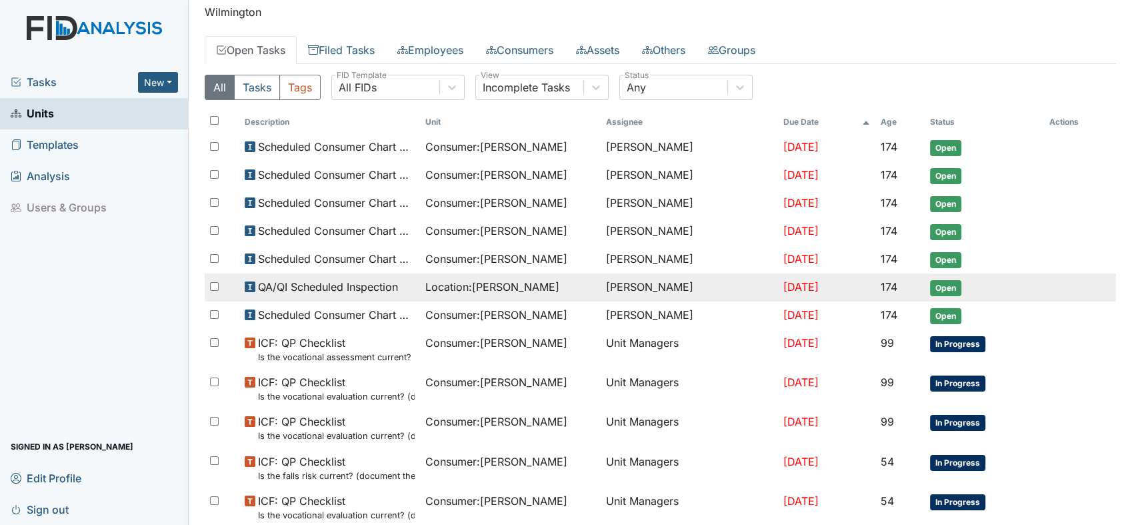
scroll to position [222, 0]
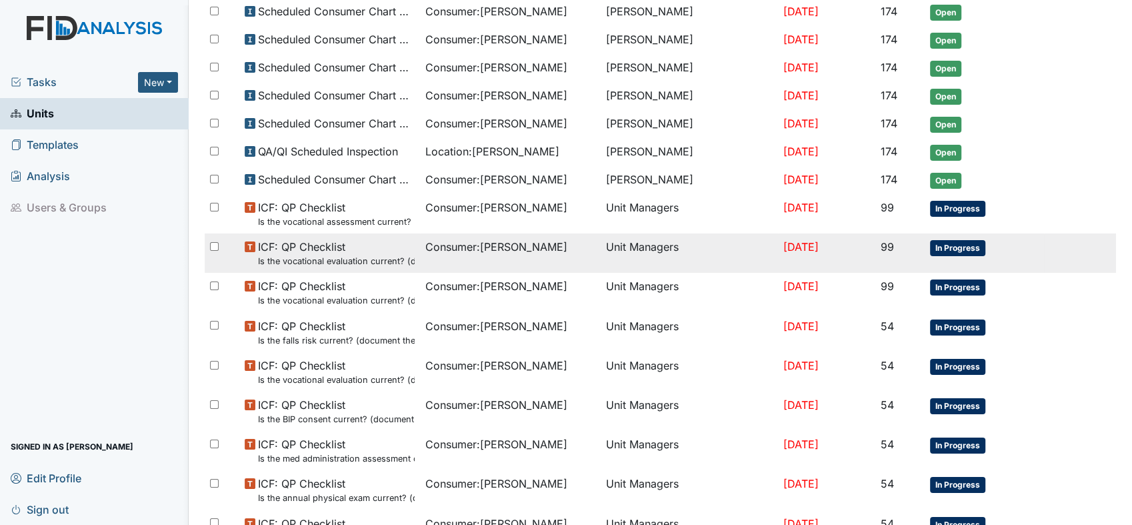
click at [319, 247] on span "ICF: QP Checklist Is the vocational evaluation current? (document the date in t…" at bounding box center [336, 253] width 157 height 29
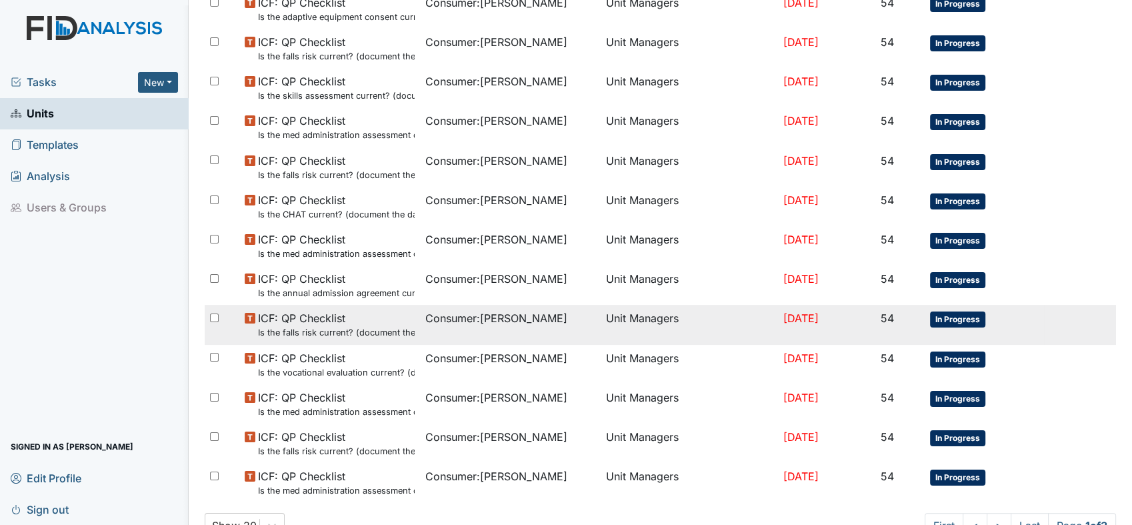
scroll to position [867, 0]
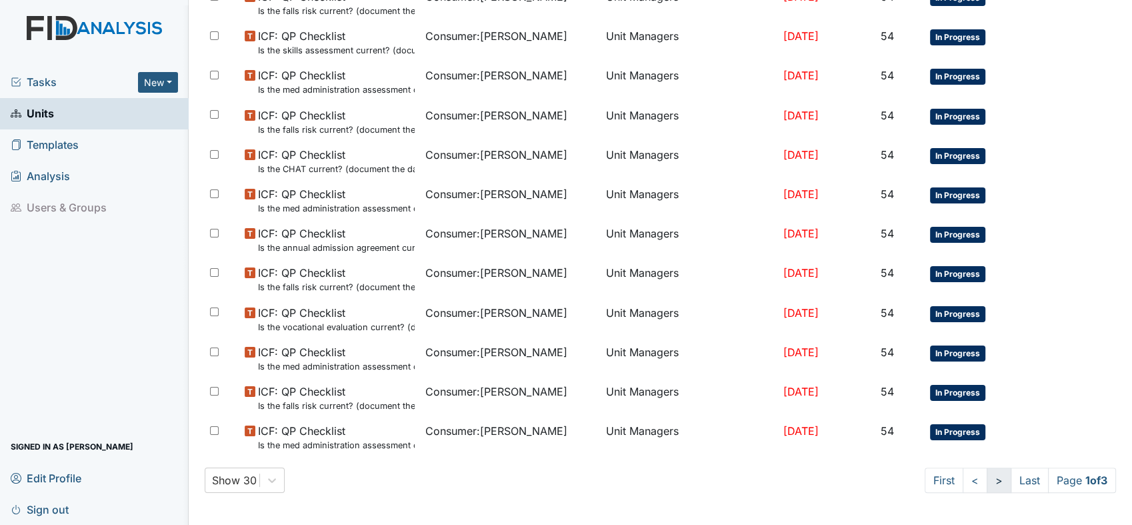
click at [987, 473] on link ">" at bounding box center [999, 479] width 25 height 25
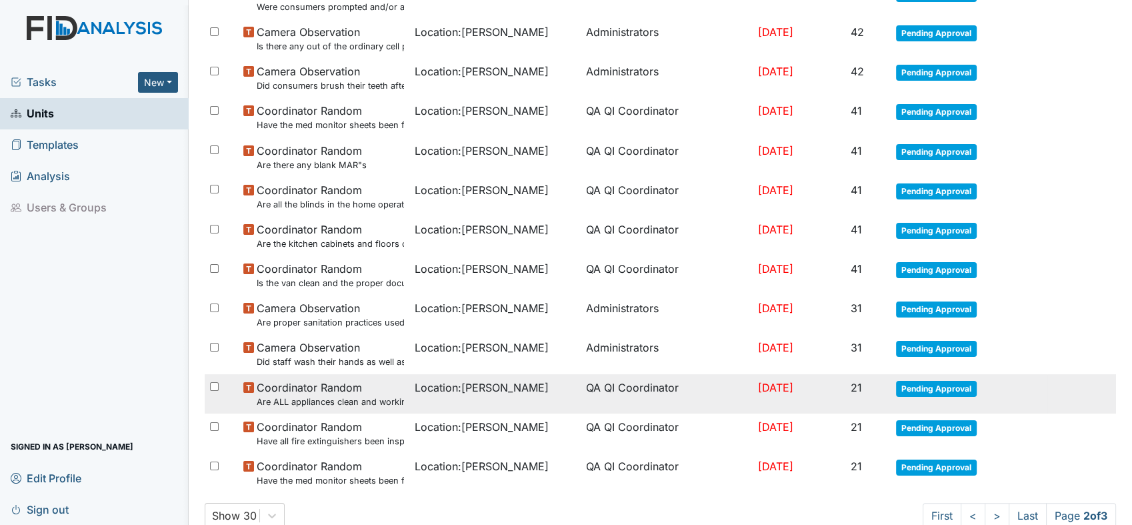
scroll to position [798, 0]
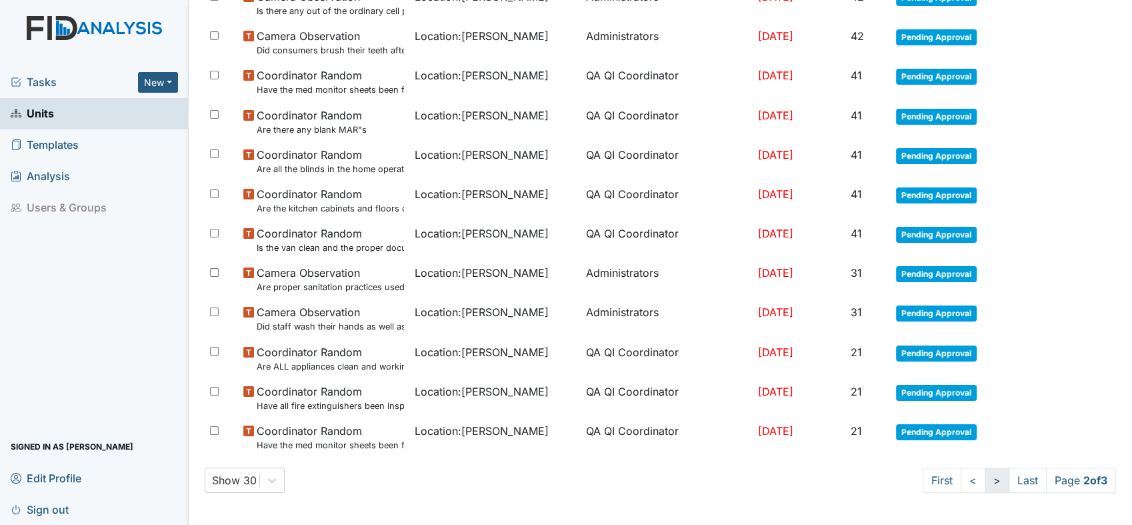
click at [985, 479] on link ">" at bounding box center [997, 479] width 25 height 25
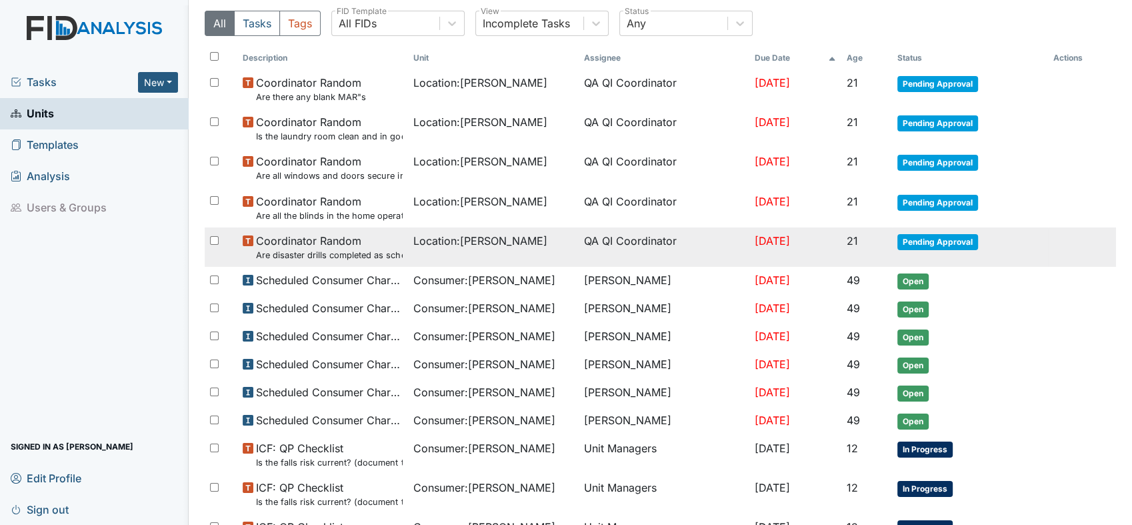
scroll to position [373, 0]
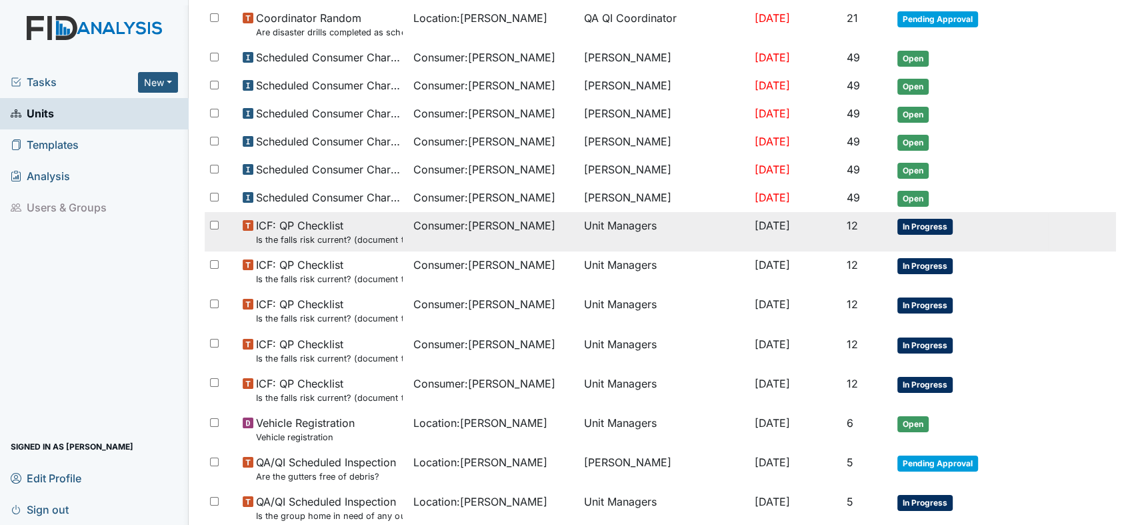
click at [413, 225] on span "Consumer : Applegate, Barbara" at bounding box center [484, 225] width 142 height 16
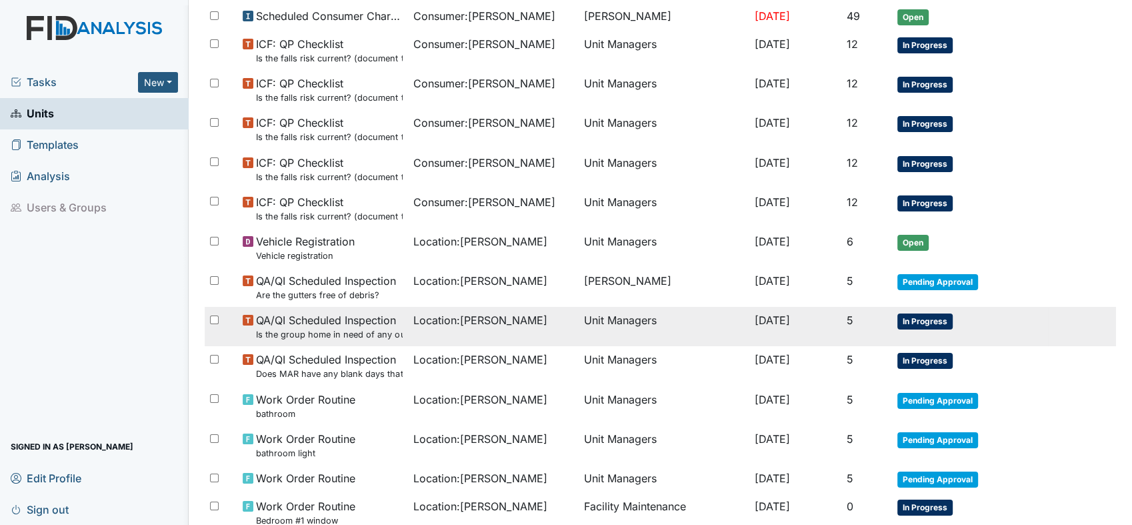
scroll to position [669, 0]
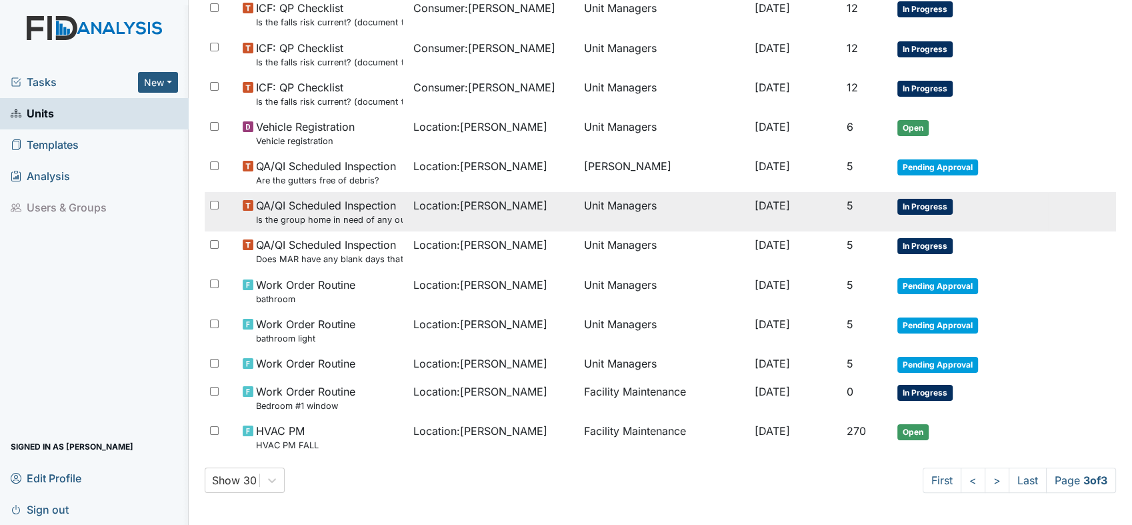
click at [351, 208] on span "QA/QI Scheduled Inspection Is the group home in need of any outside repairs (pa…" at bounding box center [329, 211] width 147 height 29
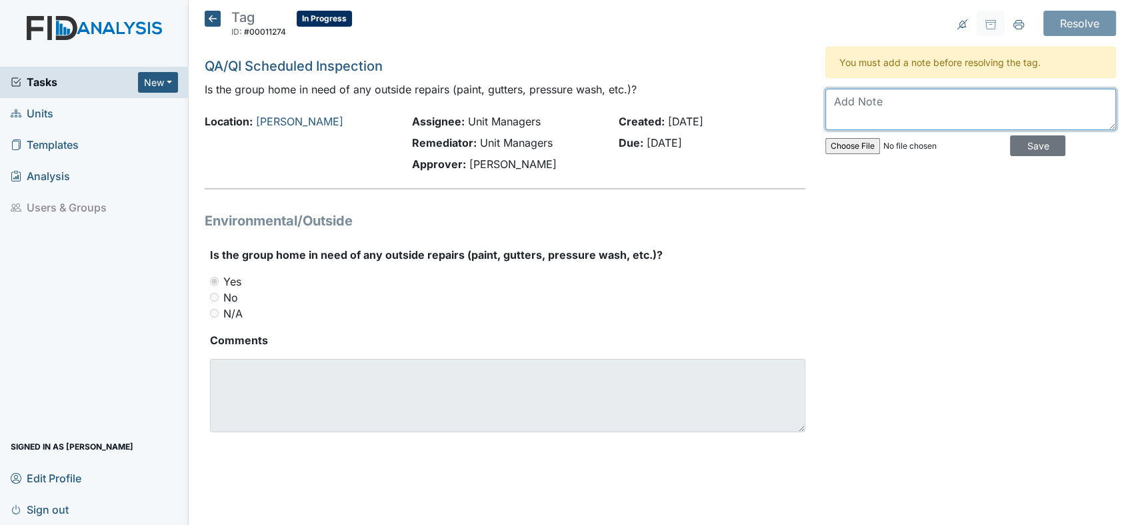
click at [889, 110] on textarea at bounding box center [970, 109] width 291 height 41
type textarea "Gutters will be cleaned next week by Landscaper."
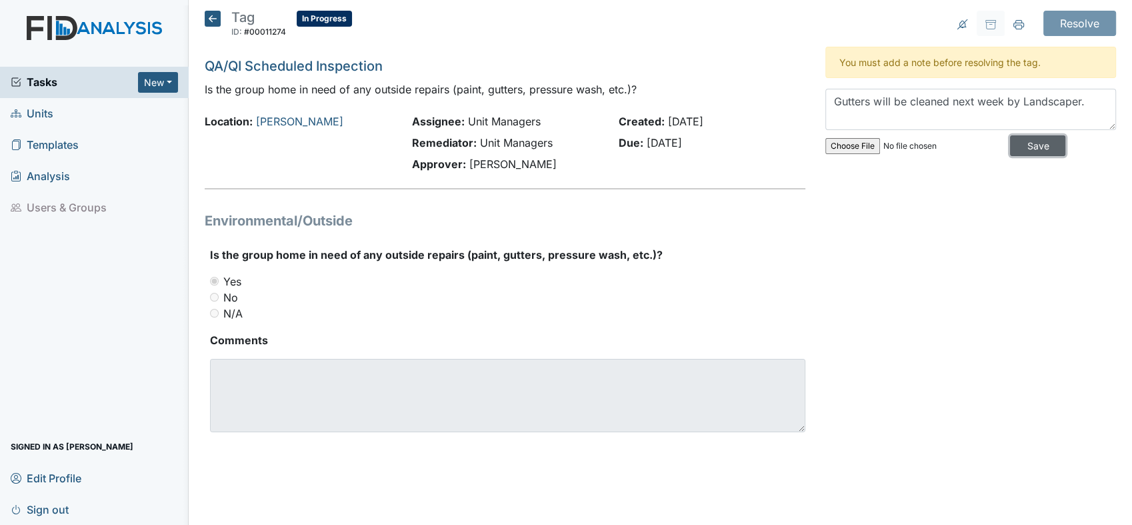
click at [1020, 141] on input "Save" at bounding box center [1037, 145] width 55 height 21
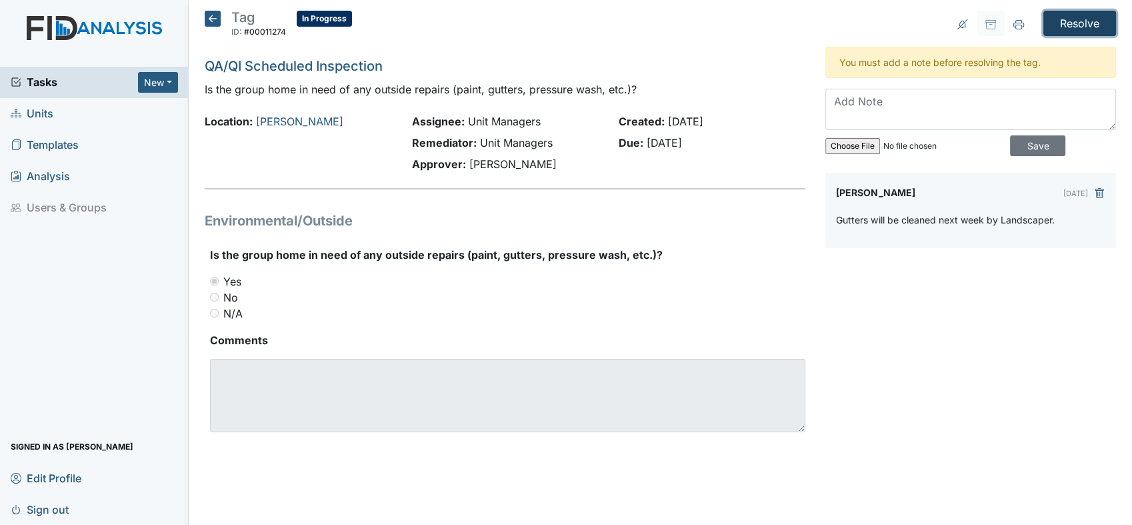
click at [1080, 19] on input "Resolve" at bounding box center [1079, 23] width 73 height 25
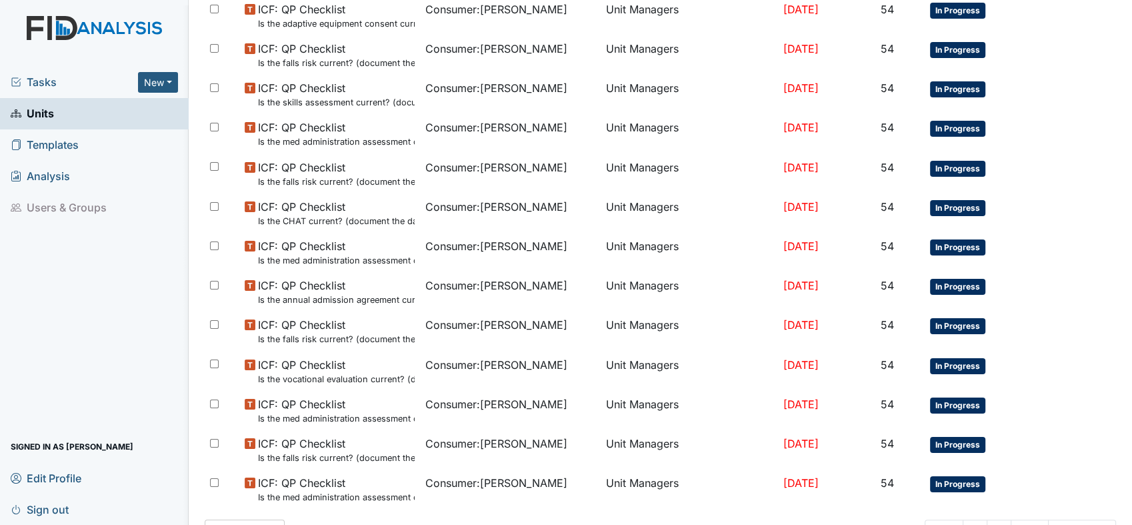
scroll to position [867, 0]
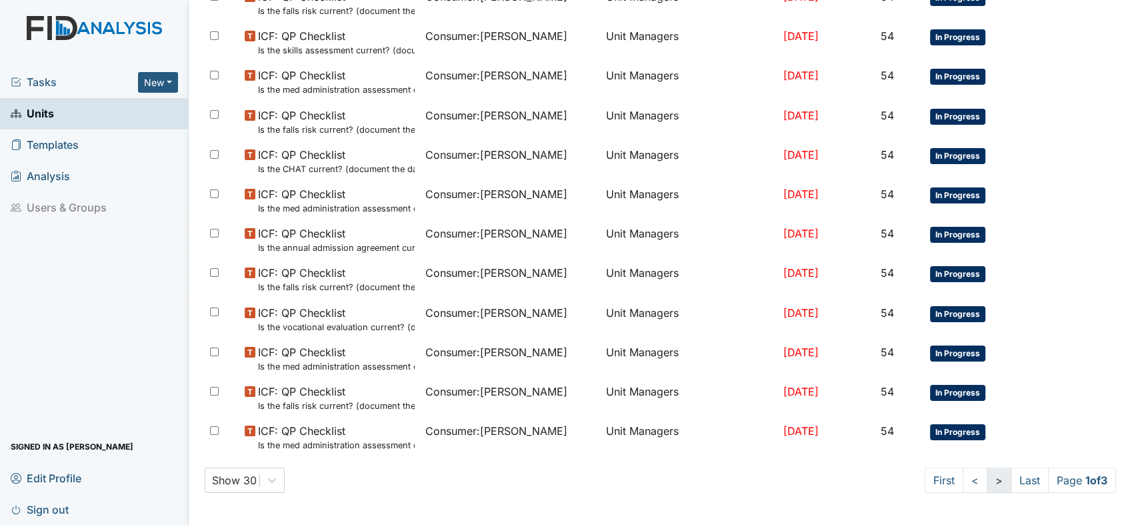
click at [987, 477] on link ">" at bounding box center [999, 479] width 25 height 25
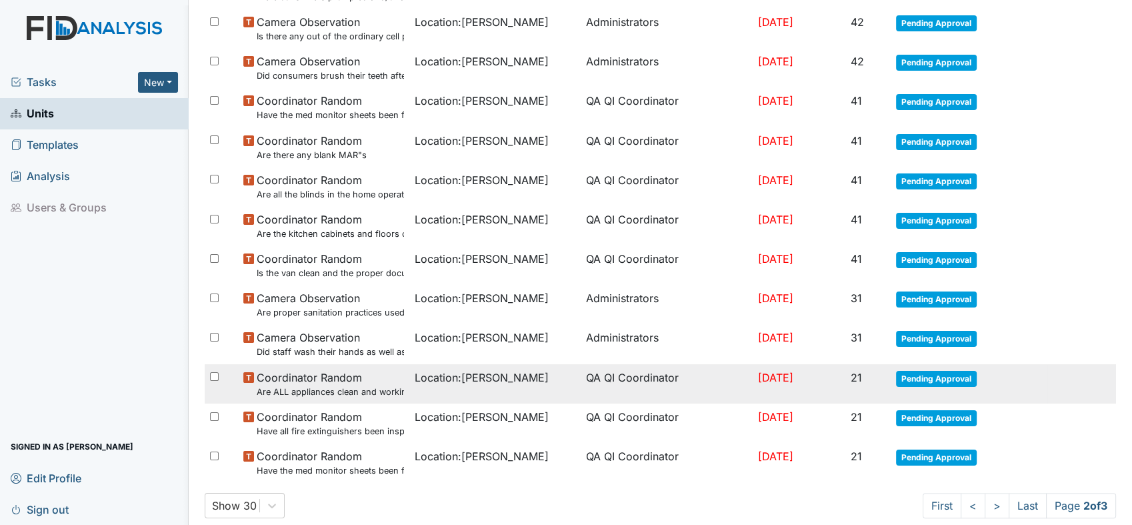
scroll to position [798, 0]
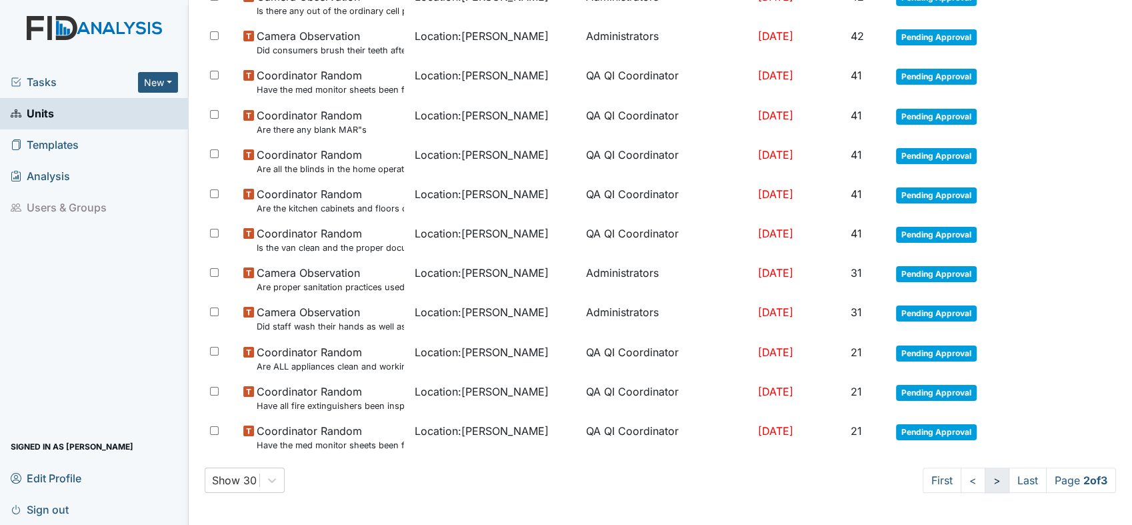
click at [985, 482] on link ">" at bounding box center [997, 479] width 25 height 25
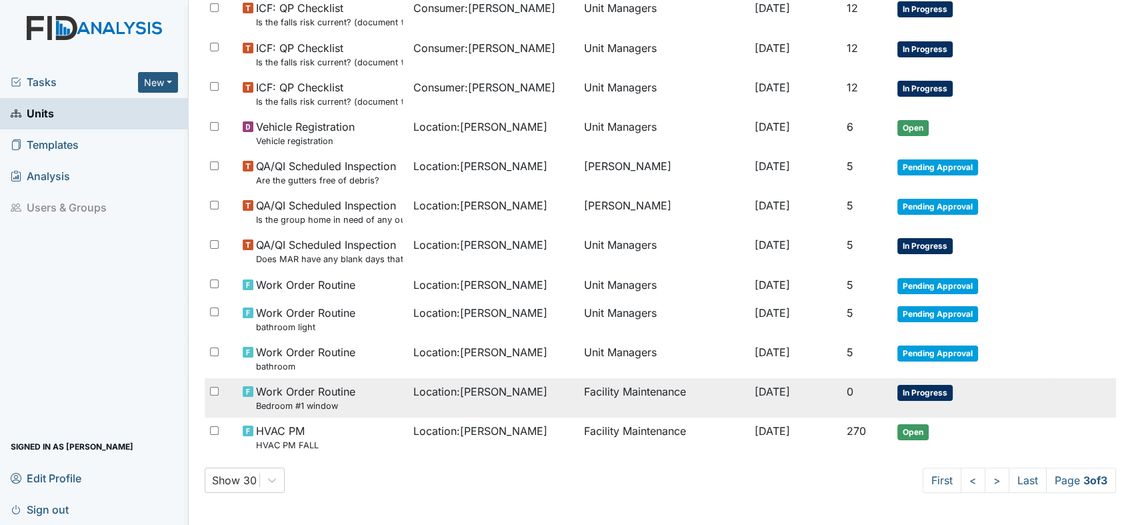
click at [326, 391] on span "Work Order Routine Bedroom #1 window" at bounding box center [305, 397] width 99 height 29
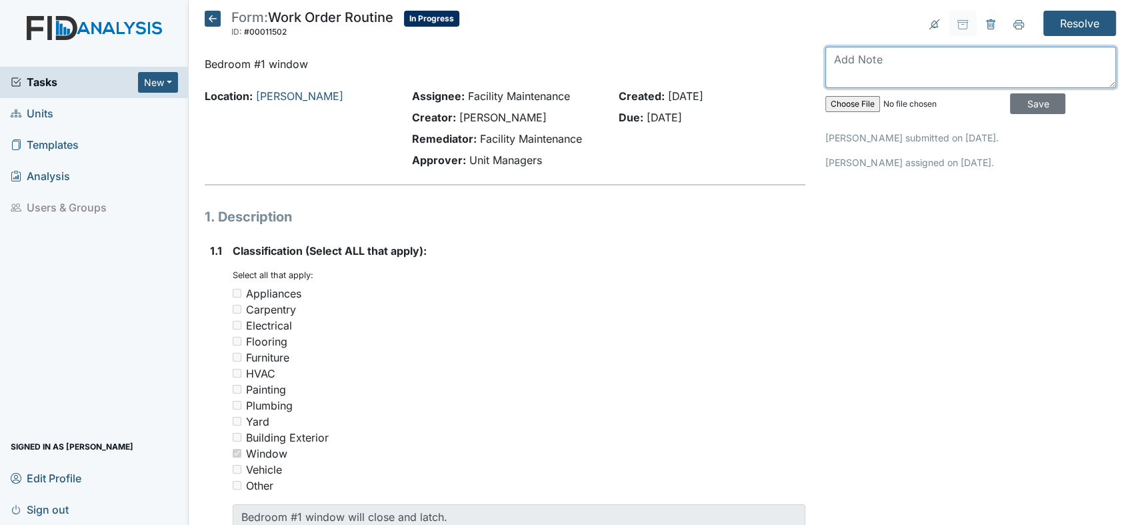
click at [923, 61] on textarea at bounding box center [970, 67] width 291 height 41
type textarea "Work order submitted."
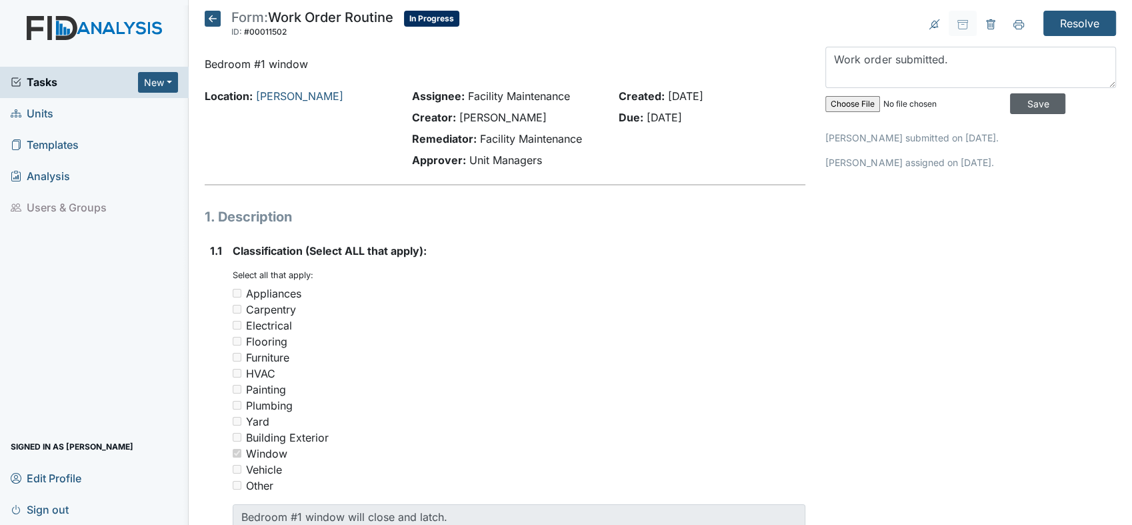
click at [1015, 106] on input "Save" at bounding box center [1037, 103] width 55 height 21
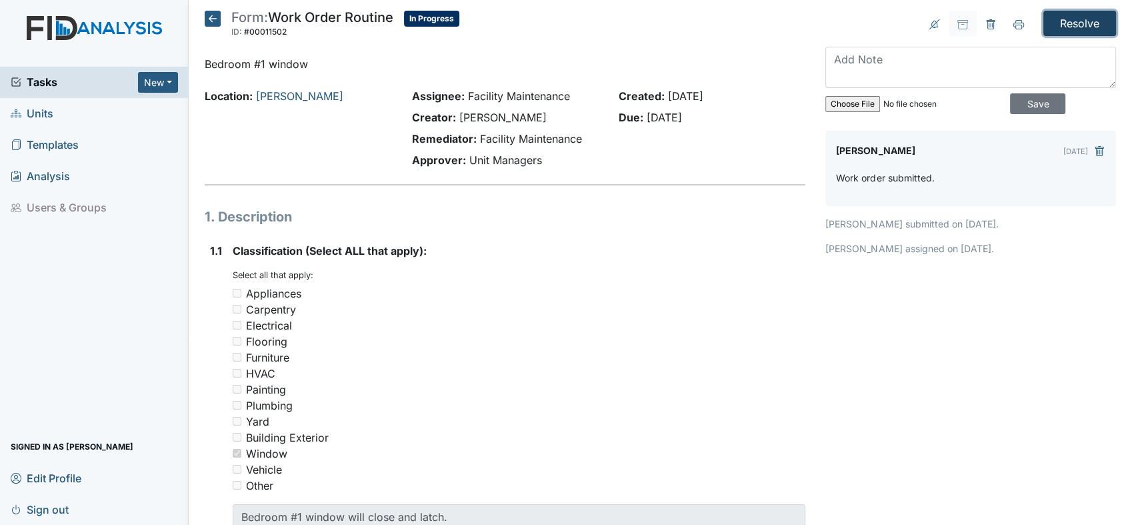
click at [1081, 27] on input "Resolve" at bounding box center [1079, 23] width 73 height 25
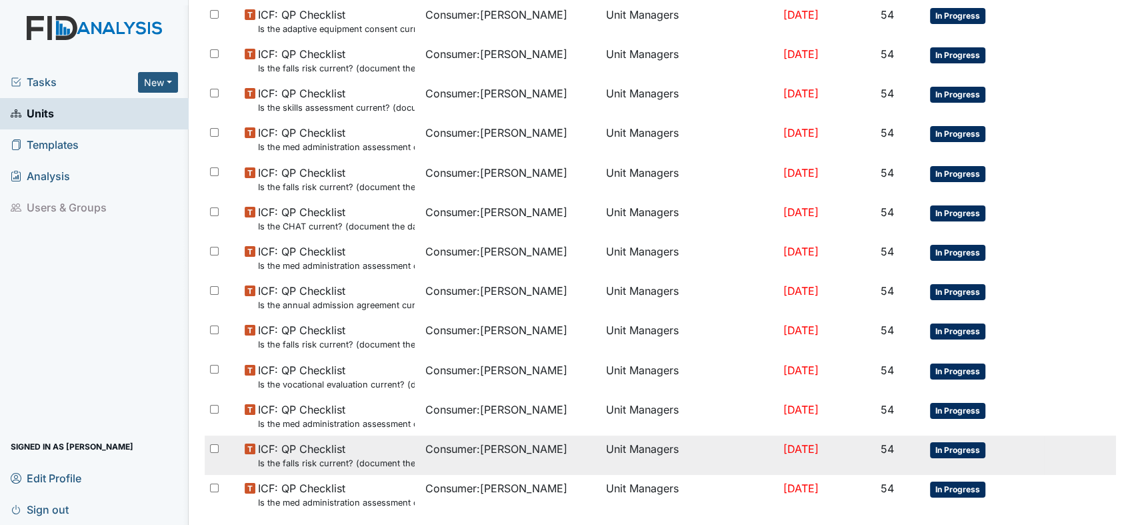
scroll to position [867, 0]
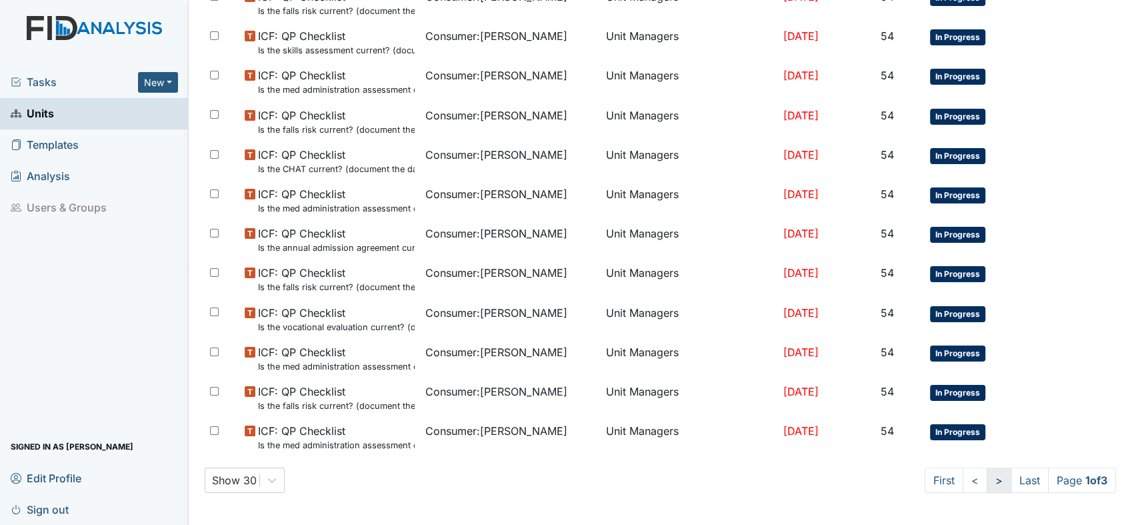
click at [987, 477] on link ">" at bounding box center [999, 479] width 25 height 25
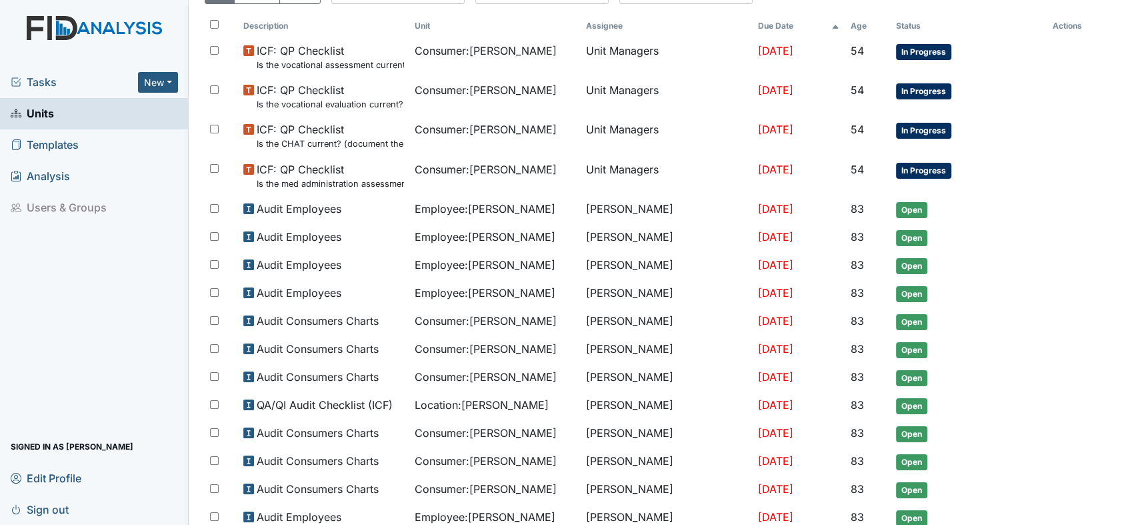
scroll to position [0, 0]
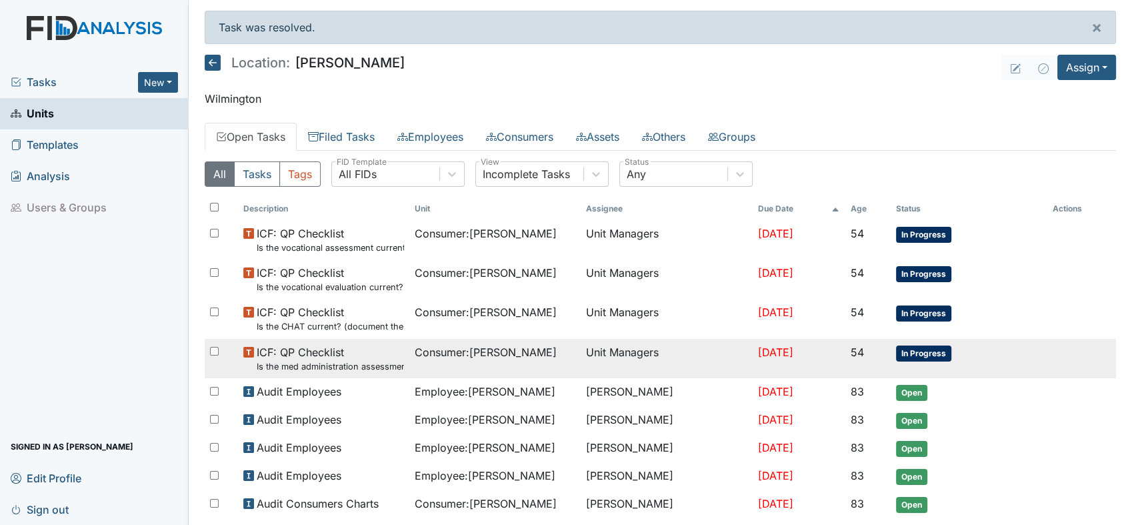
click at [365, 363] on small "Is the med administration assessment current? (document the date in the comment…" at bounding box center [330, 366] width 147 height 13
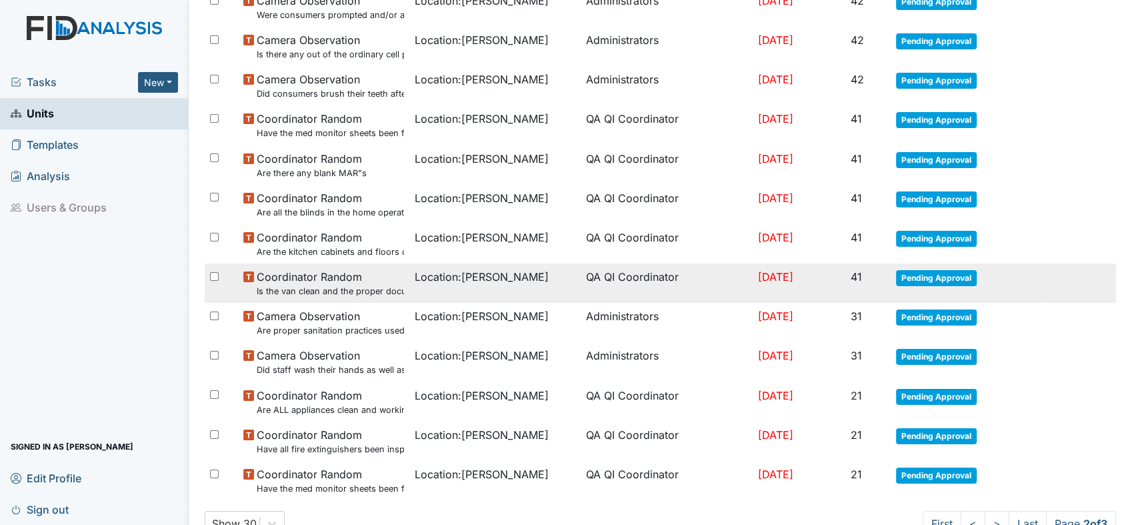
scroll to position [798, 0]
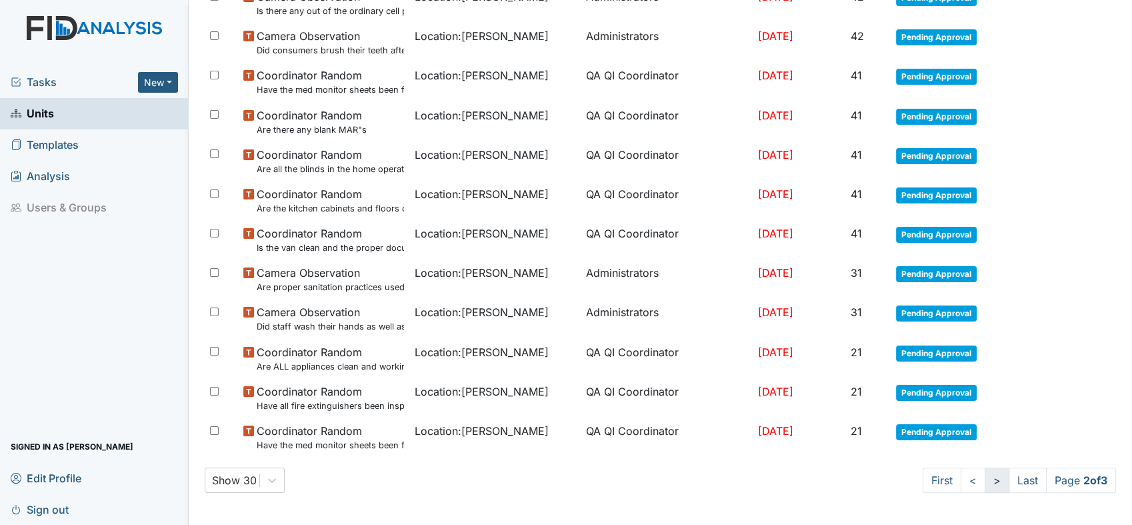
click at [985, 476] on link ">" at bounding box center [997, 479] width 25 height 25
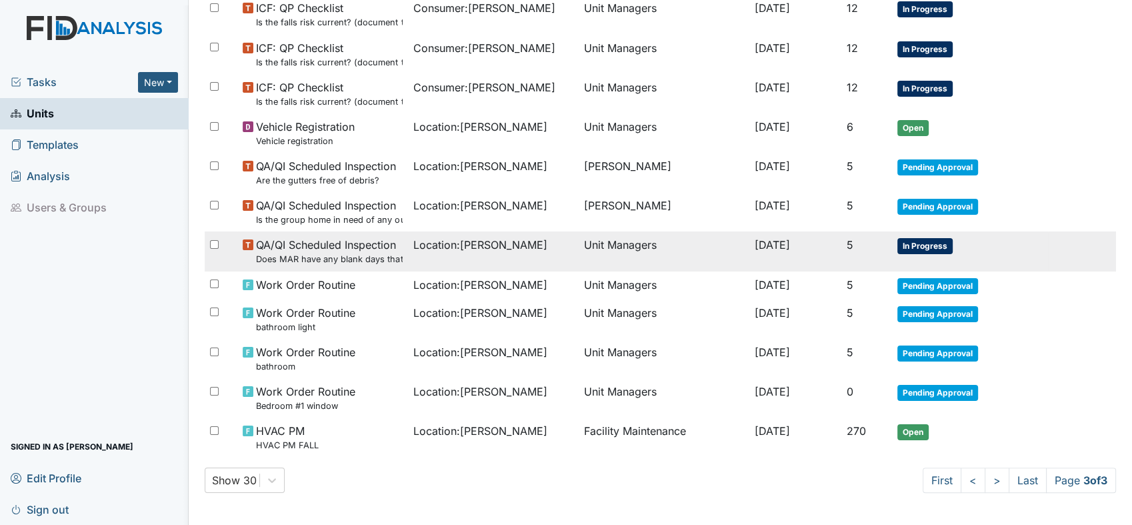
click at [349, 253] on small "Does MAR have any blank days that should have been initialed?" at bounding box center [329, 259] width 147 height 13
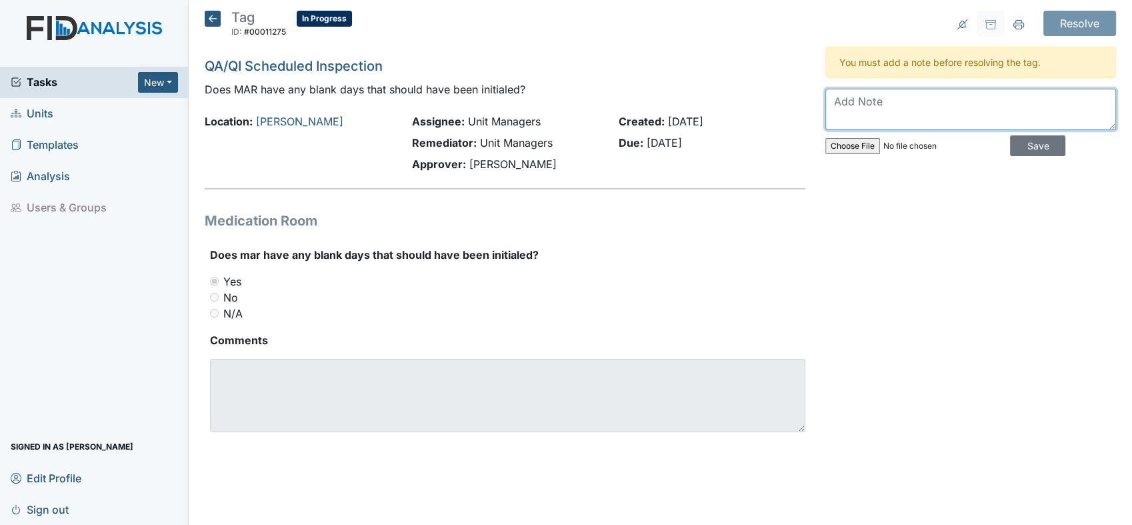
click at [860, 102] on textarea at bounding box center [970, 109] width 291 height 41
type textarea "Mars have been corrected."
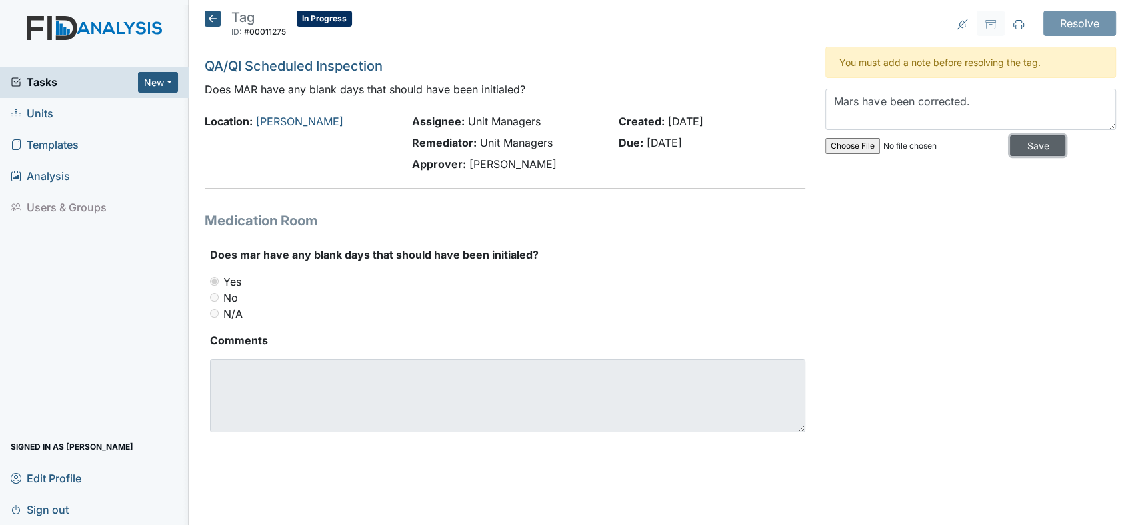
drag, startPoint x: 1027, startPoint y: 143, endPoint x: 1028, endPoint y: 119, distance: 23.4
click at [1027, 142] on input "Save" at bounding box center [1037, 145] width 55 height 21
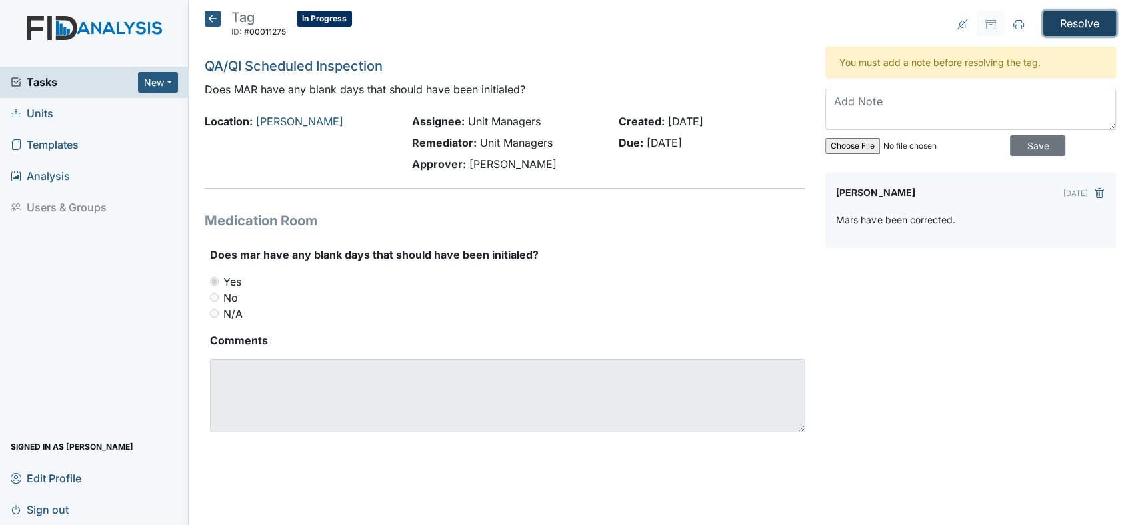
click at [1074, 17] on input "Resolve" at bounding box center [1079, 23] width 73 height 25
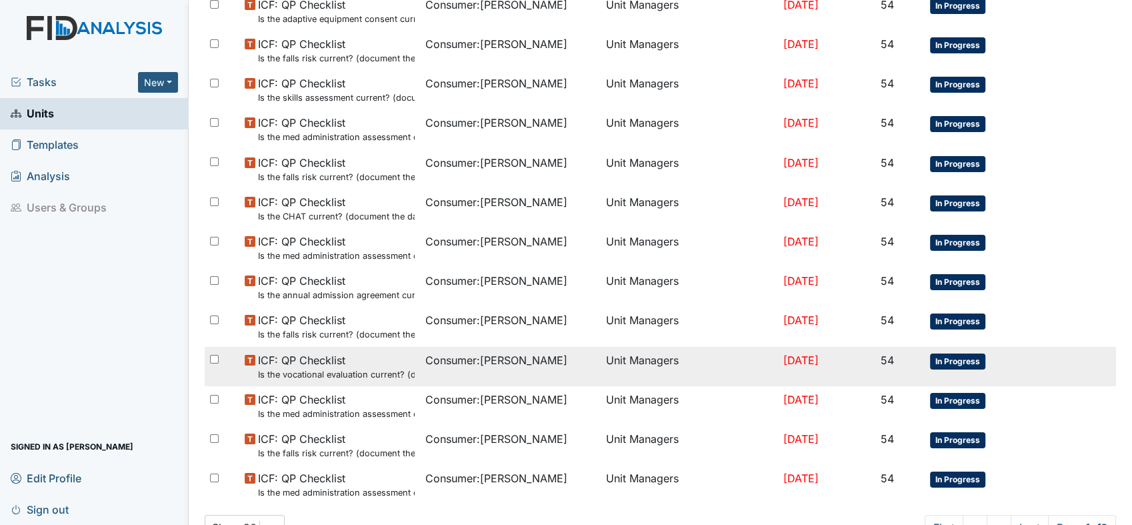
scroll to position [867, 0]
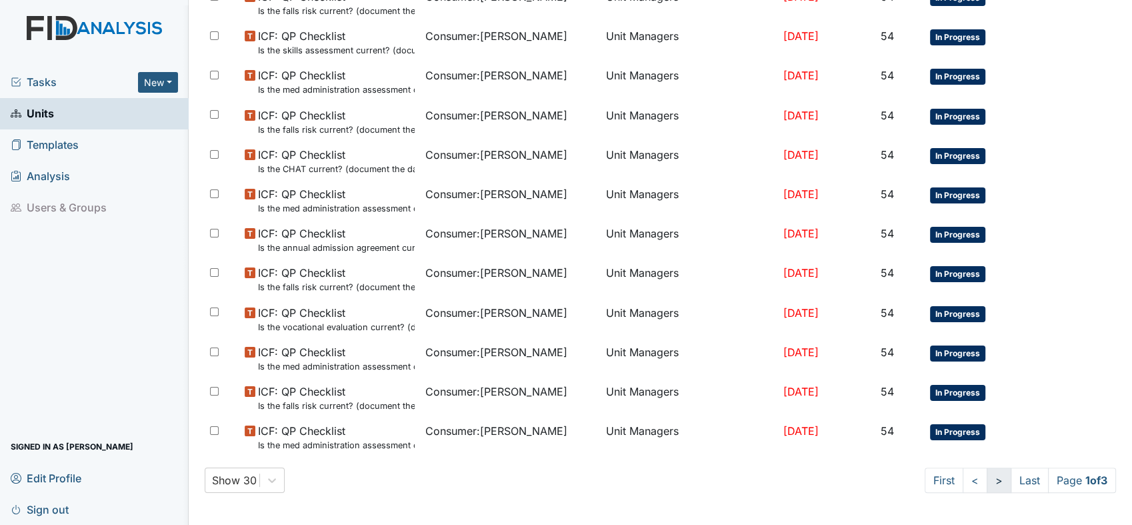
click at [987, 482] on link ">" at bounding box center [999, 479] width 25 height 25
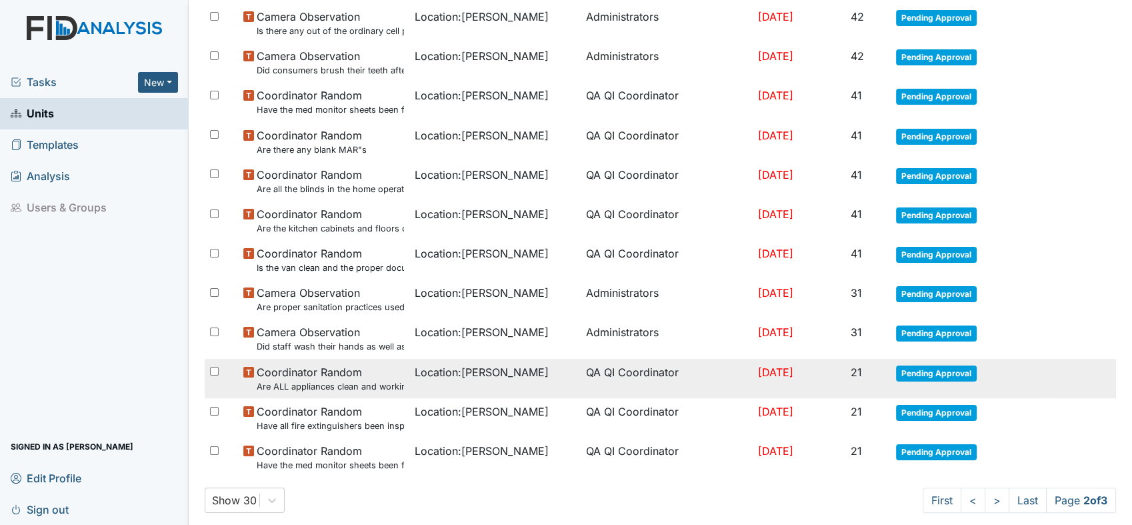
scroll to position [798, 0]
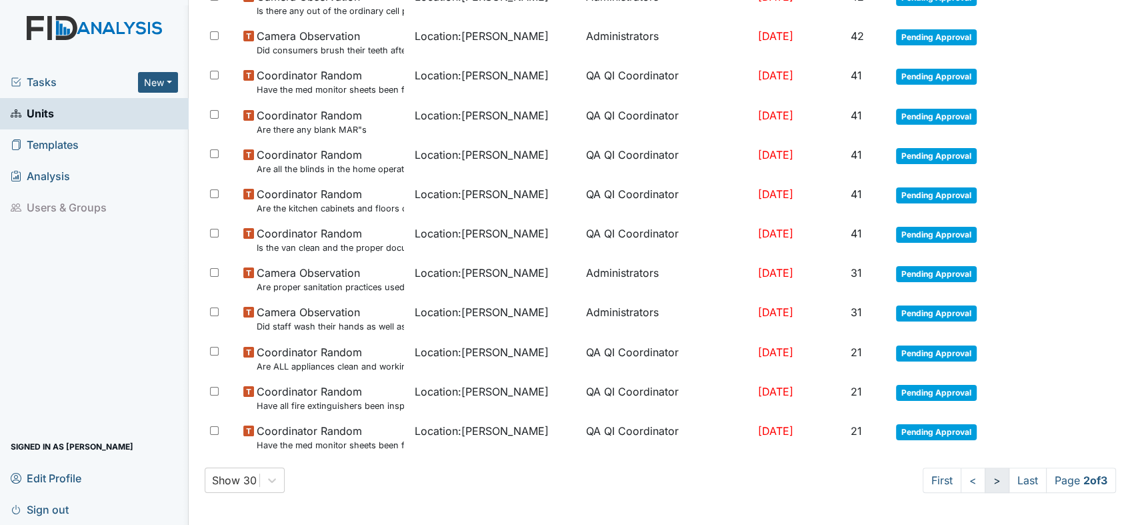
click at [985, 477] on link ">" at bounding box center [997, 479] width 25 height 25
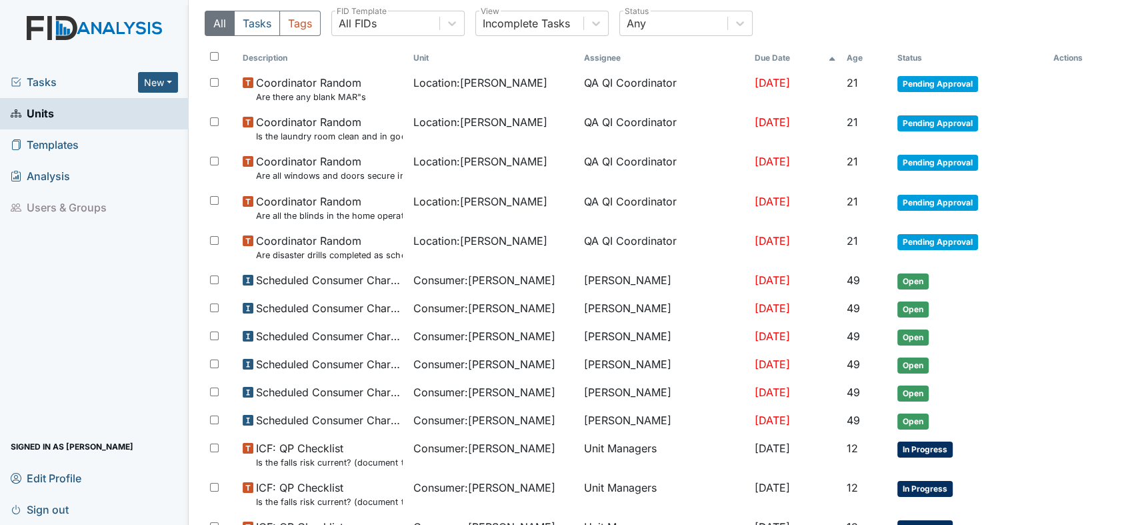
scroll to position [0, 0]
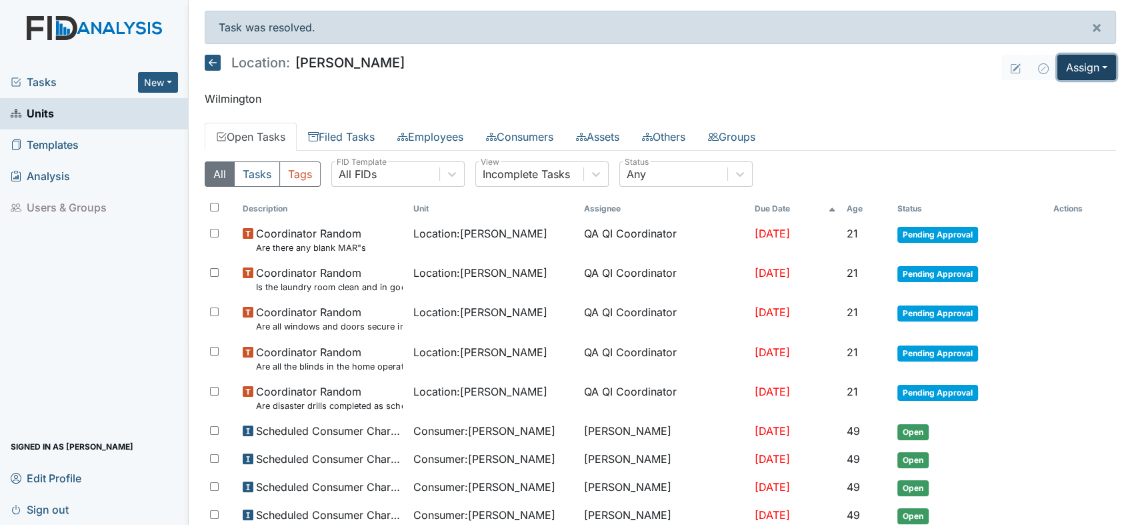
click at [1093, 67] on button "Assign" at bounding box center [1086, 67] width 59 height 25
click at [1056, 101] on link "Assign Form" at bounding box center [1055, 97] width 120 height 21
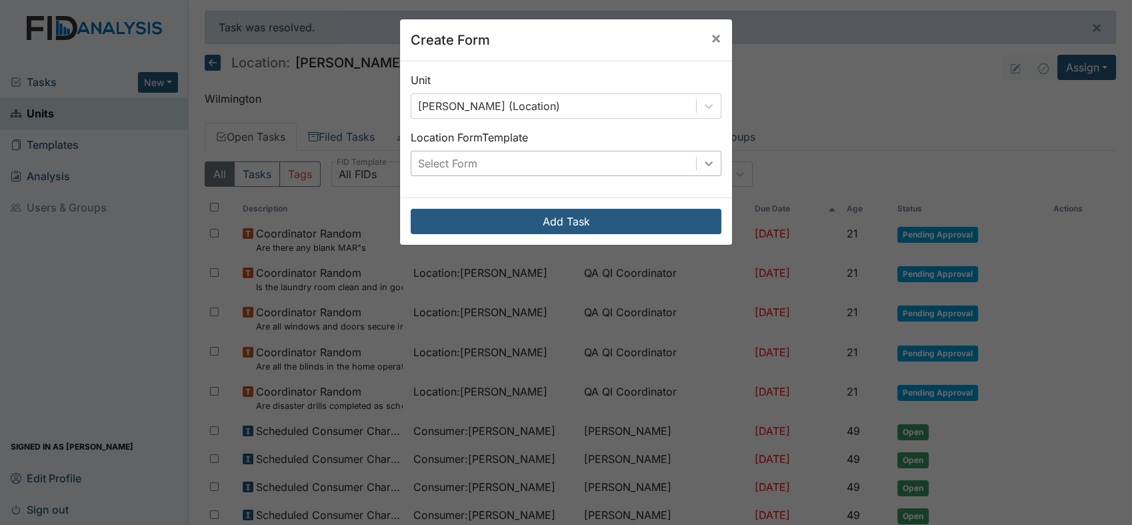
click at [707, 169] on icon at bounding box center [708, 163] width 13 height 13
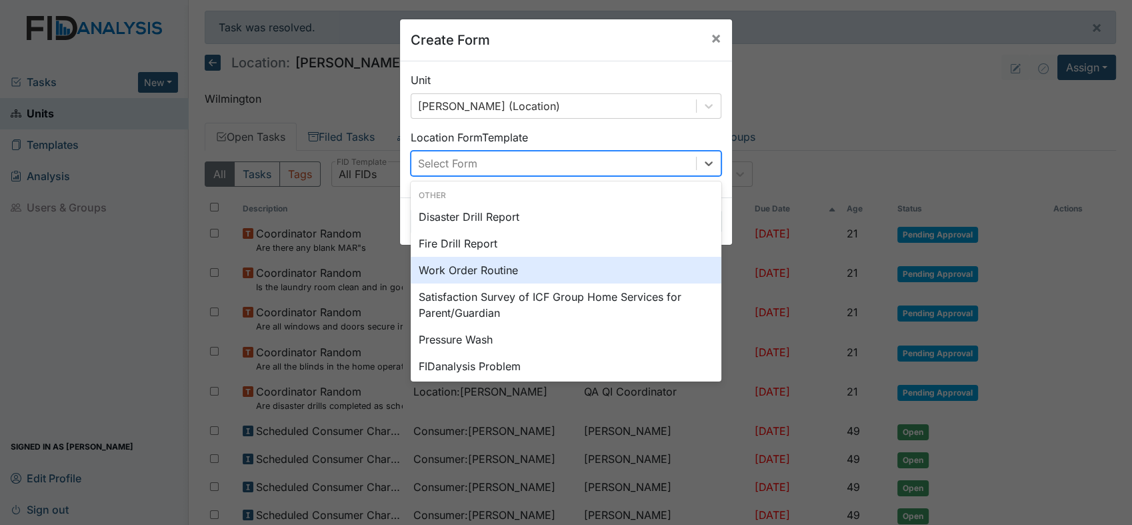
click at [443, 273] on div "Work Order Routine" at bounding box center [566, 270] width 311 height 27
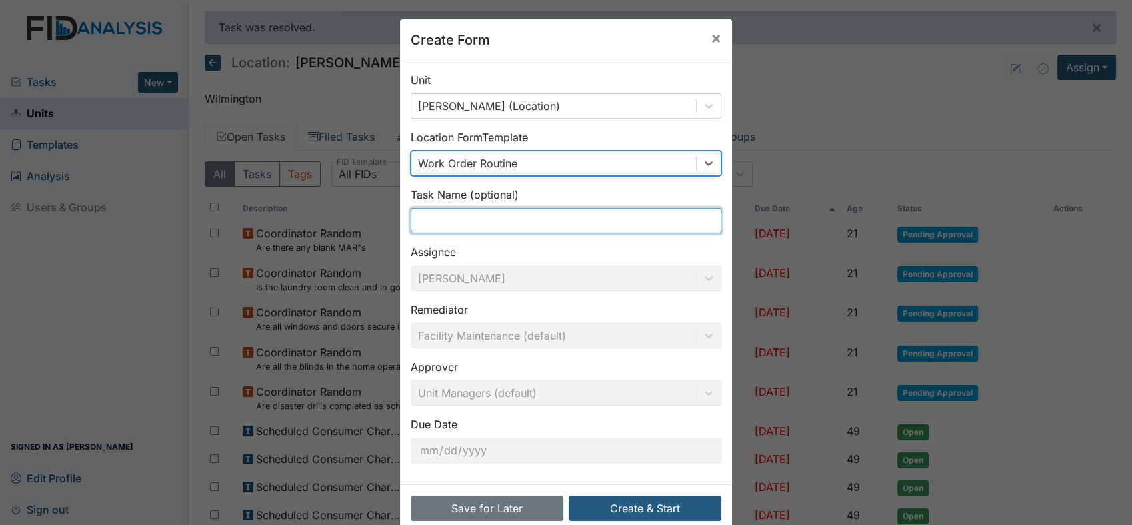
click at [469, 224] on input "text" at bounding box center [566, 220] width 311 height 25
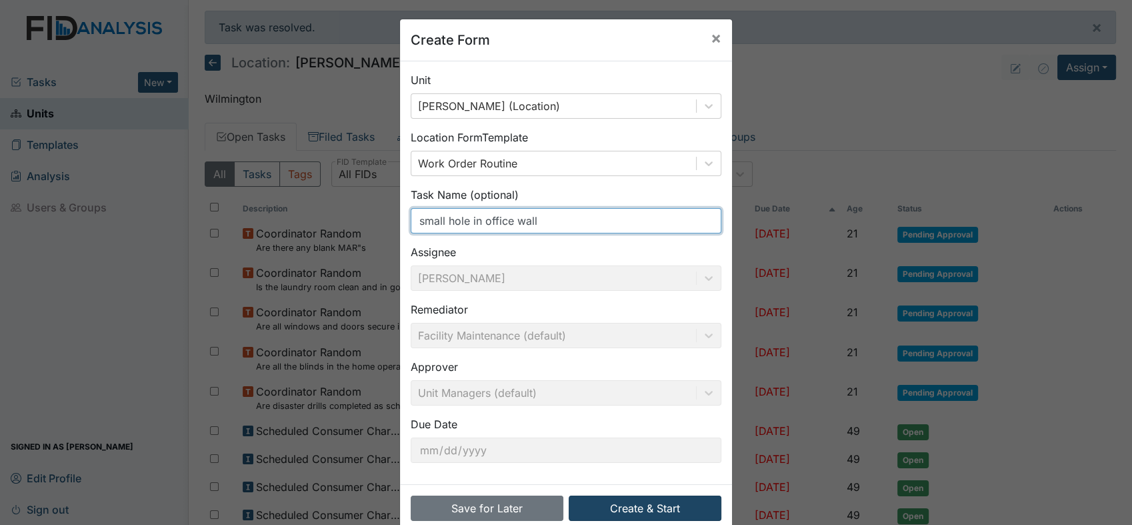
type input "small hole in office wall"
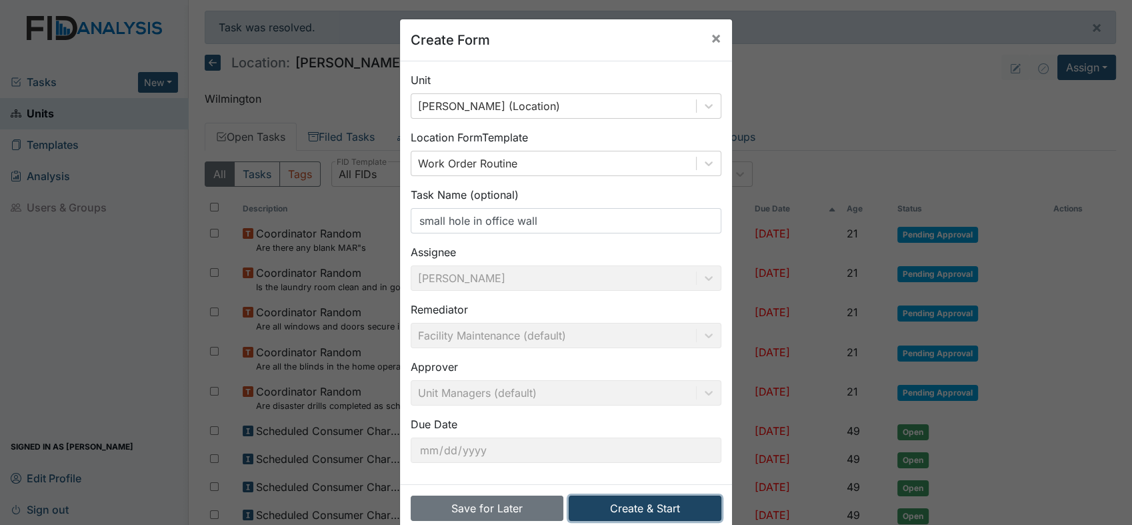
click at [643, 507] on button "Create & Start" at bounding box center [645, 507] width 153 height 25
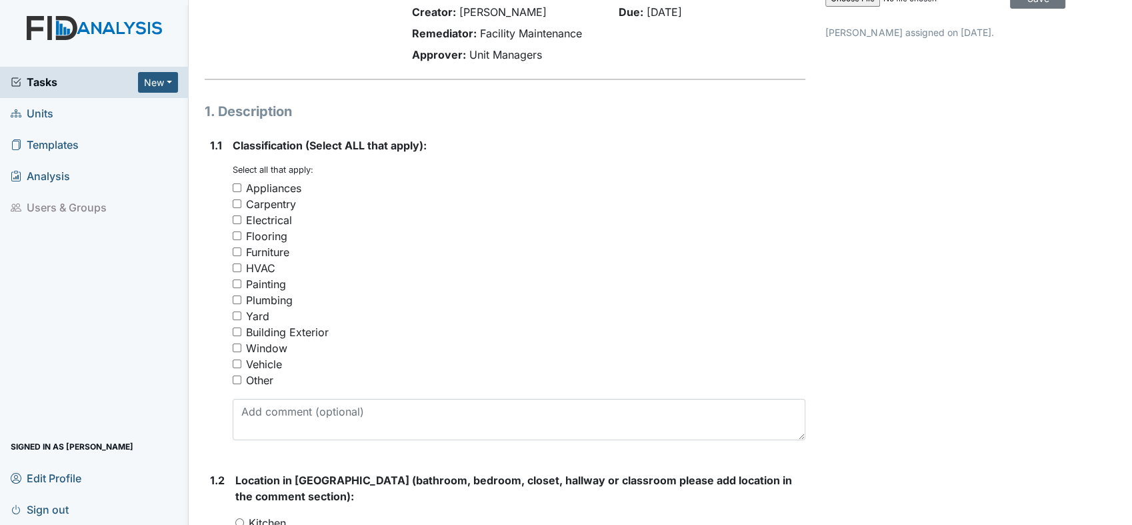
scroll to position [222, 0]
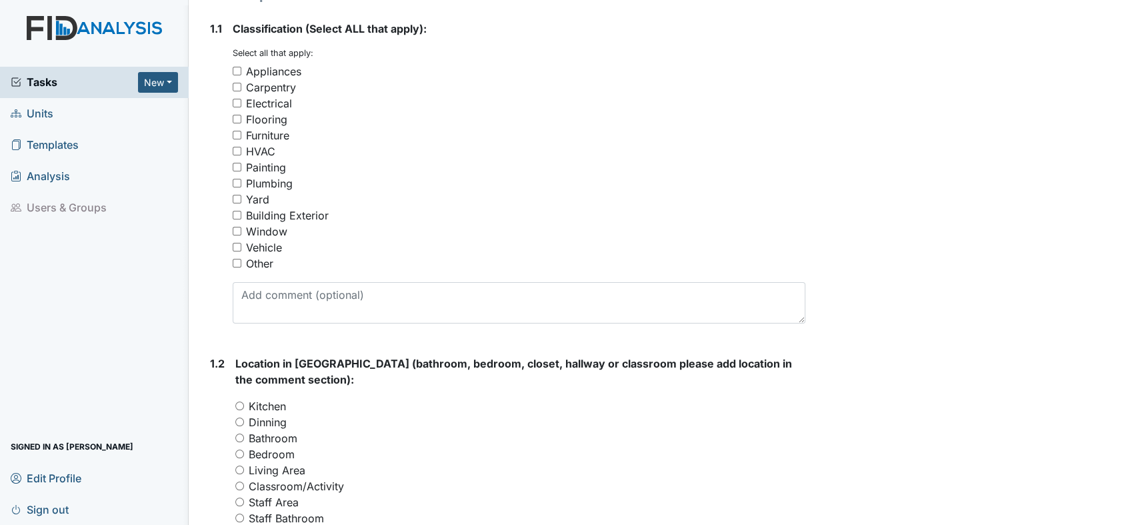
click at [237, 164] on input "Painting" at bounding box center [237, 167] width 9 height 9
checkbox input "true"
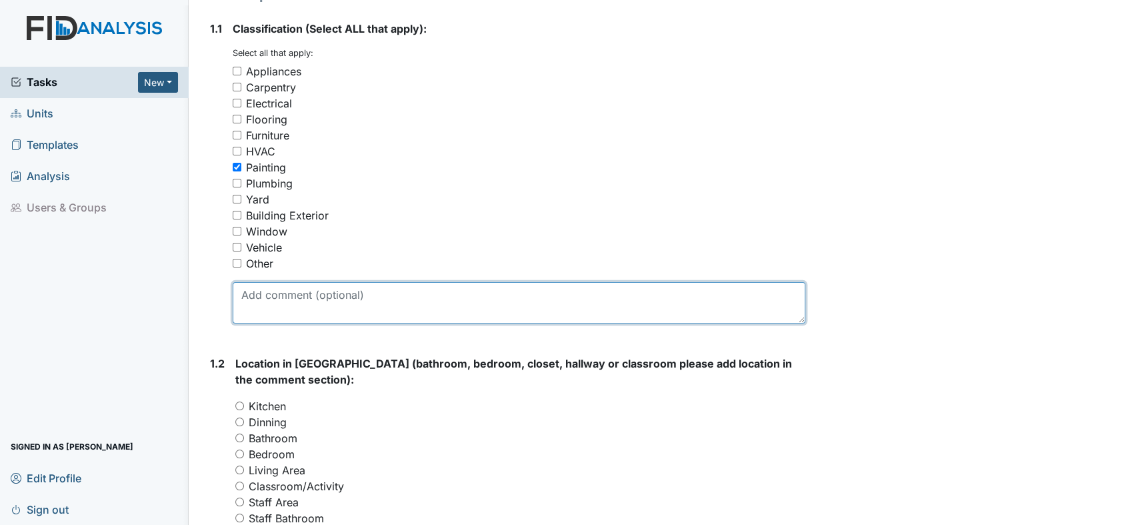
click at [309, 291] on textarea at bounding box center [519, 302] width 573 height 41
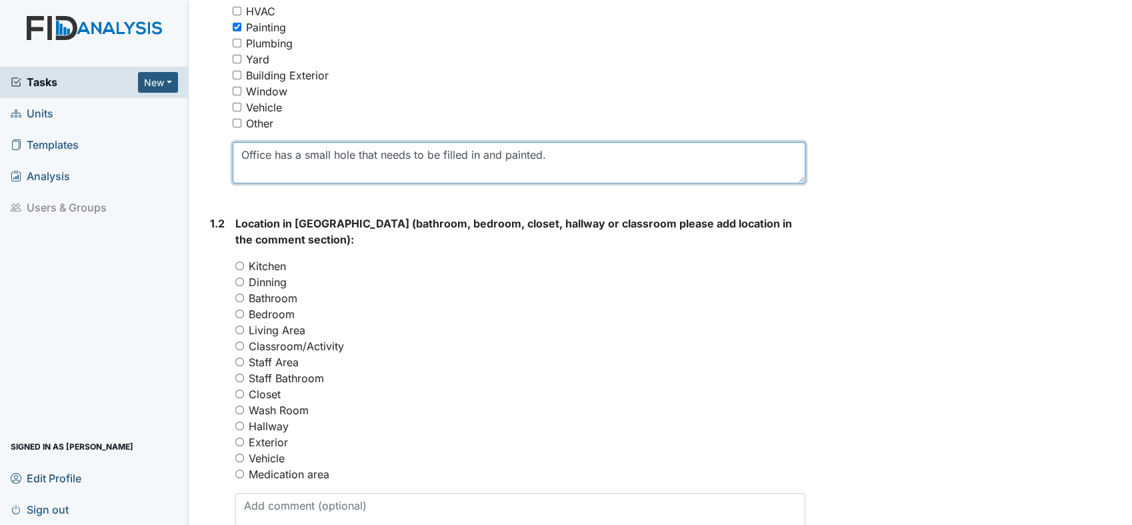
scroll to position [370, 0]
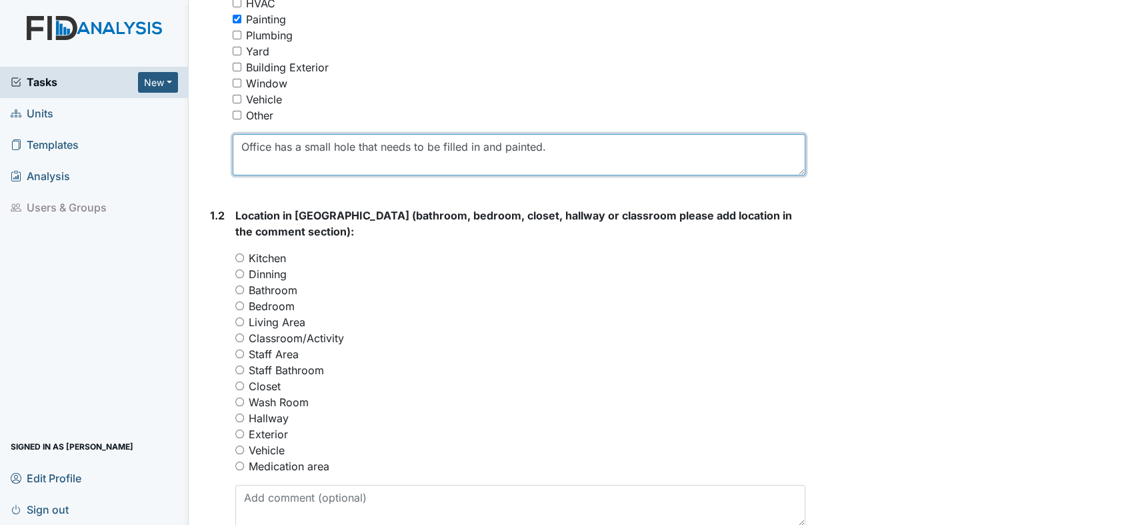
type textarea "Office has a small hole that needs to be filled in and painted."
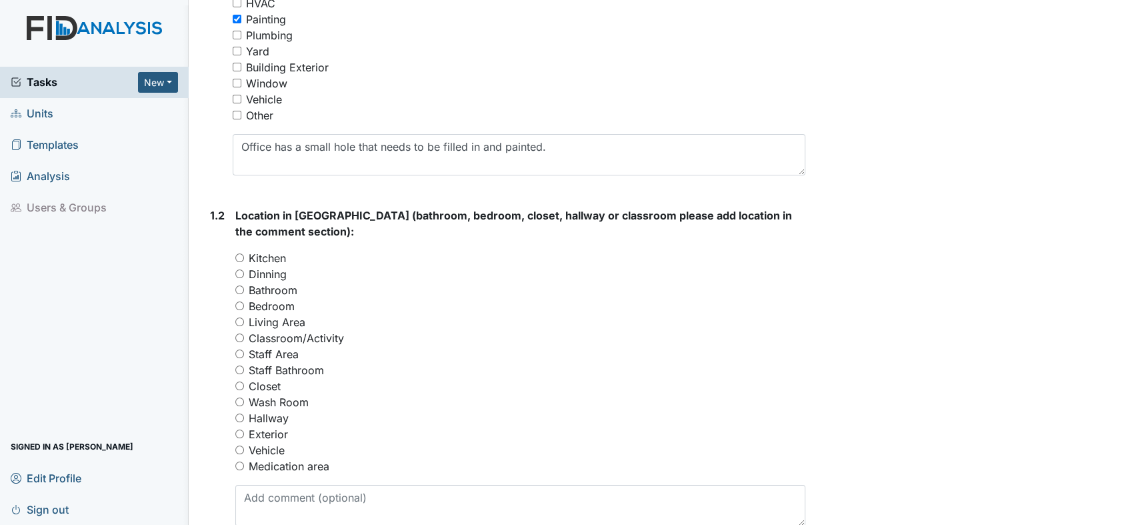
drag, startPoint x: 236, startPoint y: 351, endPoint x: 256, endPoint y: 349, distance: 20.1
click at [237, 351] on input "Staff Area" at bounding box center [239, 353] width 9 height 9
radio input "true"
click at [400, 350] on div "Staff Area" at bounding box center [520, 354] width 570 height 16
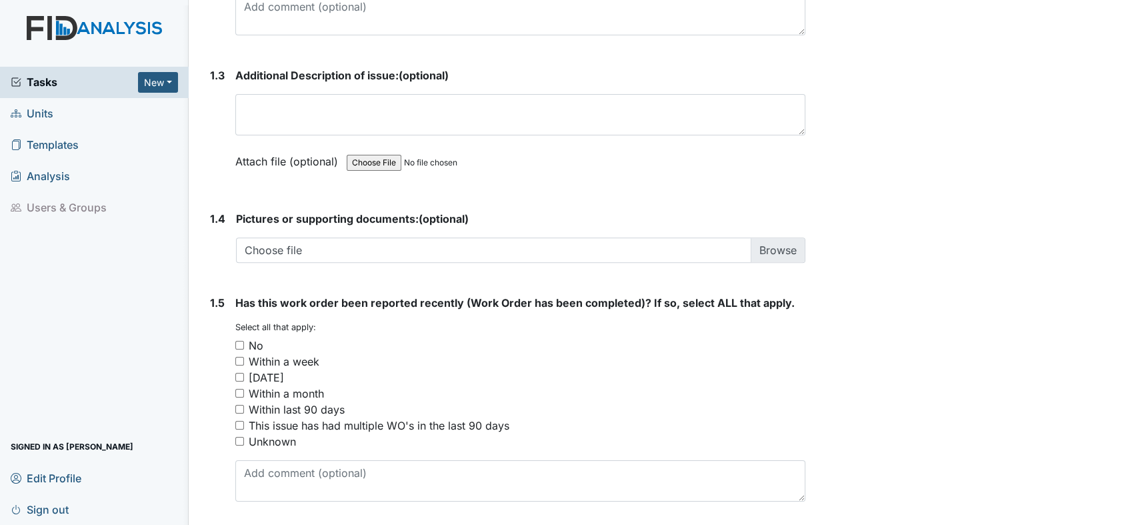
scroll to position [904, 0]
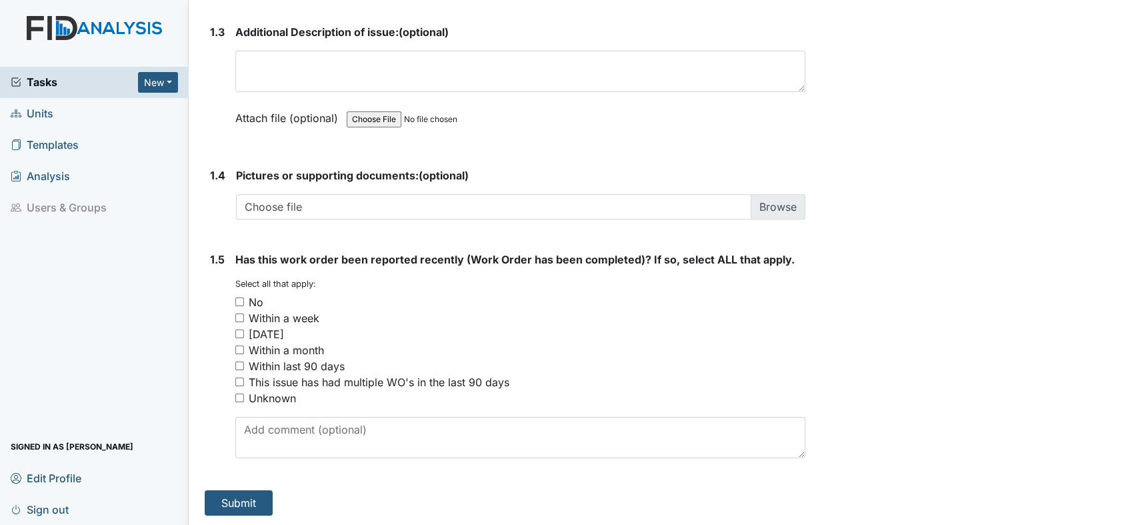
click at [237, 299] on input "No" at bounding box center [239, 301] width 9 height 9
checkbox input "true"
click at [238, 497] on button "Submit" at bounding box center [239, 502] width 68 height 25
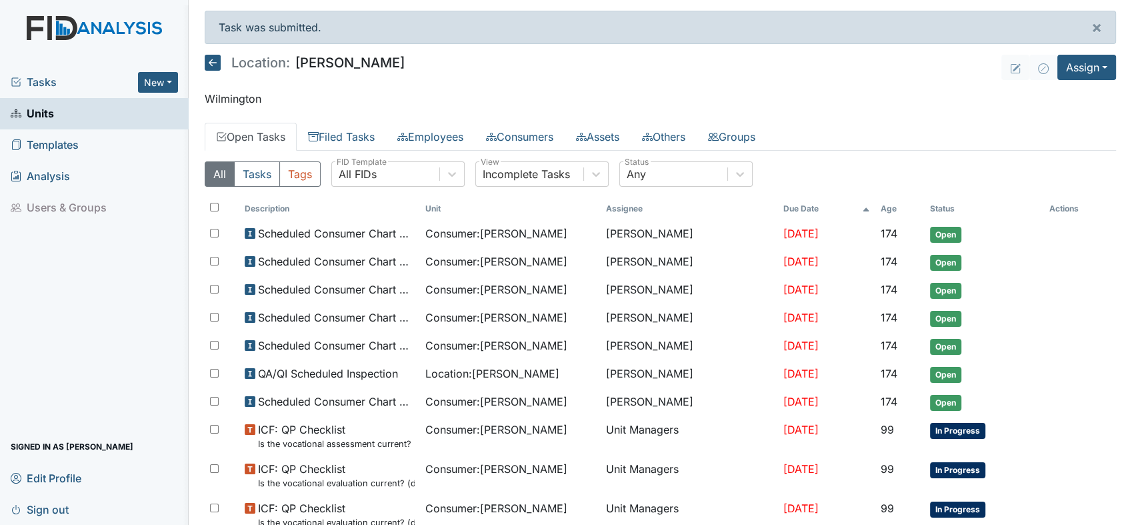
scroll to position [13, 0]
